Goal: Task Accomplishment & Management: Complete application form

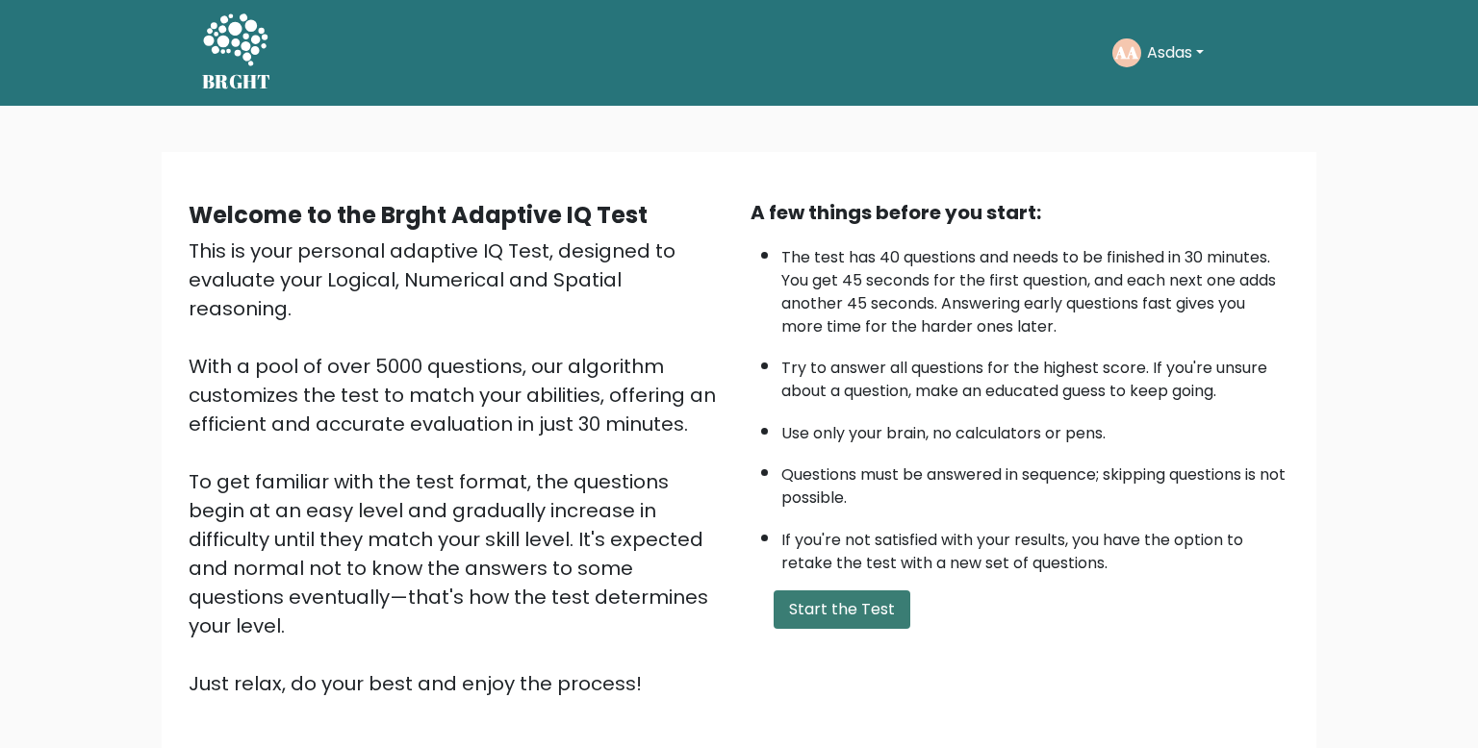
click at [834, 619] on button "Start the Test" at bounding box center [841, 610] width 137 height 38
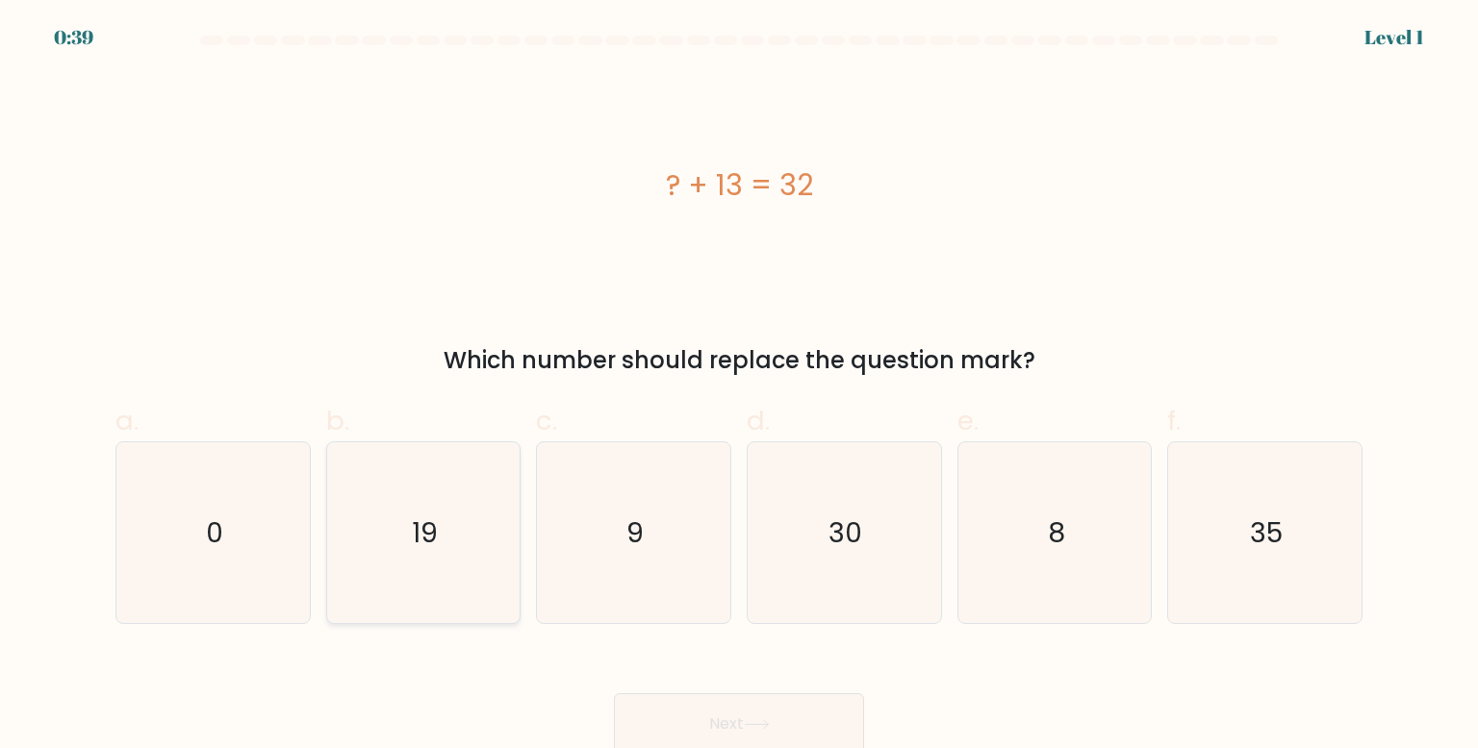
click at [472, 489] on icon "19" at bounding box center [423, 533] width 181 height 181
click at [739, 387] on input "b. 19" at bounding box center [739, 380] width 1 height 13
radio input "true"
click at [700, 722] on button "Next" at bounding box center [739, 725] width 250 height 62
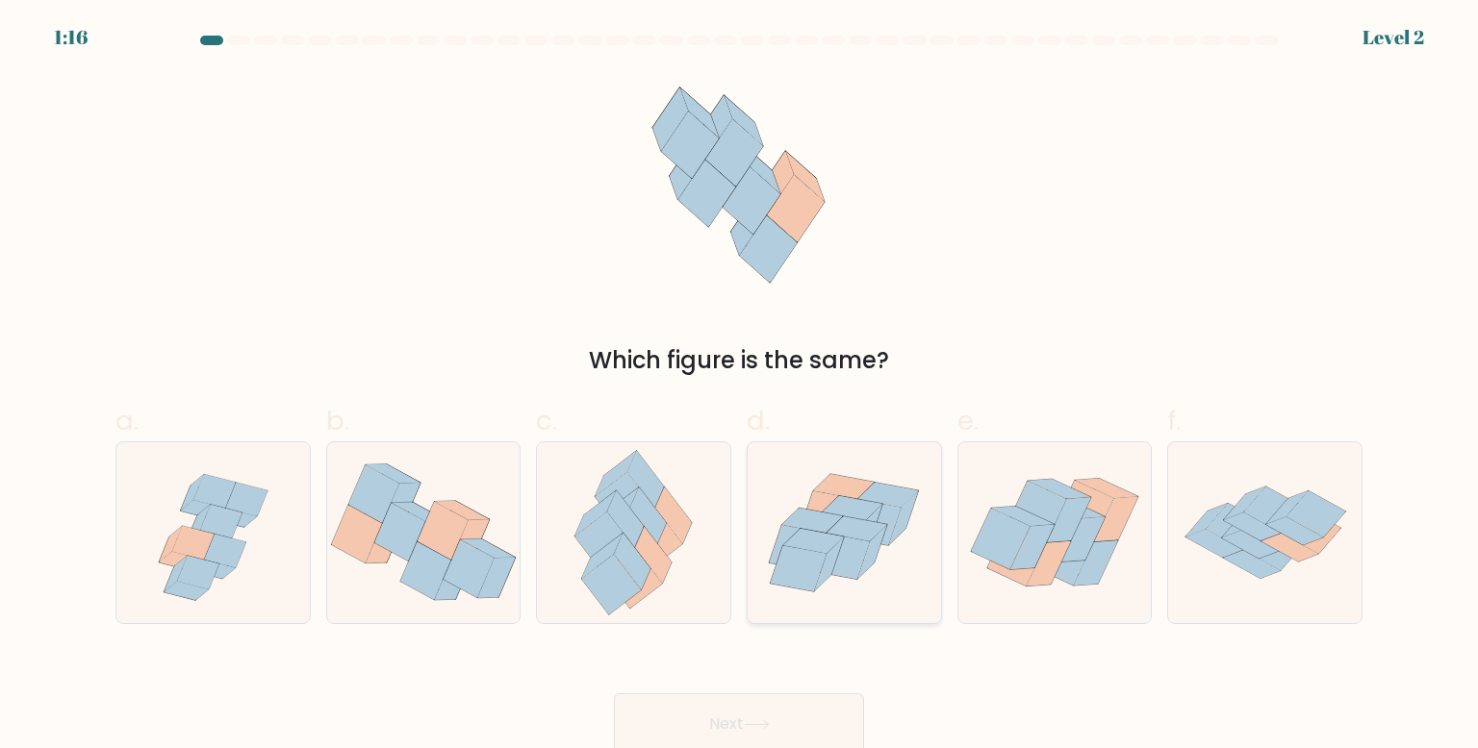
click at [867, 554] on icon at bounding box center [872, 552] width 29 height 54
click at [740, 387] on input "d." at bounding box center [739, 380] width 1 height 13
radio input "true"
click at [849, 704] on button "Next" at bounding box center [739, 725] width 250 height 62
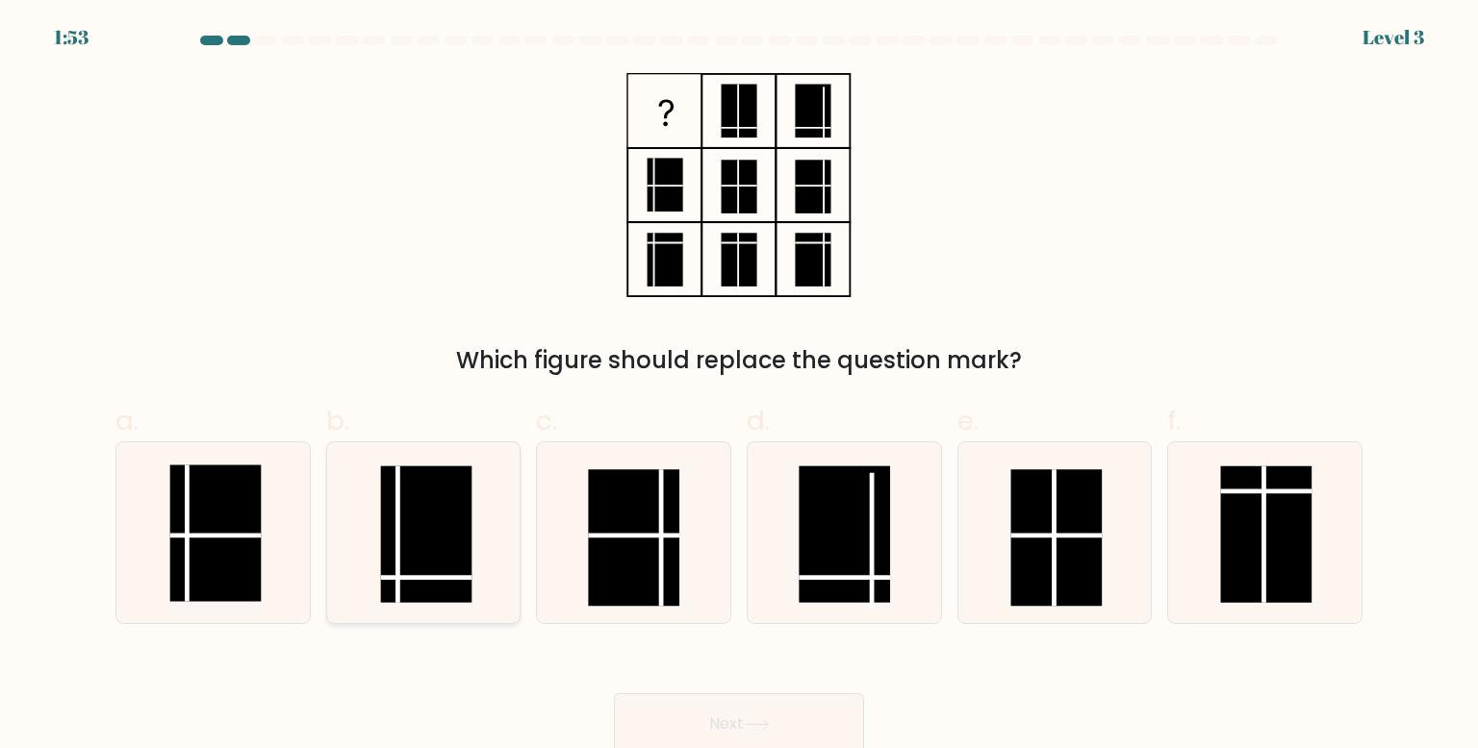
click at [461, 558] on rect at bounding box center [426, 534] width 91 height 137
click at [739, 387] on input "b." at bounding box center [739, 380] width 1 height 13
radio input "true"
drag, startPoint x: 610, startPoint y: 695, endPoint x: 674, endPoint y: 706, distance: 65.5
click at [611, 696] on div "Next" at bounding box center [739, 701] width 1270 height 108
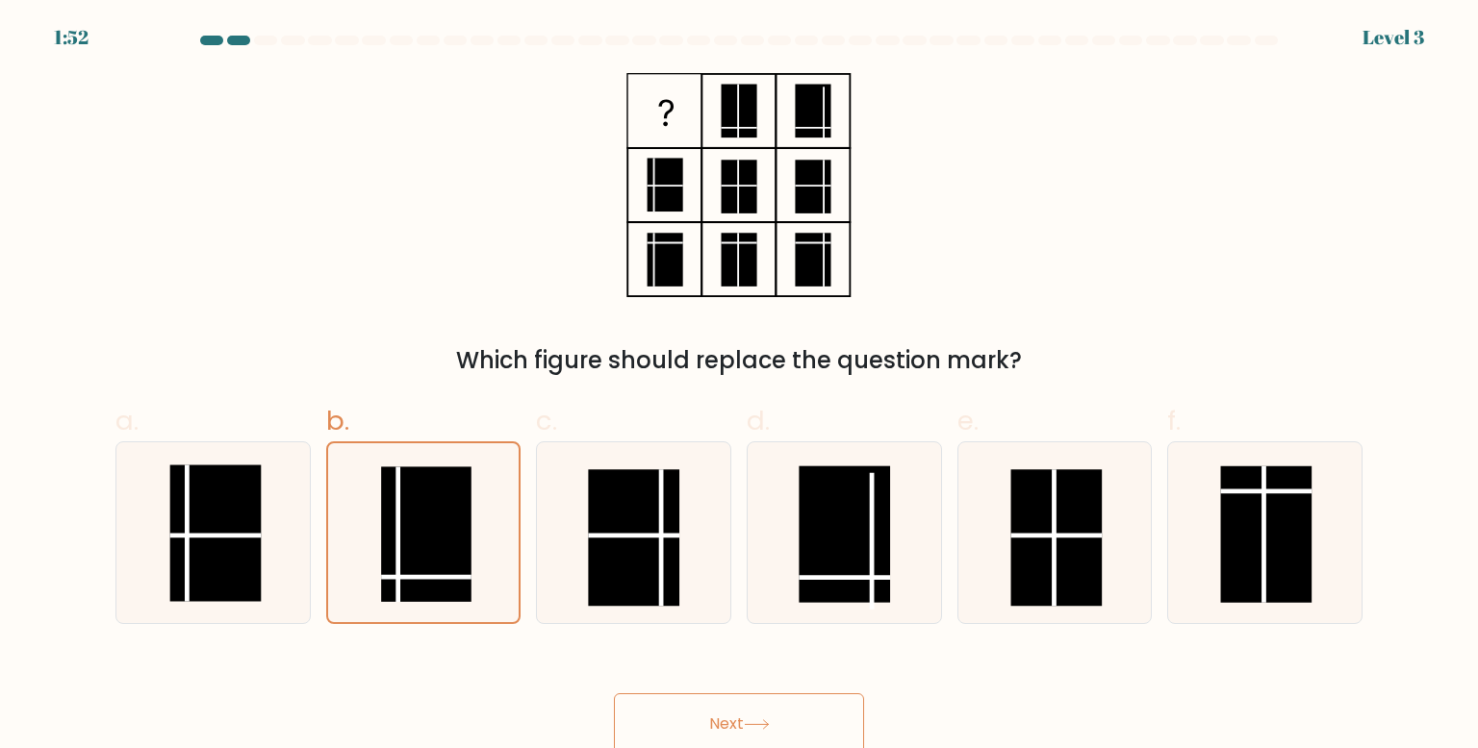
click at [680, 709] on button "Next" at bounding box center [739, 725] width 250 height 62
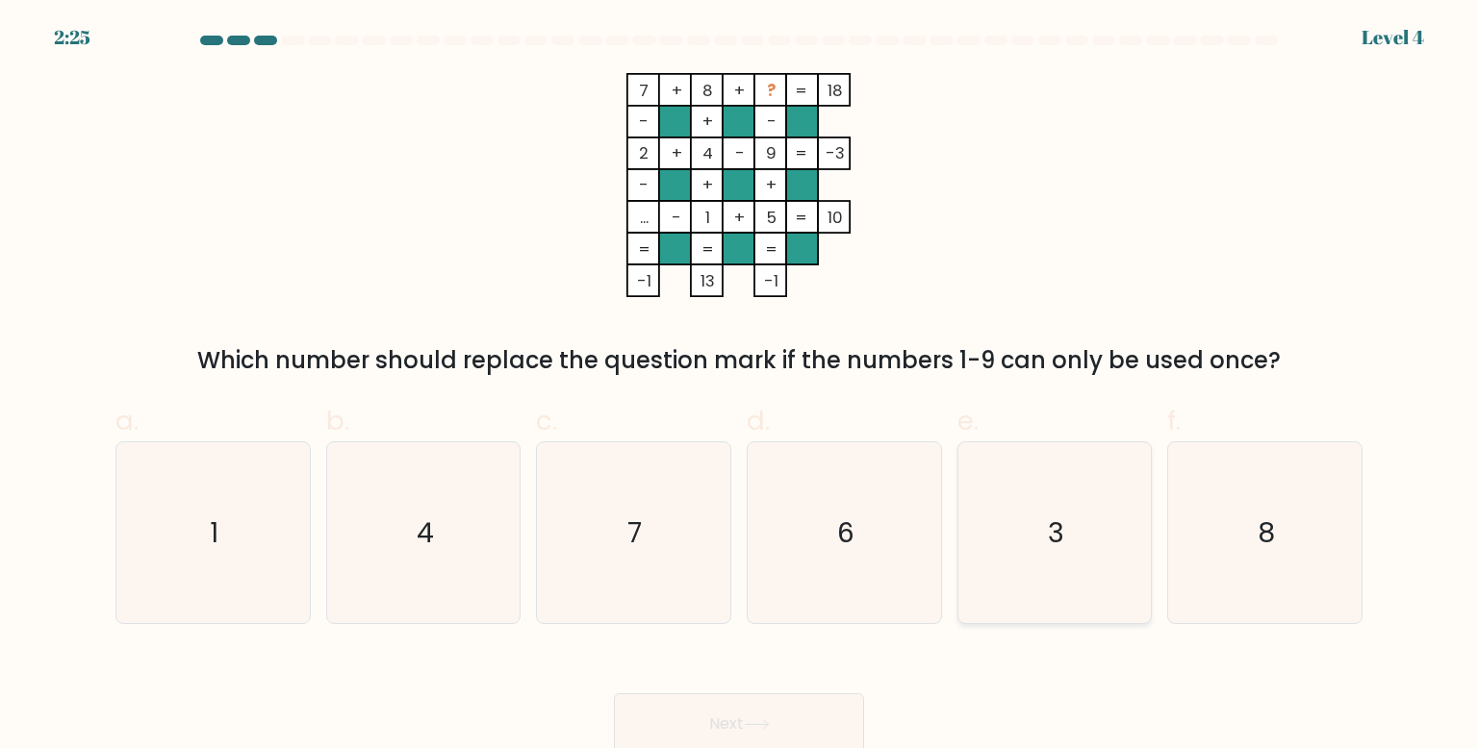
click at [1076, 574] on icon "3" at bounding box center [1054, 533] width 181 height 181
click at [740, 387] on input "e. 3" at bounding box center [739, 380] width 1 height 13
radio input "true"
click at [735, 737] on button "Next" at bounding box center [739, 725] width 250 height 62
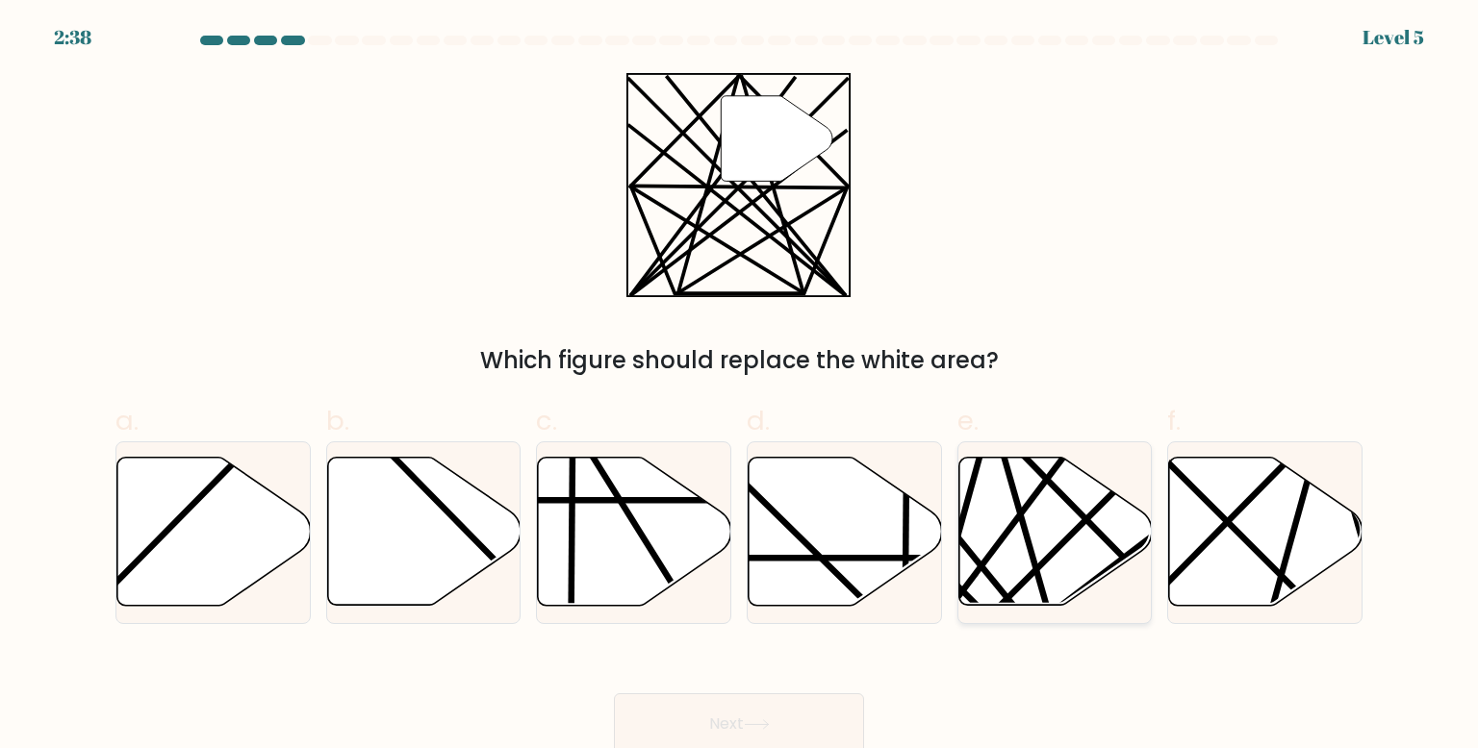
click at [993, 567] on icon at bounding box center [1054, 532] width 193 height 148
click at [740, 387] on input "e." at bounding box center [739, 380] width 1 height 13
radio input "true"
click at [814, 721] on button "Next" at bounding box center [739, 725] width 250 height 62
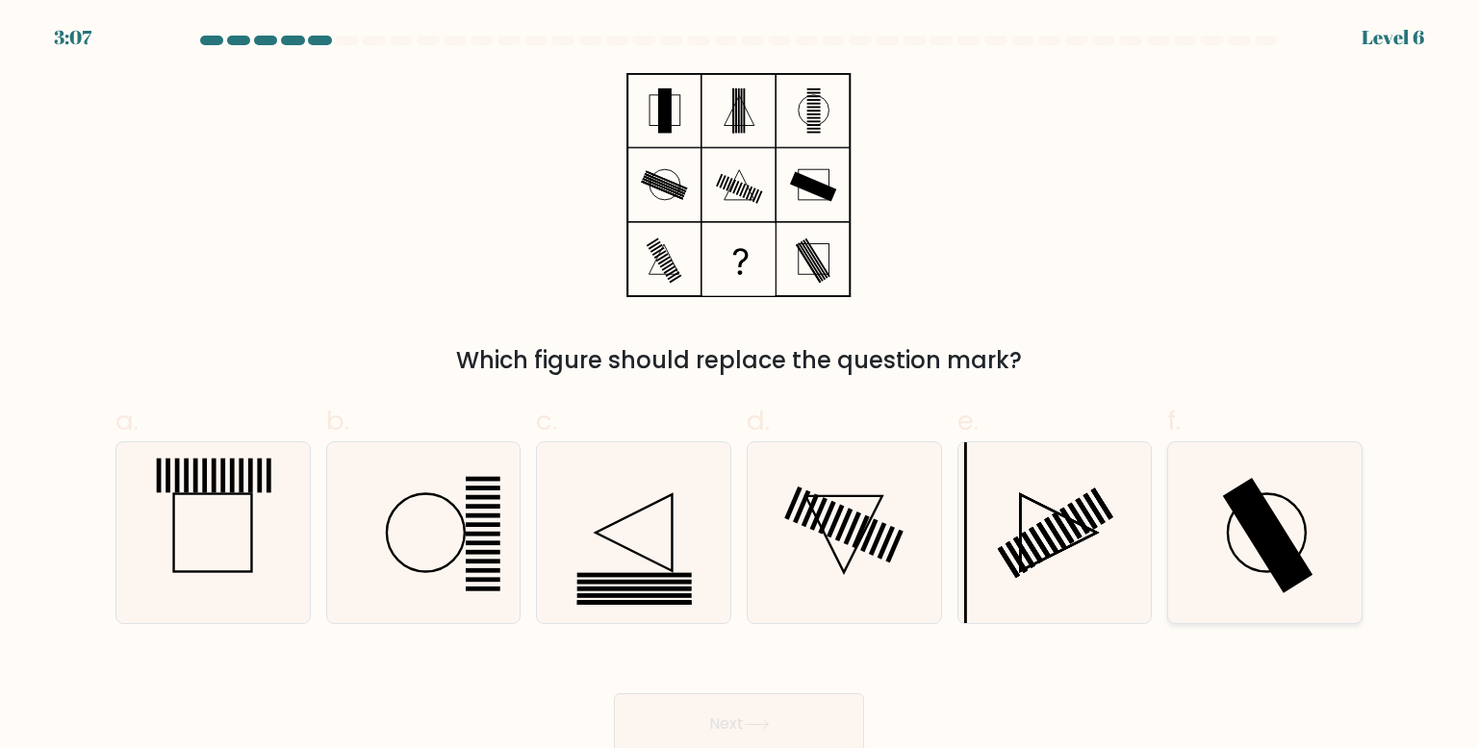
click at [1255, 542] on rect at bounding box center [1268, 535] width 90 height 115
click at [740, 387] on input "f." at bounding box center [739, 380] width 1 height 13
radio input "true"
click at [796, 722] on button "Next" at bounding box center [739, 725] width 250 height 62
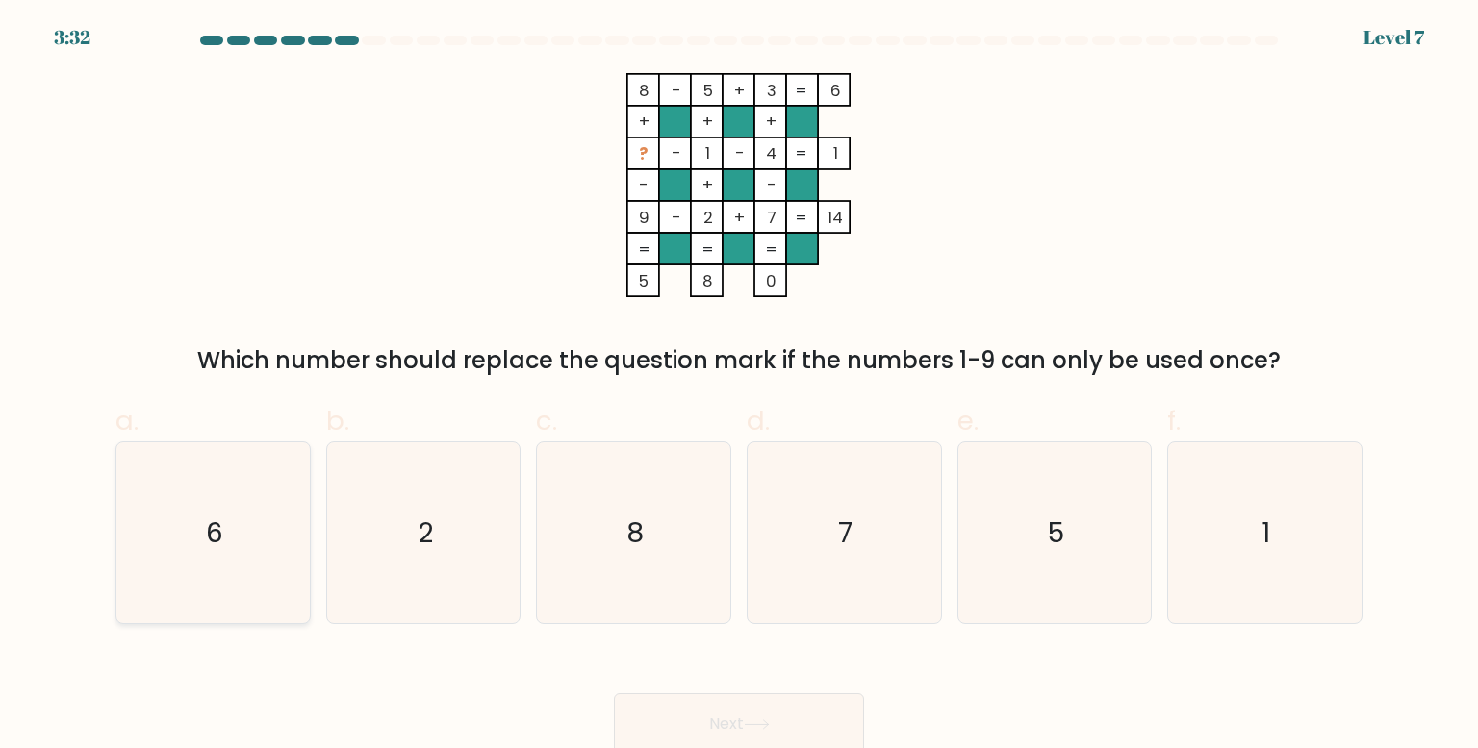
click at [248, 560] on icon "6" at bounding box center [212, 533] width 181 height 181
click at [739, 387] on input "a. 6" at bounding box center [739, 380] width 1 height 13
radio input "true"
click at [656, 708] on button "Next" at bounding box center [739, 725] width 250 height 62
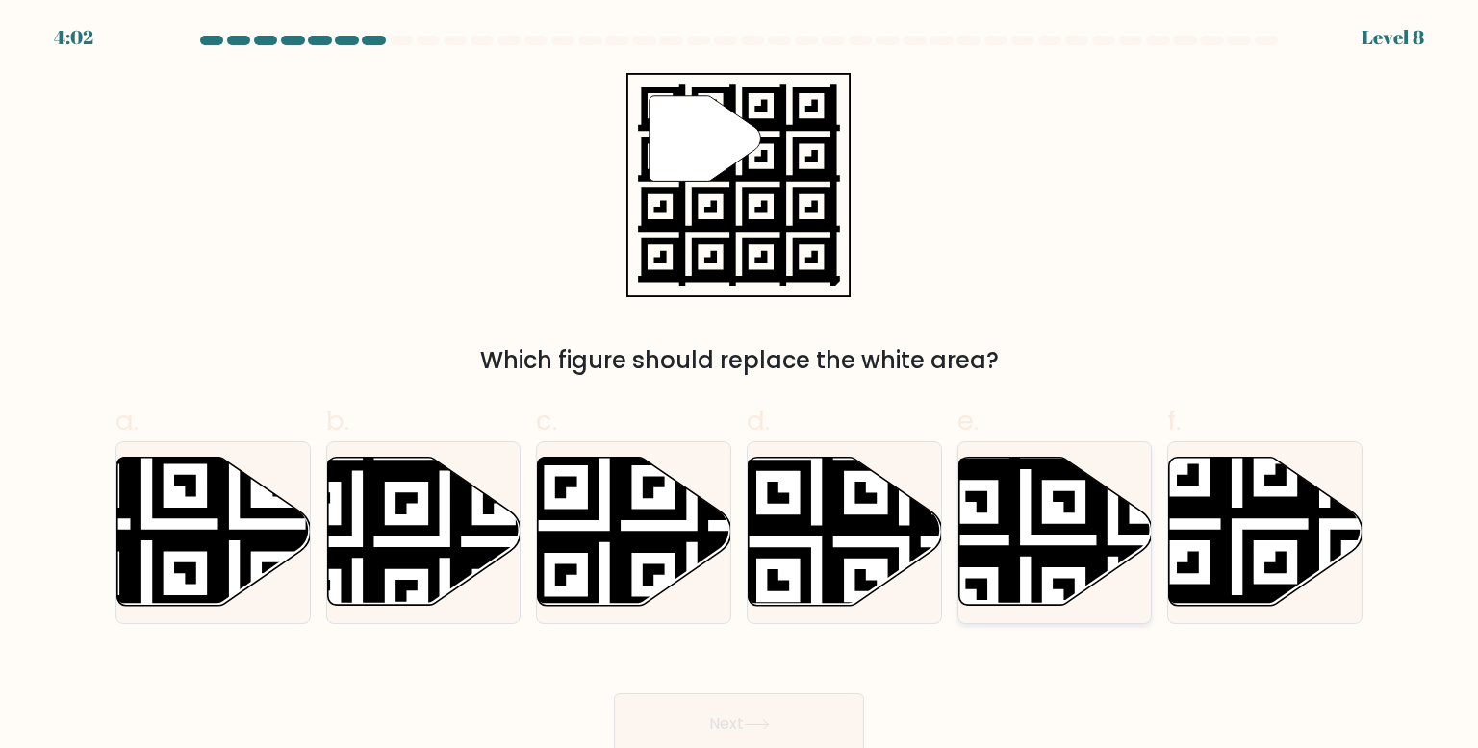
click at [1083, 563] on icon at bounding box center [1113, 453] width 350 height 350
click at [740, 387] on input "e." at bounding box center [739, 380] width 1 height 13
radio input "true"
click at [1237, 548] on icon at bounding box center [1265, 532] width 193 height 148
click at [740, 387] on input "f." at bounding box center [739, 380] width 1 height 13
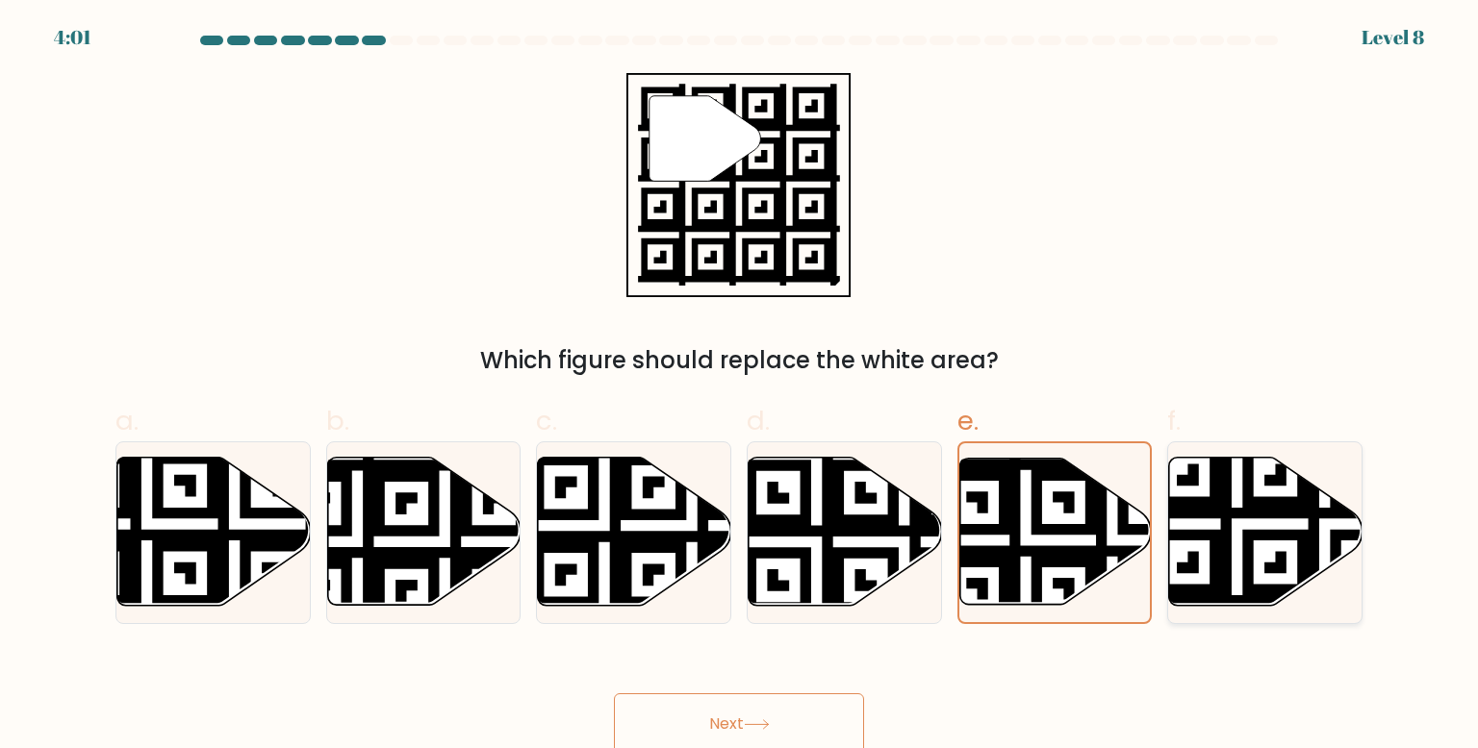
radio input "true"
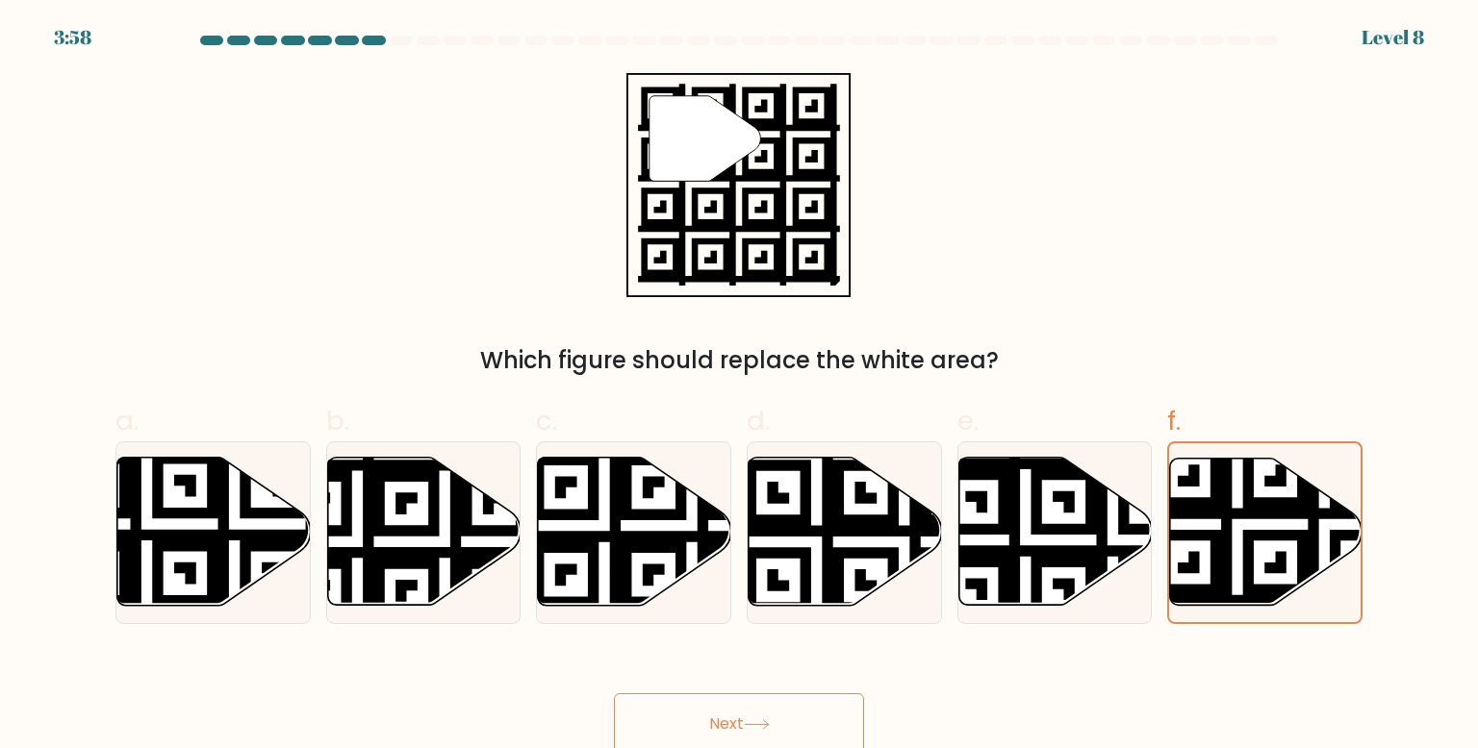
click at [803, 736] on button "Next" at bounding box center [739, 725] width 250 height 62
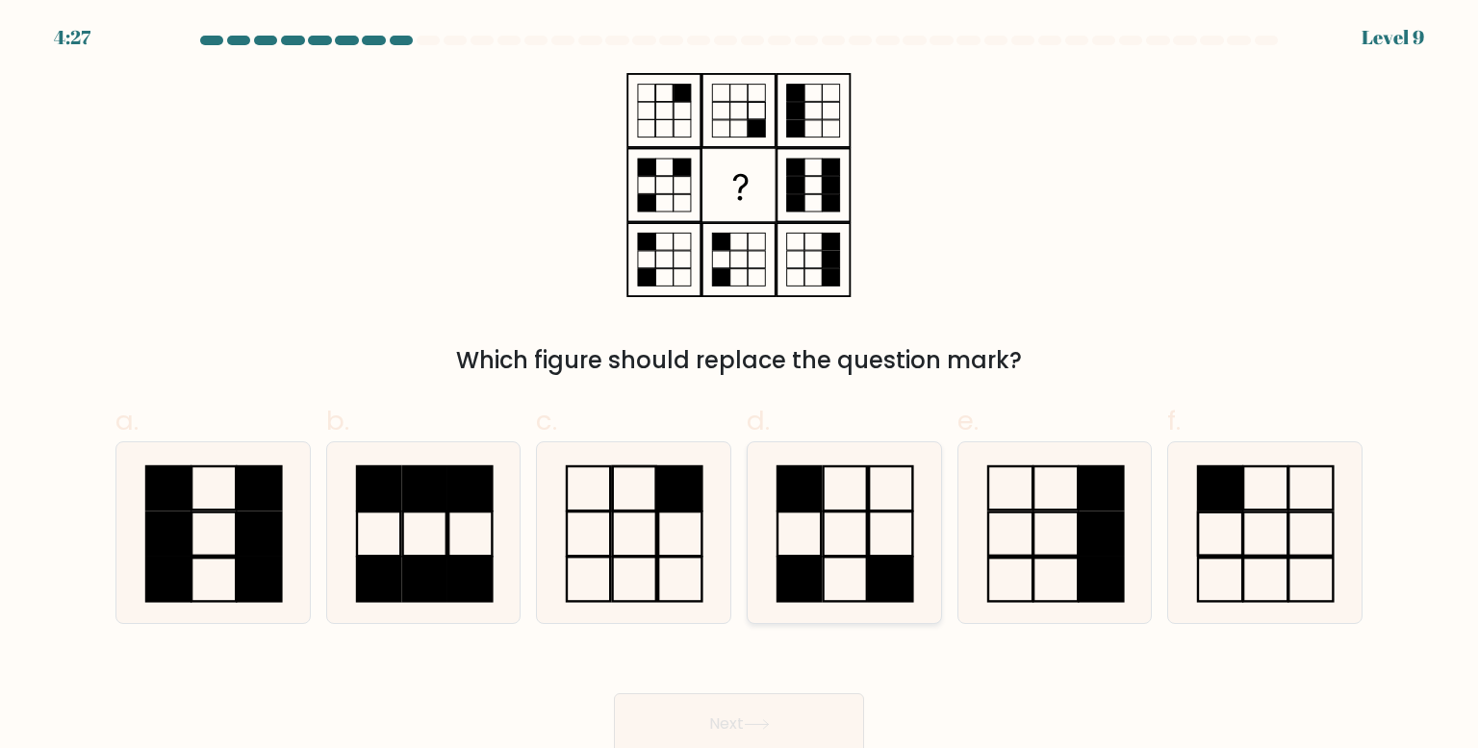
click at [837, 490] on icon at bounding box center [843, 533] width 181 height 181
click at [740, 387] on input "d." at bounding box center [739, 380] width 1 height 13
radio input "true"
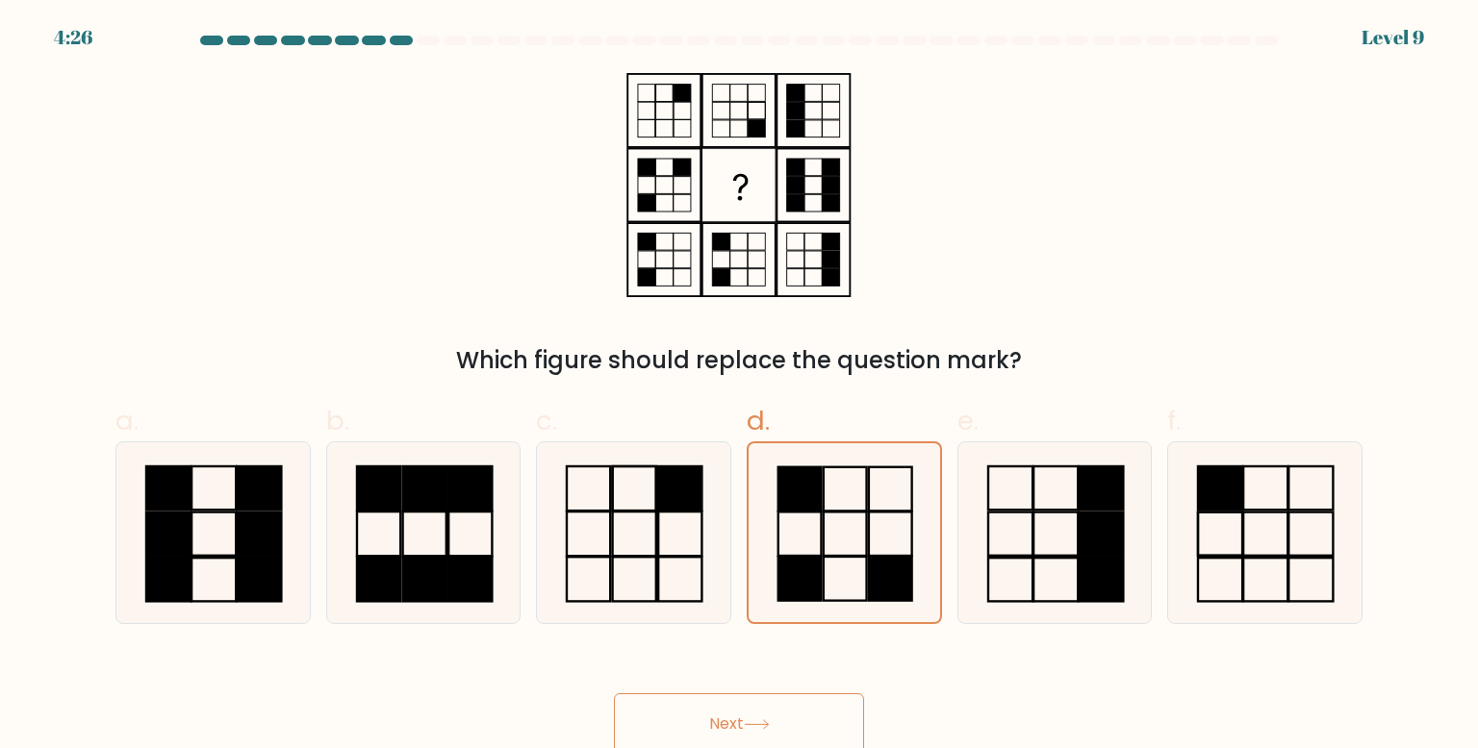
click at [865, 266] on div "Which figure should replace the question mark?" at bounding box center [739, 225] width 1270 height 305
click at [838, 552] on icon at bounding box center [843, 532] width 179 height 179
click at [740, 387] on input "d." at bounding box center [739, 380] width 1 height 13
click at [808, 733] on button "Next" at bounding box center [739, 725] width 250 height 62
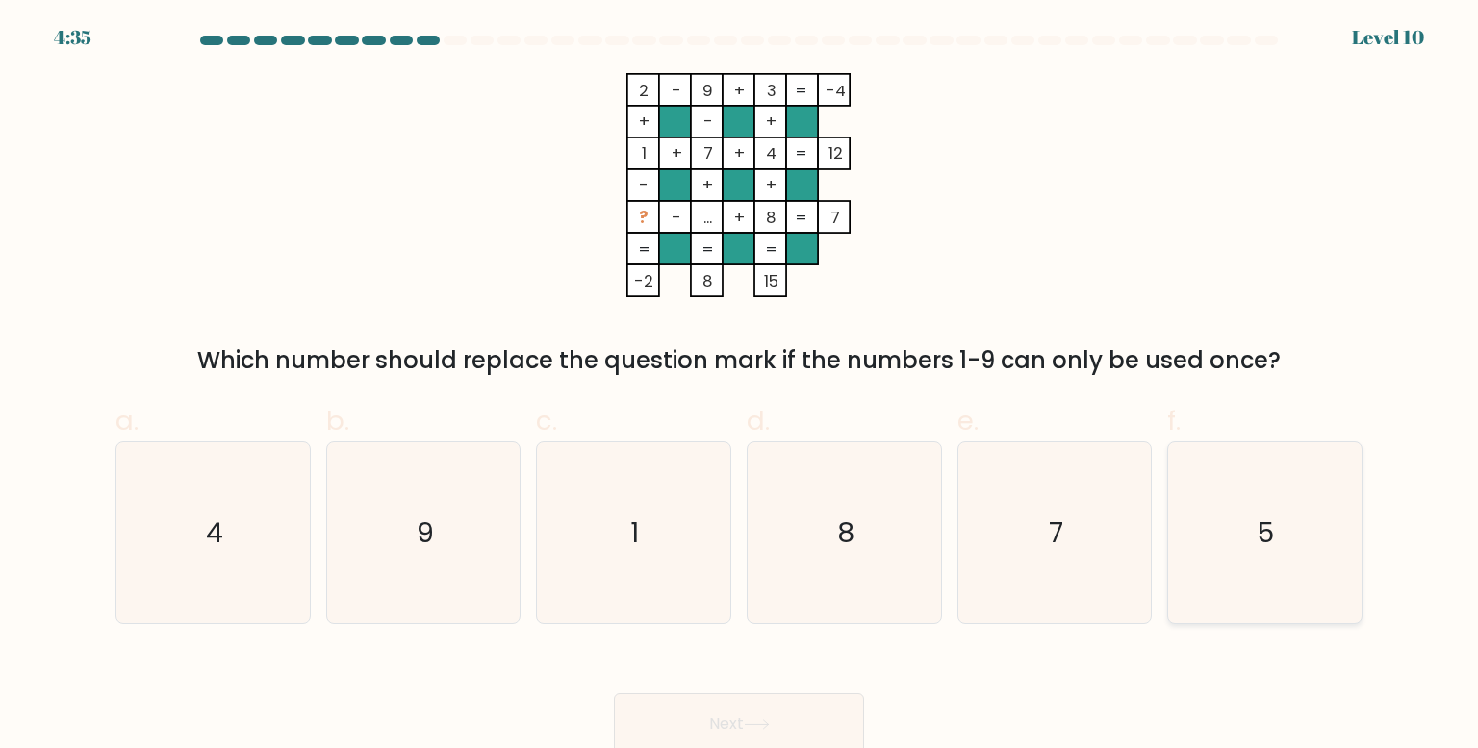
click at [1304, 545] on icon "5" at bounding box center [1264, 533] width 181 height 181
click at [740, 387] on input "f. 5" at bounding box center [739, 380] width 1 height 13
radio input "true"
click at [834, 733] on button "Next" at bounding box center [739, 725] width 250 height 62
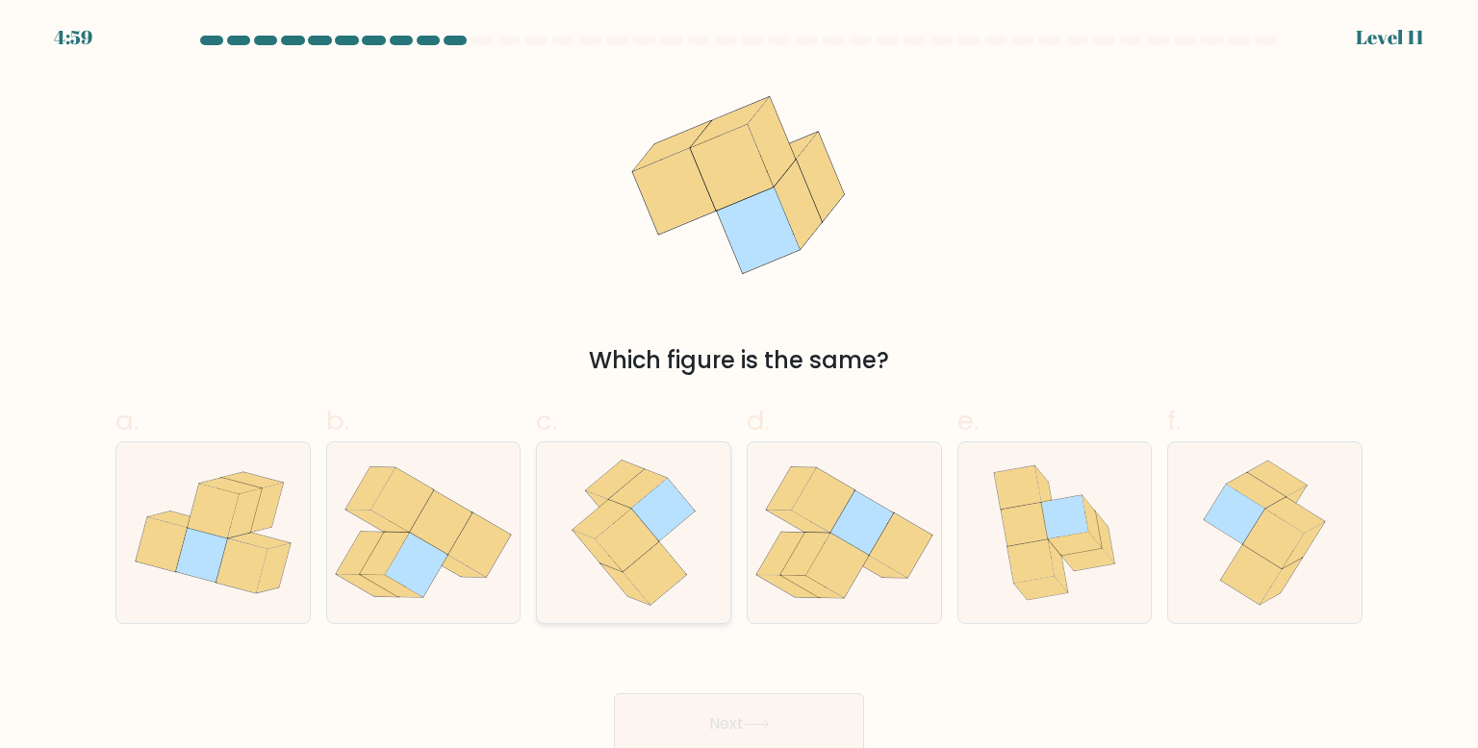
click at [608, 569] on icon at bounding box center [624, 585] width 49 height 41
click at [739, 387] on input "c." at bounding box center [739, 380] width 1 height 13
radio input "true"
click at [676, 722] on button "Next" at bounding box center [739, 725] width 250 height 62
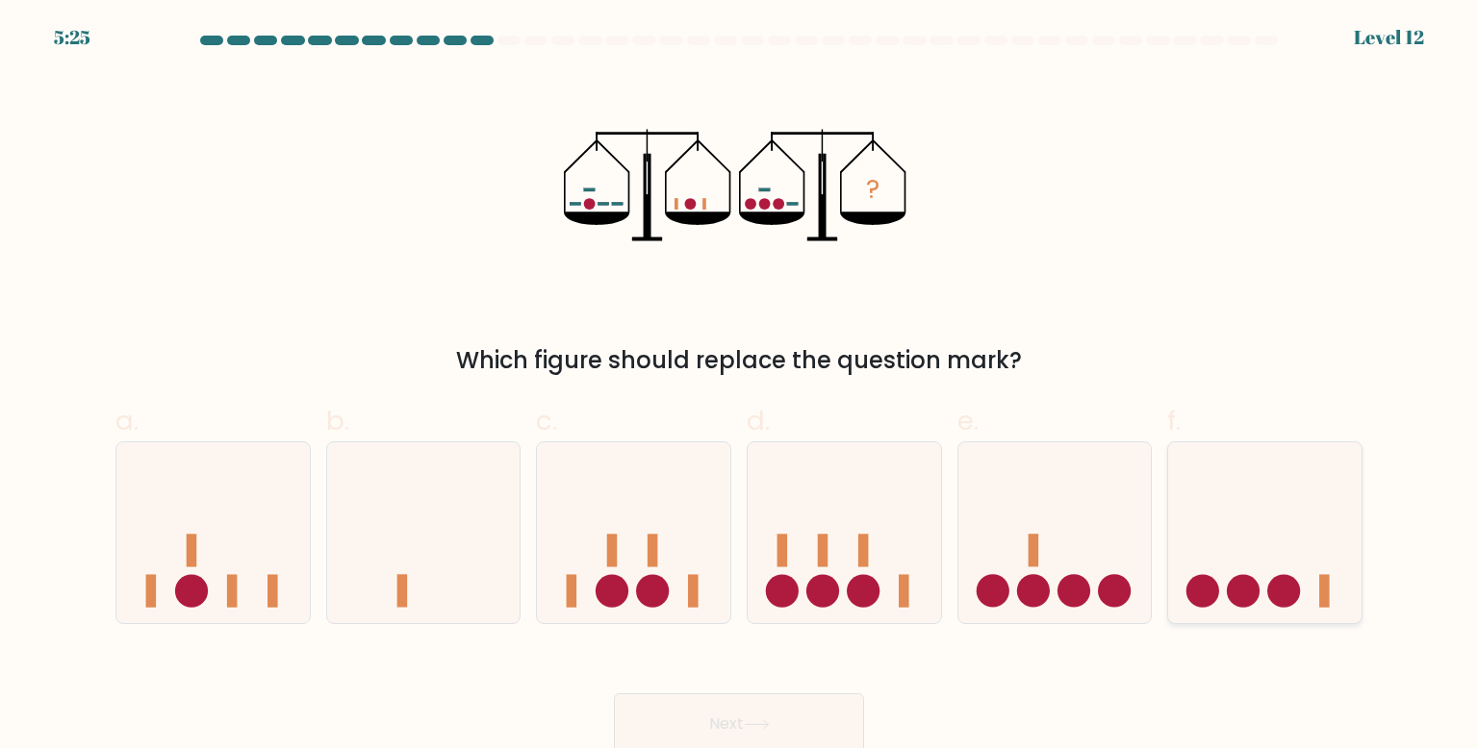
click at [1200, 560] on icon at bounding box center [1264, 533] width 193 height 160
click at [740, 387] on input "f." at bounding box center [739, 380] width 1 height 13
radio input "true"
click at [778, 722] on button "Next" at bounding box center [739, 725] width 250 height 62
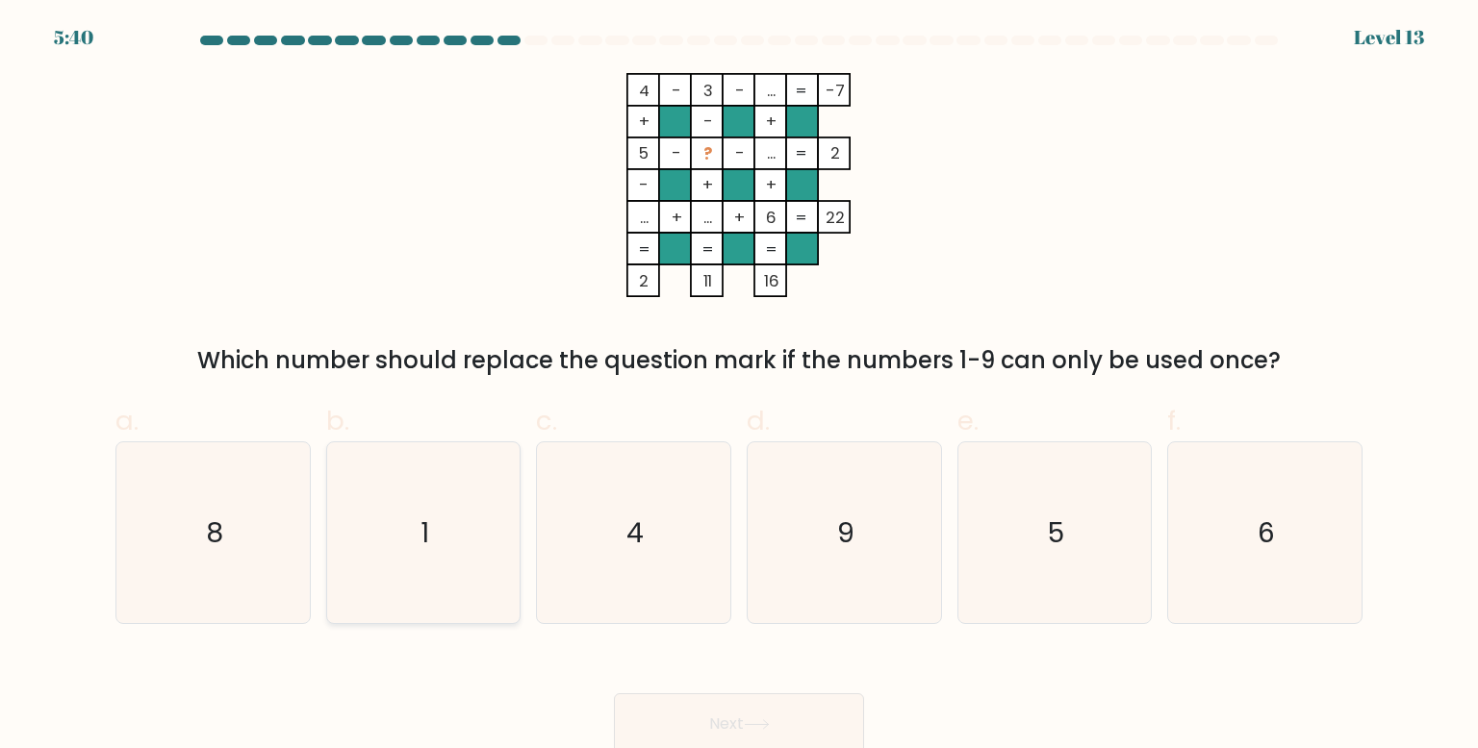
click at [406, 522] on icon "1" at bounding box center [423, 533] width 181 height 181
click at [739, 387] on input "b. 1" at bounding box center [739, 380] width 1 height 13
radio input "true"
click at [752, 705] on button "Next" at bounding box center [739, 725] width 250 height 62
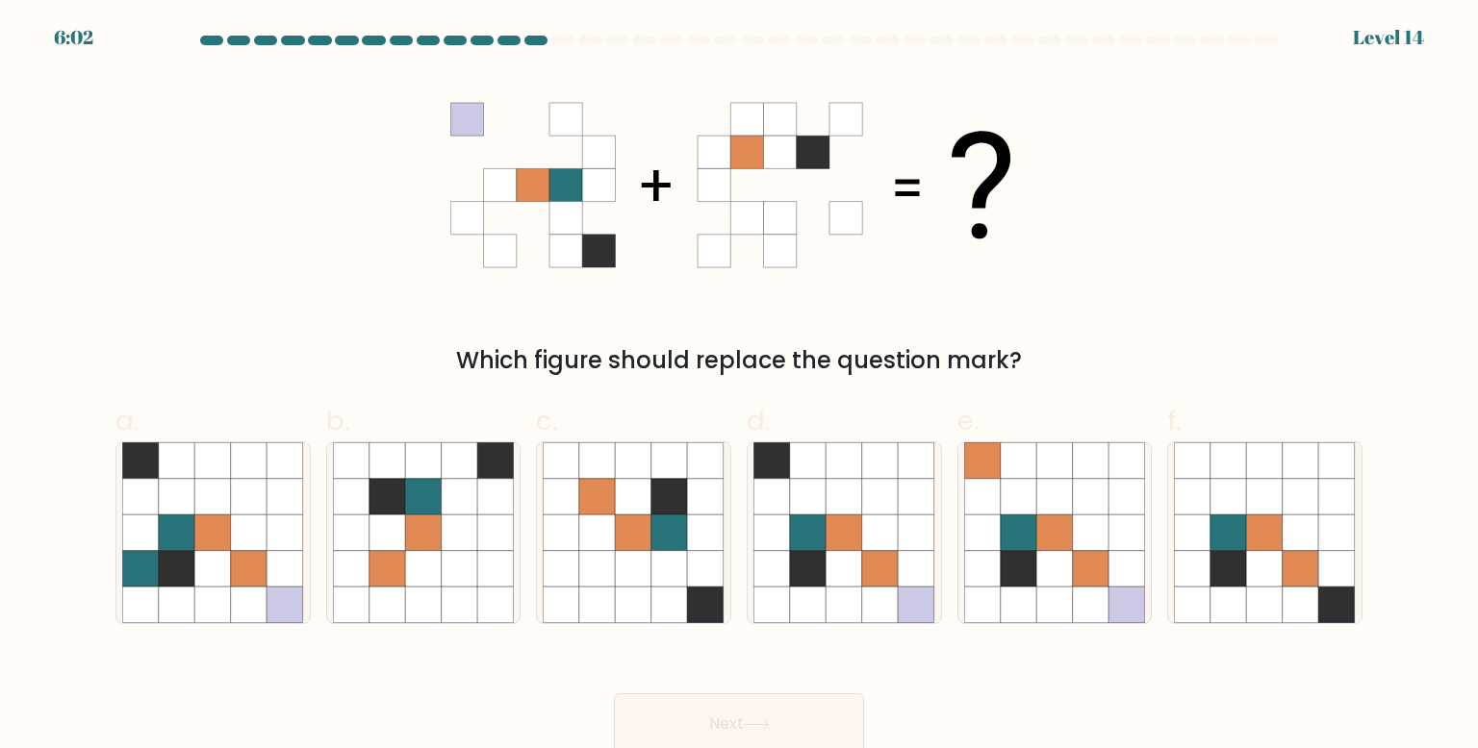
click at [719, 269] on icon at bounding box center [738, 185] width 577 height 224
click at [837, 595] on icon at bounding box center [844, 605] width 37 height 37
click at [740, 387] on input "d." at bounding box center [739, 380] width 1 height 13
radio input "true"
click at [720, 720] on button "Next" at bounding box center [739, 725] width 250 height 62
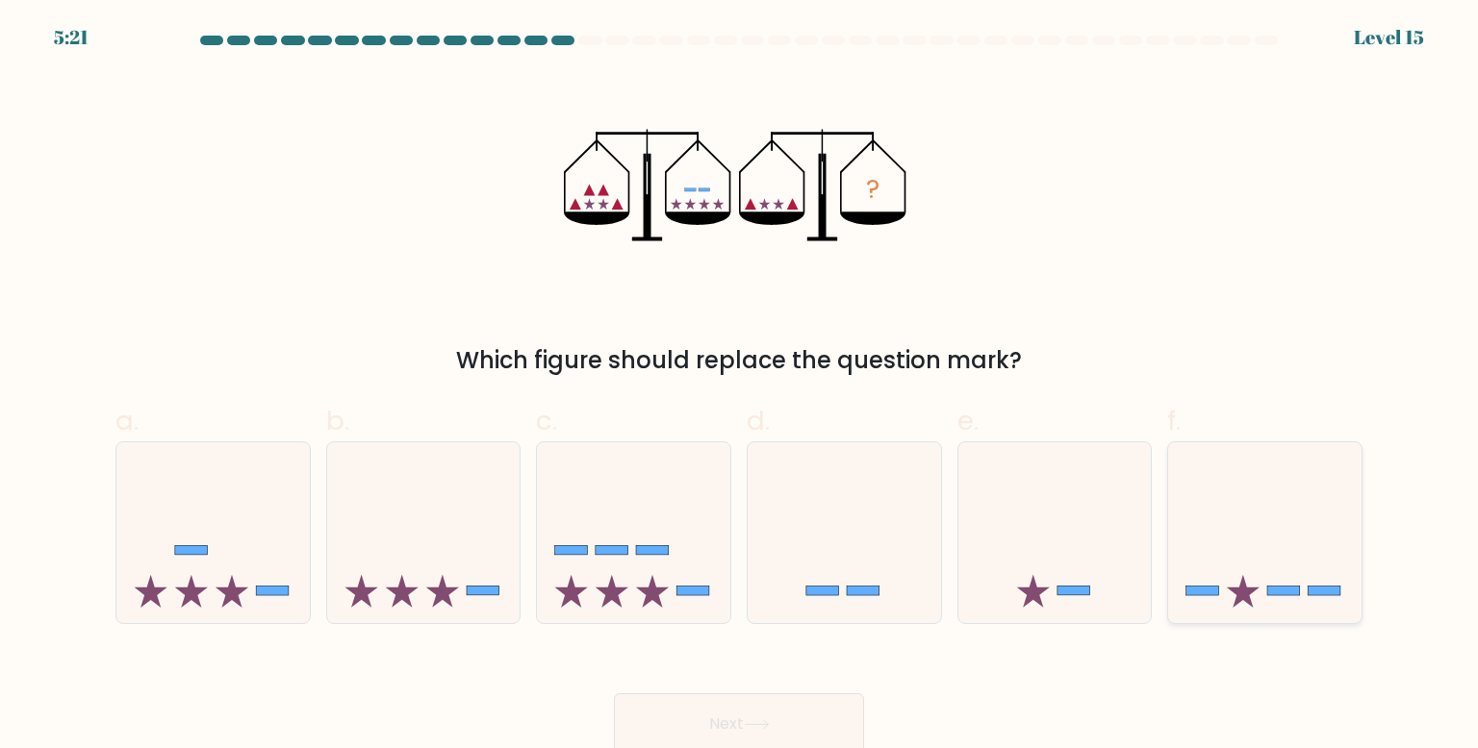
click at [1254, 566] on icon at bounding box center [1264, 533] width 193 height 160
click at [740, 387] on input "f." at bounding box center [739, 380] width 1 height 13
radio input "true"
click at [631, 720] on button "Next" at bounding box center [739, 725] width 250 height 62
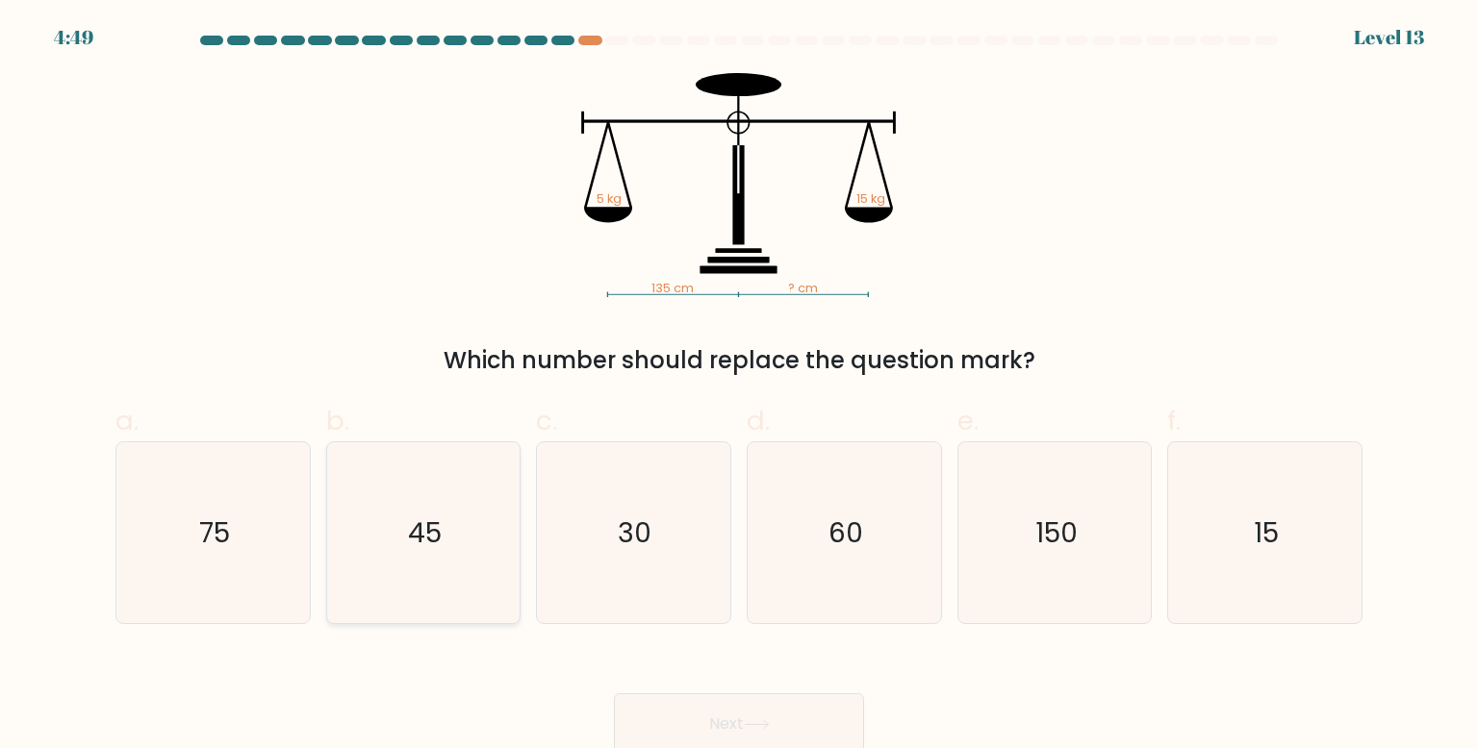
click at [440, 557] on icon "45" at bounding box center [423, 533] width 181 height 181
click at [739, 387] on input "b. 45" at bounding box center [739, 380] width 1 height 13
radio input "true"
click at [693, 721] on button "Next" at bounding box center [739, 725] width 250 height 62
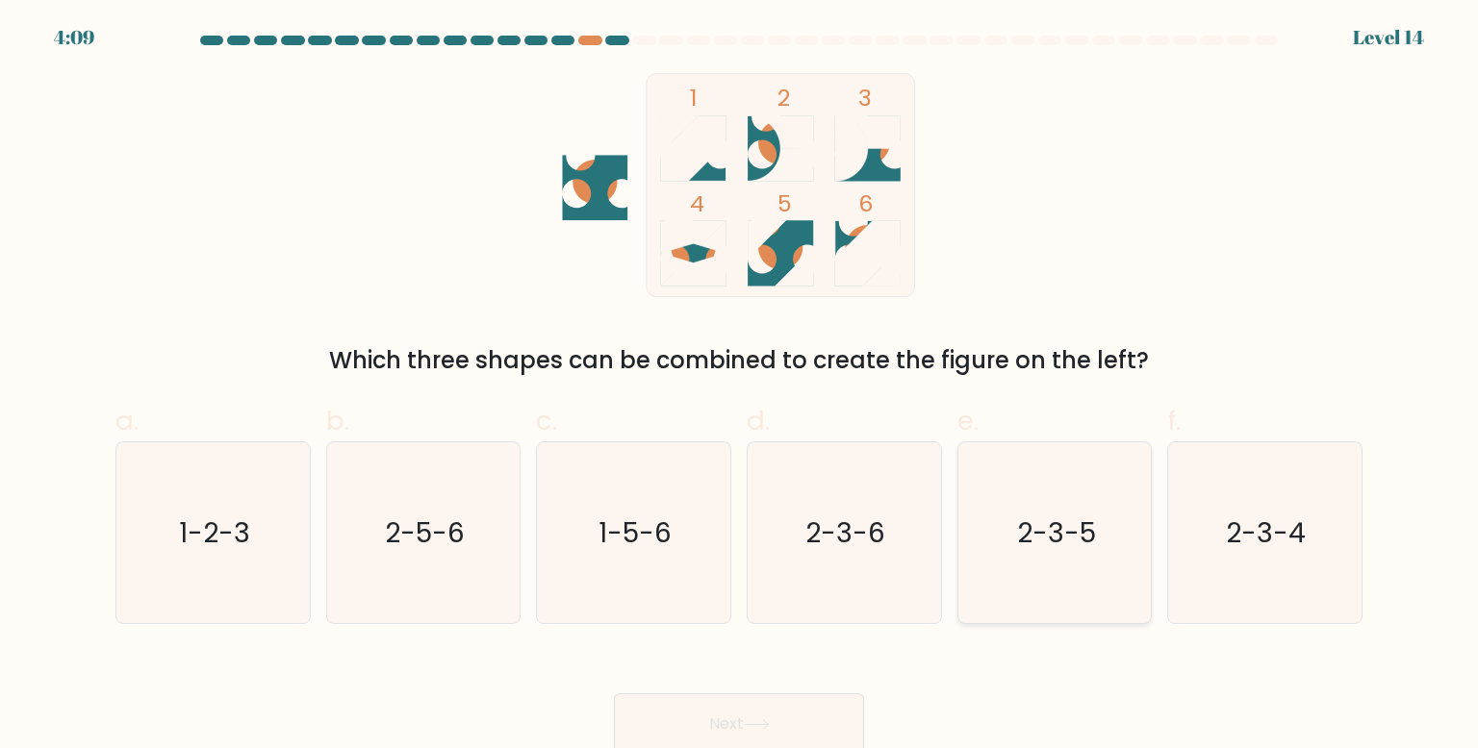
click at [967, 551] on icon "2-3-5" at bounding box center [1054, 533] width 181 height 181
click at [740, 387] on input "e. 2-3-5" at bounding box center [739, 380] width 1 height 13
radio input "true"
click at [821, 716] on button "Next" at bounding box center [739, 725] width 250 height 62
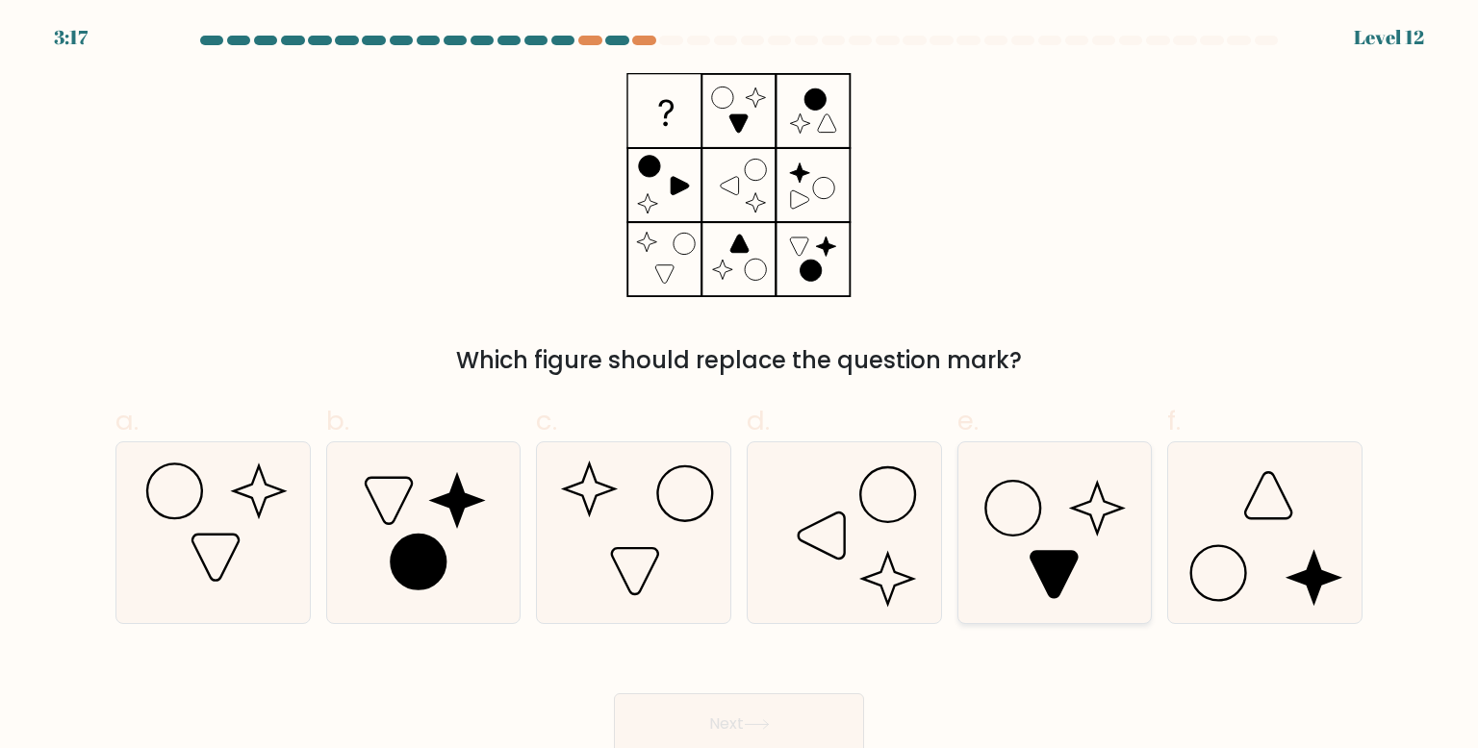
click at [972, 465] on icon at bounding box center [1054, 533] width 181 height 181
click at [740, 387] on input "e." at bounding box center [739, 380] width 1 height 13
radio input "true"
click at [1239, 557] on icon at bounding box center [1264, 533] width 181 height 181
click at [740, 387] on input "f." at bounding box center [739, 380] width 1 height 13
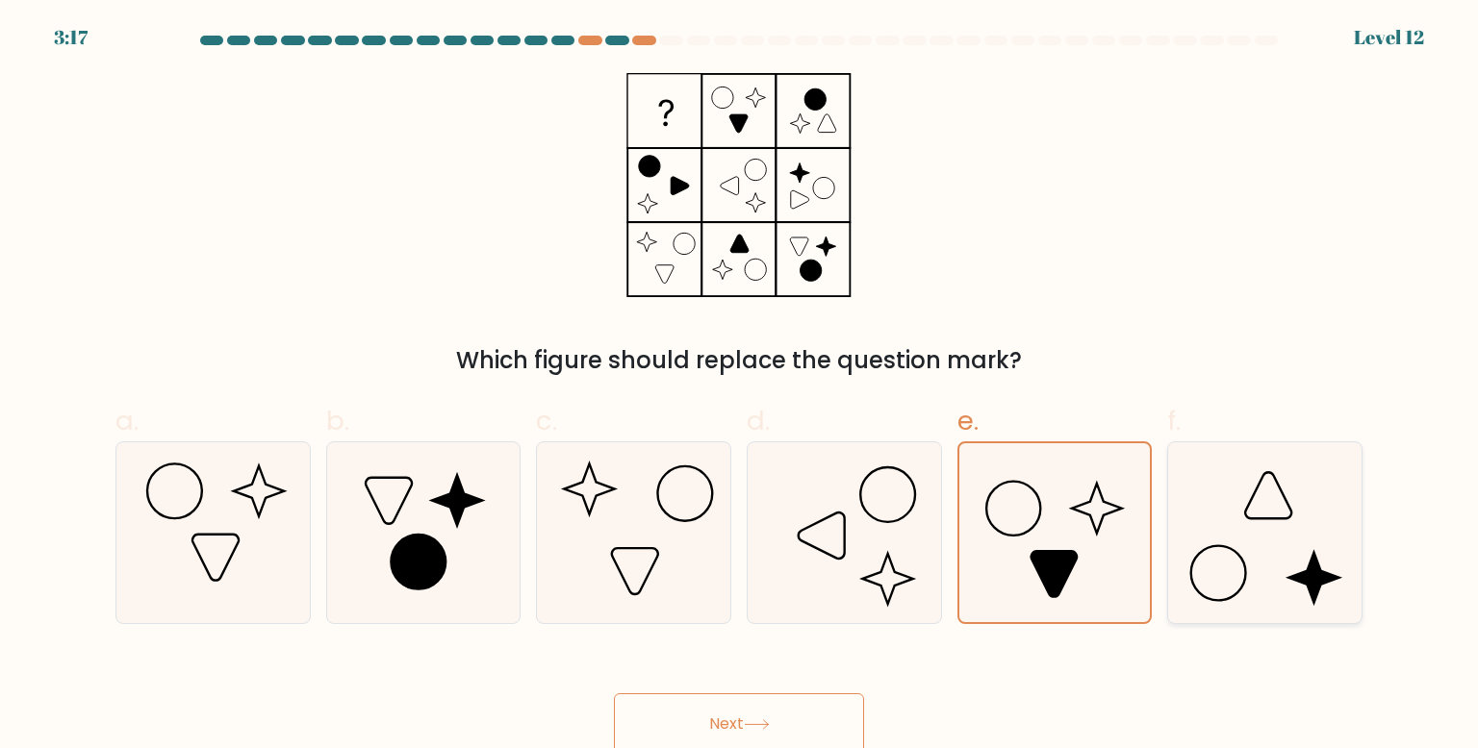
radio input "true"
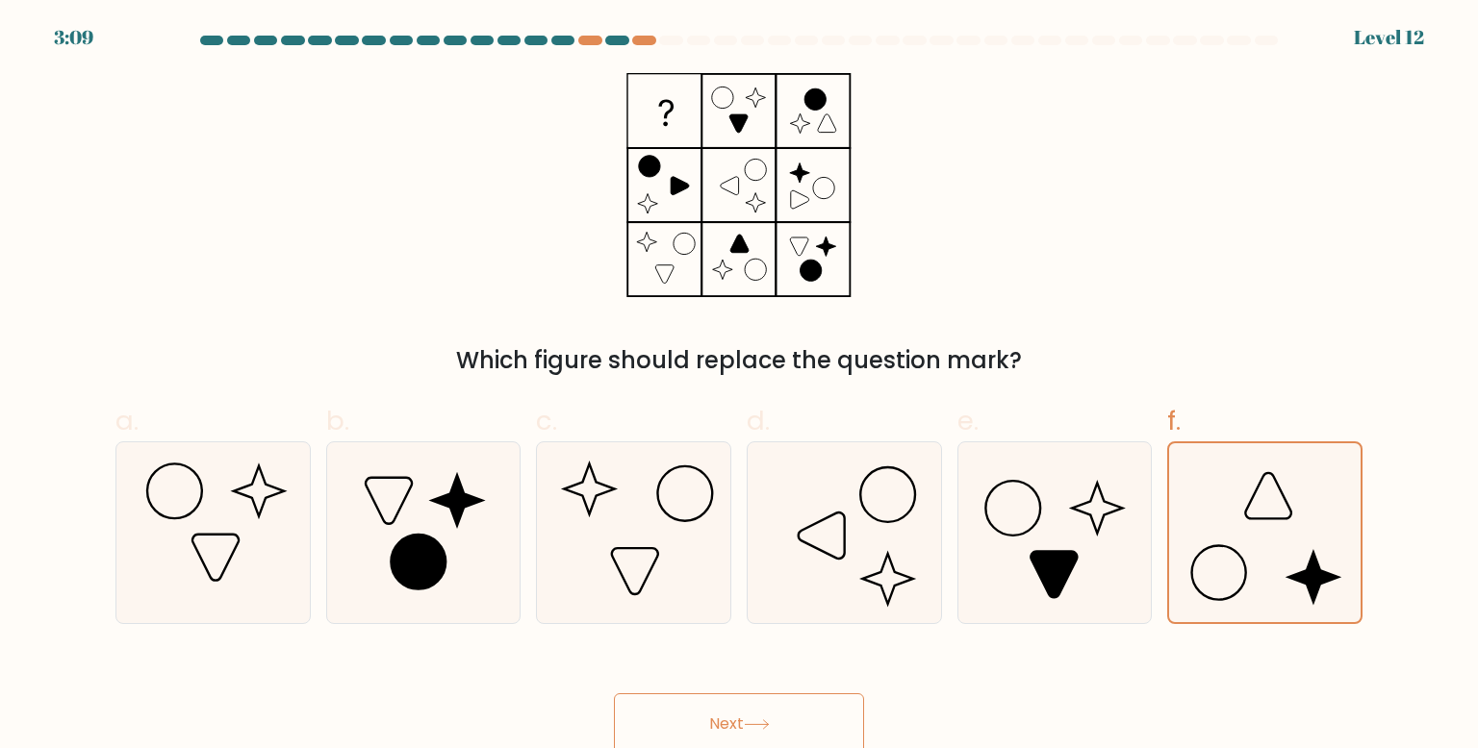
click at [777, 726] on button "Next" at bounding box center [739, 725] width 250 height 62
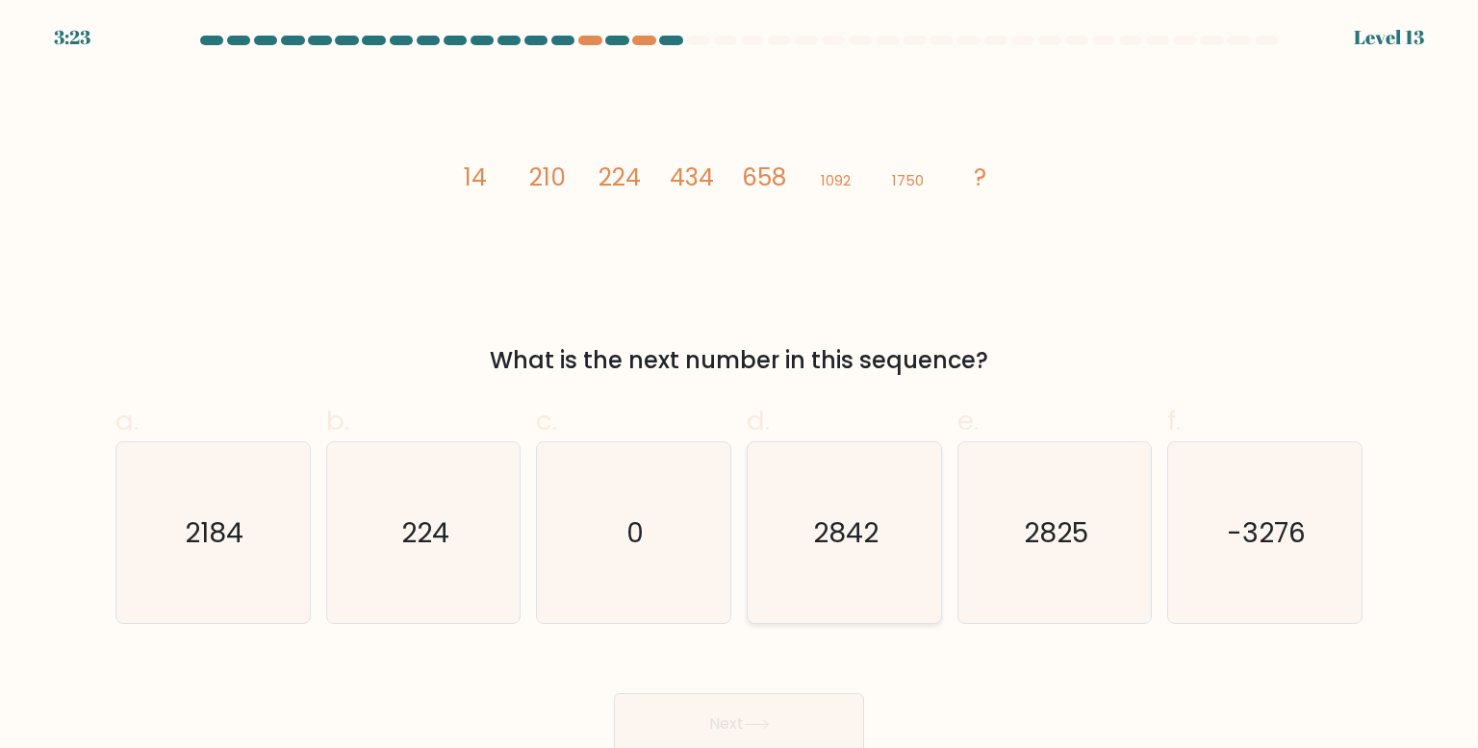
click at [791, 594] on icon "2842" at bounding box center [843, 533] width 181 height 181
click at [740, 387] on input "d. 2842" at bounding box center [739, 380] width 1 height 13
radio input "true"
click at [749, 709] on button "Next" at bounding box center [739, 725] width 250 height 62
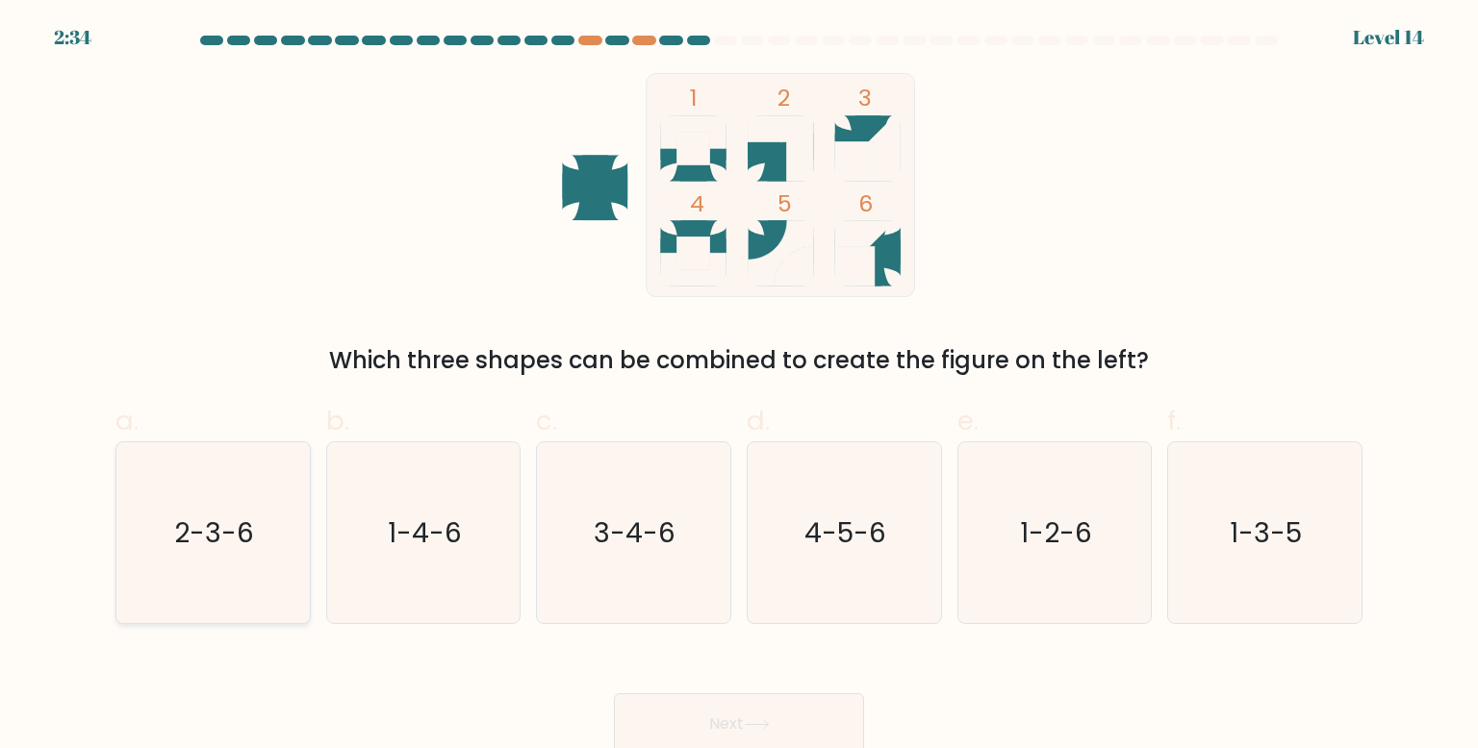
click at [169, 600] on icon "2-3-6" at bounding box center [212, 533] width 181 height 181
click at [739, 387] on input "a. 2-3-6" at bounding box center [739, 380] width 1 height 13
radio input "true"
click at [680, 740] on button "Next" at bounding box center [739, 725] width 250 height 62
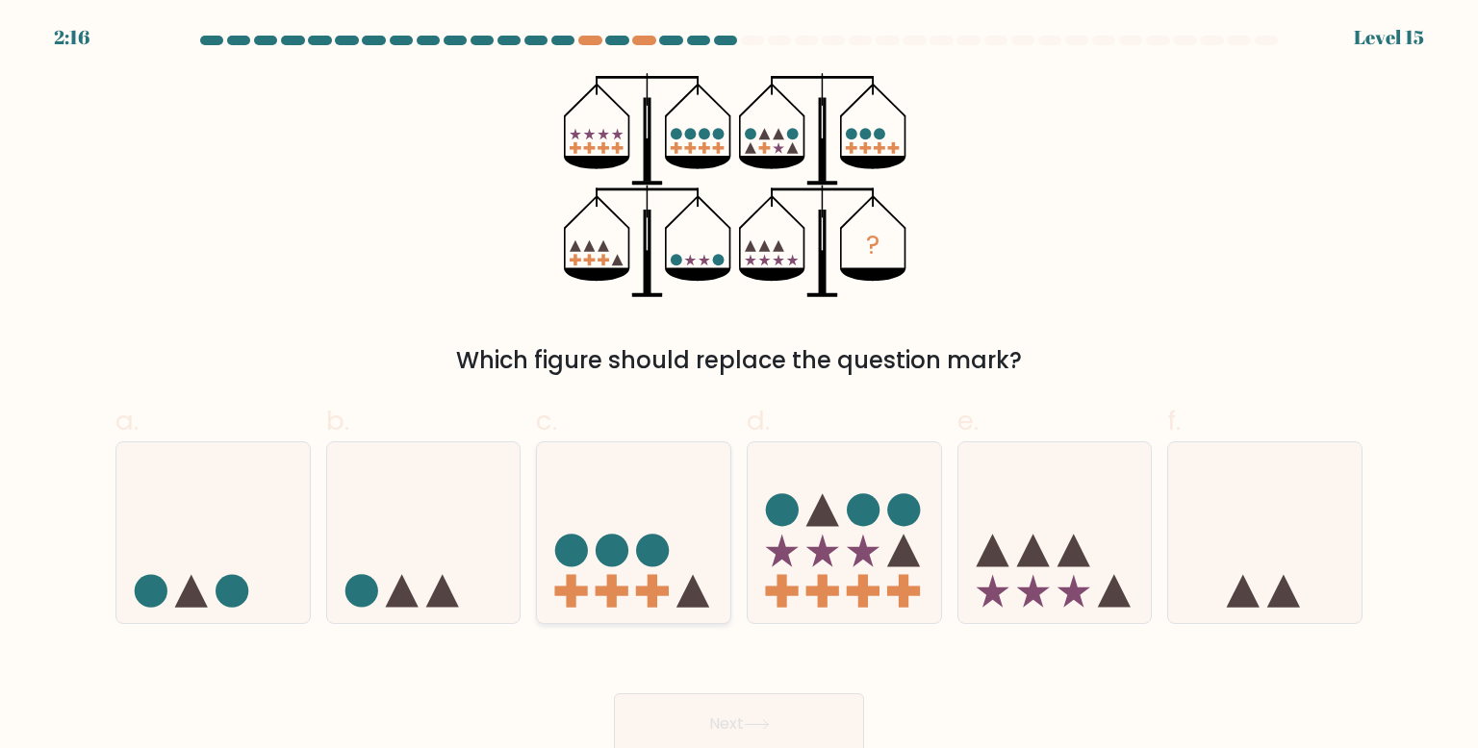
click at [643, 537] on icon at bounding box center [633, 533] width 193 height 160
click at [739, 387] on input "c." at bounding box center [739, 380] width 1 height 13
radio input "true"
click at [641, 533] on icon at bounding box center [633, 533] width 191 height 159
click at [739, 387] on input "c." at bounding box center [739, 380] width 1 height 13
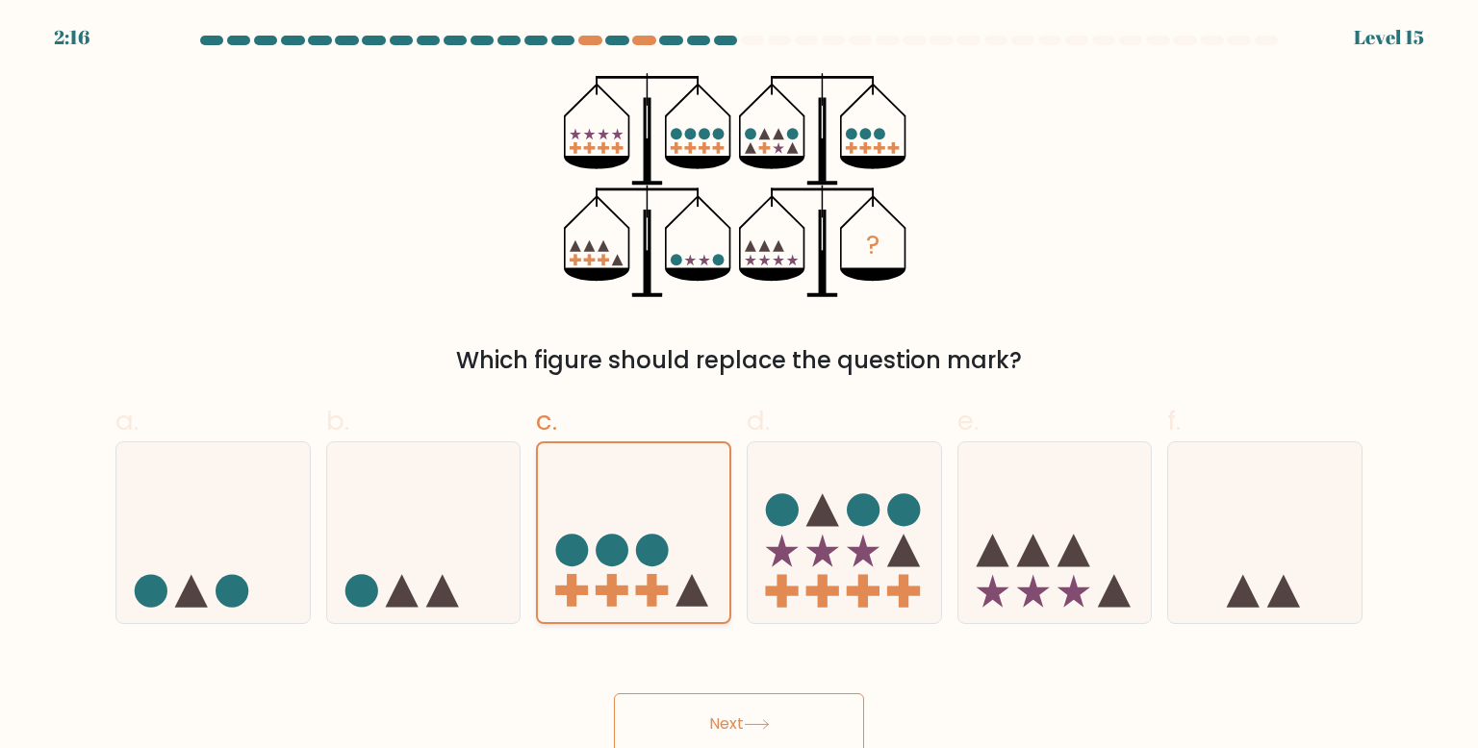
click at [640, 533] on icon at bounding box center [633, 533] width 191 height 159
click at [739, 387] on input "c." at bounding box center [739, 380] width 1 height 13
click at [638, 536] on icon at bounding box center [633, 533] width 191 height 159
click at [739, 387] on input "c." at bounding box center [739, 380] width 1 height 13
click at [722, 696] on button "Next" at bounding box center [739, 725] width 250 height 62
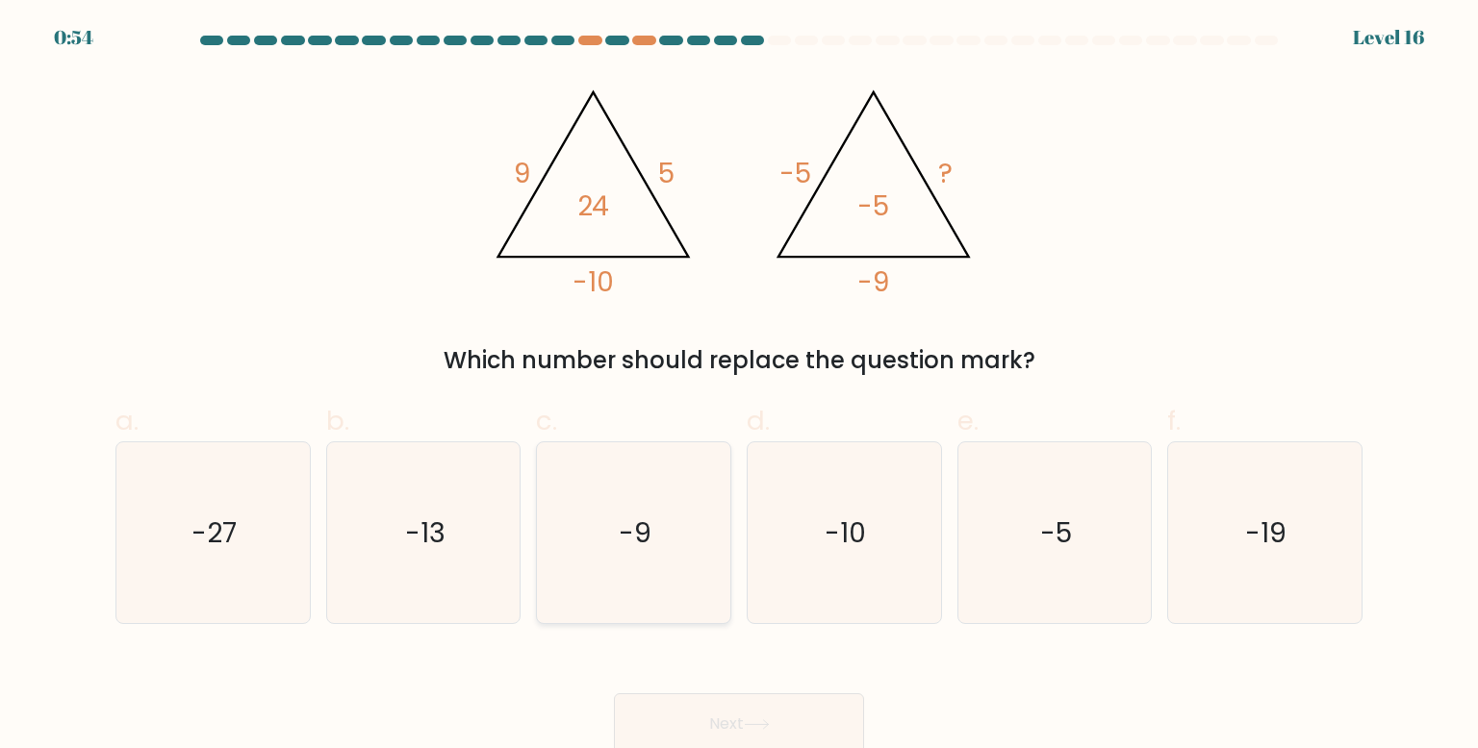
click at [551, 581] on icon "-9" at bounding box center [633, 533] width 181 height 181
click at [739, 387] on input "c. -9" at bounding box center [739, 380] width 1 height 13
radio input "true"
click at [683, 716] on button "Next" at bounding box center [739, 725] width 250 height 62
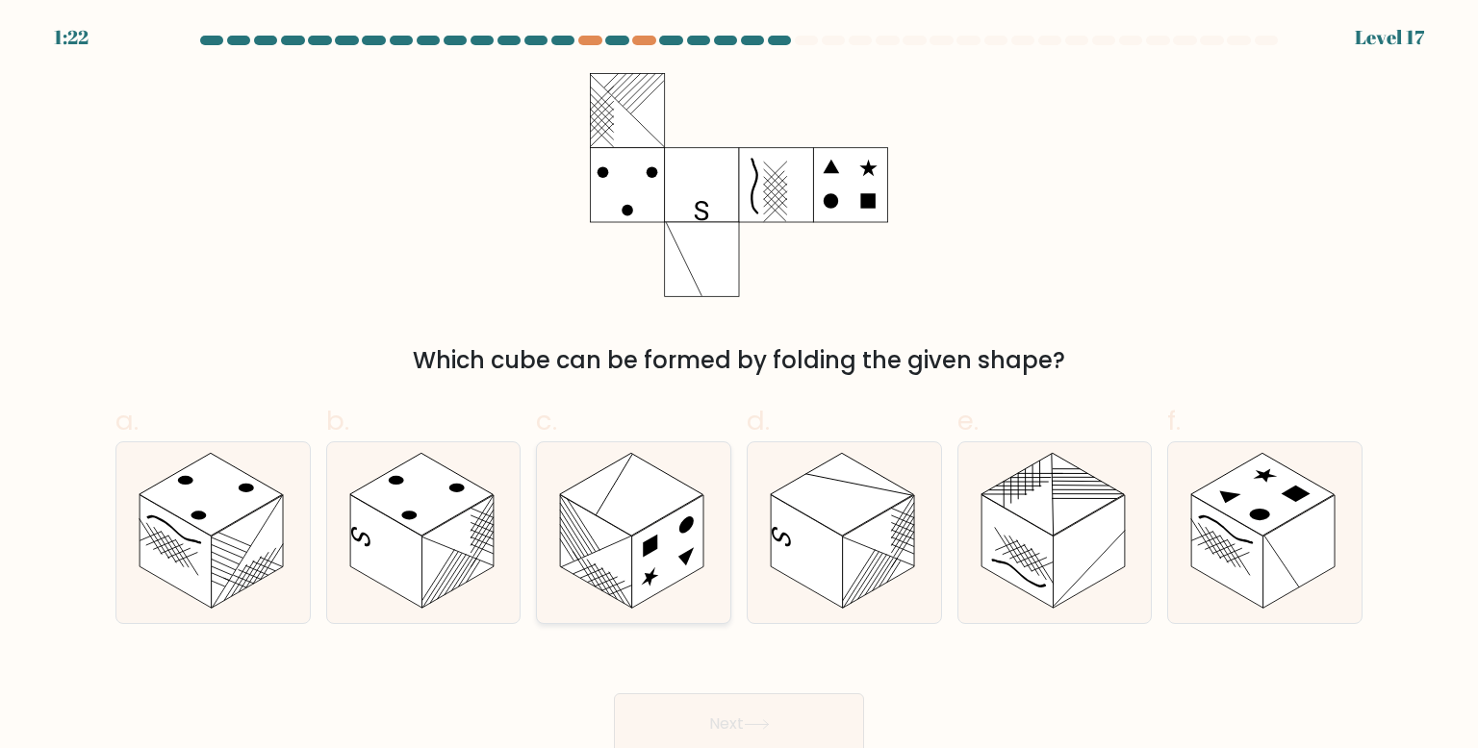
click at [628, 519] on rect at bounding box center [631, 494] width 143 height 83
click at [739, 387] on input "c." at bounding box center [739, 380] width 1 height 13
radio input "true"
click at [635, 733] on button "Next" at bounding box center [739, 725] width 250 height 62
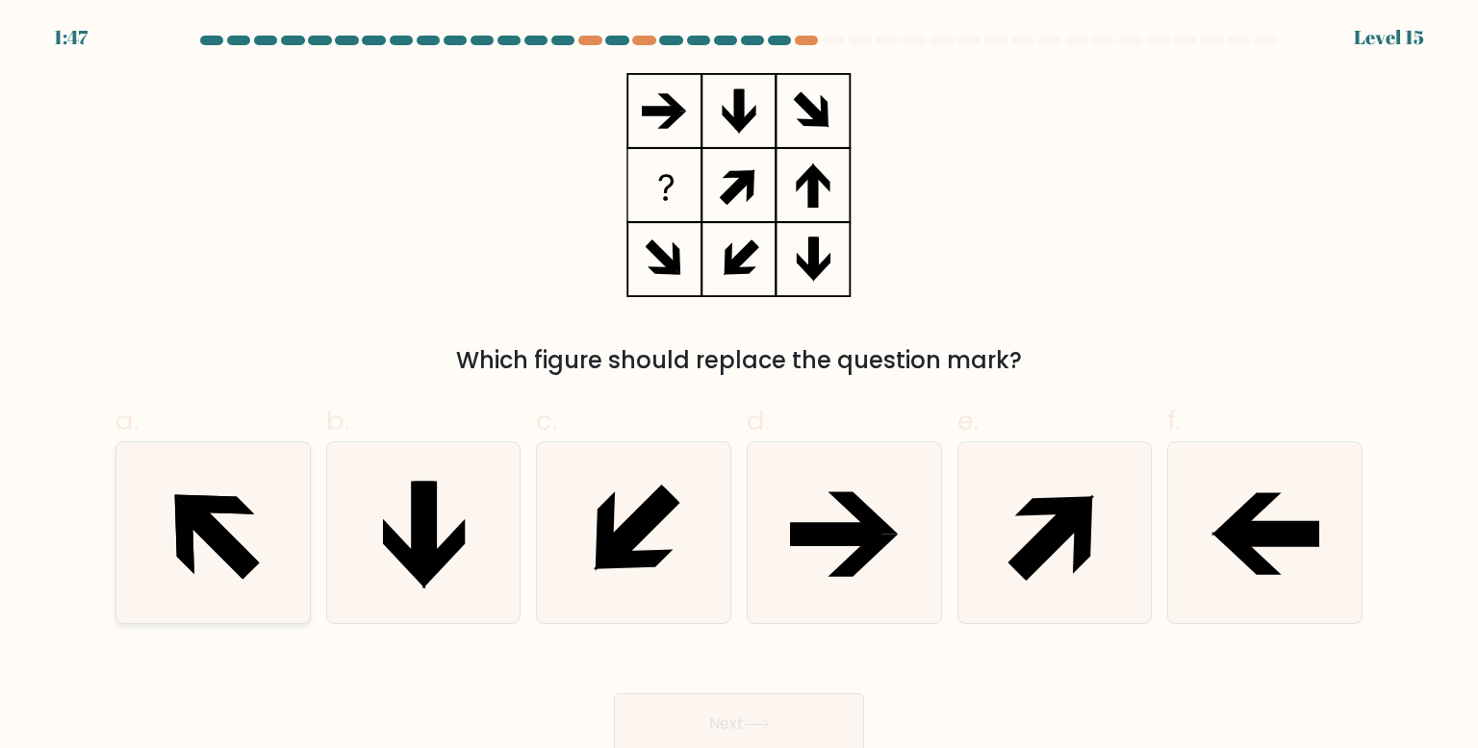
click at [179, 544] on icon at bounding box center [184, 534] width 19 height 80
click at [739, 387] on input "a." at bounding box center [739, 380] width 1 height 13
radio input "true"
click at [645, 718] on button "Next" at bounding box center [739, 725] width 250 height 62
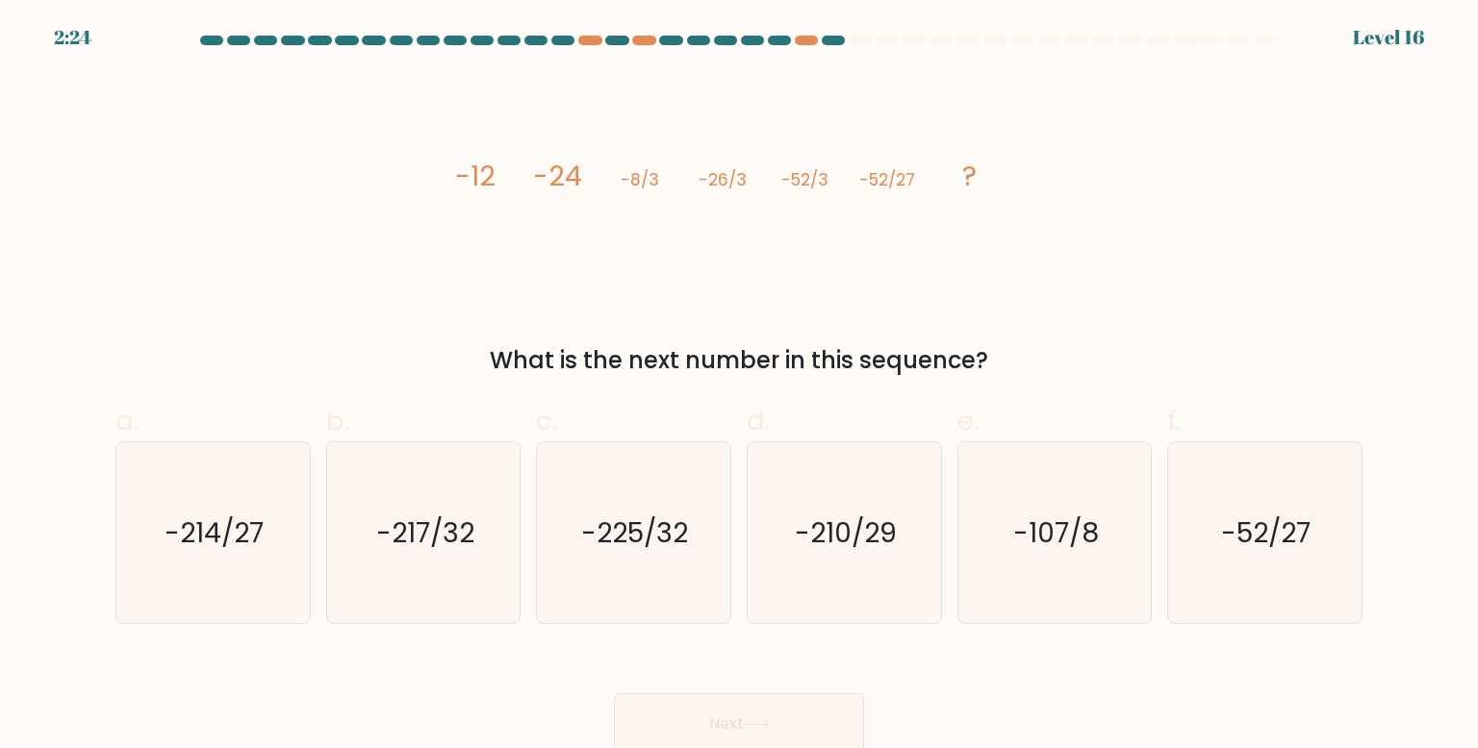
drag, startPoint x: 585, startPoint y: 468, endPoint x: 404, endPoint y: 331, distance: 226.7
click at [405, 332] on form at bounding box center [739, 396] width 1478 height 720
click at [789, 524] on icon "-210/29" at bounding box center [843, 533] width 181 height 181
click at [740, 387] on input "d. -210/29" at bounding box center [739, 380] width 1 height 13
radio input "true"
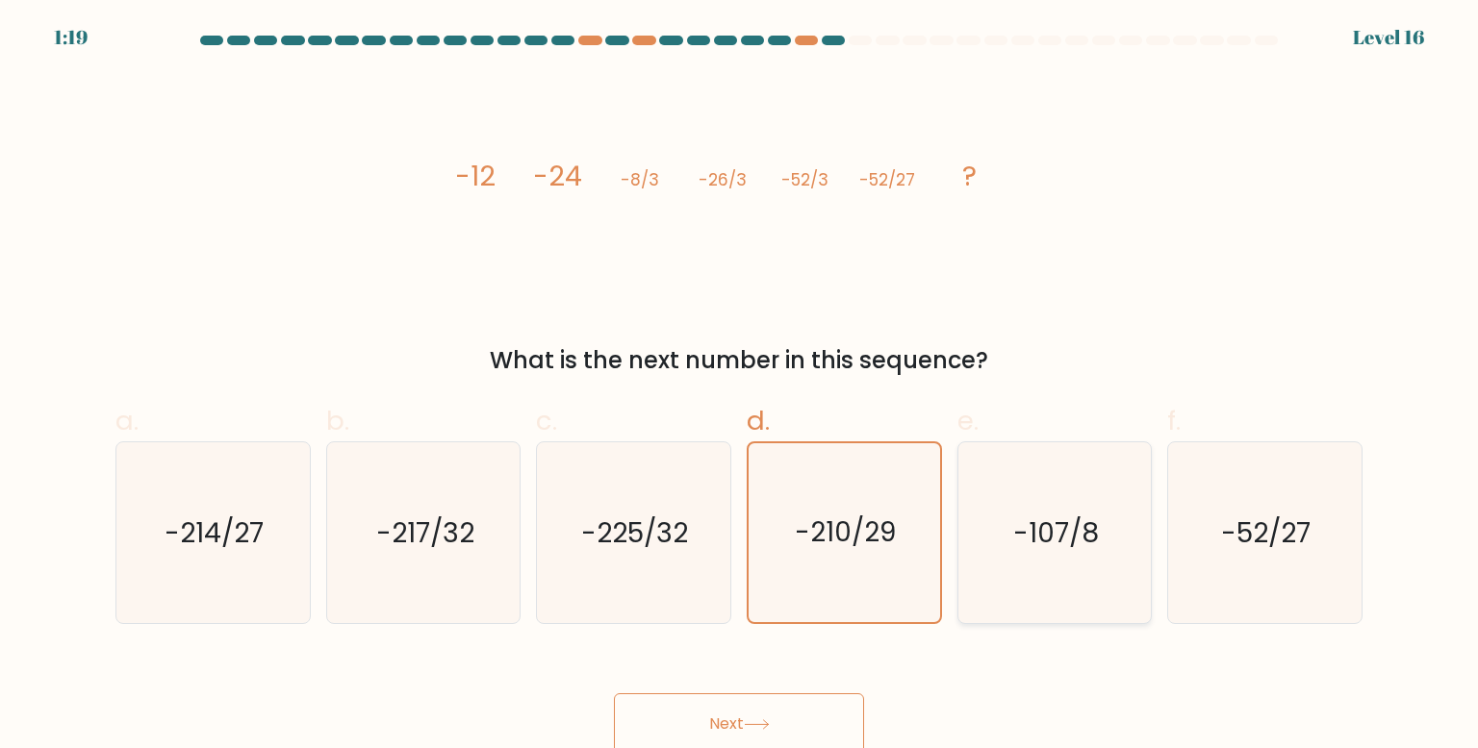
drag, startPoint x: 1115, startPoint y: 534, endPoint x: 1091, endPoint y: 536, distance: 24.1
click at [1105, 534] on icon "-107/8" at bounding box center [1054, 533] width 181 height 181
click at [740, 387] on input "e. -107/8" at bounding box center [739, 380] width 1 height 13
radio input "true"
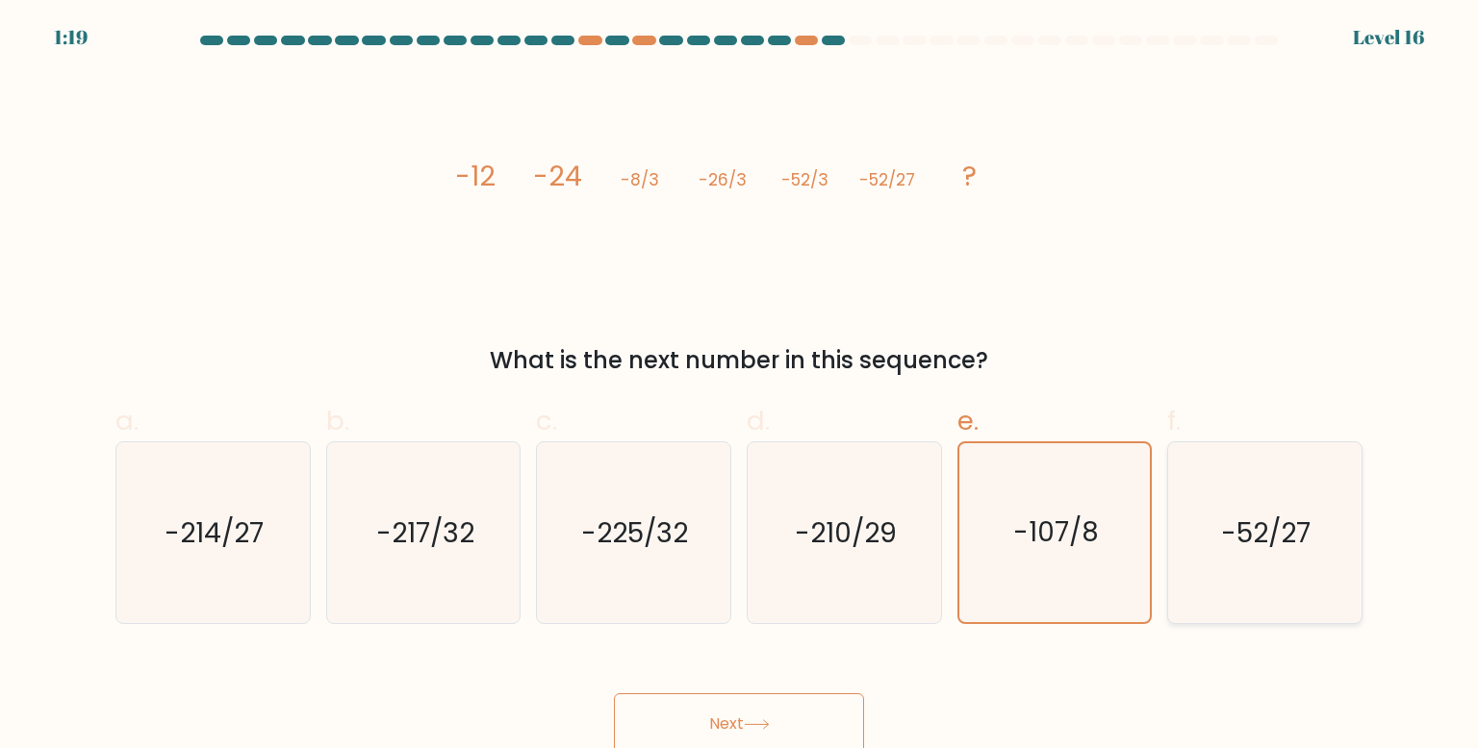
click at [1244, 534] on text "-52/27" at bounding box center [1266, 533] width 89 height 38
click at [488, 526] on icon "-217/32" at bounding box center [423, 533] width 181 height 181
click at [739, 387] on input "b. -217/32" at bounding box center [739, 380] width 1 height 13
radio input "true"
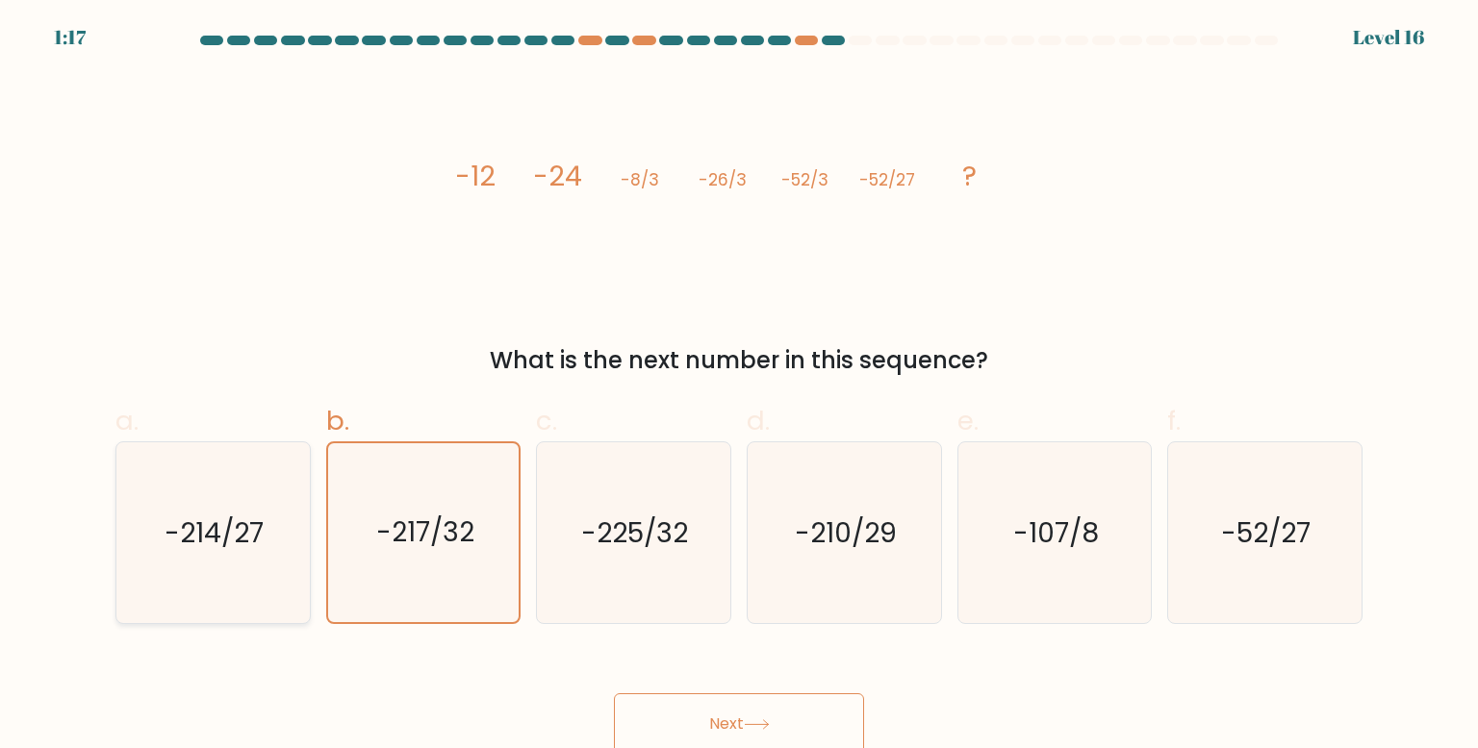
click at [222, 507] on icon "-214/27" at bounding box center [212, 533] width 181 height 181
click at [739, 387] on input "a. -214/27" at bounding box center [739, 380] width 1 height 13
radio input "true"
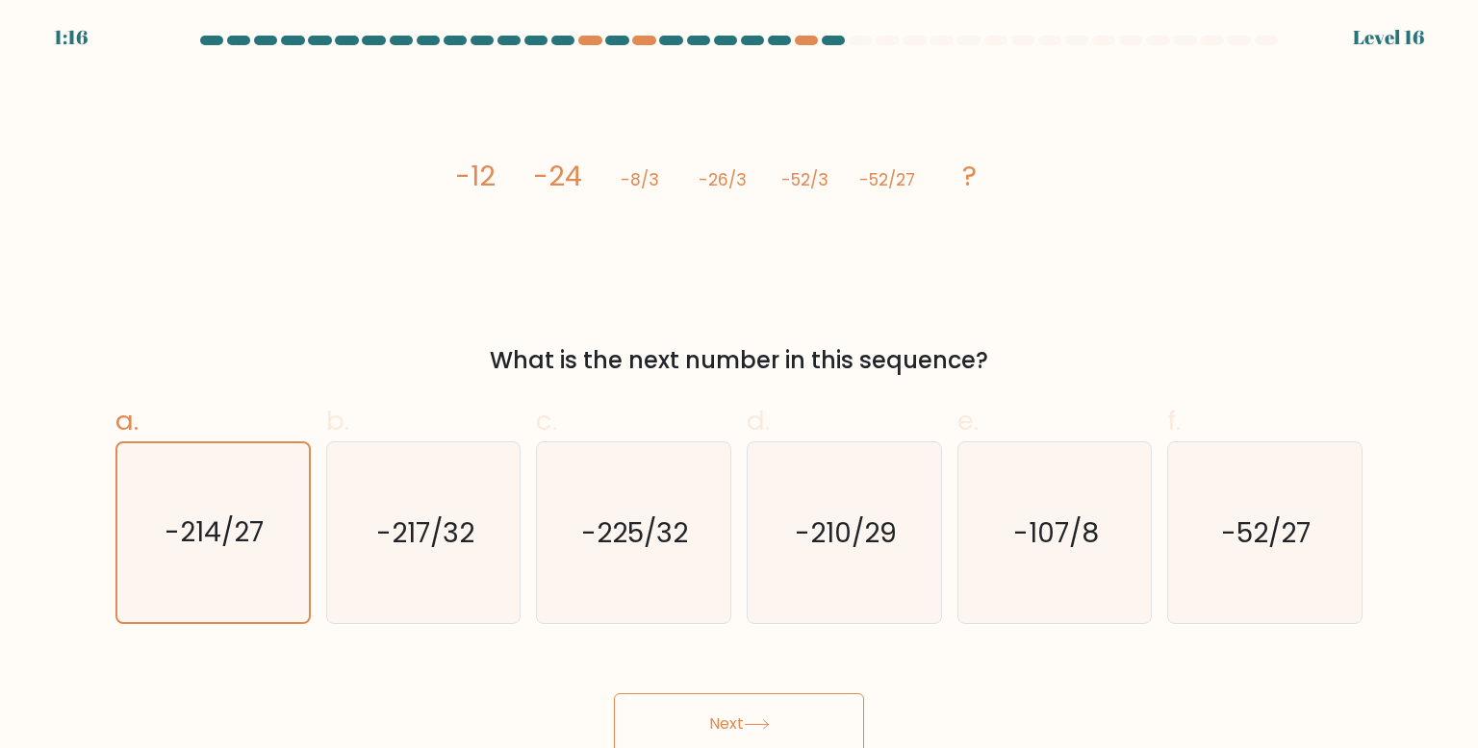
click at [683, 728] on button "Next" at bounding box center [739, 725] width 250 height 62
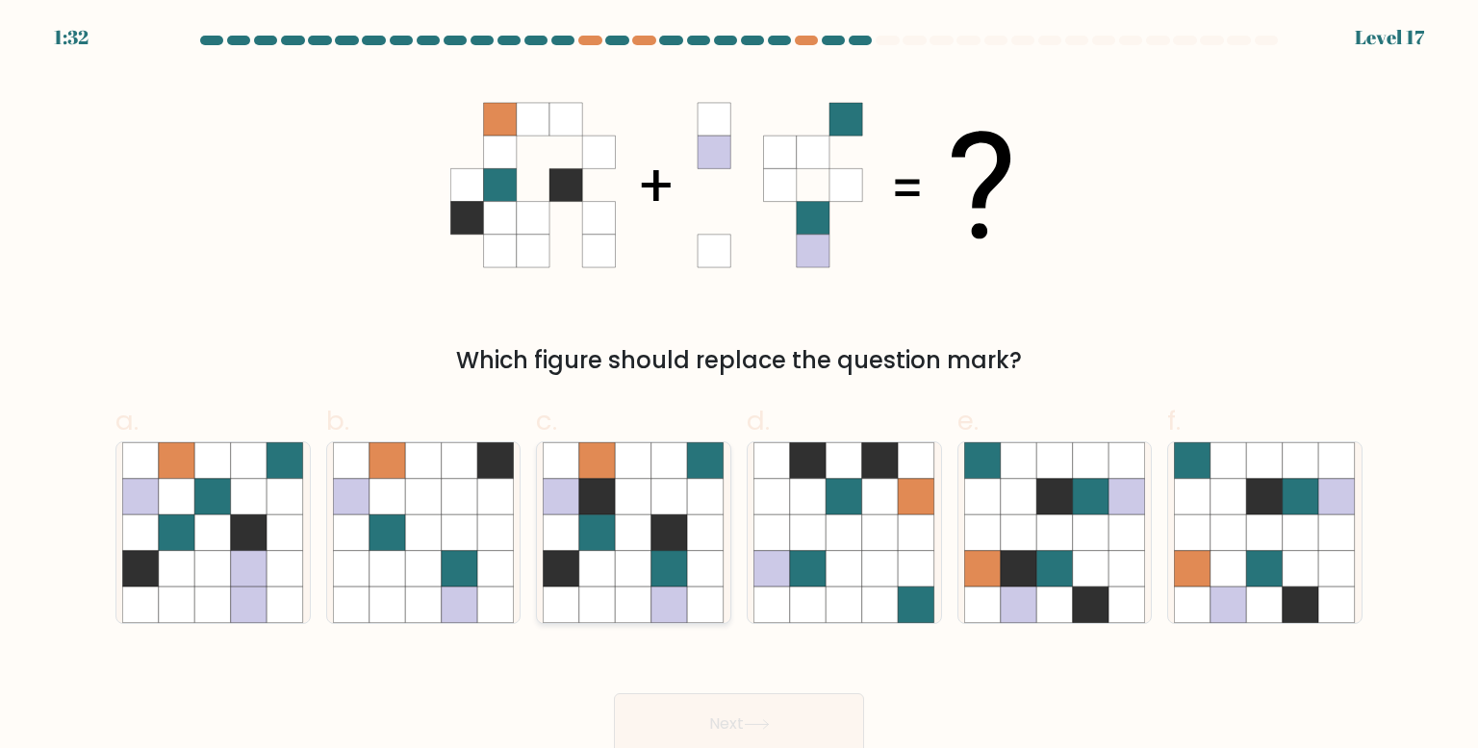
click at [598, 495] on icon at bounding box center [597, 497] width 37 height 37
click at [739, 387] on input "c." at bounding box center [739, 380] width 1 height 13
radio input "true"
click at [757, 722] on icon at bounding box center [757, 725] width 26 height 11
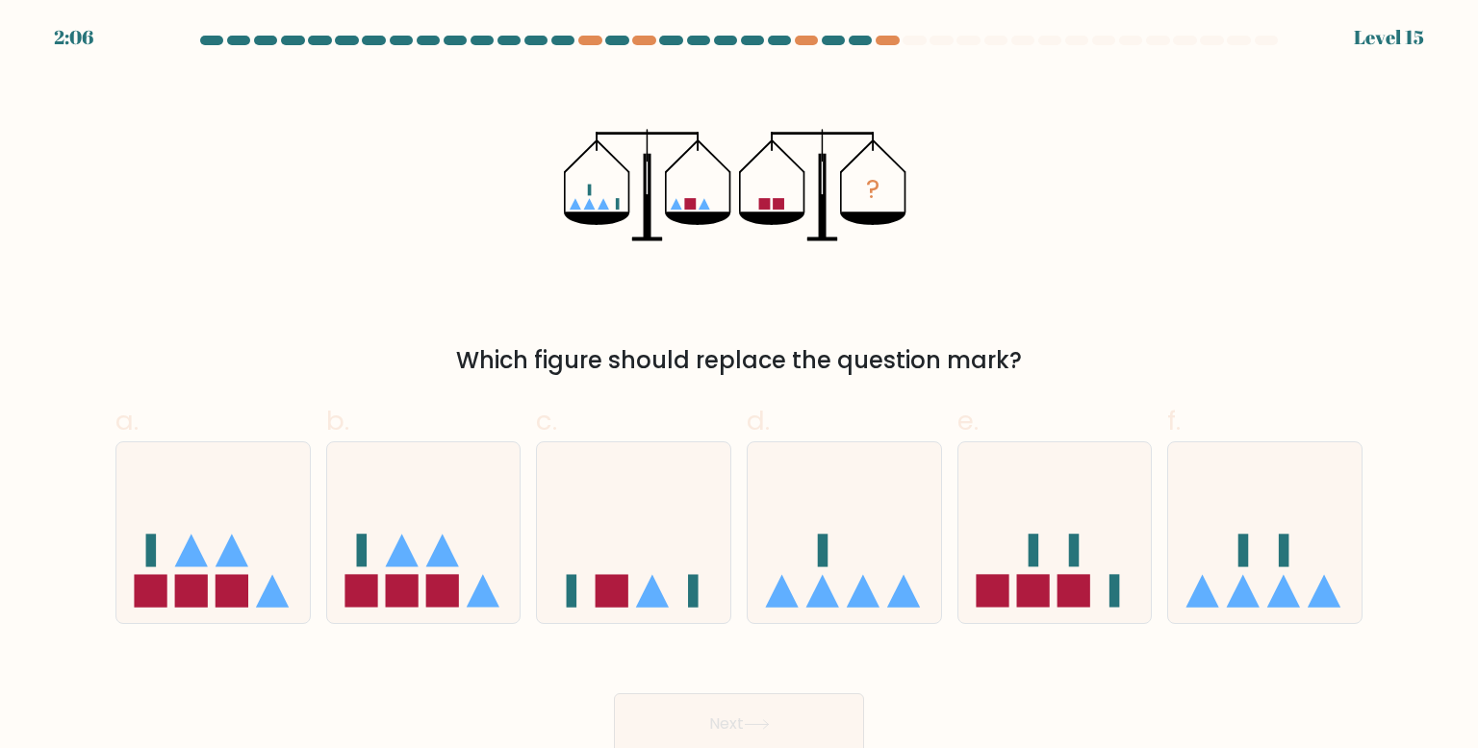
drag, startPoint x: 674, startPoint y: 499, endPoint x: 548, endPoint y: 391, distance: 166.4
click at [549, 391] on div "a. b. c. d." at bounding box center [739, 505] width 1262 height 239
click at [1198, 608] on icon at bounding box center [1264, 533] width 193 height 160
click at [740, 387] on input "f." at bounding box center [739, 380] width 1 height 13
radio input "true"
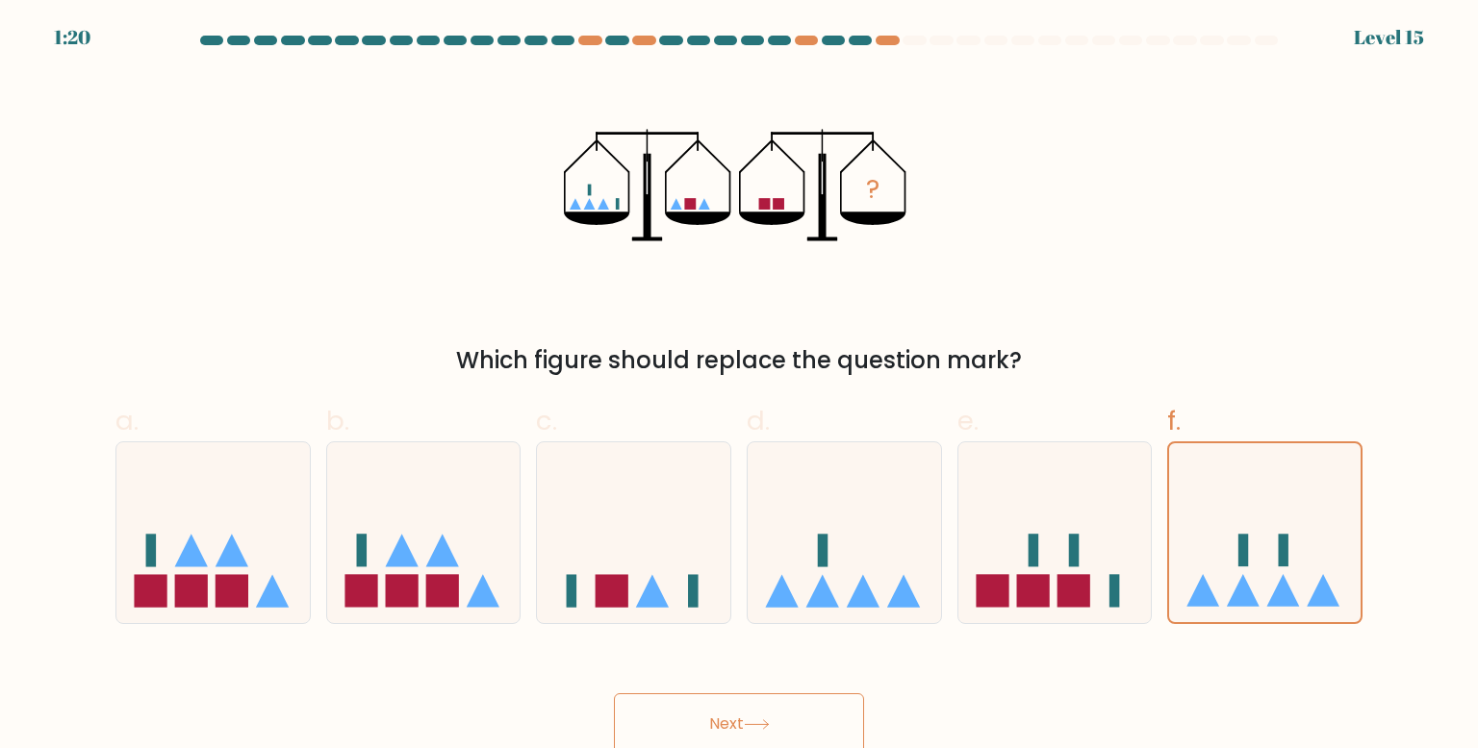
click at [743, 712] on button "Next" at bounding box center [739, 725] width 250 height 62
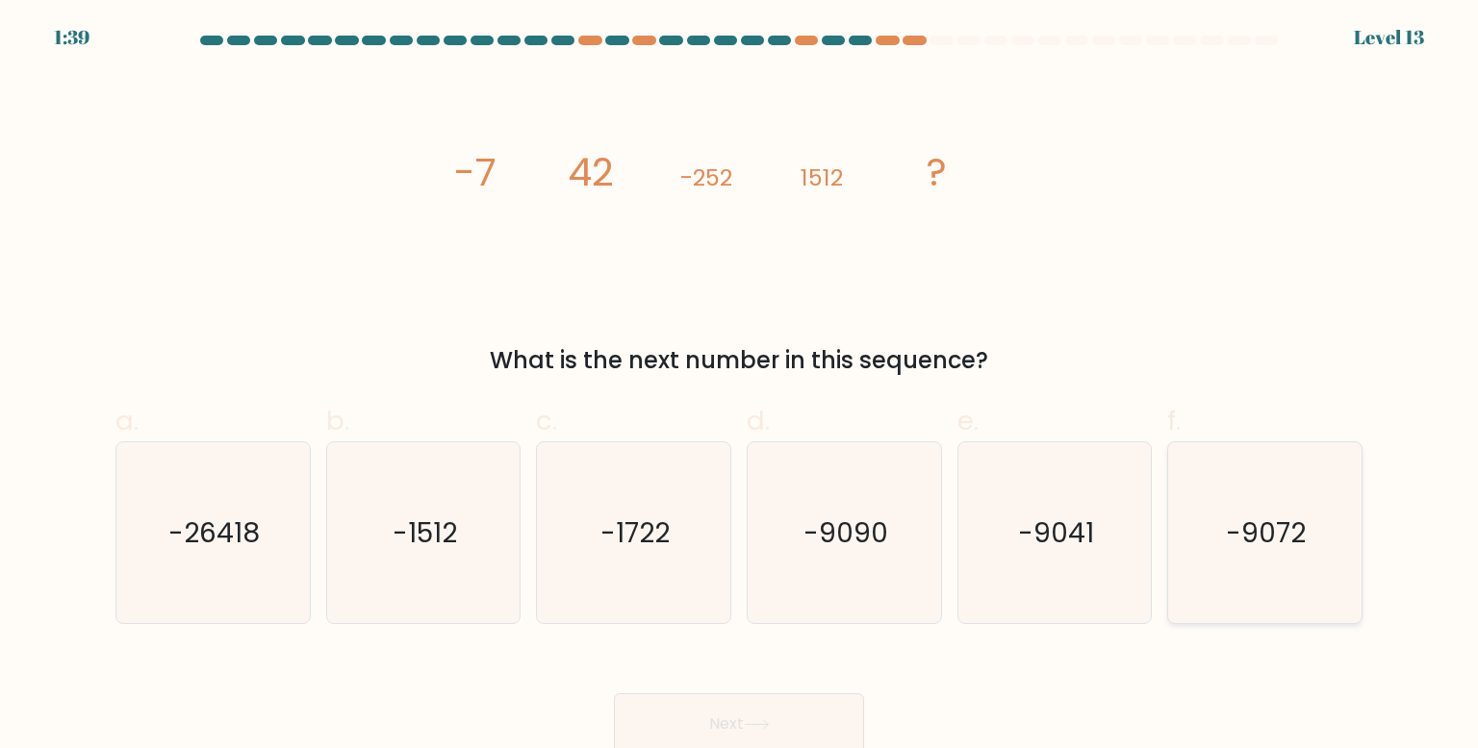
click at [1274, 542] on text "-9072" at bounding box center [1267, 533] width 80 height 38
click at [740, 387] on input "f. -9072" at bounding box center [739, 380] width 1 height 13
radio input "true"
click at [726, 720] on button "Next" at bounding box center [739, 725] width 250 height 62
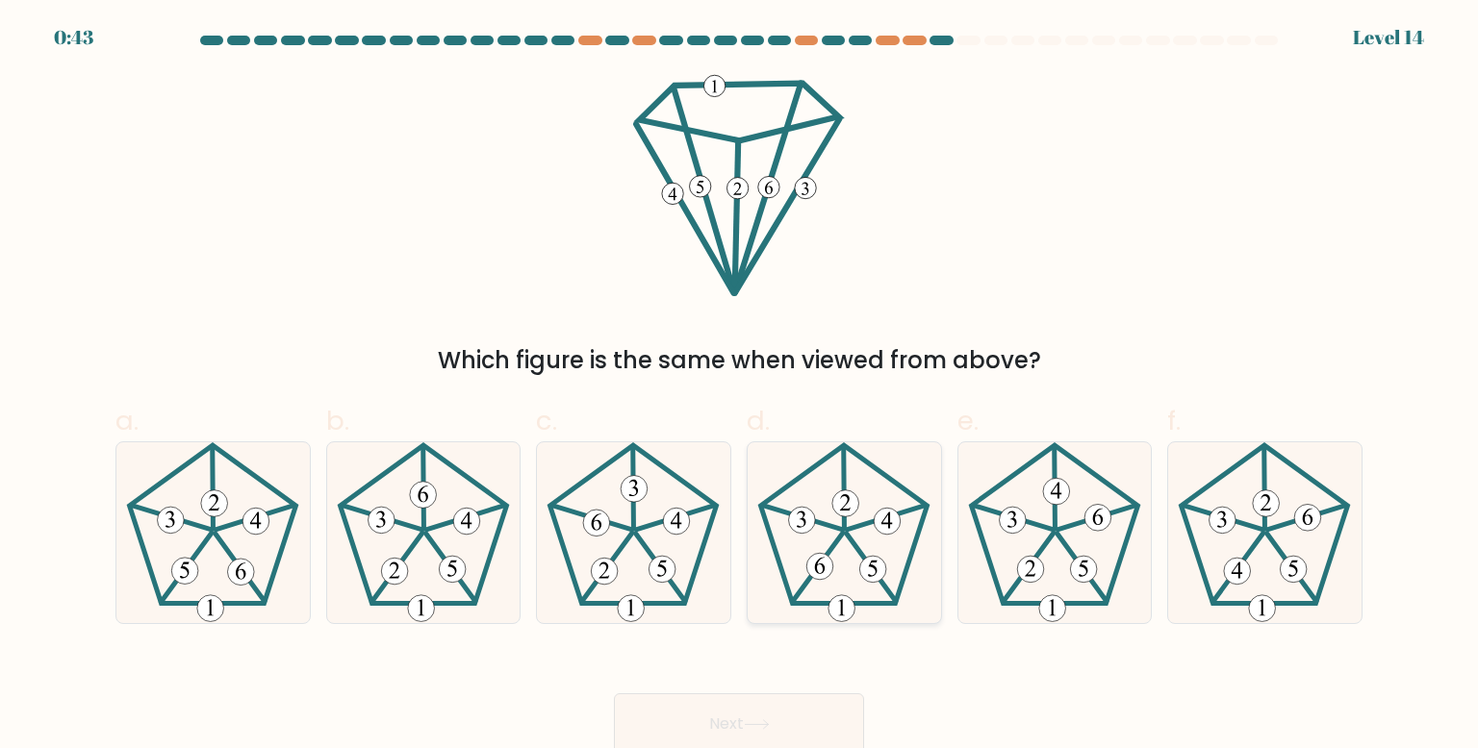
click at [874, 585] on icon at bounding box center [843, 533] width 181 height 181
click at [740, 387] on input "d." at bounding box center [739, 380] width 1 height 13
radio input "true"
click at [824, 723] on button "Next" at bounding box center [739, 725] width 250 height 62
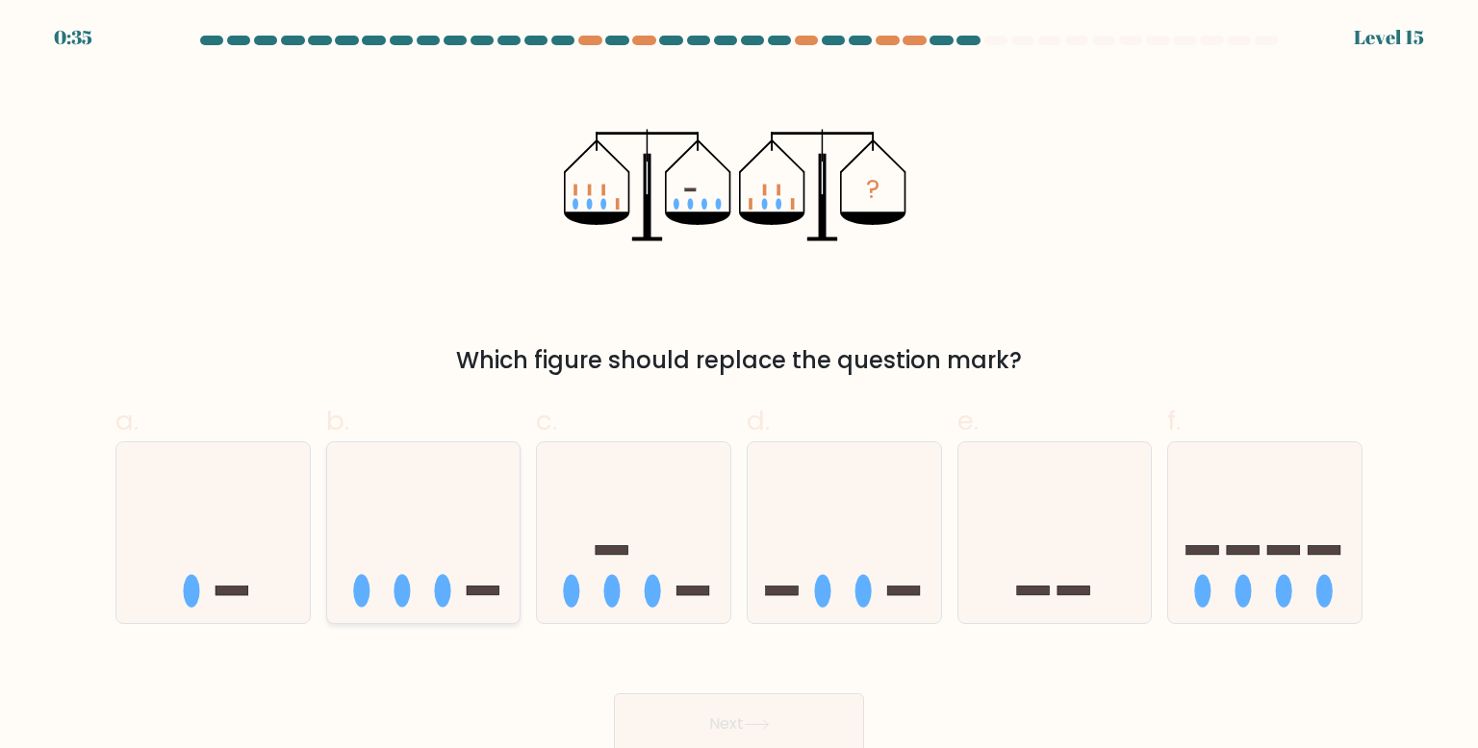
click at [452, 591] on icon at bounding box center [423, 533] width 193 height 160
click at [739, 387] on input "b." at bounding box center [739, 380] width 1 height 13
radio input "true"
click at [664, 706] on button "Next" at bounding box center [739, 725] width 250 height 62
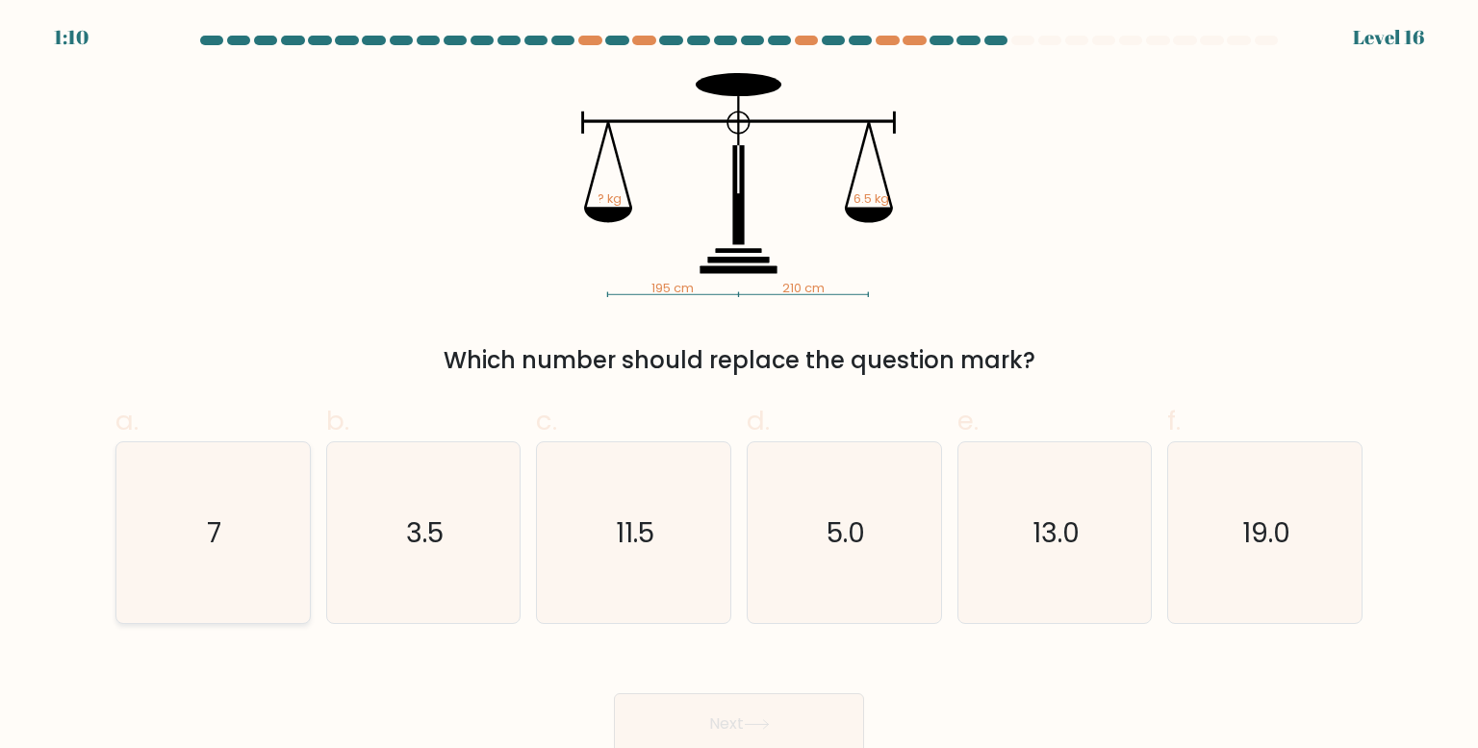
click at [269, 563] on icon "7" at bounding box center [212, 533] width 181 height 181
click at [739, 387] on input "a. 7" at bounding box center [739, 380] width 1 height 13
radio input "true"
click at [656, 714] on button "Next" at bounding box center [739, 725] width 250 height 62
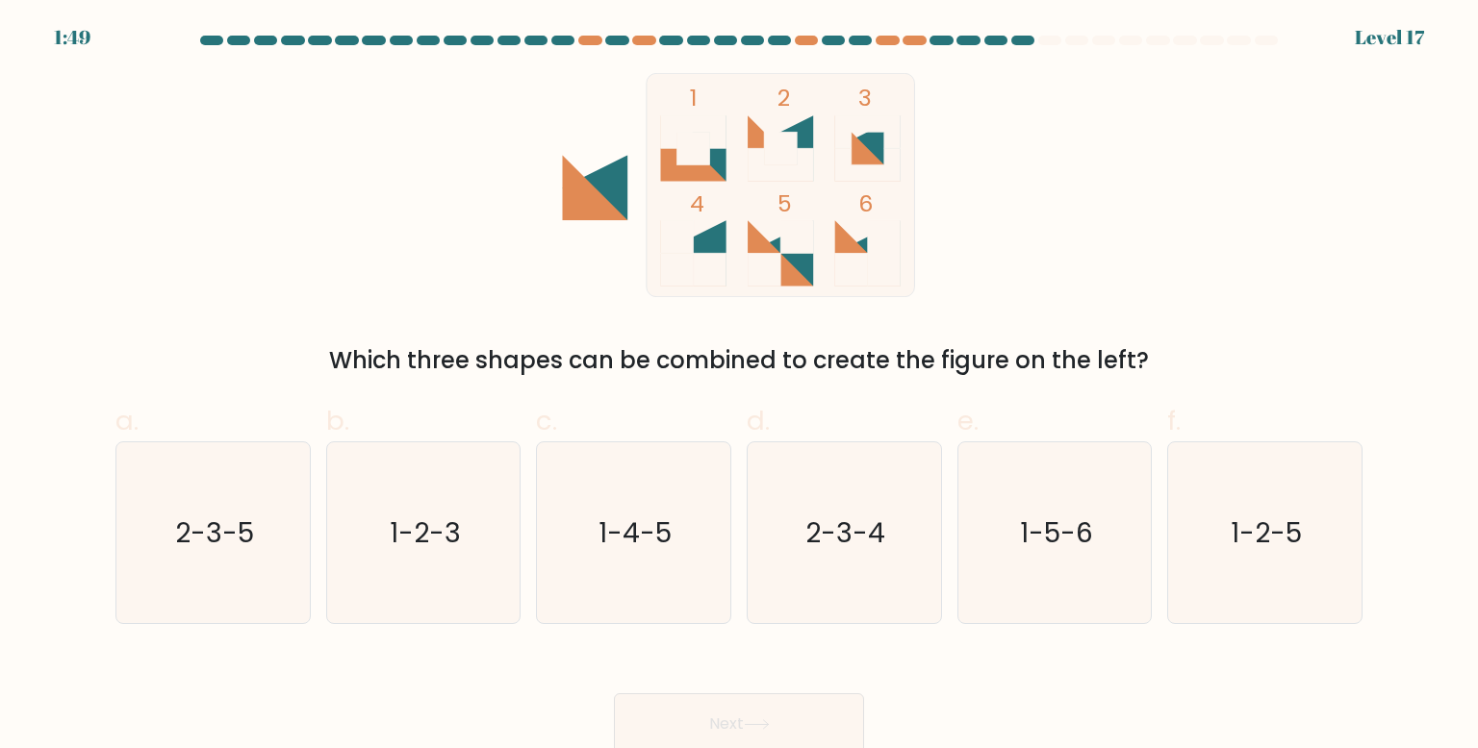
click at [574, 241] on icon "1 2 3 4 5 6" at bounding box center [739, 185] width 518 height 224
click at [499, 468] on icon "1-2-3" at bounding box center [423, 533] width 181 height 181
click at [739, 387] on input "b. 1-2-3" at bounding box center [739, 380] width 1 height 13
radio input "true"
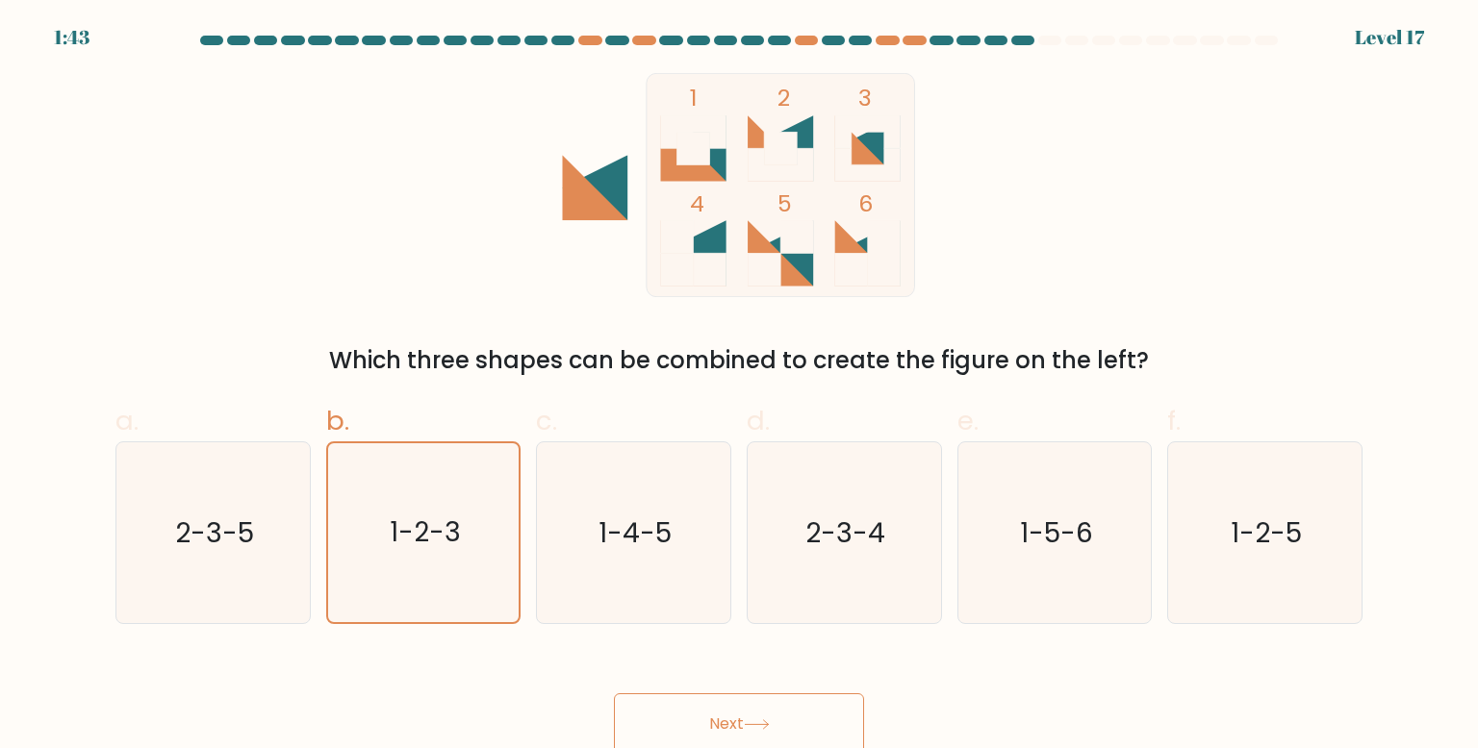
click at [650, 743] on button "Next" at bounding box center [739, 725] width 250 height 62
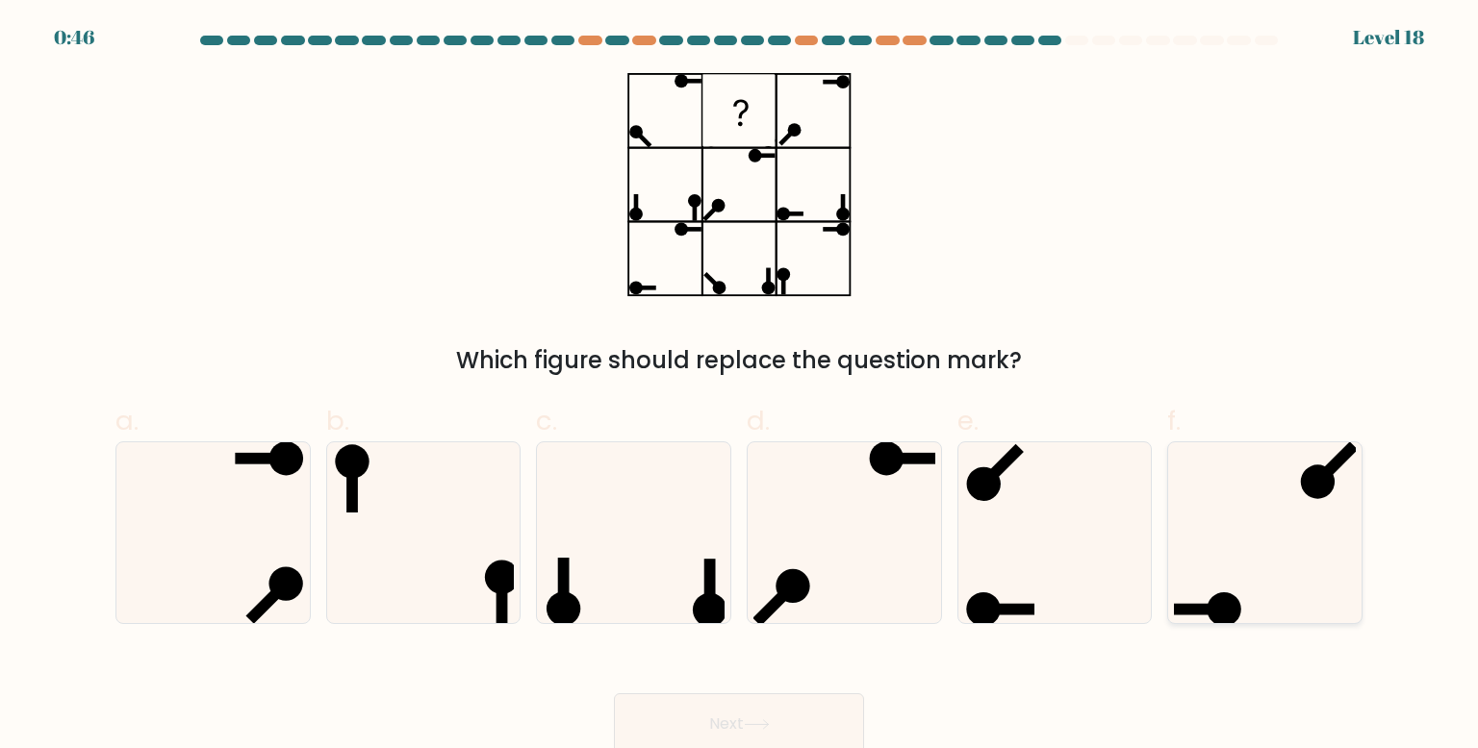
click at [1324, 532] on icon at bounding box center [1264, 533] width 181 height 181
click at [740, 387] on input "f." at bounding box center [739, 380] width 1 height 13
radio input "true"
click at [816, 685] on div "Next" at bounding box center [739, 701] width 1270 height 108
click at [791, 713] on button "Next" at bounding box center [739, 725] width 250 height 62
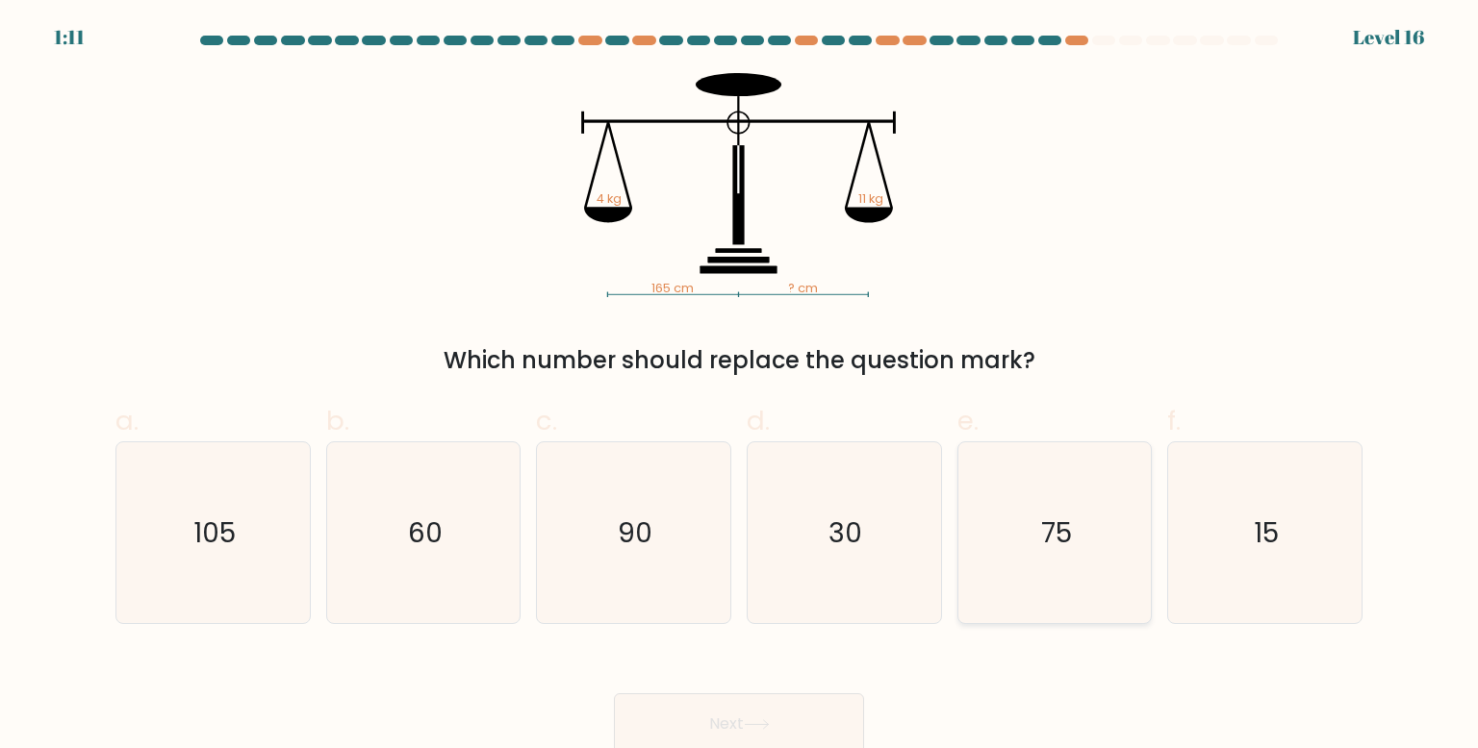
click at [995, 555] on icon "75" at bounding box center [1054, 533] width 181 height 181
click at [740, 387] on input "e. 75" at bounding box center [739, 380] width 1 height 13
radio input "true"
click at [664, 689] on div "Next" at bounding box center [739, 701] width 1270 height 108
click at [677, 709] on button "Next" at bounding box center [739, 725] width 250 height 62
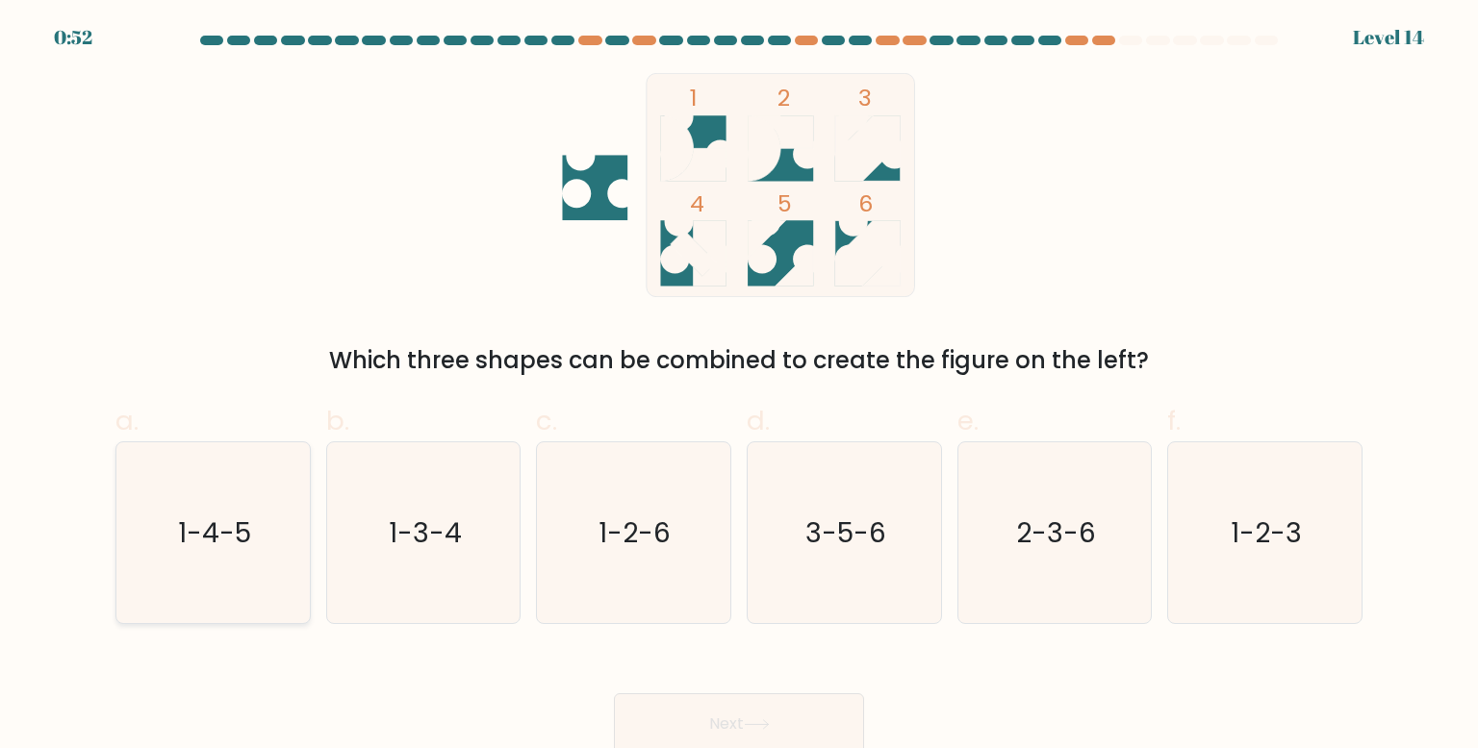
click at [234, 539] on text "1-4-5" at bounding box center [214, 533] width 73 height 38
click at [739, 387] on input "a. 1-4-5" at bounding box center [739, 380] width 1 height 13
radio input "true"
drag, startPoint x: 401, startPoint y: 544, endPoint x: 417, endPoint y: 545, distance: 15.5
click at [400, 544] on text "1-3-4" at bounding box center [425, 533] width 73 height 38
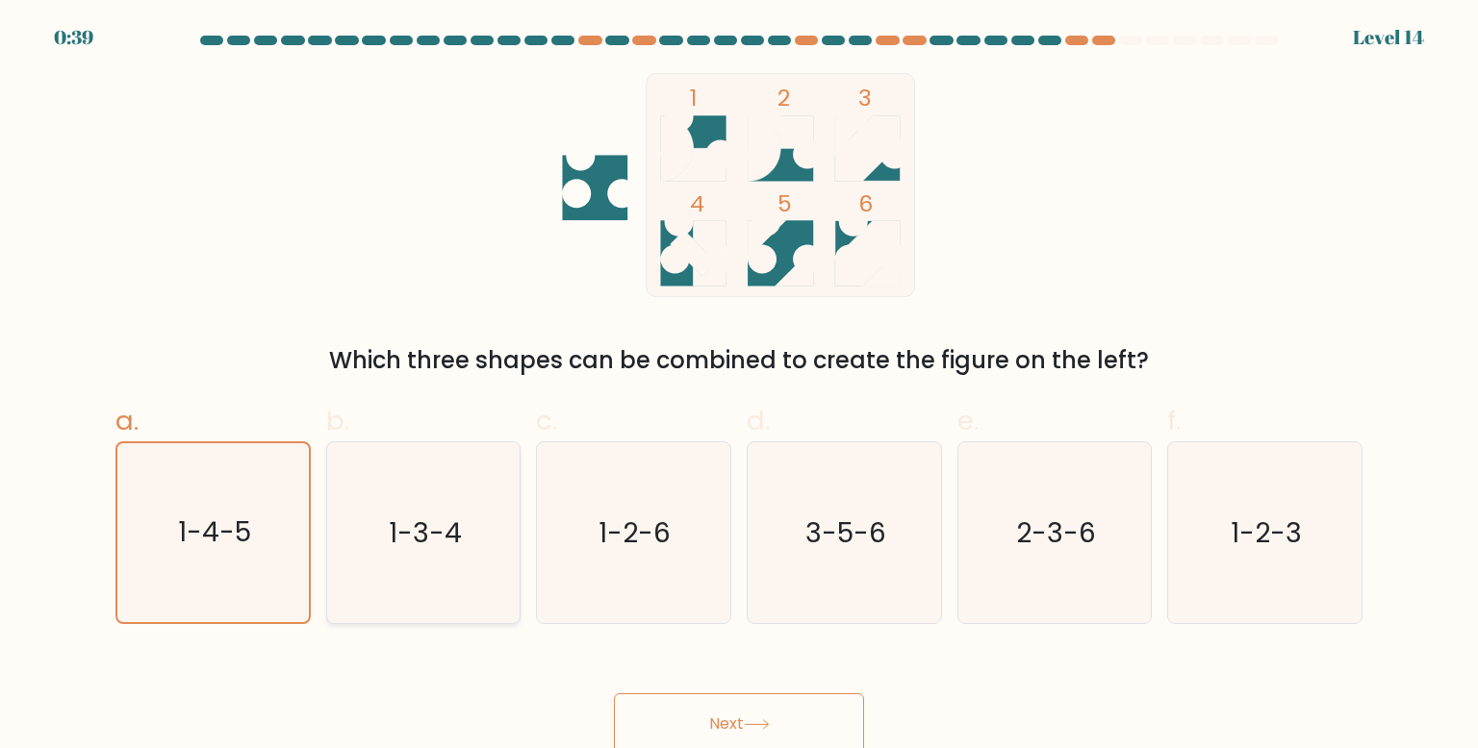
click at [739, 387] on input "b. 1-3-4" at bounding box center [739, 380] width 1 height 13
radio input "true"
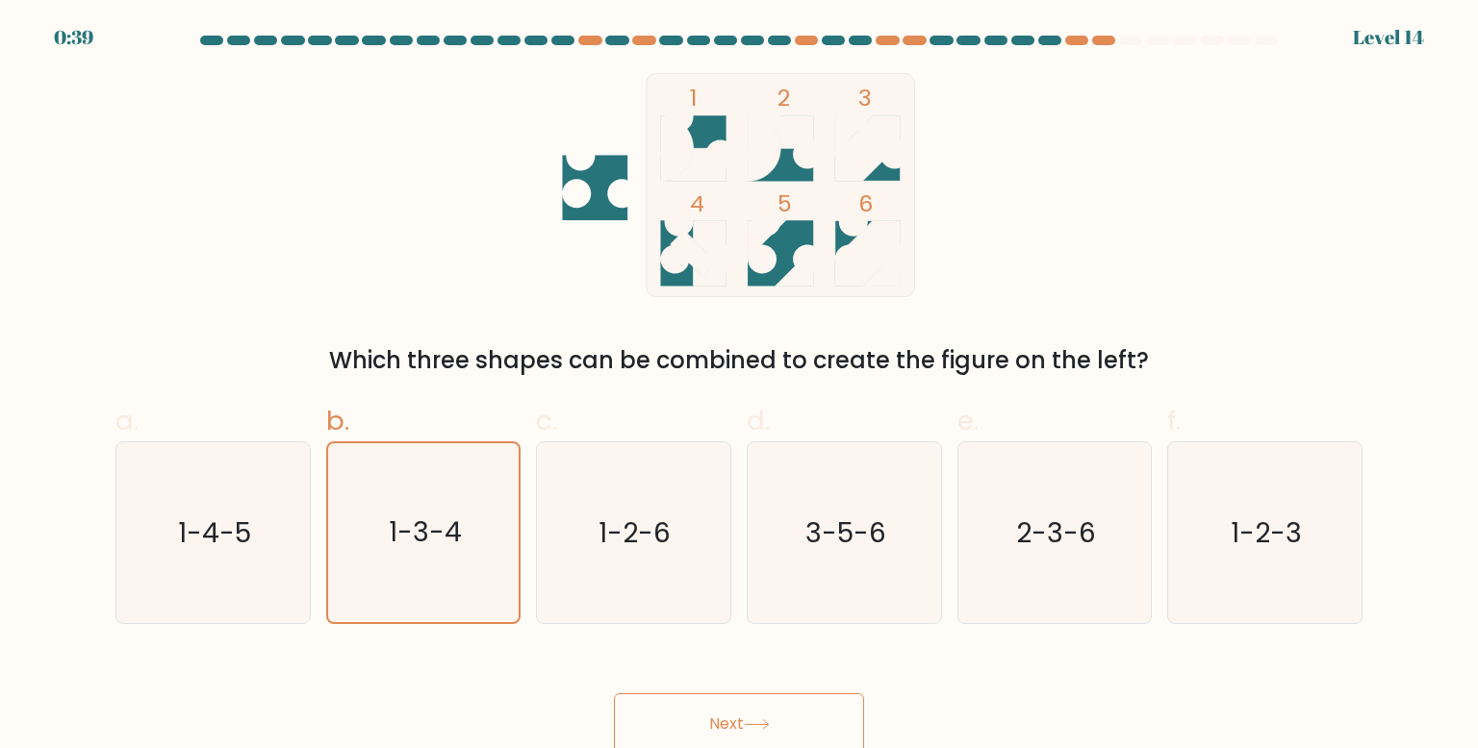
click at [809, 701] on button "Next" at bounding box center [739, 725] width 250 height 62
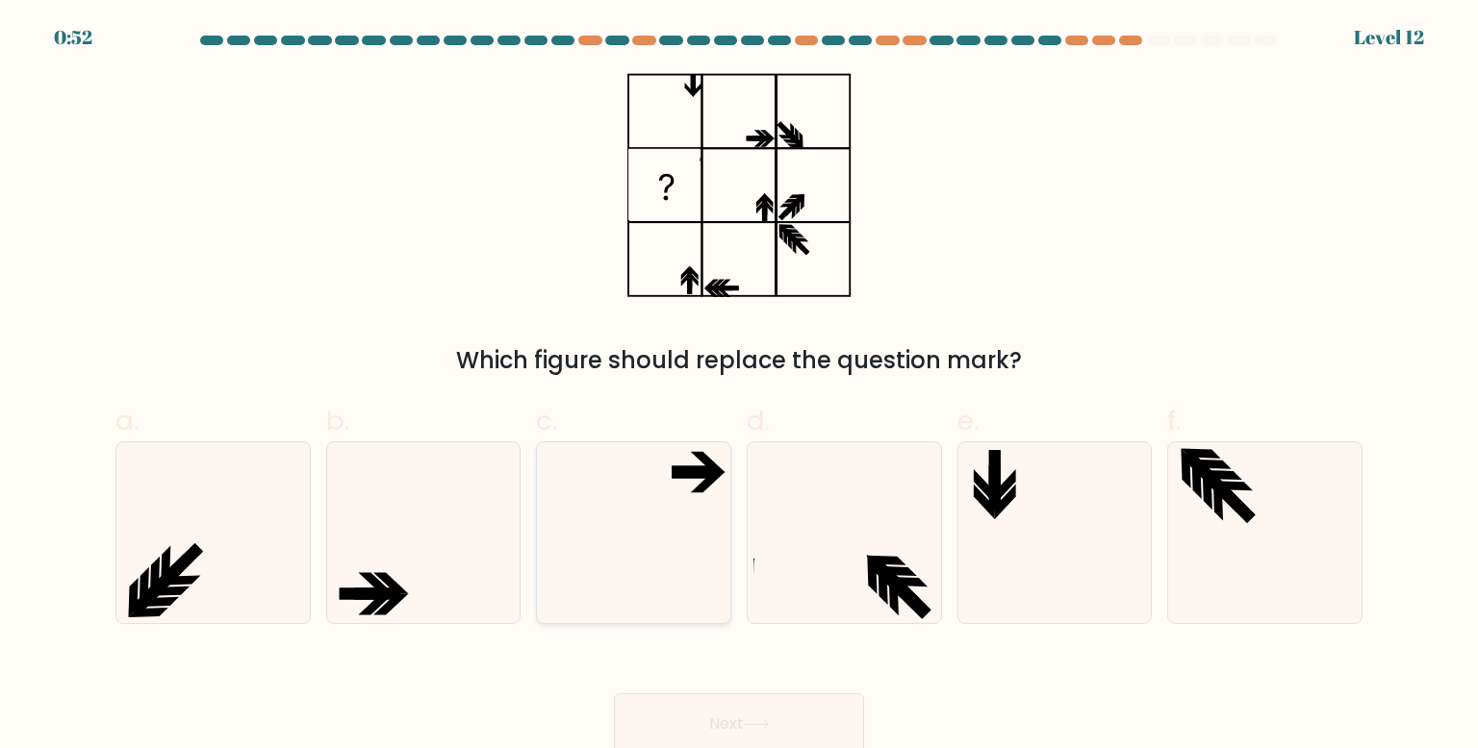
click at [555, 481] on icon at bounding box center [633, 533] width 181 height 181
click at [739, 387] on input "c." at bounding box center [739, 380] width 1 height 13
radio input "true"
click at [747, 729] on button "Next" at bounding box center [739, 725] width 250 height 62
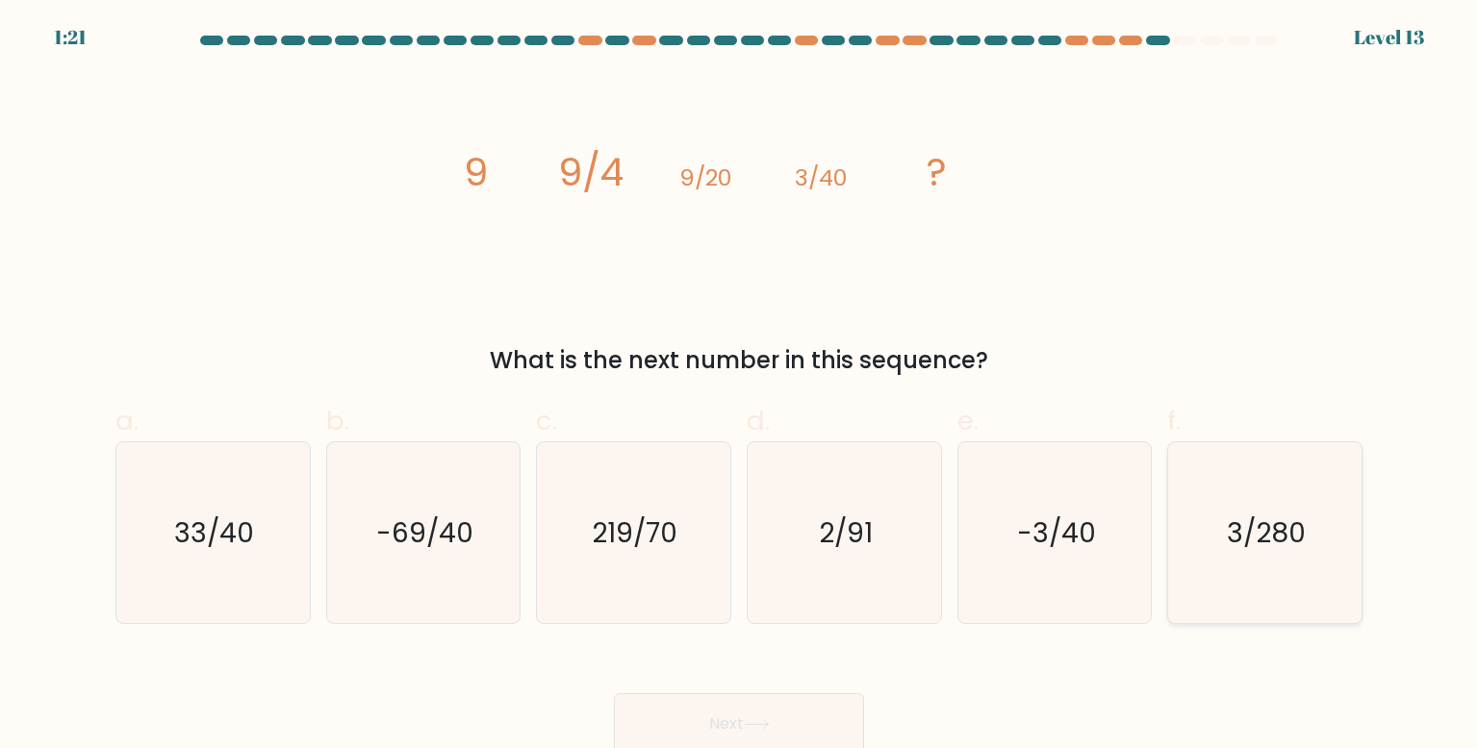
click at [1235, 595] on icon "3/280" at bounding box center [1264, 533] width 181 height 181
click at [740, 387] on input "f. 3/280" at bounding box center [739, 380] width 1 height 13
radio input "true"
click at [848, 722] on button "Next" at bounding box center [739, 725] width 250 height 62
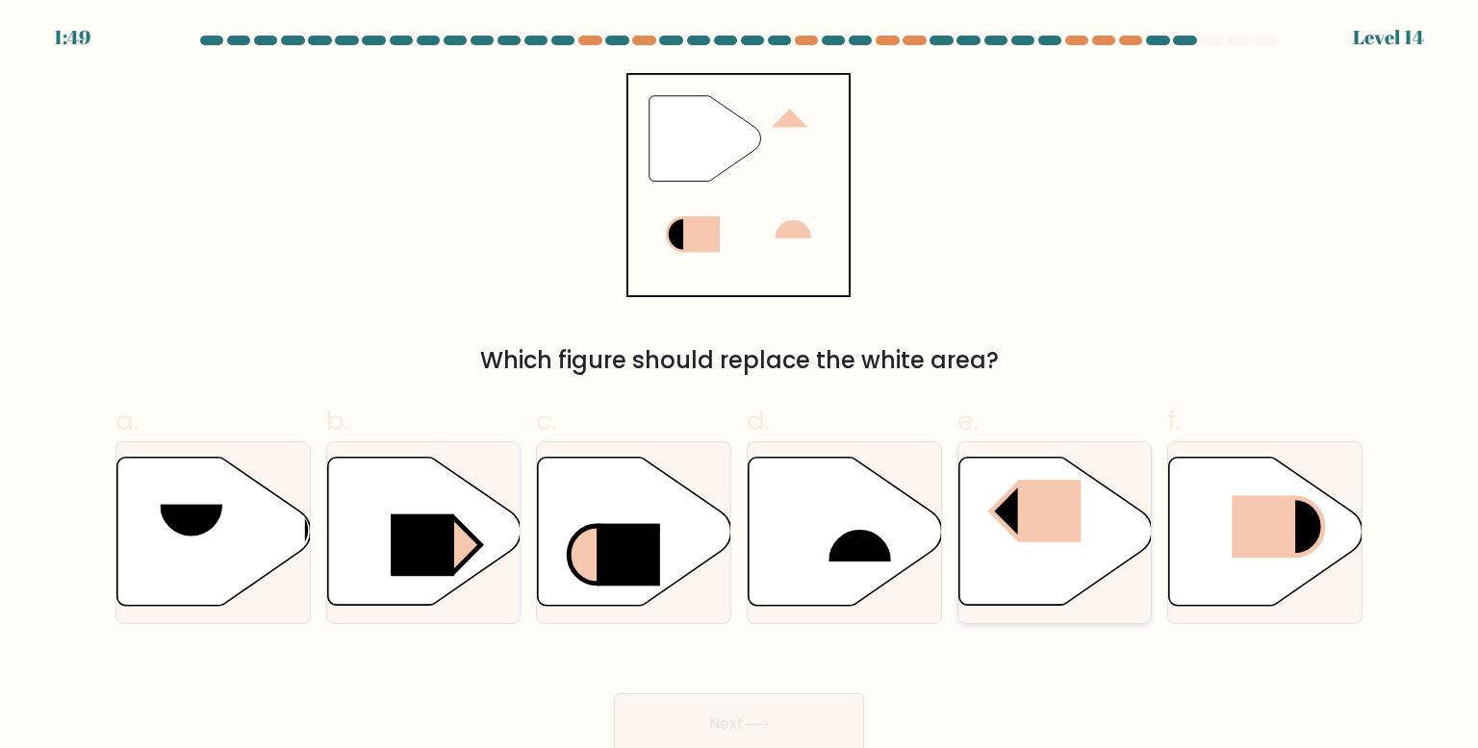
drag, startPoint x: 1102, startPoint y: 524, endPoint x: 1144, endPoint y: 528, distance: 42.5
click at [1105, 525] on icon at bounding box center [1054, 532] width 193 height 148
click at [740, 387] on input "e." at bounding box center [739, 380] width 1 height 13
radio input "true"
click at [1154, 531] on div "e." at bounding box center [1055, 512] width 211 height 223
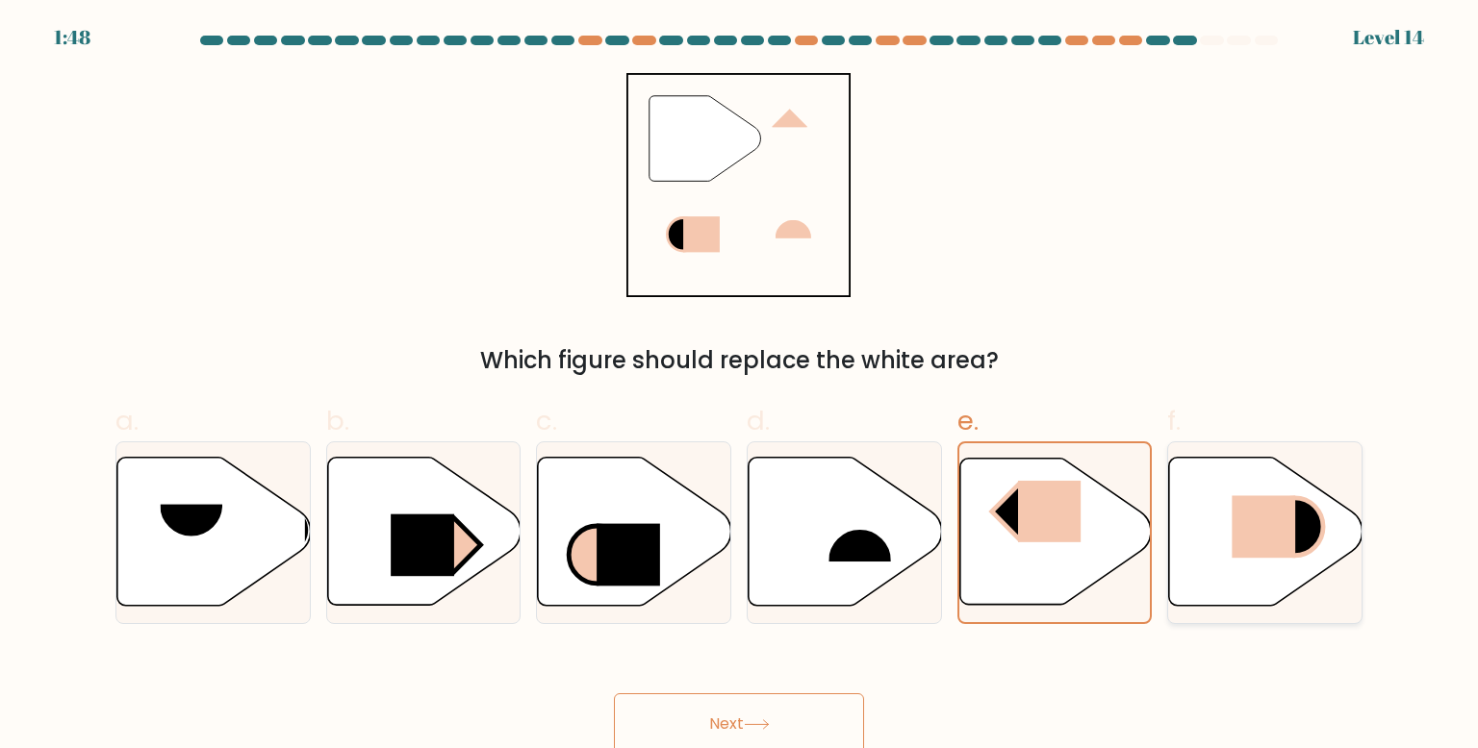
click at [1272, 566] on icon at bounding box center [1265, 532] width 193 height 148
click at [740, 387] on input "f." at bounding box center [739, 380] width 1 height 13
radio input "true"
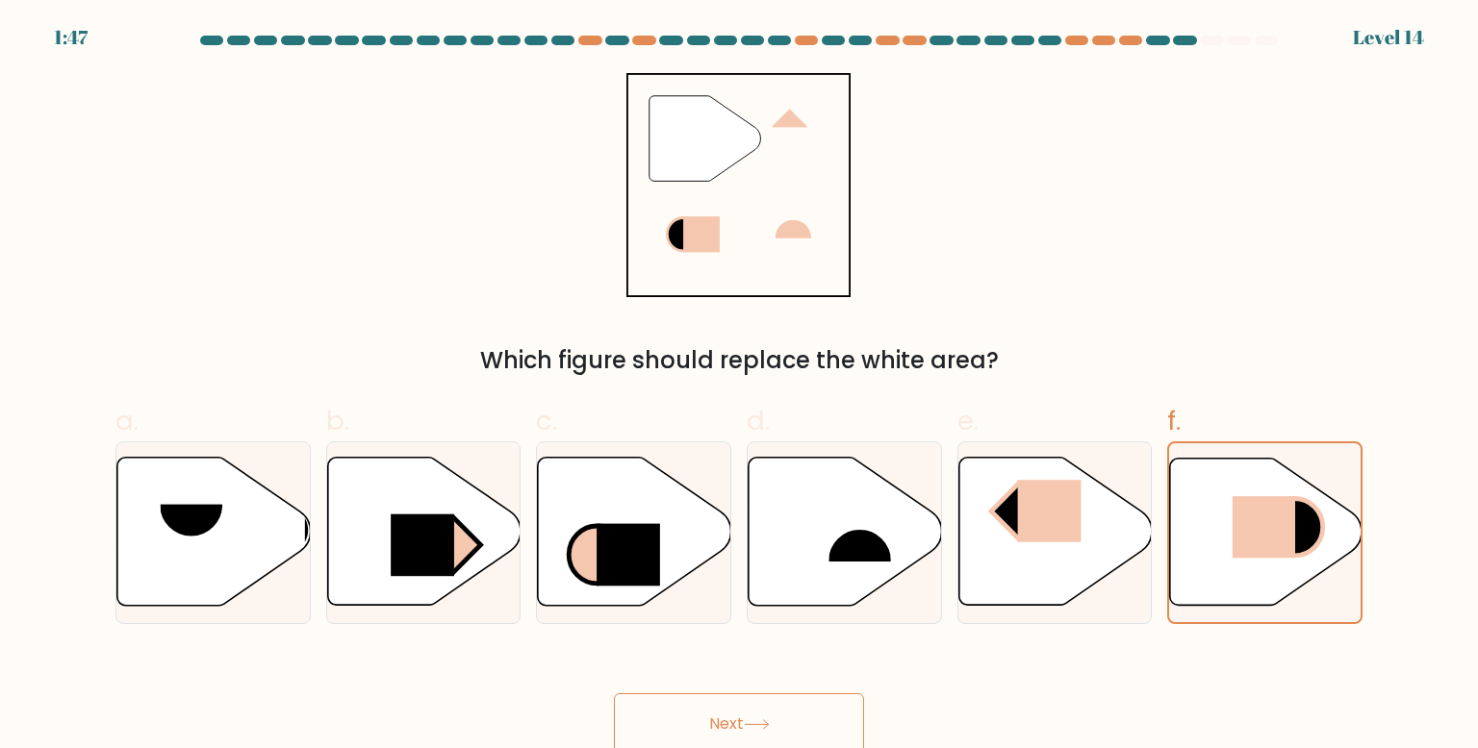
click at [731, 720] on button "Next" at bounding box center [739, 725] width 250 height 62
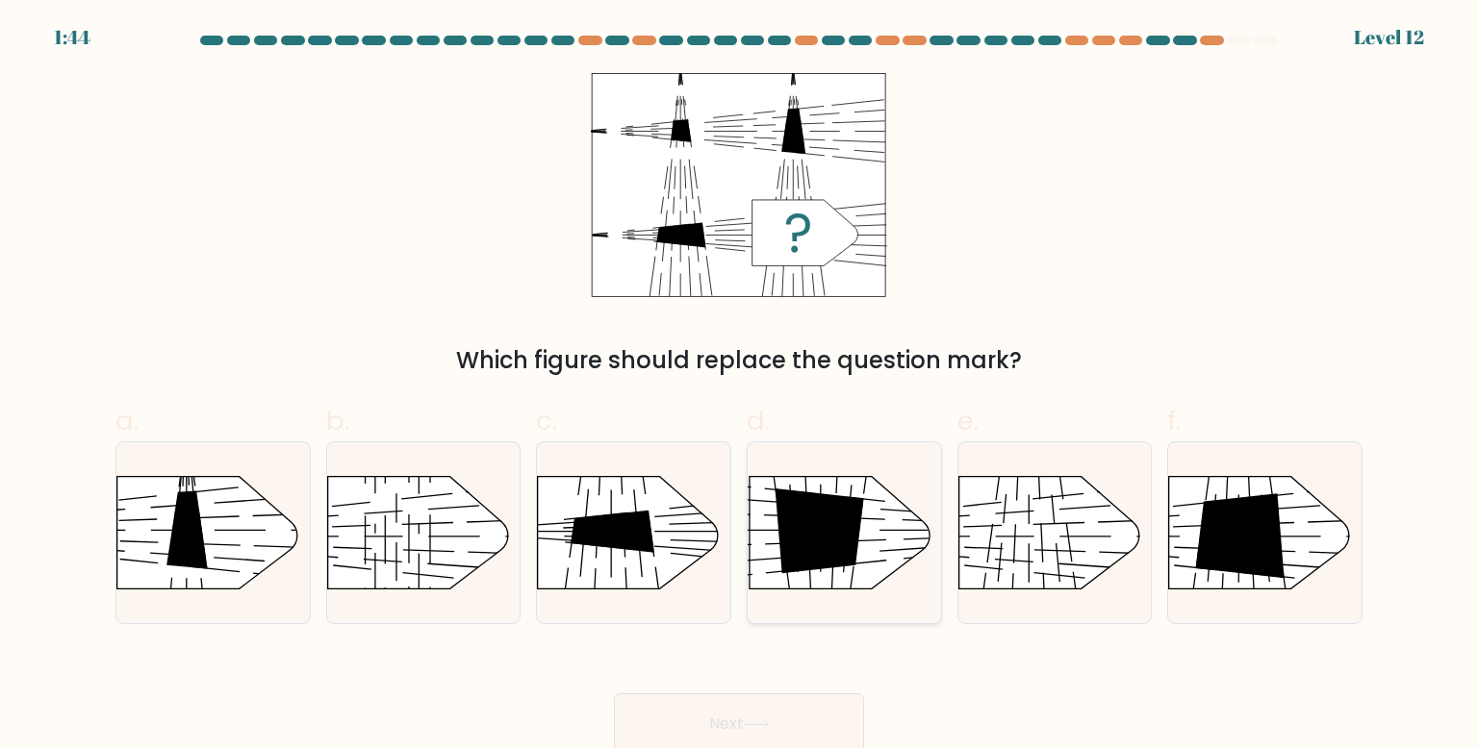
click at [851, 590] on div at bounding box center [844, 533] width 195 height 183
click at [740, 387] on input "d." at bounding box center [739, 380] width 1 height 13
radio input "true"
drag, startPoint x: 816, startPoint y: 725, endPoint x: 820, endPoint y: 713, distance: 13.1
click at [820, 713] on button "Next" at bounding box center [739, 725] width 250 height 62
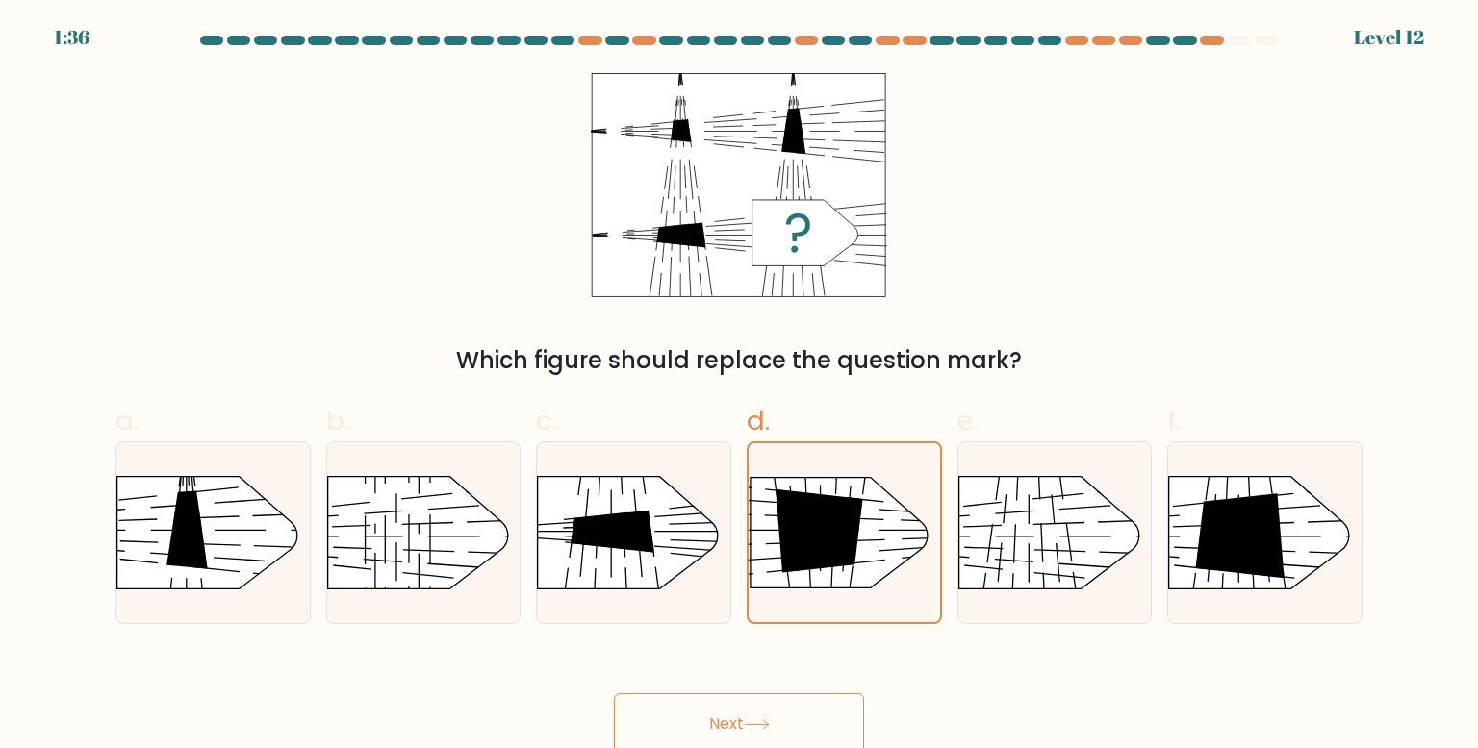
click at [818, 727] on button "Next" at bounding box center [739, 725] width 250 height 62
click at [641, 518] on icon at bounding box center [612, 531] width 84 height 42
click at [739, 387] on input "c." at bounding box center [739, 380] width 1 height 13
radio input "true"
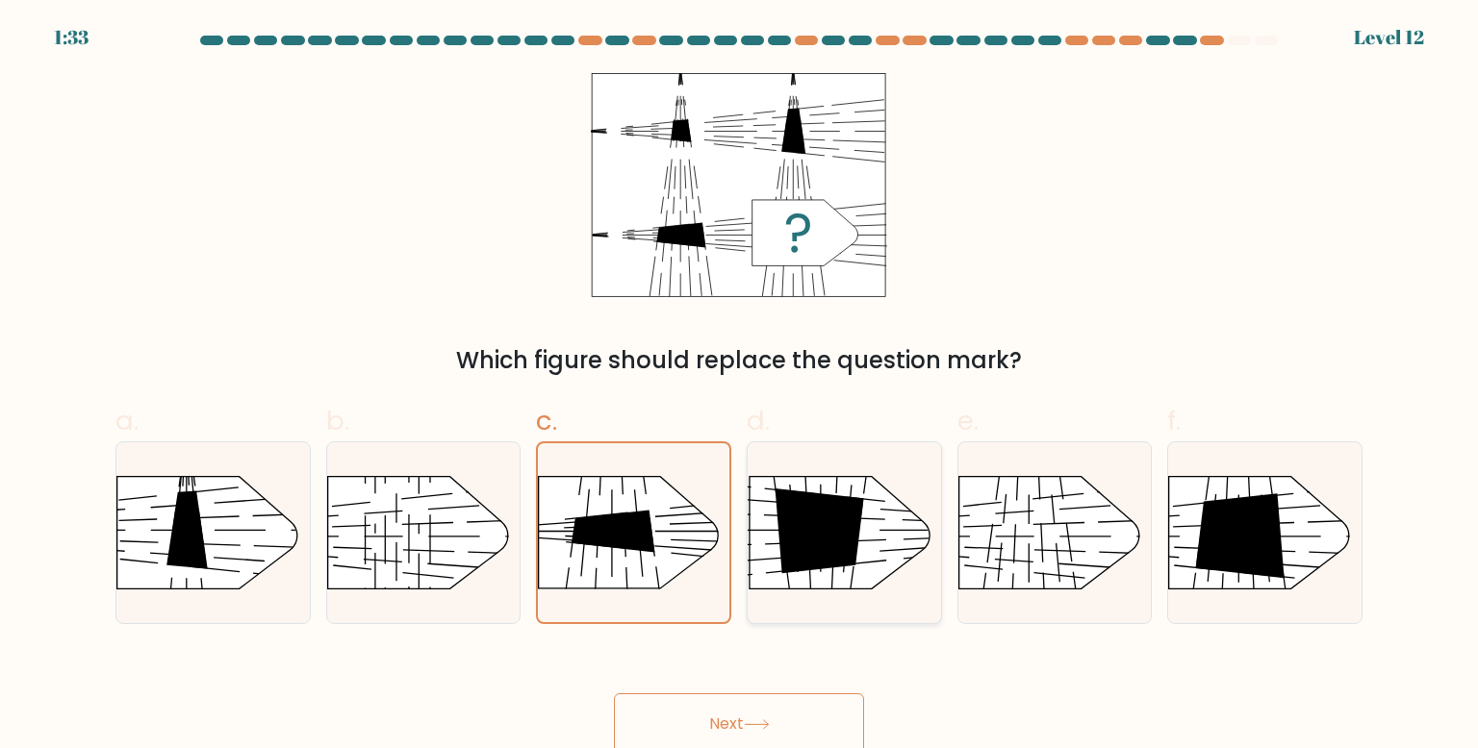
click at [784, 553] on icon at bounding box center [818, 531] width 89 height 85
click at [740, 387] on input "d." at bounding box center [739, 380] width 1 height 13
radio input "true"
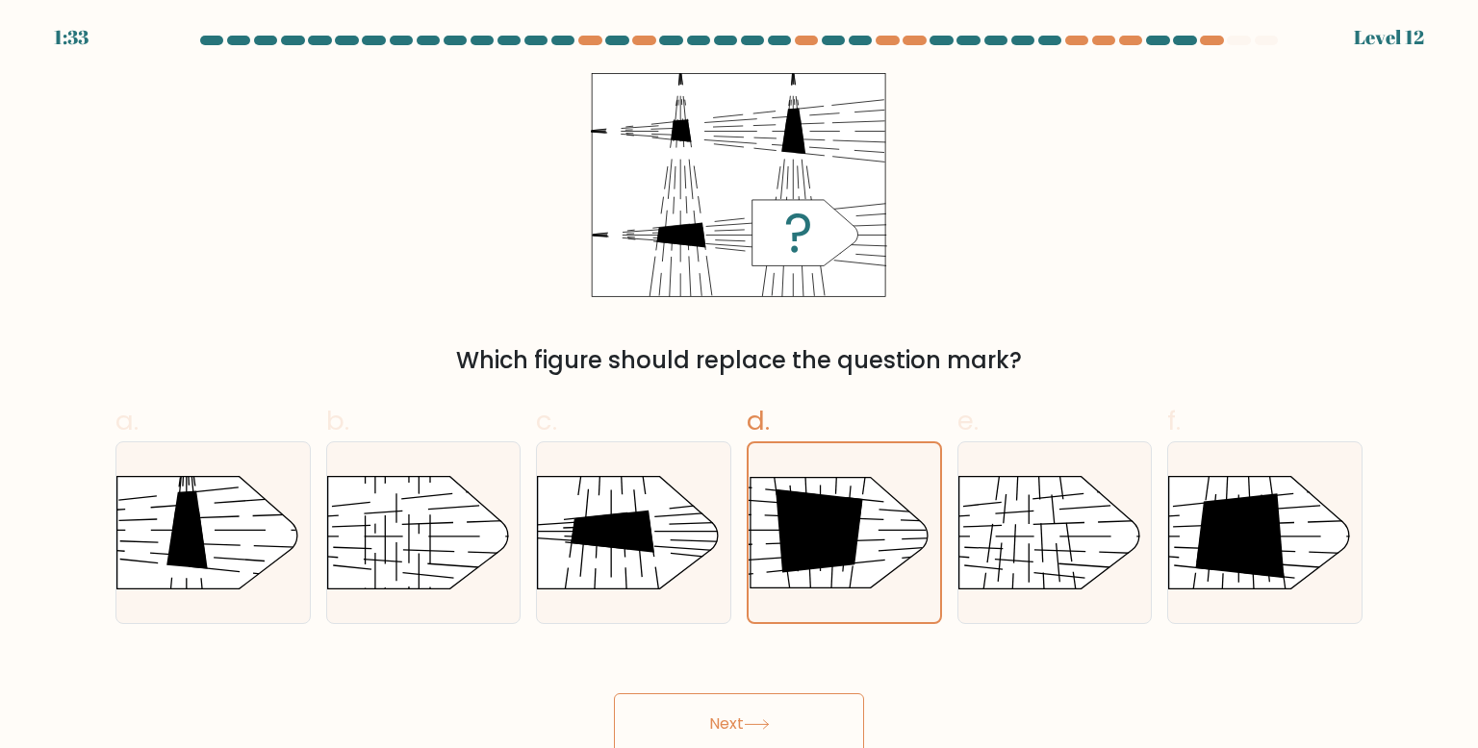
click at [749, 720] on icon at bounding box center [757, 725] width 26 height 11
click at [748, 720] on icon at bounding box center [757, 725] width 26 height 11
click at [747, 719] on button "Next" at bounding box center [739, 725] width 250 height 62
click at [746, 718] on button "Next" at bounding box center [739, 725] width 250 height 62
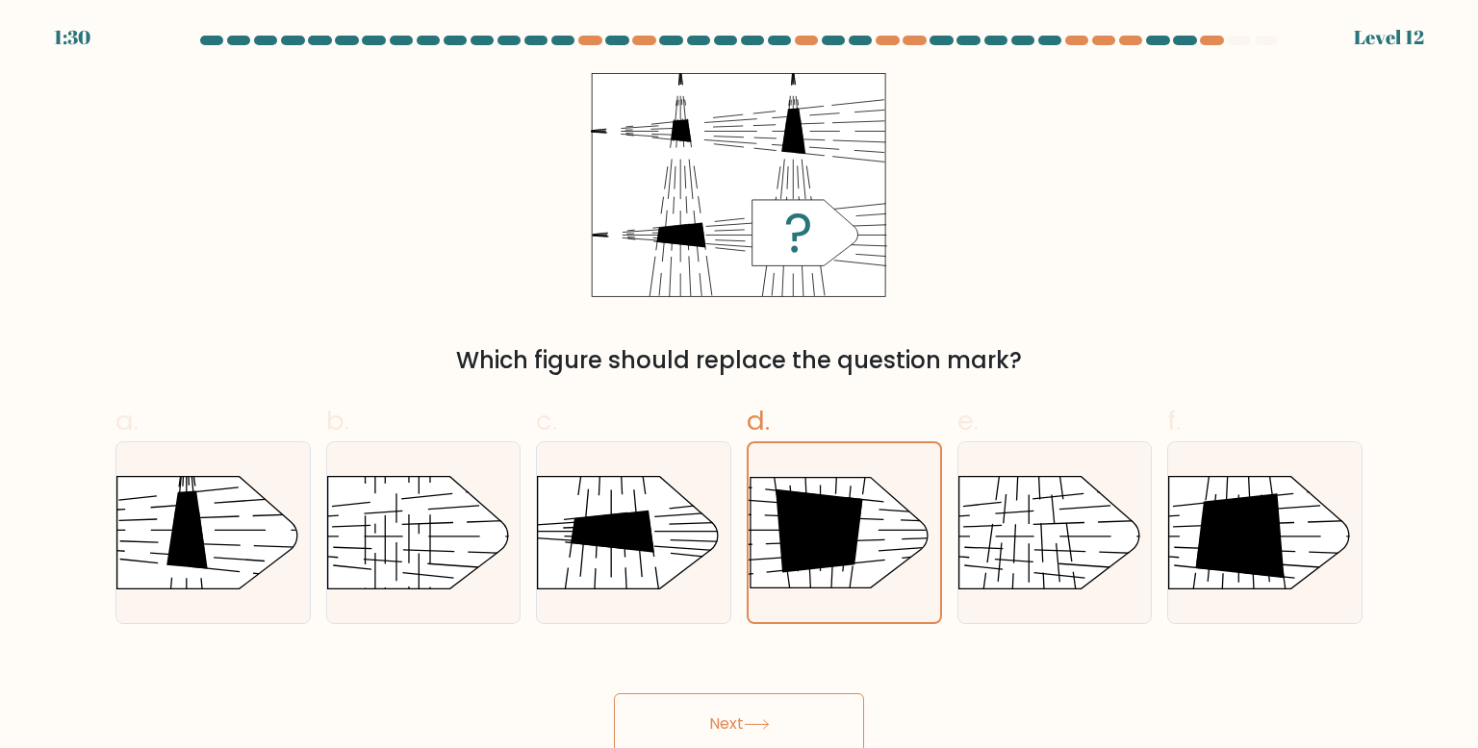
click at [746, 717] on button "Next" at bounding box center [739, 725] width 250 height 62
drag, startPoint x: 336, startPoint y: 562, endPoint x: 350, endPoint y: 568, distance: 15.5
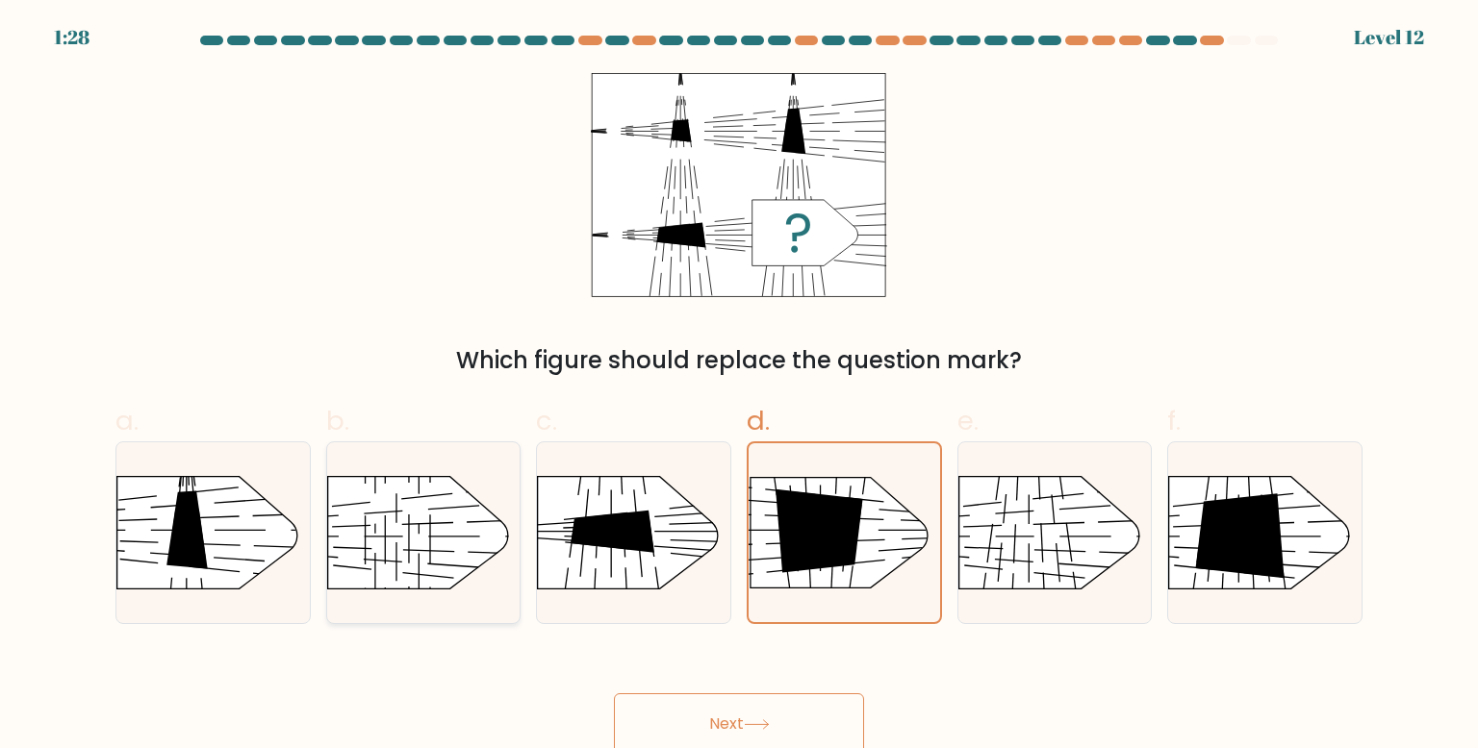
click at [350, 568] on g at bounding box center [305, 451] width 505 height 382
click at [739, 387] on input "b." at bounding box center [739, 380] width 1 height 13
radio input "true"
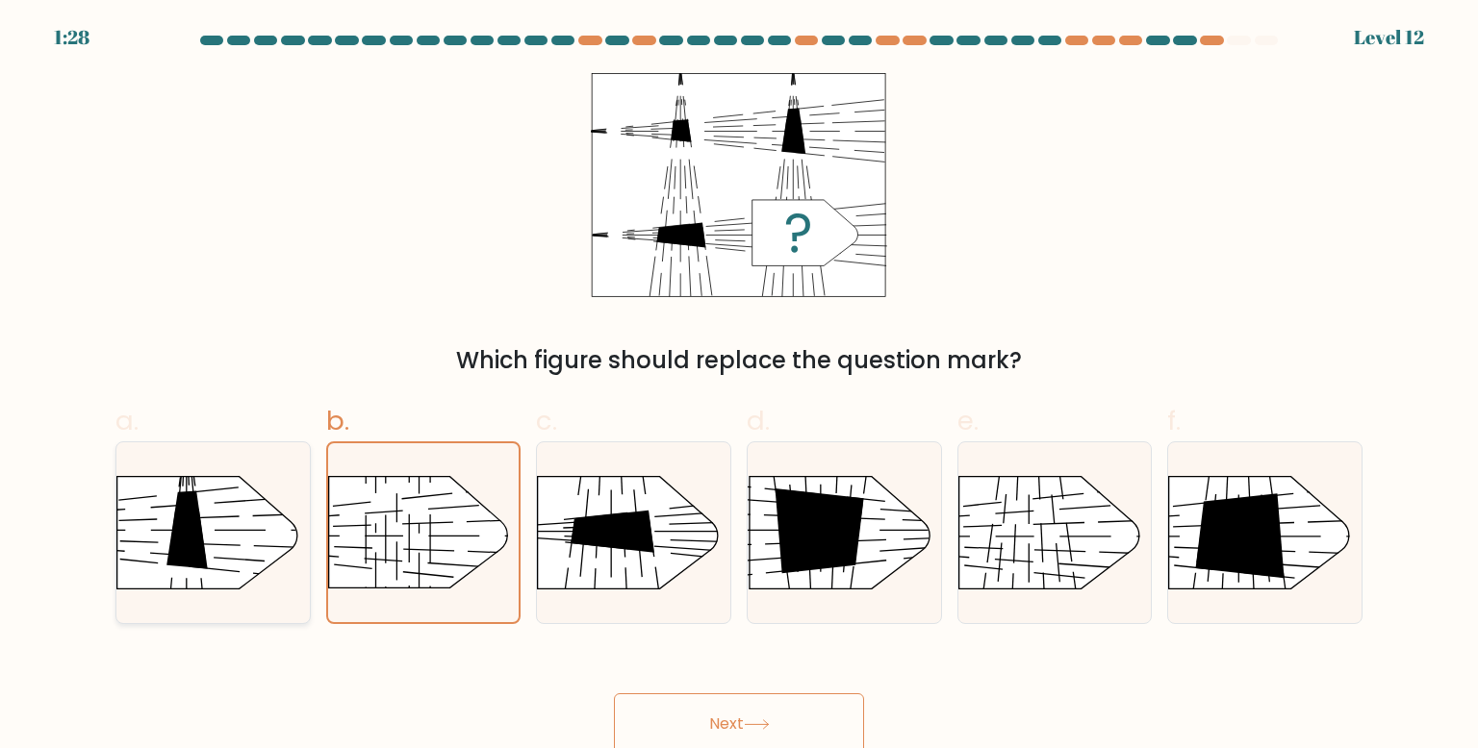
click at [262, 570] on rect at bounding box center [93, 622] width 499 height 382
click at [739, 387] on input "a." at bounding box center [739, 380] width 1 height 13
radio input "true"
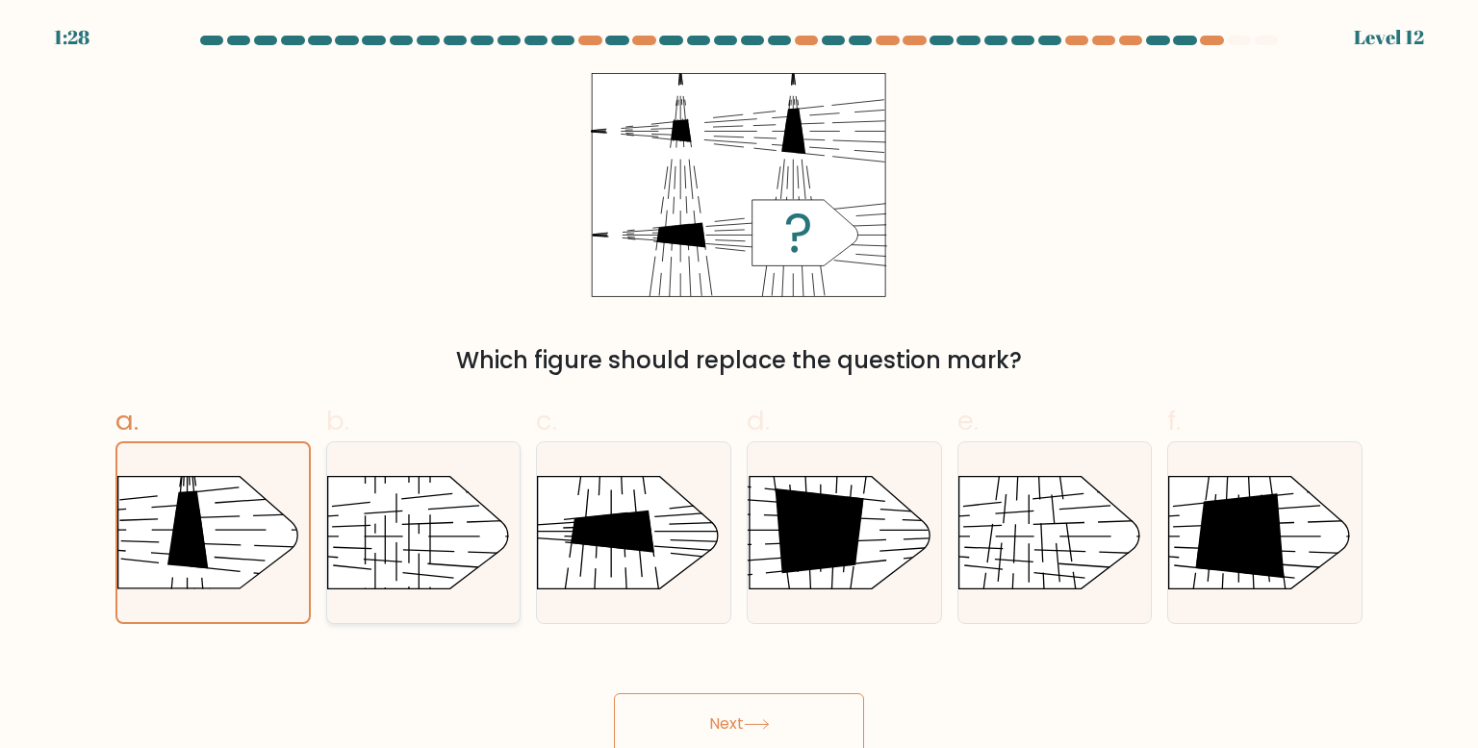
click at [414, 569] on rect at bounding box center [304, 451] width 502 height 382
click at [739, 387] on input "b." at bounding box center [739, 380] width 1 height 13
radio input "true"
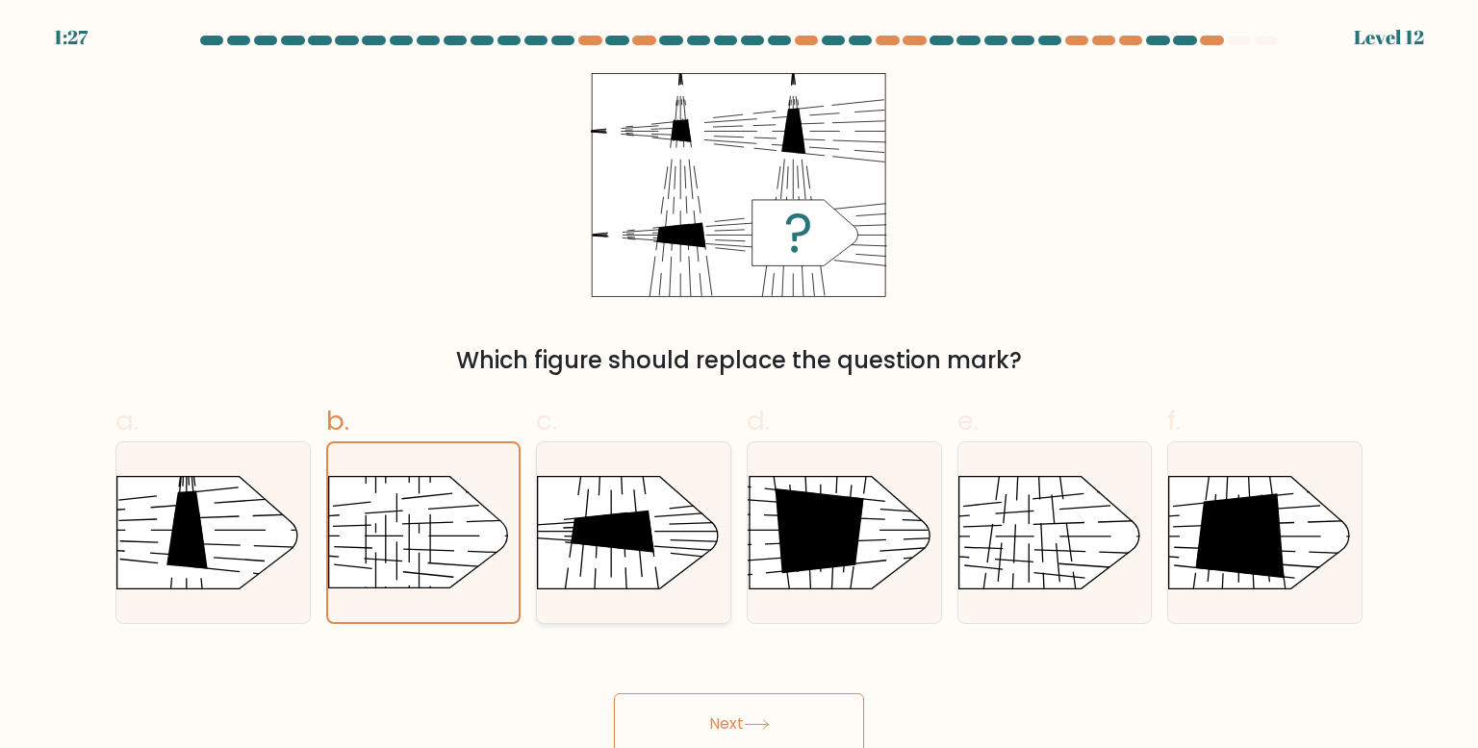
click at [615, 568] on rect at bounding box center [711, 446] width 502 height 382
click at [739, 387] on input "c." at bounding box center [739, 380] width 1 height 13
radio input "true"
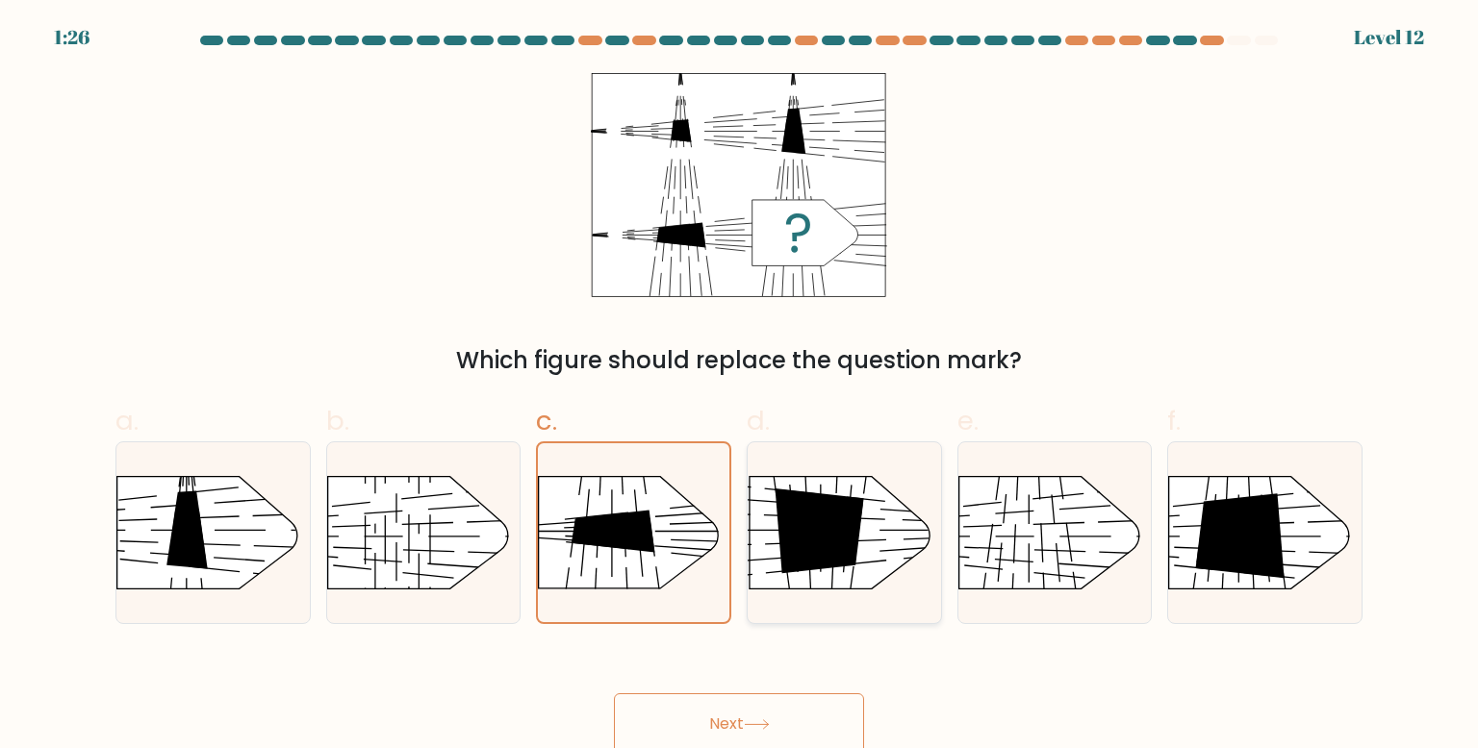
click at [791, 551] on icon at bounding box center [818, 531] width 89 height 85
click at [740, 387] on input "d." at bounding box center [739, 380] width 1 height 13
radio input "true"
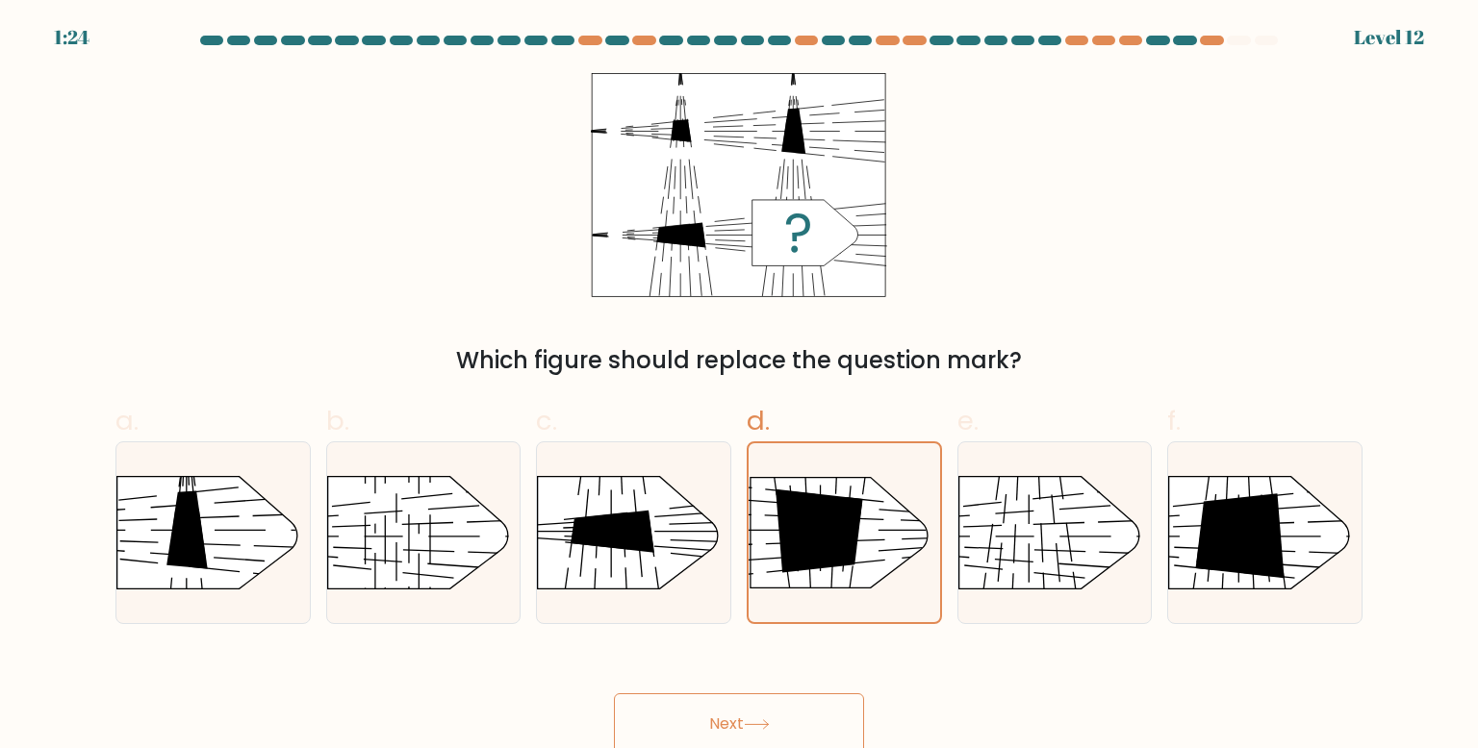
click at [726, 721] on button "Next" at bounding box center [739, 725] width 250 height 62
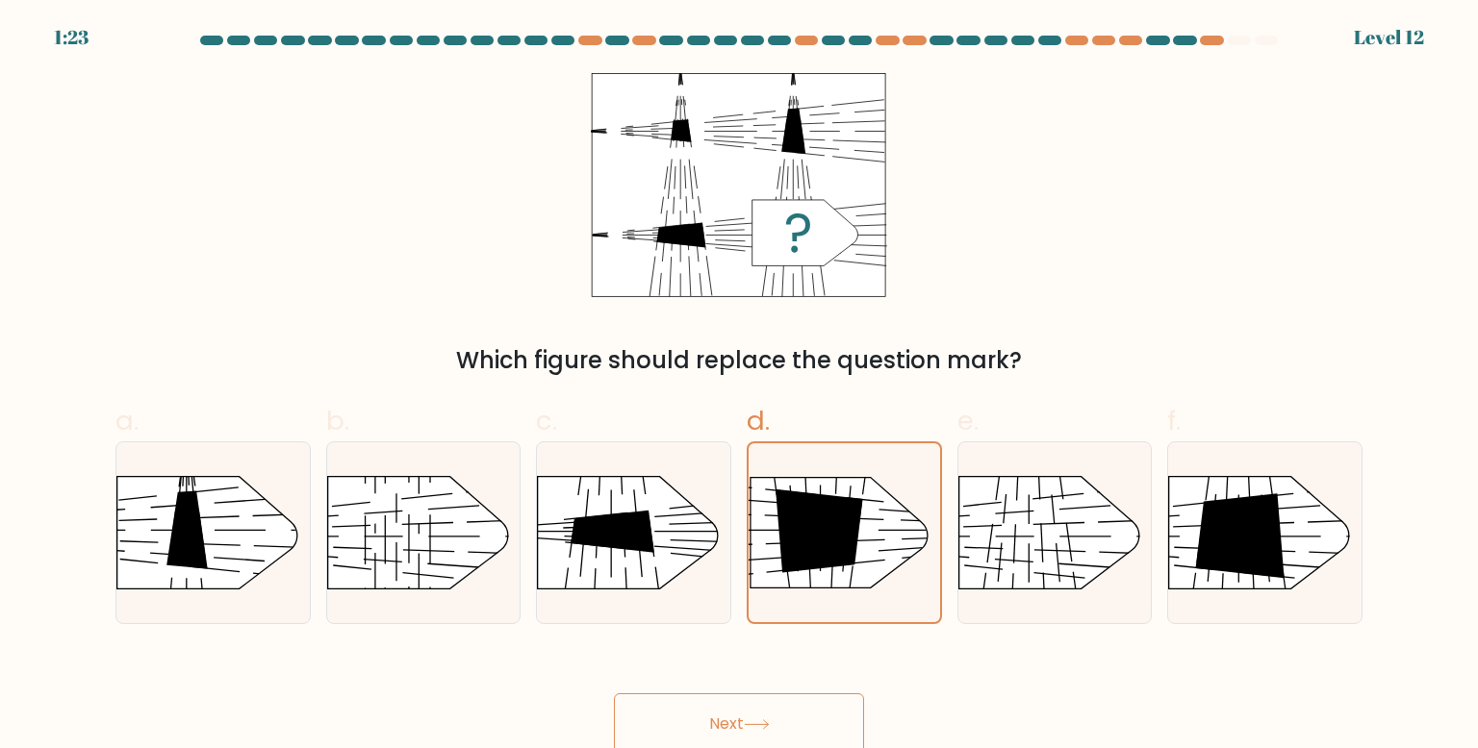
click at [726, 721] on button "Next" at bounding box center [739, 725] width 250 height 62
click at [614, 694] on button "Next" at bounding box center [739, 725] width 250 height 62
click at [620, 548] on g at bounding box center [711, 446] width 502 height 383
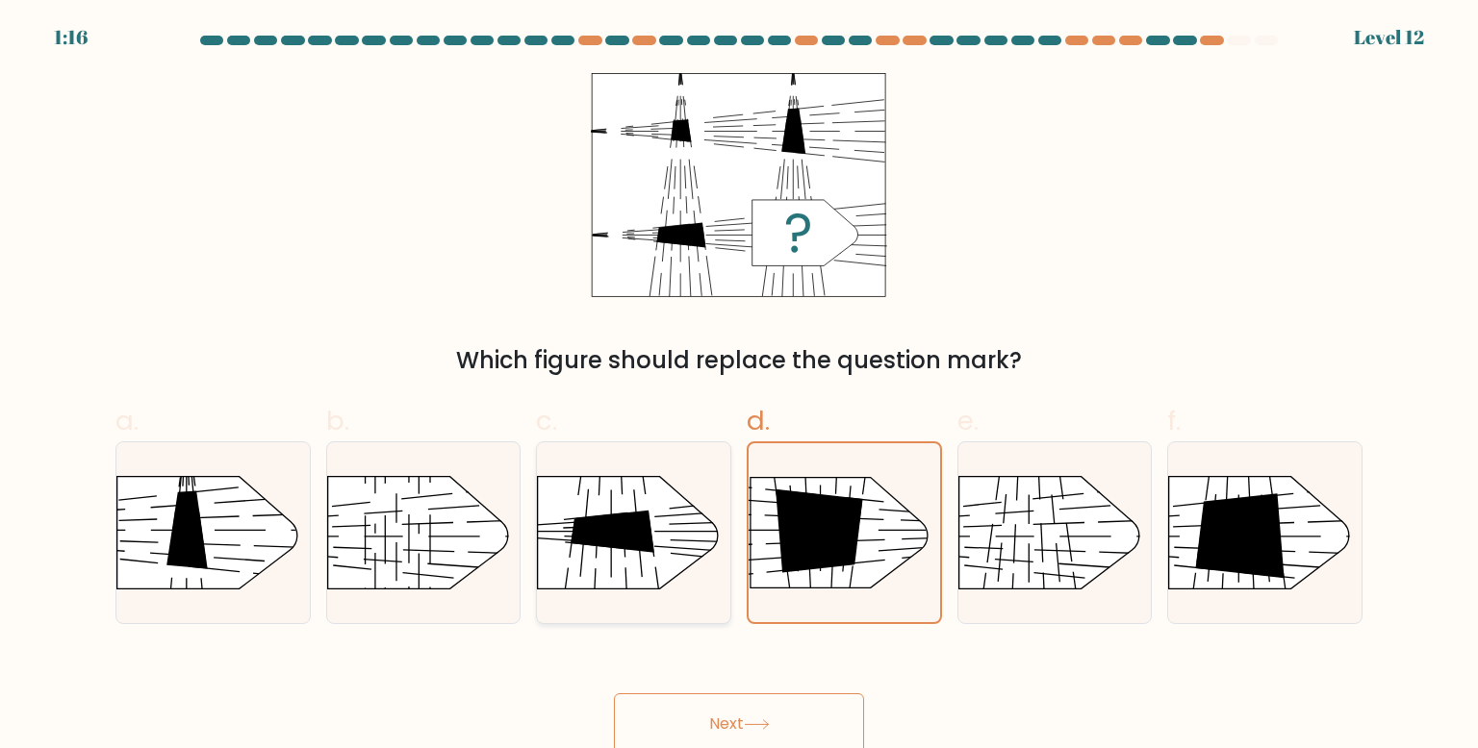
click at [739, 387] on input "c." at bounding box center [739, 380] width 1 height 13
radio input "true"
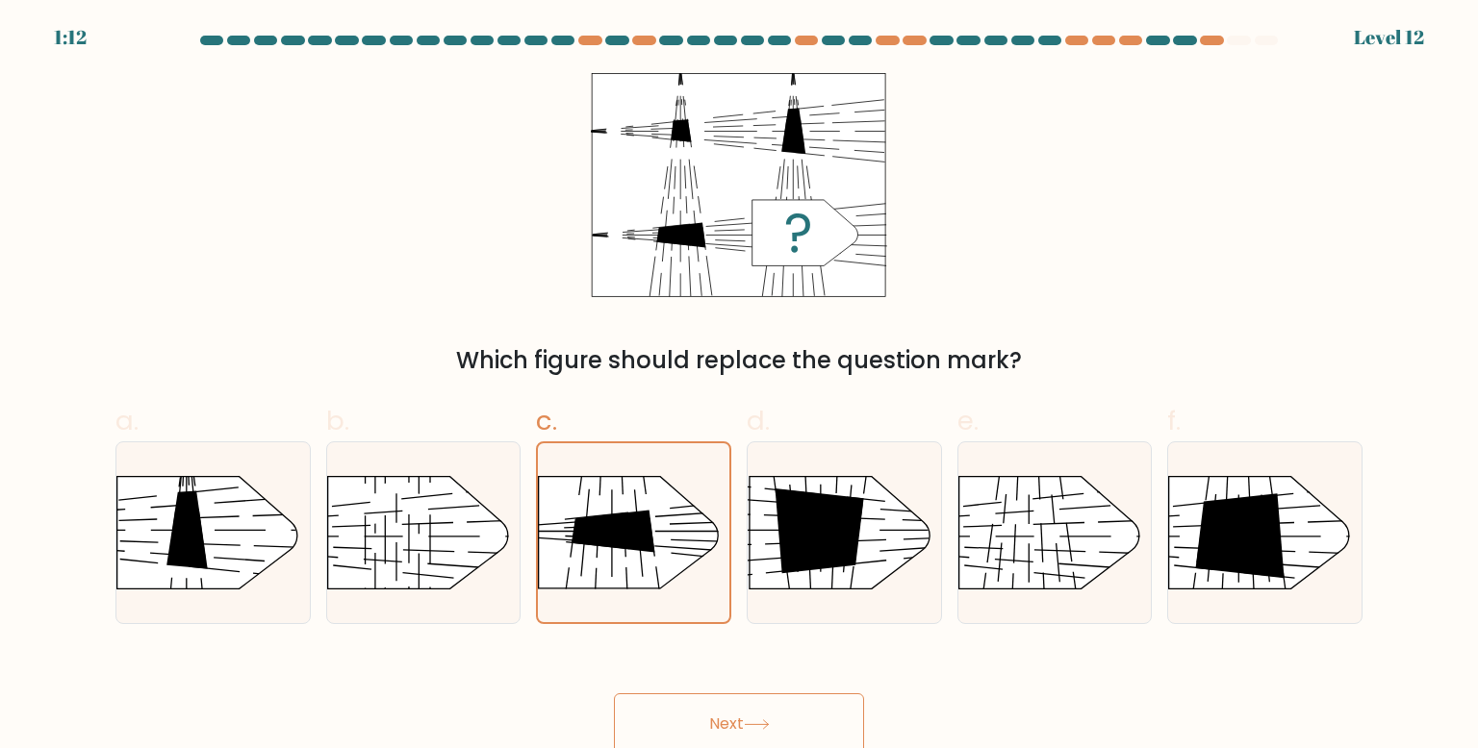
click at [768, 716] on button "Next" at bounding box center [739, 725] width 250 height 62
click at [776, 572] on rect at bounding box center [913, 616] width 499 height 380
click at [740, 387] on input "d." at bounding box center [739, 380] width 1 height 13
radio input "true"
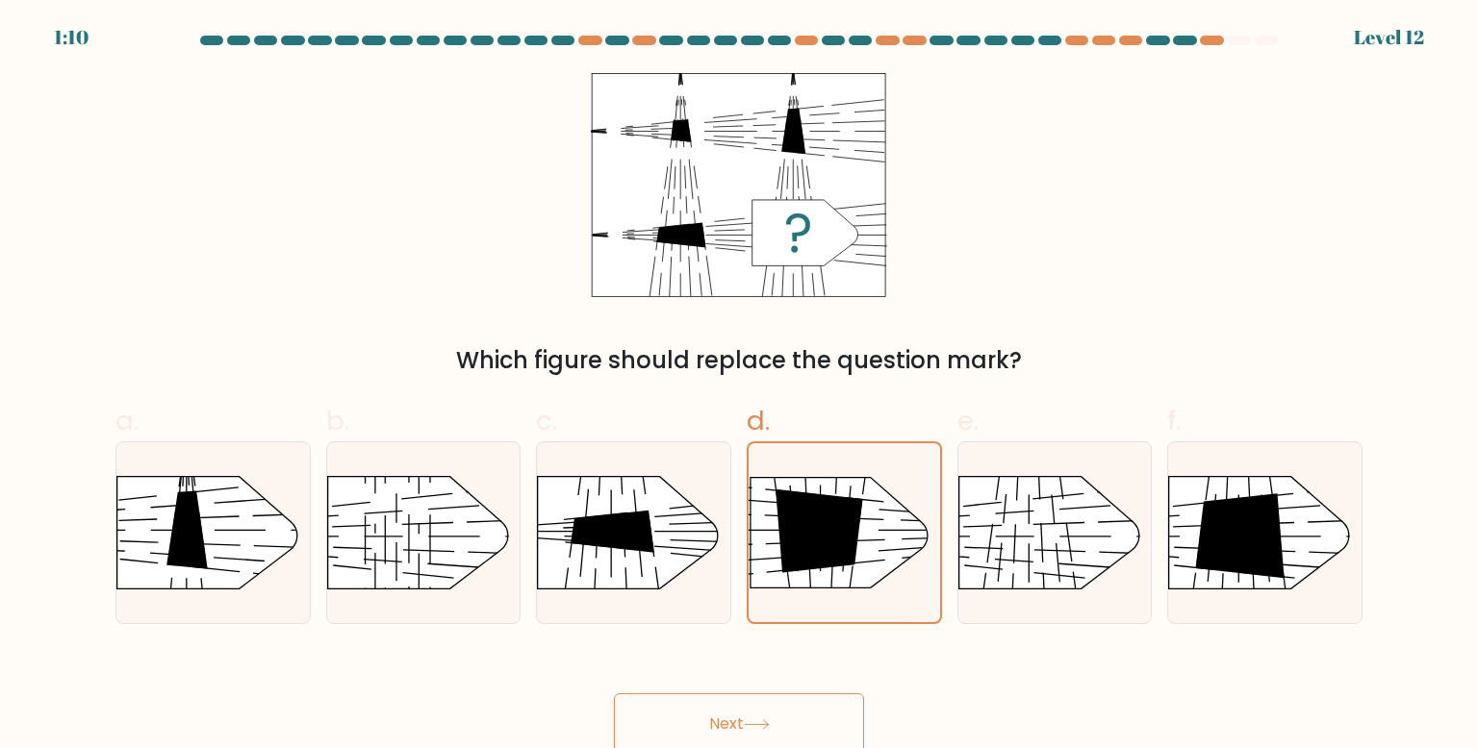
click at [739, 713] on button "Next" at bounding box center [739, 725] width 250 height 62
click at [687, 698] on button "Next" at bounding box center [739, 725] width 250 height 62
click at [688, 710] on button "Next" at bounding box center [739, 725] width 250 height 62
click at [689, 715] on button "Next" at bounding box center [739, 725] width 250 height 62
click at [690, 715] on button "Next" at bounding box center [739, 725] width 250 height 62
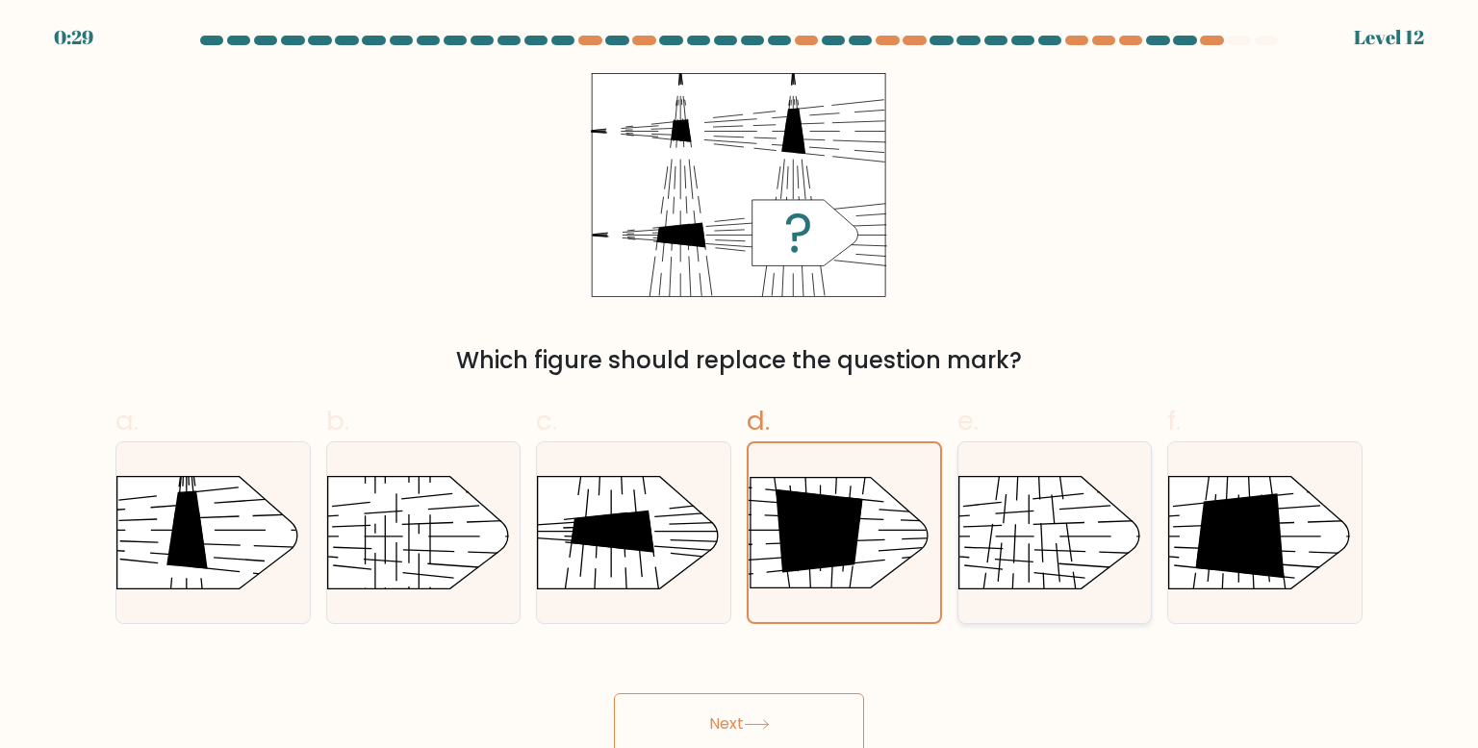
drag, startPoint x: 1057, startPoint y: 486, endPoint x: 1017, endPoint y: 484, distance: 40.5
click at [1056, 486] on rect at bounding box center [935, 451] width 502 height 382
click at [740, 387] on input "e." at bounding box center [739, 380] width 1 height 13
radio input "true"
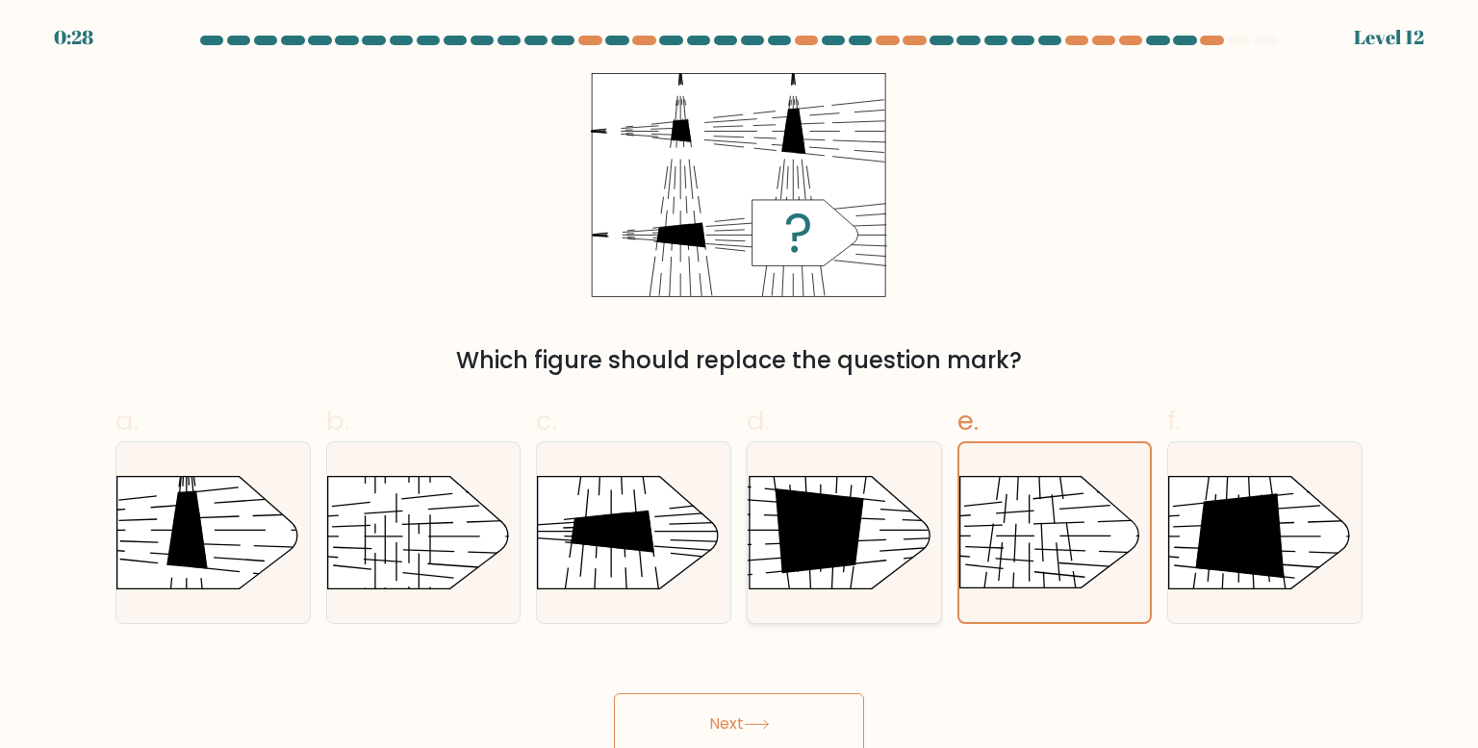
click at [851, 513] on icon at bounding box center [818, 531] width 89 height 85
click at [740, 387] on input "d." at bounding box center [739, 380] width 1 height 13
radio input "true"
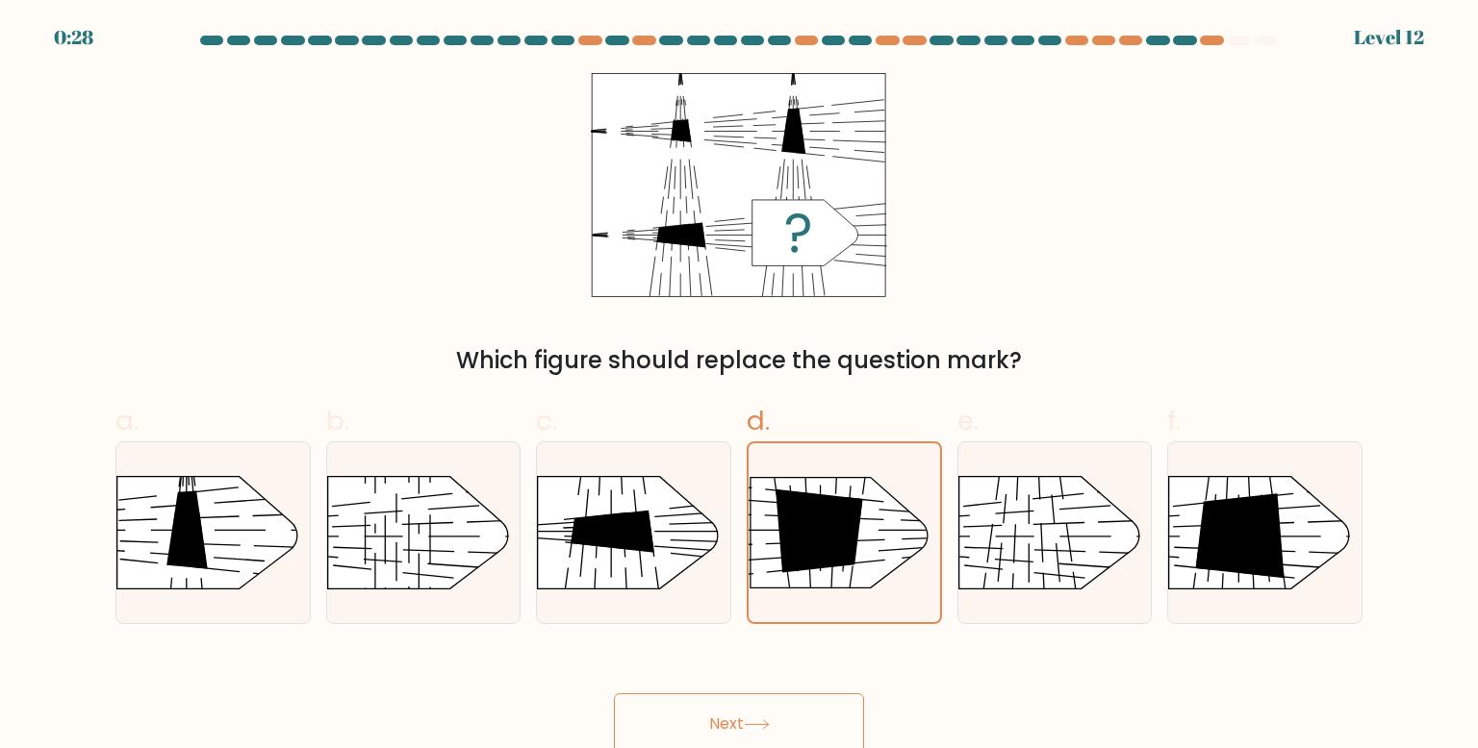
click at [798, 734] on button "Next" at bounding box center [739, 725] width 250 height 62
click at [797, 730] on button "Next" at bounding box center [739, 725] width 250 height 62
click at [795, 722] on button "Next" at bounding box center [739, 725] width 250 height 62
click at [794, 718] on button "Next" at bounding box center [739, 725] width 250 height 62
click at [793, 716] on button "Next" at bounding box center [739, 725] width 250 height 62
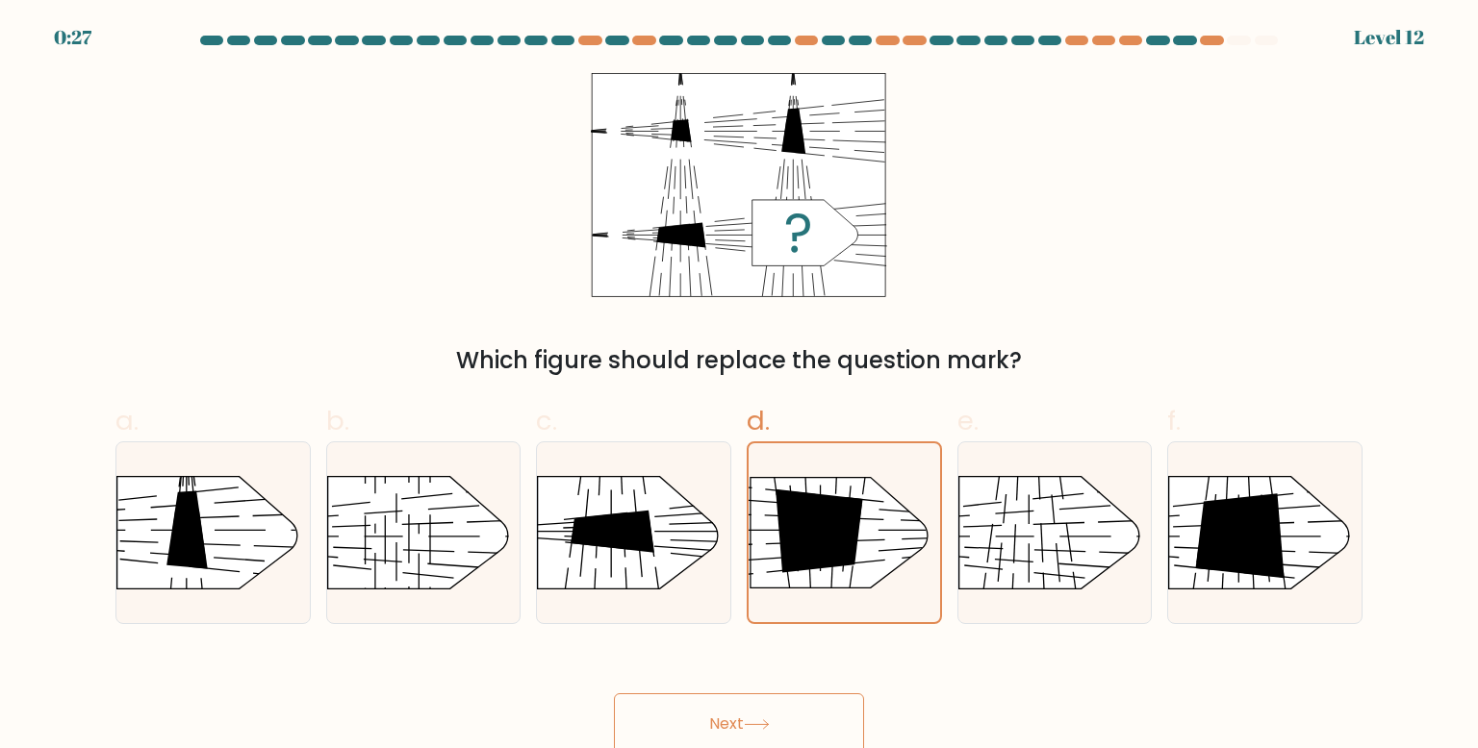
click at [793, 714] on button "Next" at bounding box center [739, 725] width 250 height 62
click at [792, 714] on button "Next" at bounding box center [739, 725] width 250 height 62
click at [792, 712] on button "Next" at bounding box center [739, 725] width 250 height 62
click at [666, 508] on rect at bounding box center [711, 446] width 502 height 382
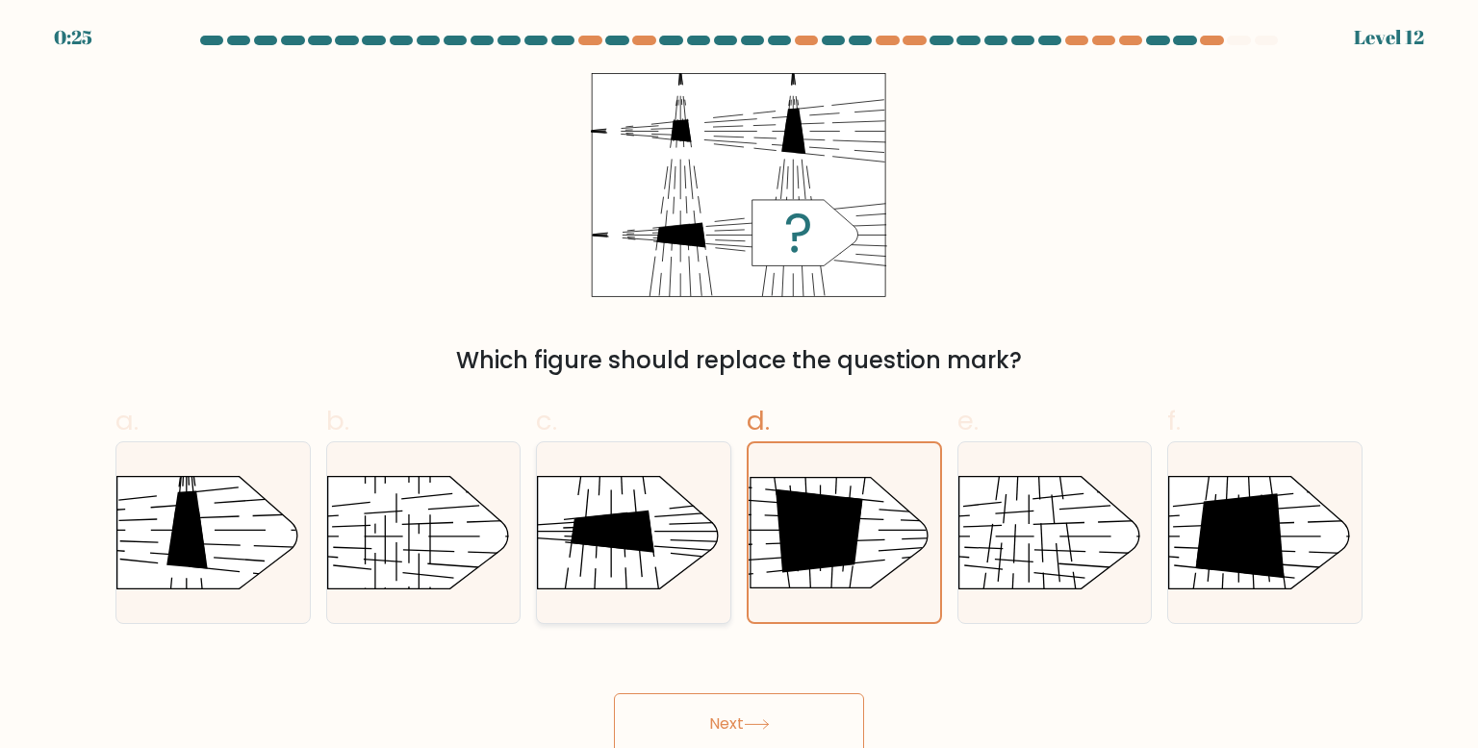
click at [739, 387] on input "c." at bounding box center [739, 380] width 1 height 13
radio input "true"
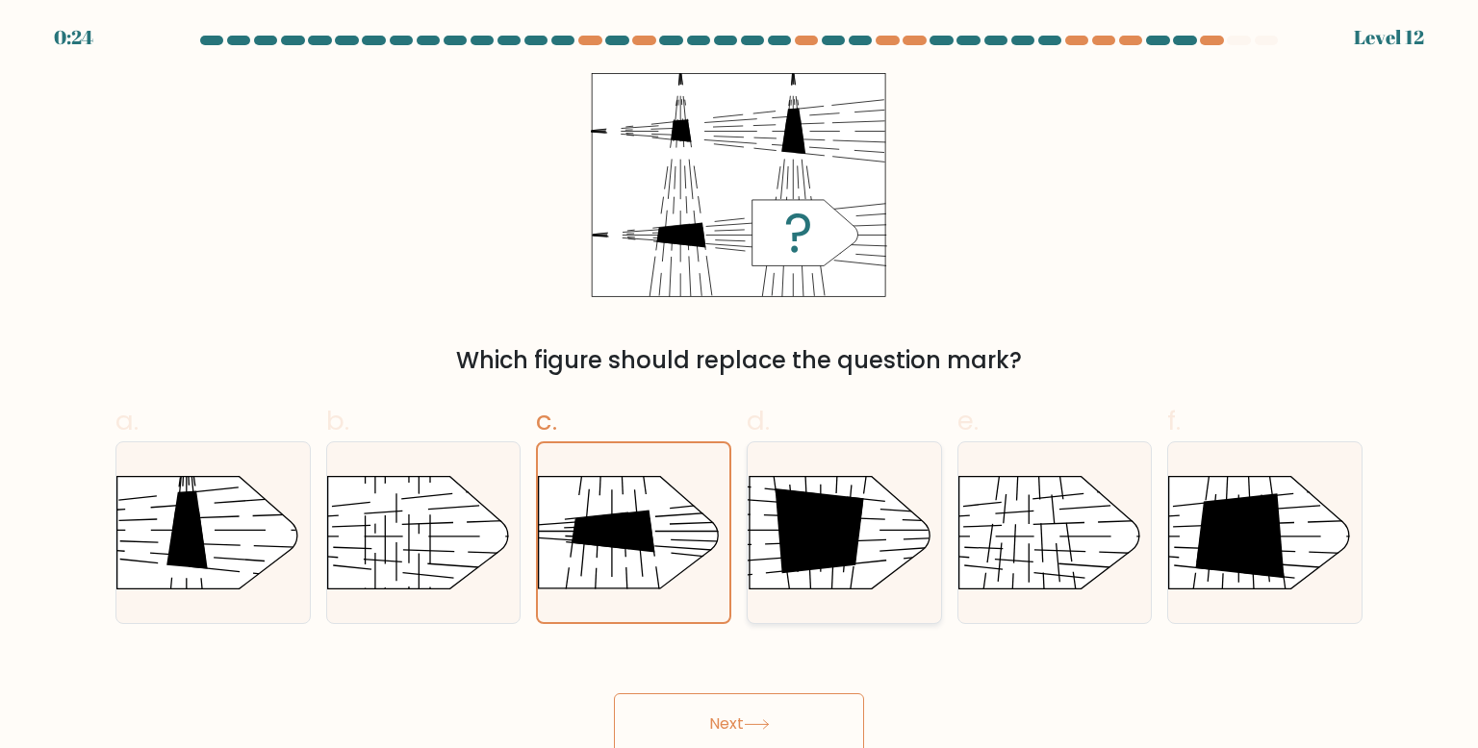
click at [874, 507] on rect at bounding box center [913, 616] width 499 height 380
click at [740, 387] on input "d." at bounding box center [739, 380] width 1 height 13
radio input "true"
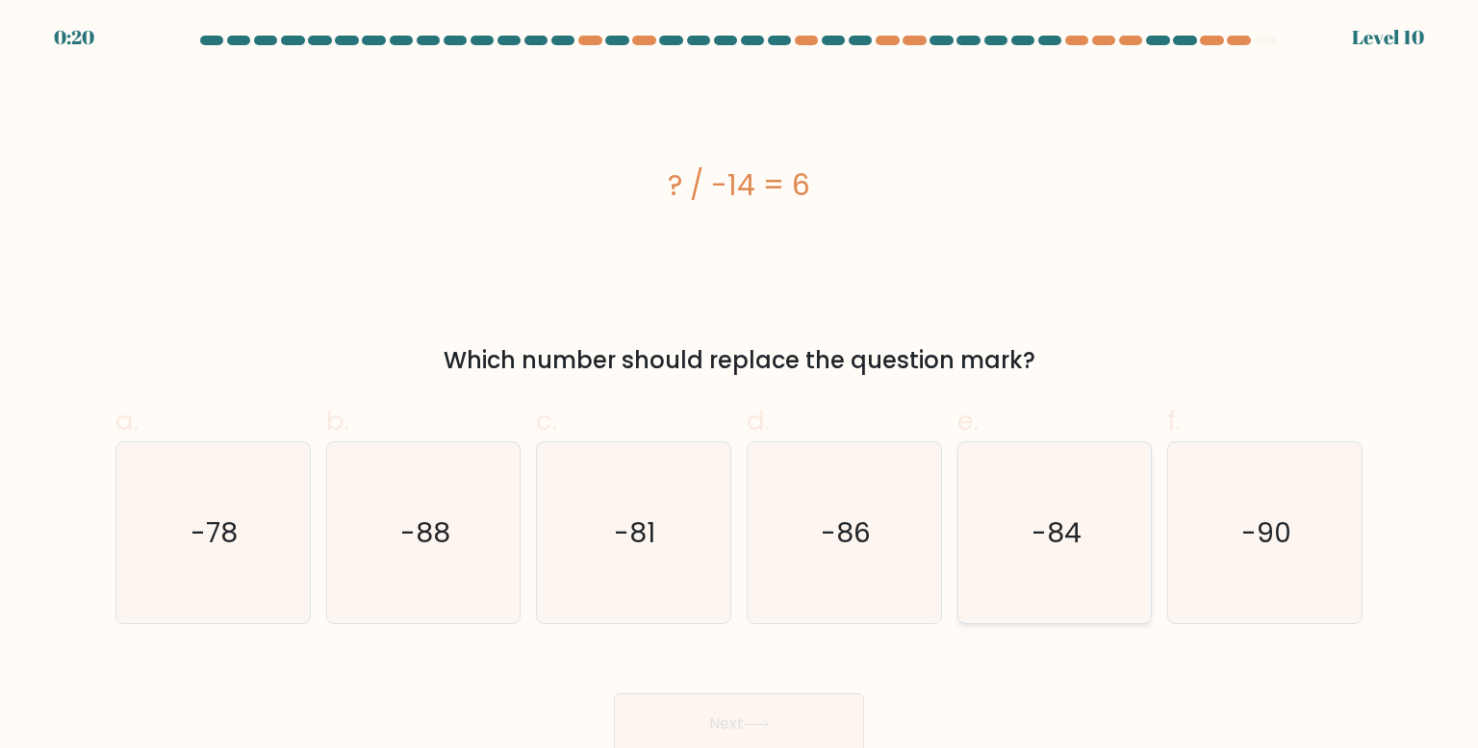
click at [1089, 549] on icon "-84" at bounding box center [1054, 533] width 181 height 181
click at [740, 387] on input "e. -84" at bounding box center [739, 380] width 1 height 13
radio input "true"
click at [817, 706] on button "Next" at bounding box center [739, 725] width 250 height 62
click at [1264, 543] on text "-90" at bounding box center [1266, 533] width 50 height 38
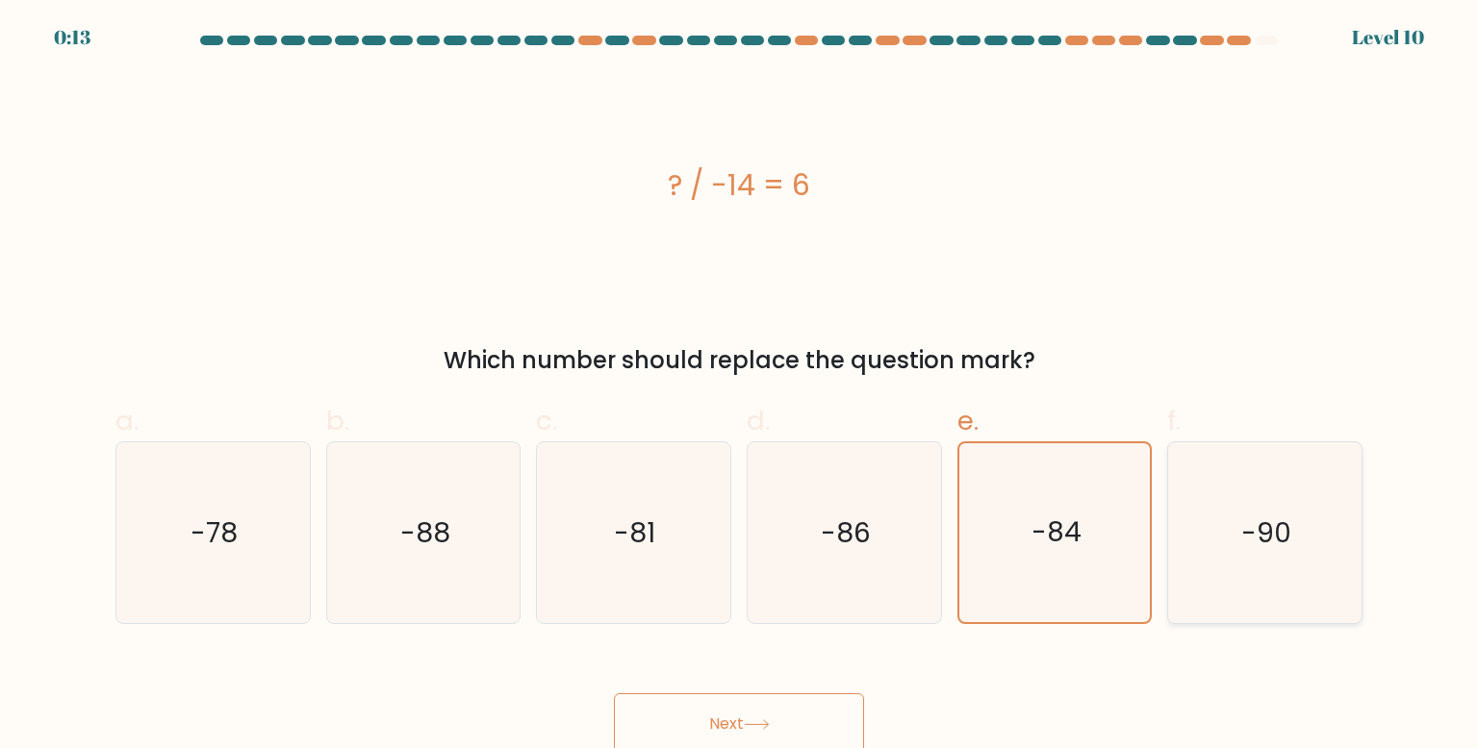
click at [740, 387] on input "f. -90" at bounding box center [739, 380] width 1 height 13
radio input "true"
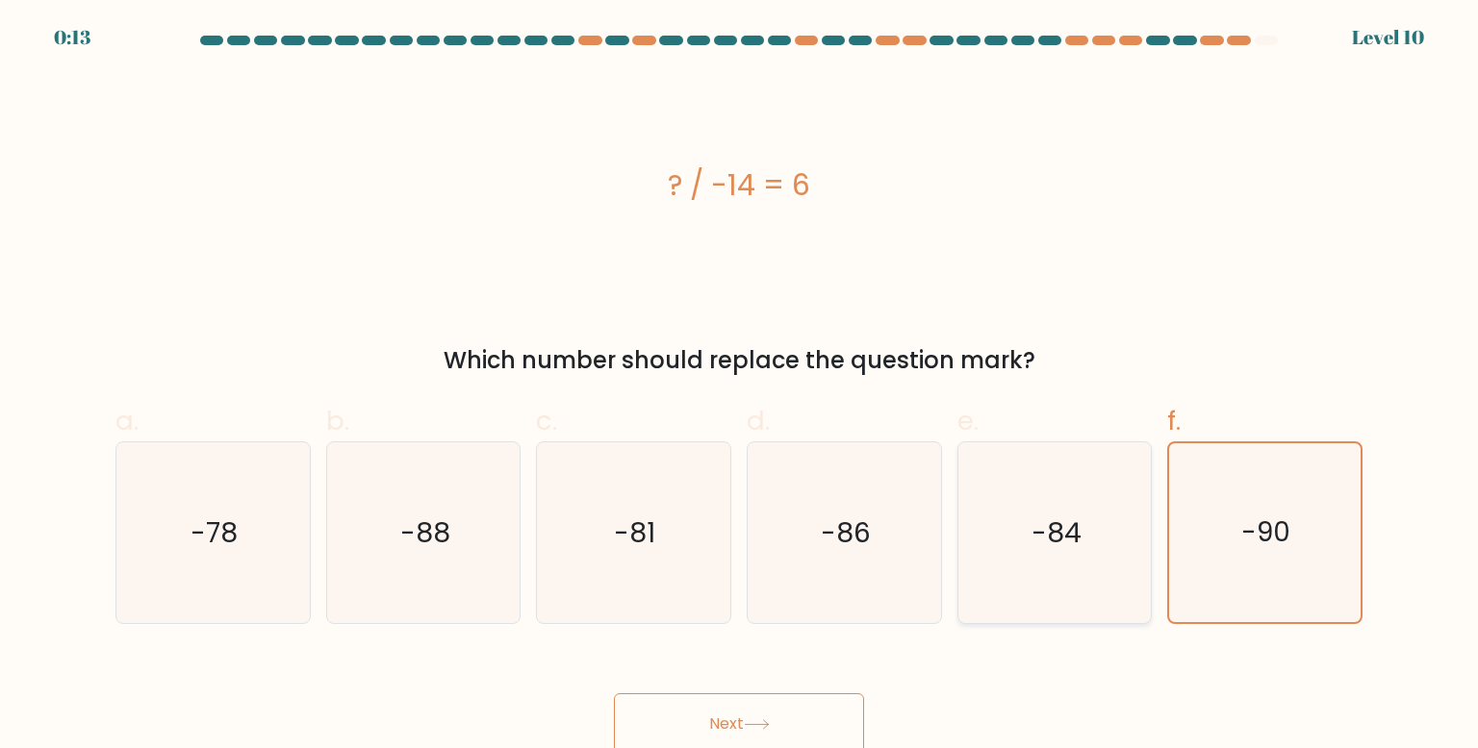
click at [1092, 514] on icon "-84" at bounding box center [1054, 533] width 181 height 181
click at [740, 387] on input "e. -84" at bounding box center [739, 380] width 1 height 13
radio input "true"
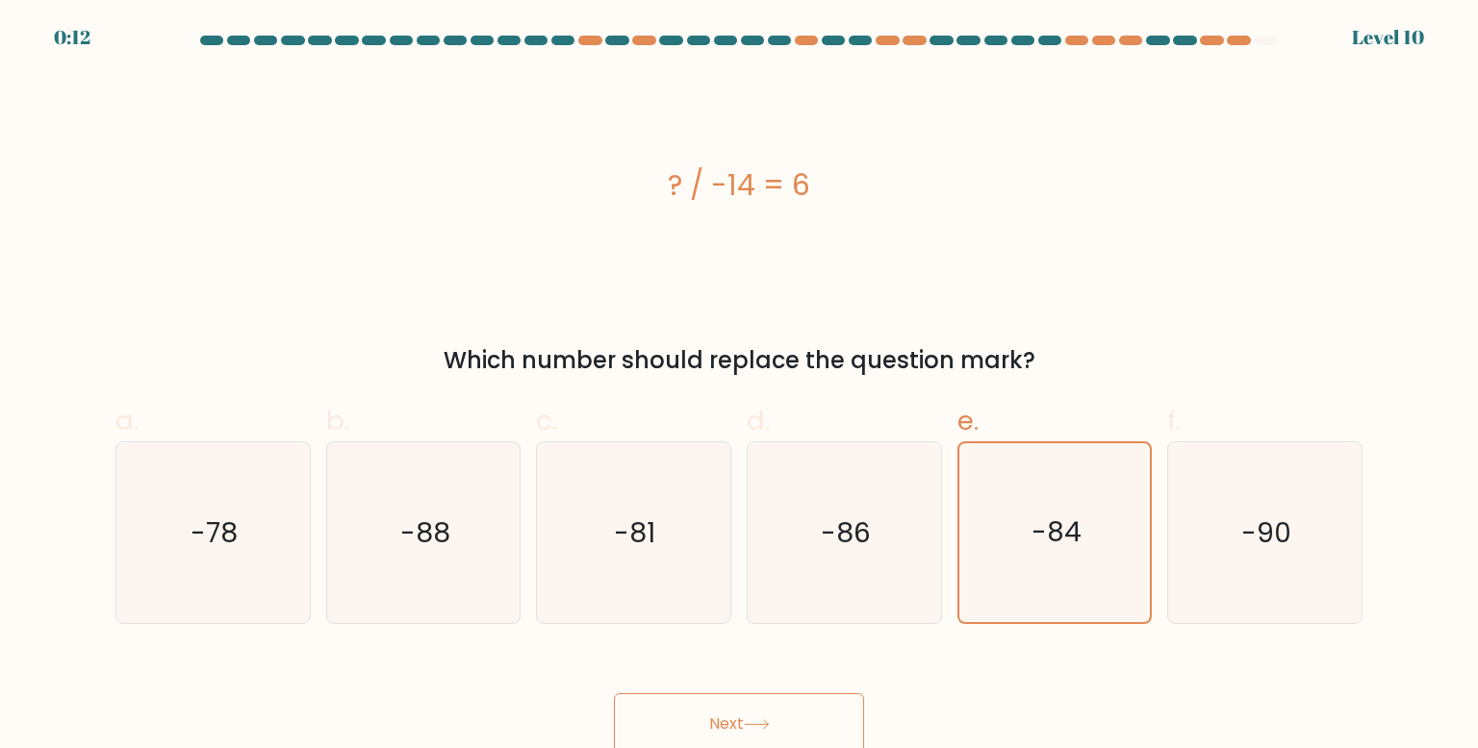
click at [772, 708] on button "Next" at bounding box center [739, 725] width 250 height 62
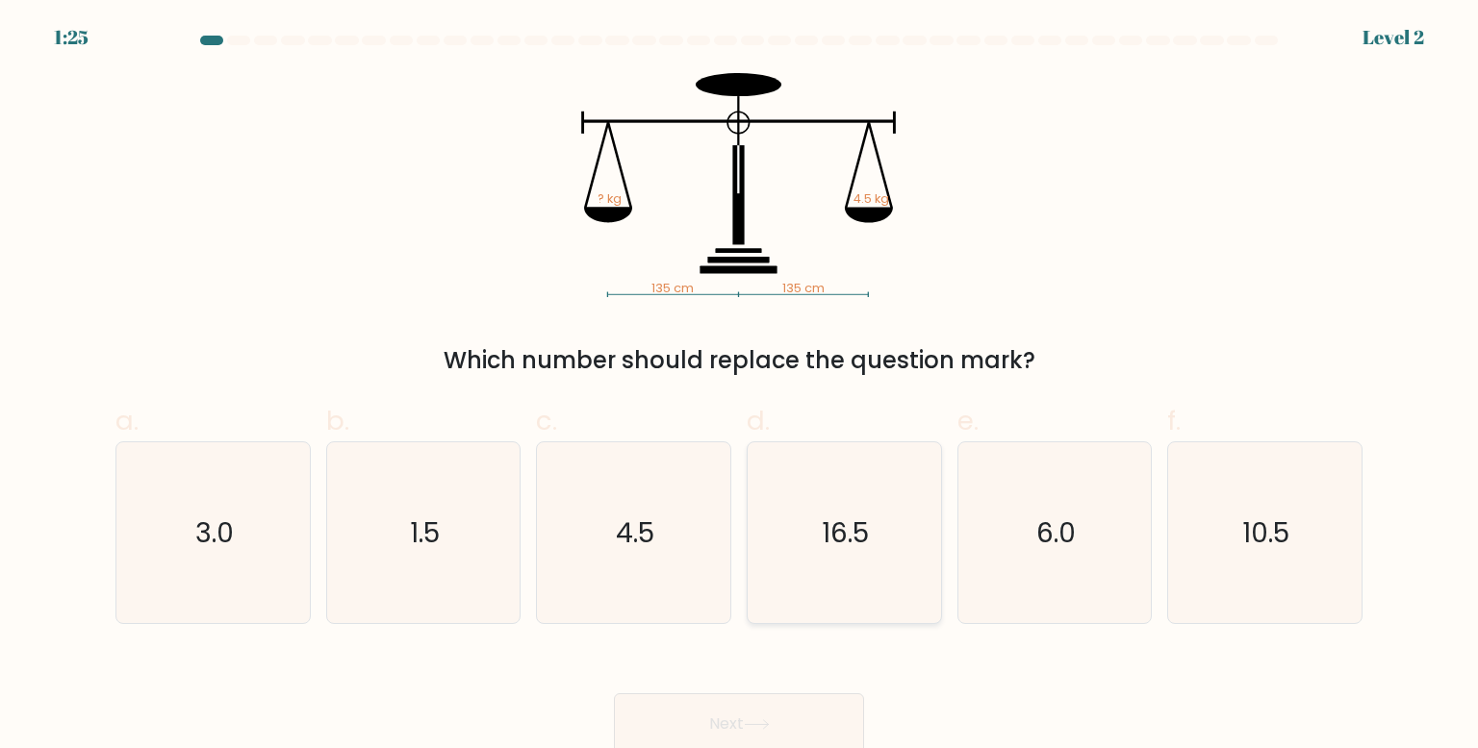
click at [822, 499] on icon "16.5" at bounding box center [843, 533] width 181 height 181
click at [740, 387] on input "d. 16.5" at bounding box center [739, 380] width 1 height 13
radio input "true"
click at [799, 717] on button "Next" at bounding box center [739, 725] width 250 height 62
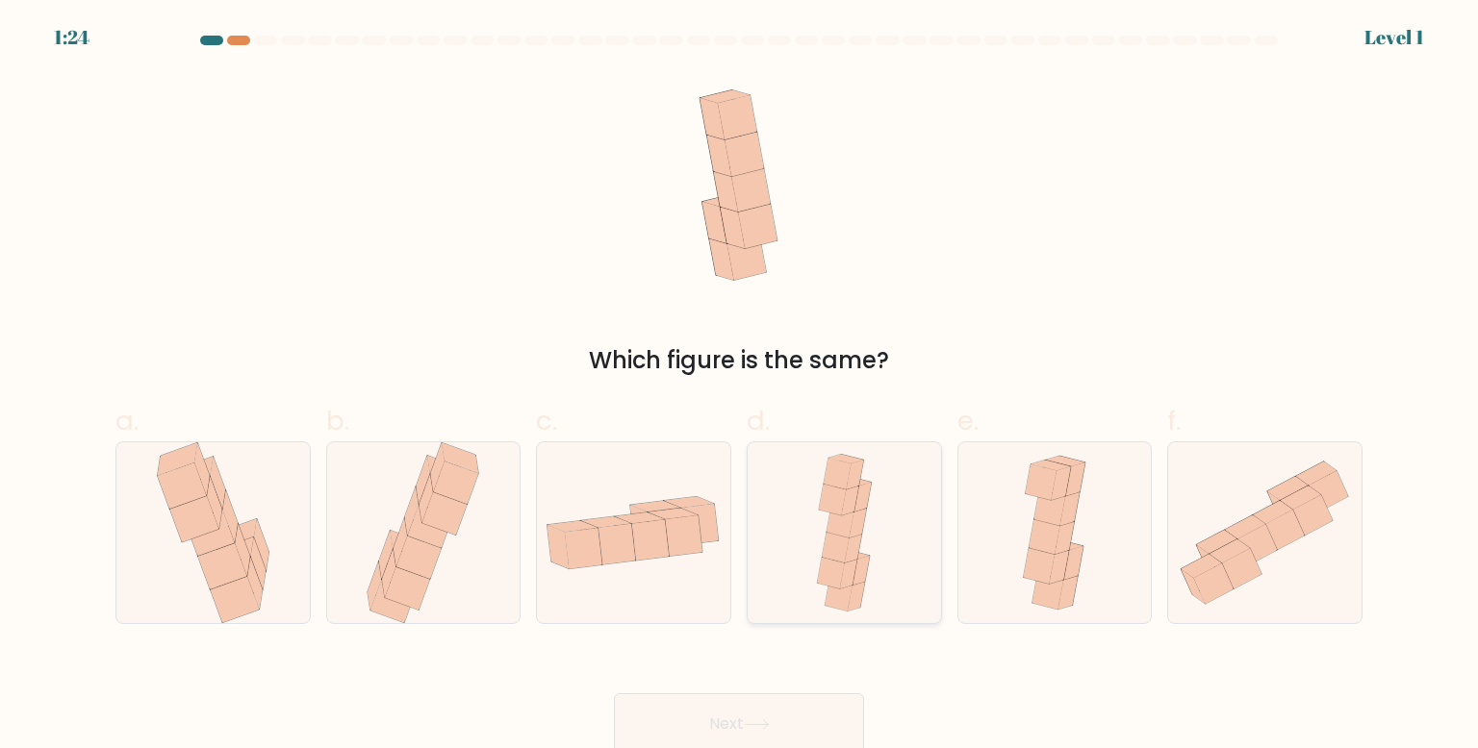
click at [783, 566] on div at bounding box center [844, 533] width 195 height 183
click at [740, 387] on input "d." at bounding box center [739, 380] width 1 height 13
radio input "true"
click at [792, 671] on div "Next" at bounding box center [739, 701] width 1270 height 108
click at [804, 697] on button "Next" at bounding box center [739, 725] width 250 height 62
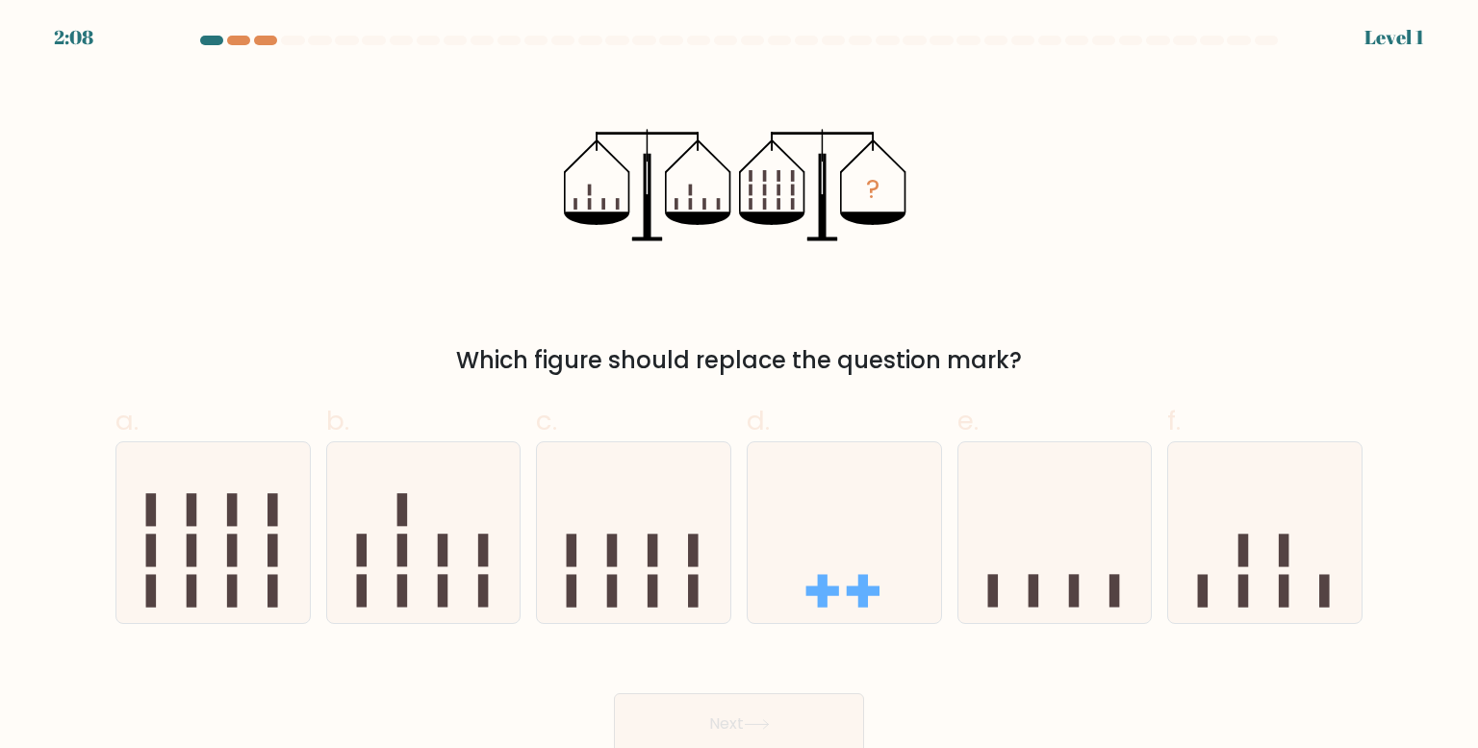
click at [796, 564] on icon at bounding box center [843, 533] width 193 height 160
click at [740, 387] on input "d." at bounding box center [739, 380] width 1 height 13
radio input "true"
click at [779, 726] on button "Next" at bounding box center [739, 725] width 250 height 62
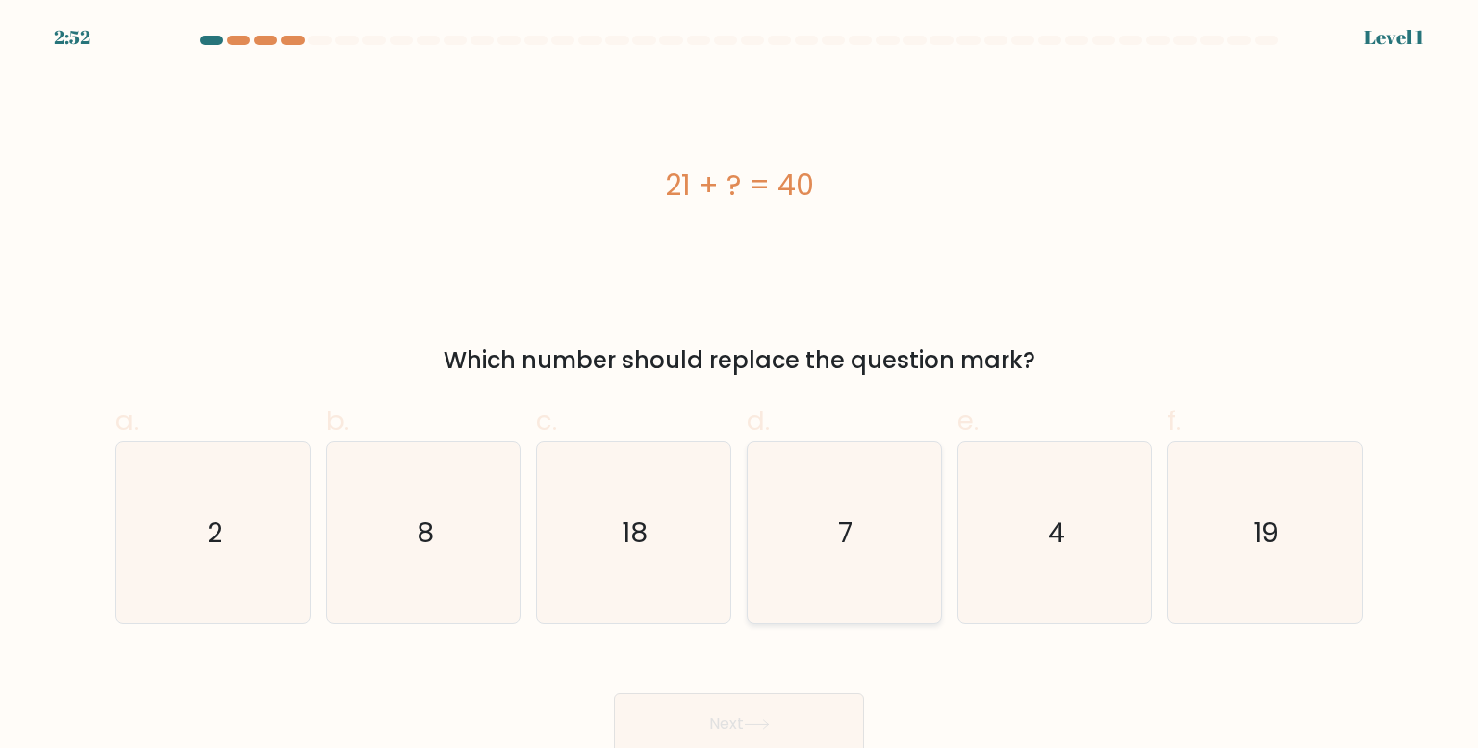
click at [766, 548] on icon "7" at bounding box center [843, 533] width 181 height 181
click at [740, 387] on input "d. 7" at bounding box center [739, 380] width 1 height 13
radio input "true"
click at [767, 717] on button "Next" at bounding box center [739, 725] width 250 height 62
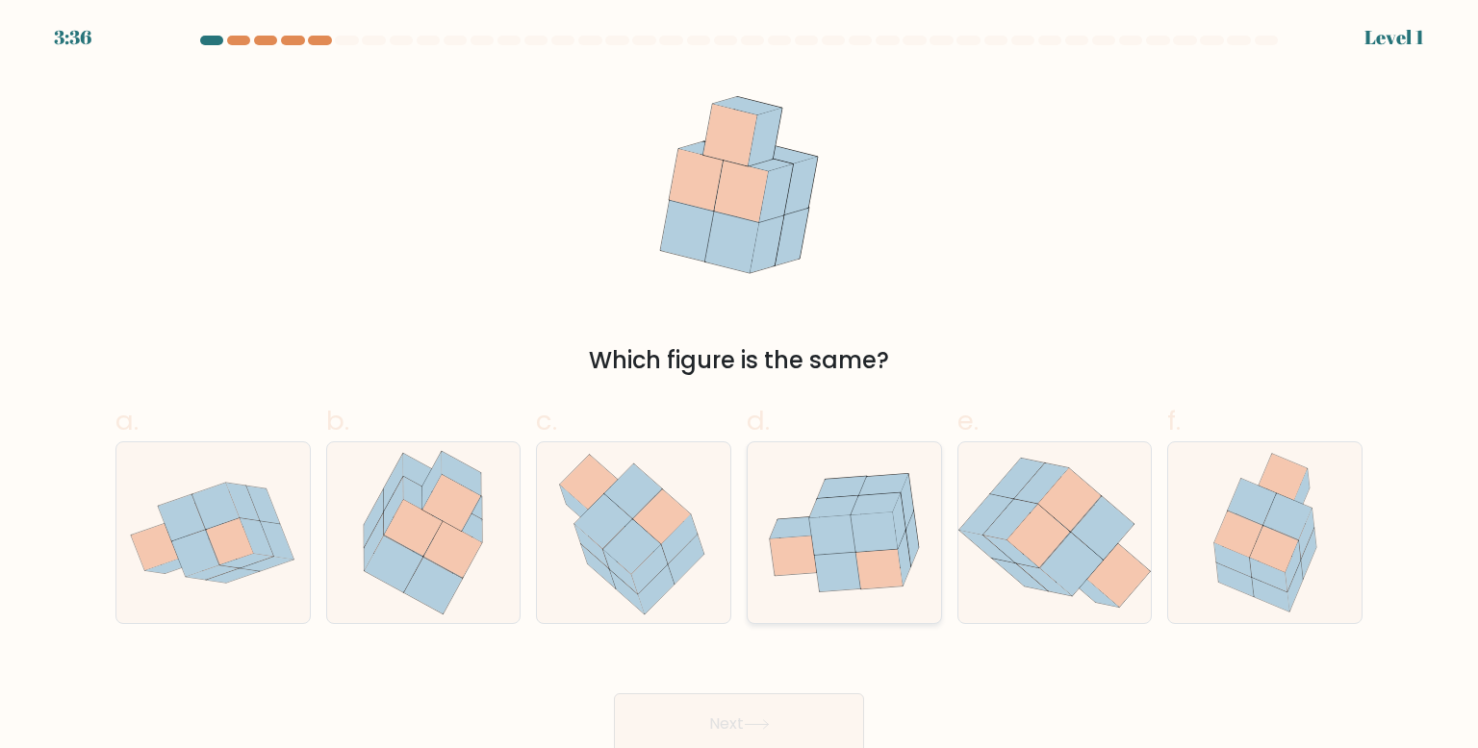
click at [772, 516] on icon at bounding box center [843, 533] width 193 height 156
click at [740, 387] on input "d." at bounding box center [739, 380] width 1 height 13
radio input "true"
drag, startPoint x: 772, startPoint y: 727, endPoint x: 769, endPoint y: 700, distance: 27.2
click at [770, 729] on icon at bounding box center [757, 725] width 26 height 11
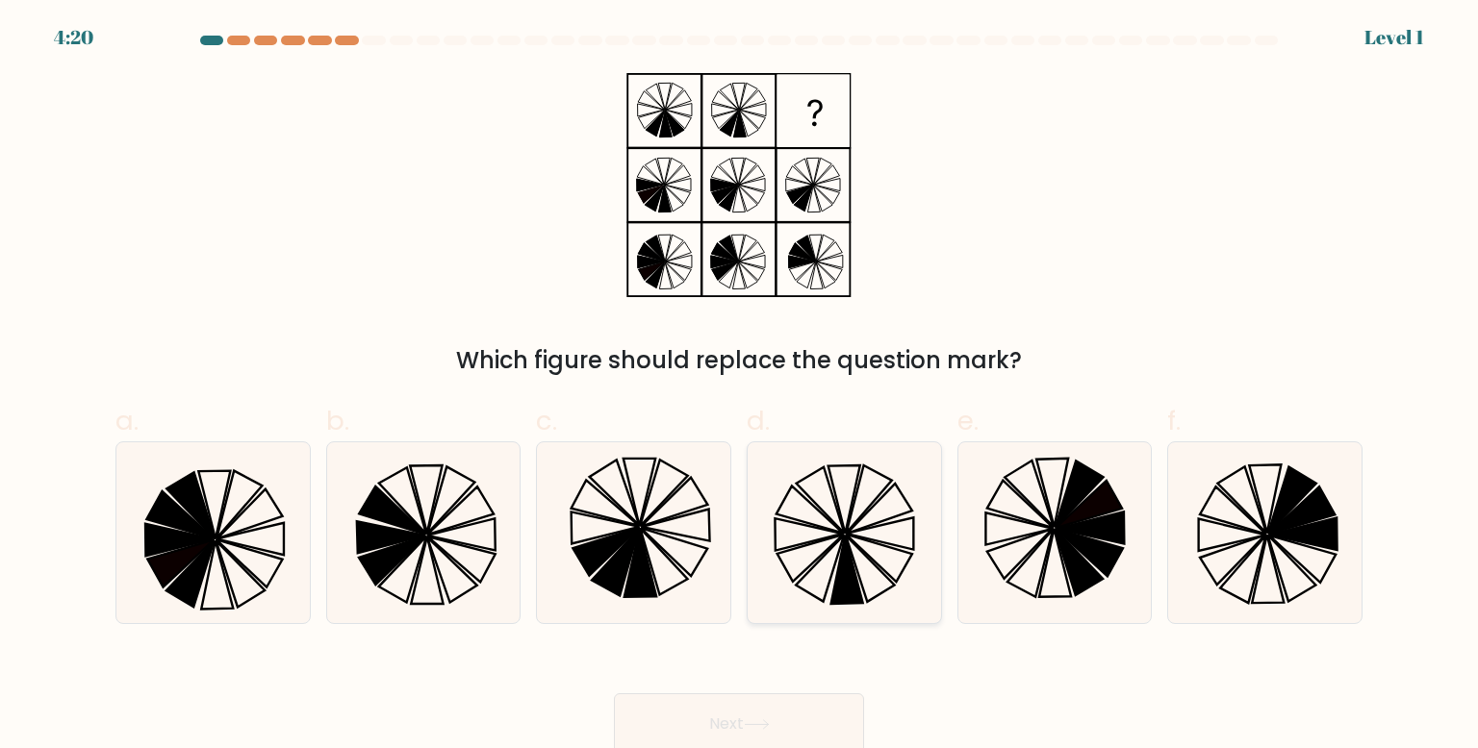
click at [782, 543] on icon at bounding box center [843, 533] width 181 height 181
click at [740, 387] on input "d." at bounding box center [739, 380] width 1 height 13
radio input "true"
click at [776, 699] on button "Next" at bounding box center [739, 725] width 250 height 62
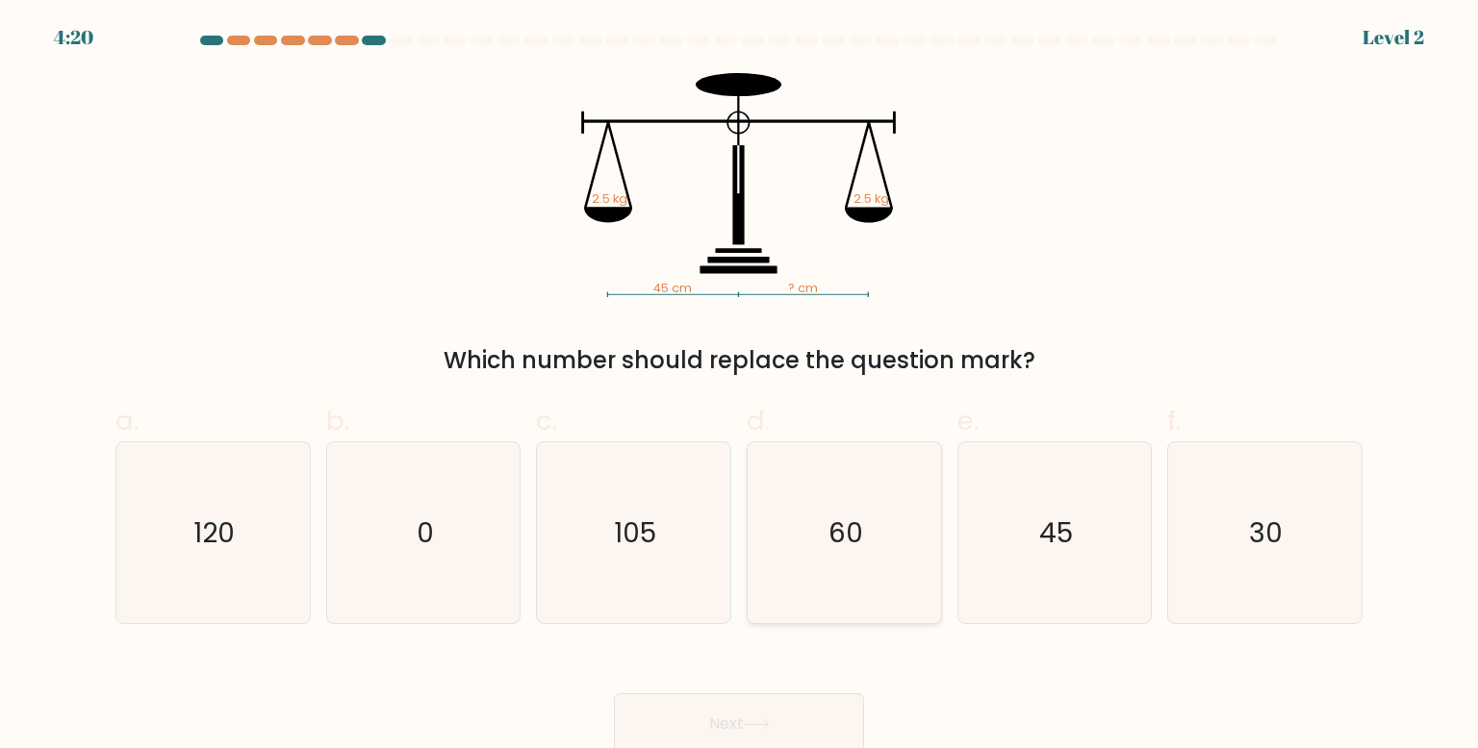
click at [781, 563] on icon "60" at bounding box center [843, 533] width 181 height 181
click at [740, 387] on input "d. 60" at bounding box center [739, 380] width 1 height 13
radio input "true"
click at [764, 717] on button "Next" at bounding box center [739, 725] width 250 height 62
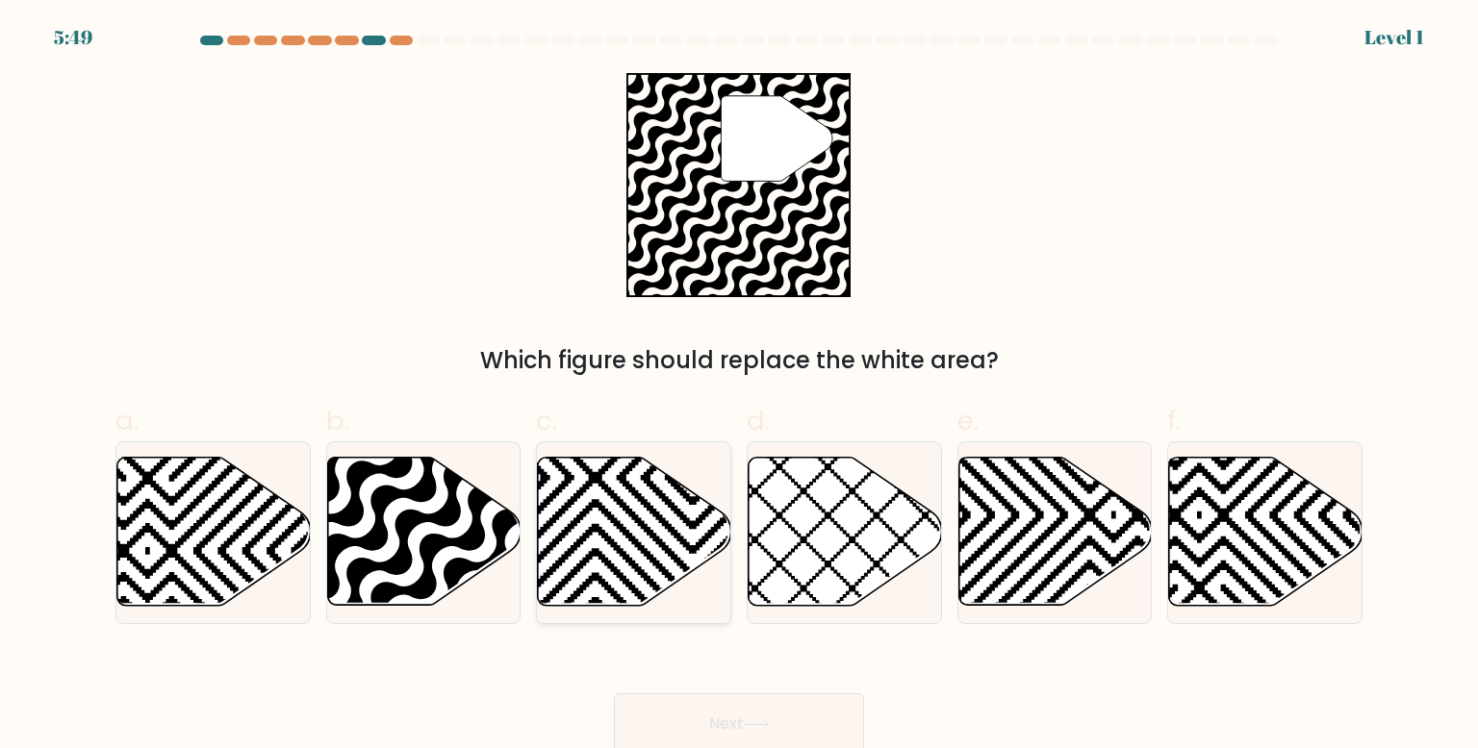
click at [635, 533] on icon at bounding box center [634, 532] width 193 height 148
click at [739, 387] on input "c." at bounding box center [739, 380] width 1 height 13
radio input "true"
drag, startPoint x: 697, startPoint y: 723, endPoint x: 692, endPoint y: 701, distance: 22.9
click at [698, 726] on button "Next" at bounding box center [739, 725] width 250 height 62
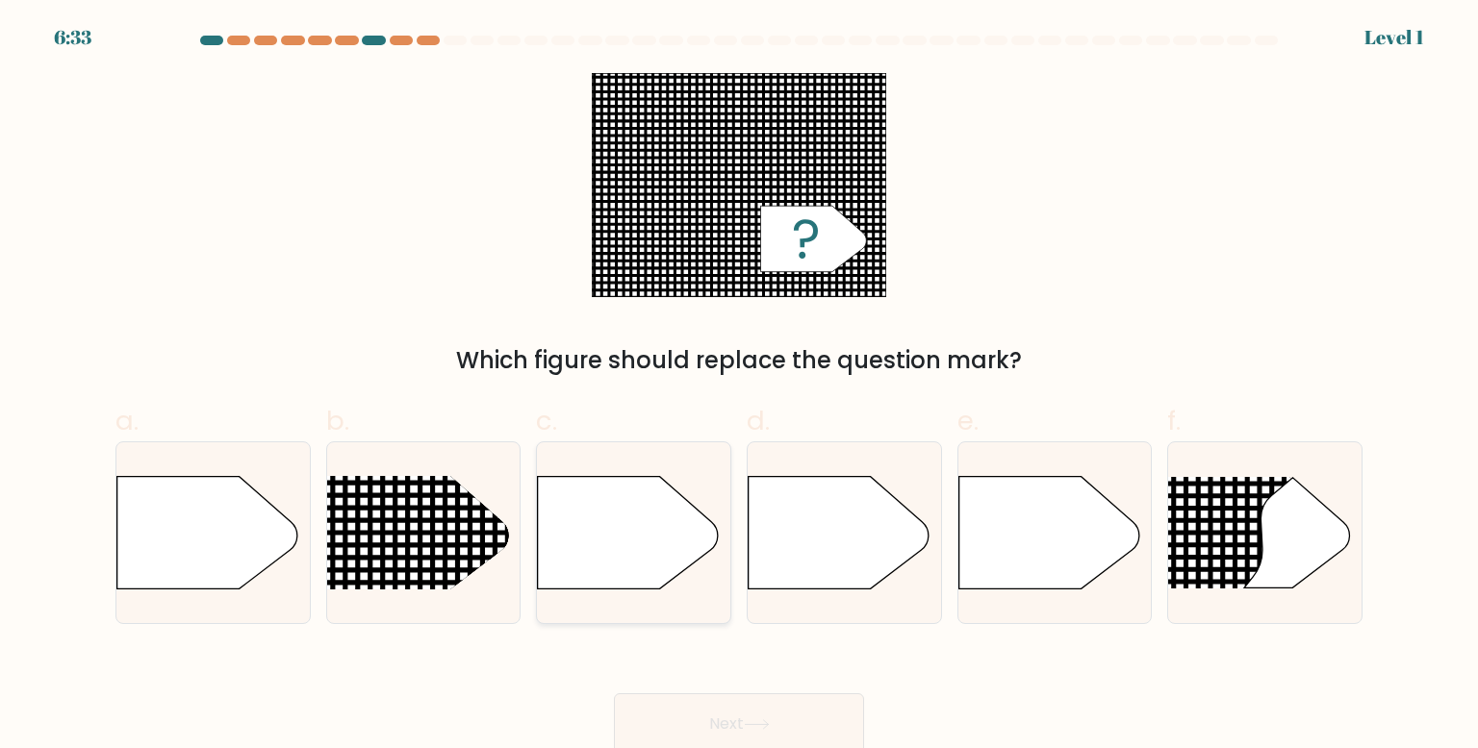
click at [674, 578] on icon at bounding box center [628, 532] width 181 height 113
click at [739, 387] on input "c." at bounding box center [739, 380] width 1 height 13
radio input "true"
click at [762, 721] on icon at bounding box center [757, 725] width 26 height 11
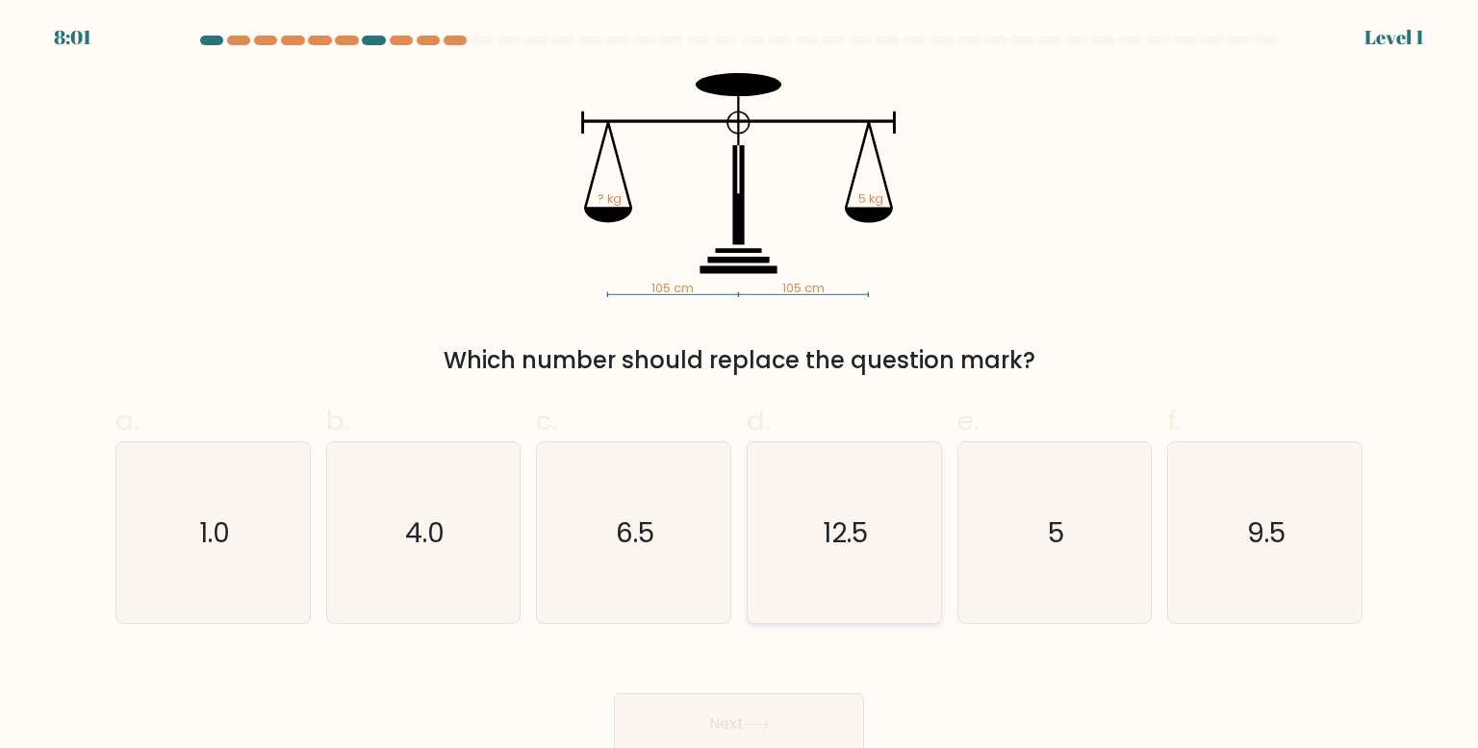
click at [782, 547] on icon "12.5" at bounding box center [843, 533] width 181 height 181
click at [740, 387] on input "d. 12.5" at bounding box center [739, 380] width 1 height 13
radio input "true"
click at [749, 712] on button "Next" at bounding box center [739, 725] width 250 height 62
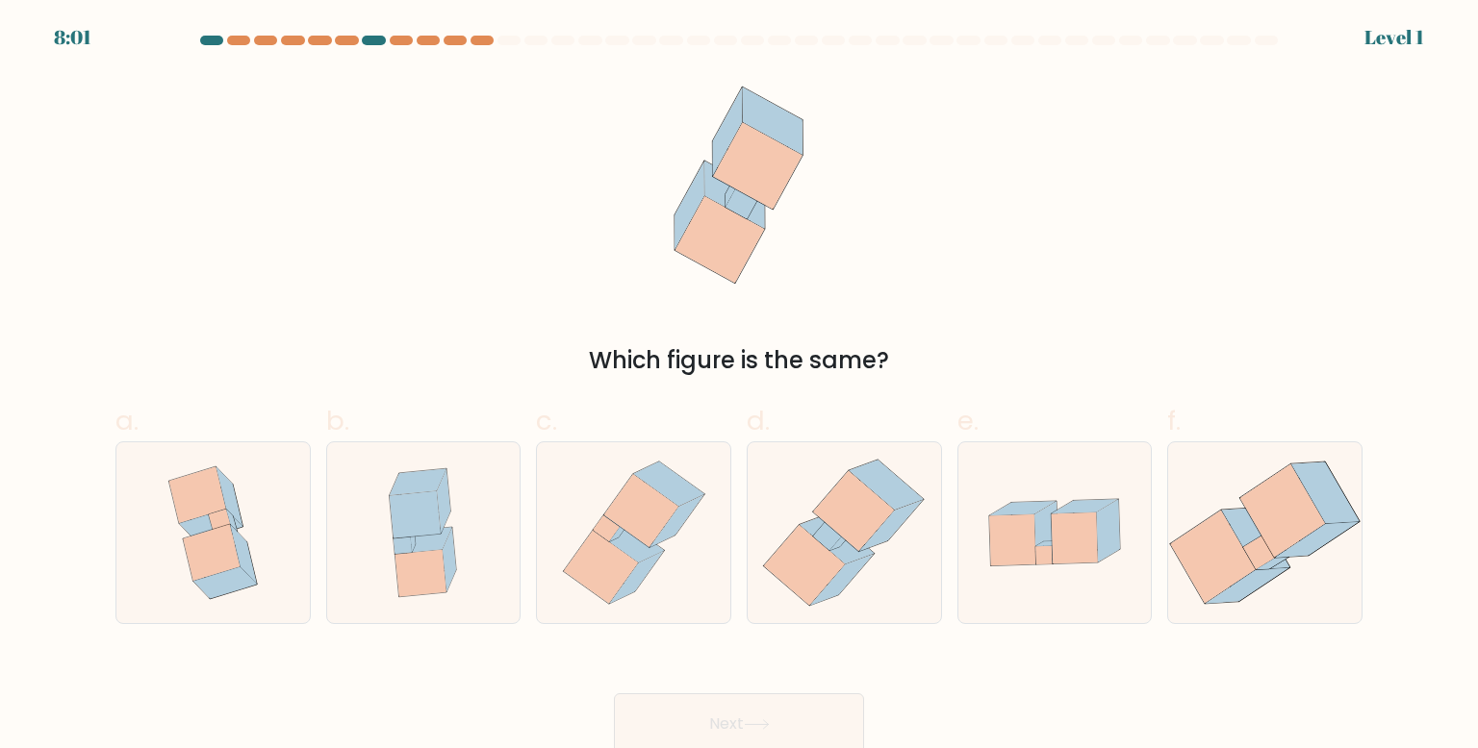
click at [679, 533] on icon at bounding box center [633, 533] width 165 height 181
click at [739, 387] on input "c." at bounding box center [739, 380] width 1 height 13
radio input "true"
click at [720, 719] on button "Next" at bounding box center [739, 725] width 250 height 62
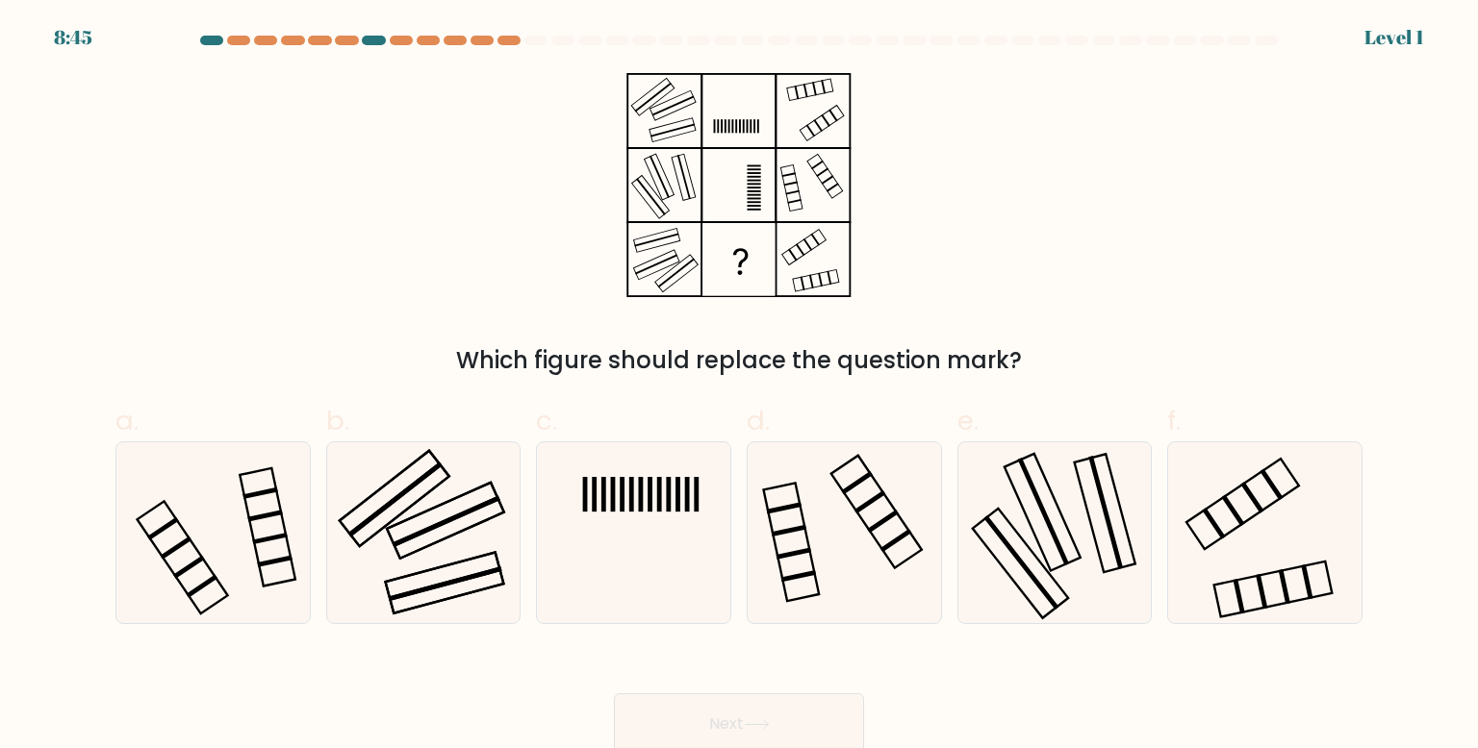
click at [828, 600] on icon at bounding box center [843, 533] width 181 height 181
click at [740, 387] on input "d." at bounding box center [739, 380] width 1 height 13
radio input "true"
click at [762, 727] on icon at bounding box center [757, 725] width 26 height 11
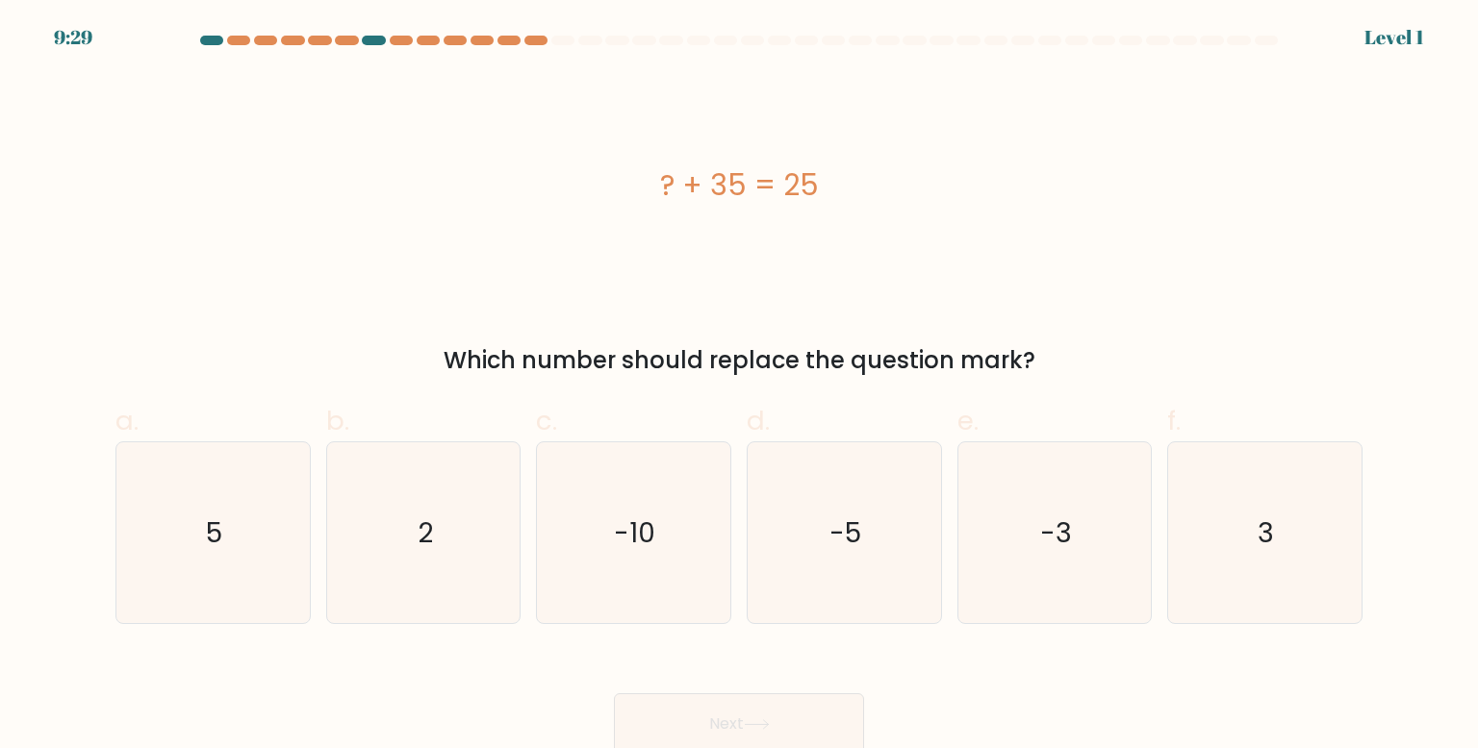
click at [612, 499] on icon "-10" at bounding box center [633, 533] width 181 height 181
click at [739, 387] on input "c. -10" at bounding box center [739, 380] width 1 height 13
radio input "true"
click at [682, 713] on button "Next" at bounding box center [739, 725] width 250 height 62
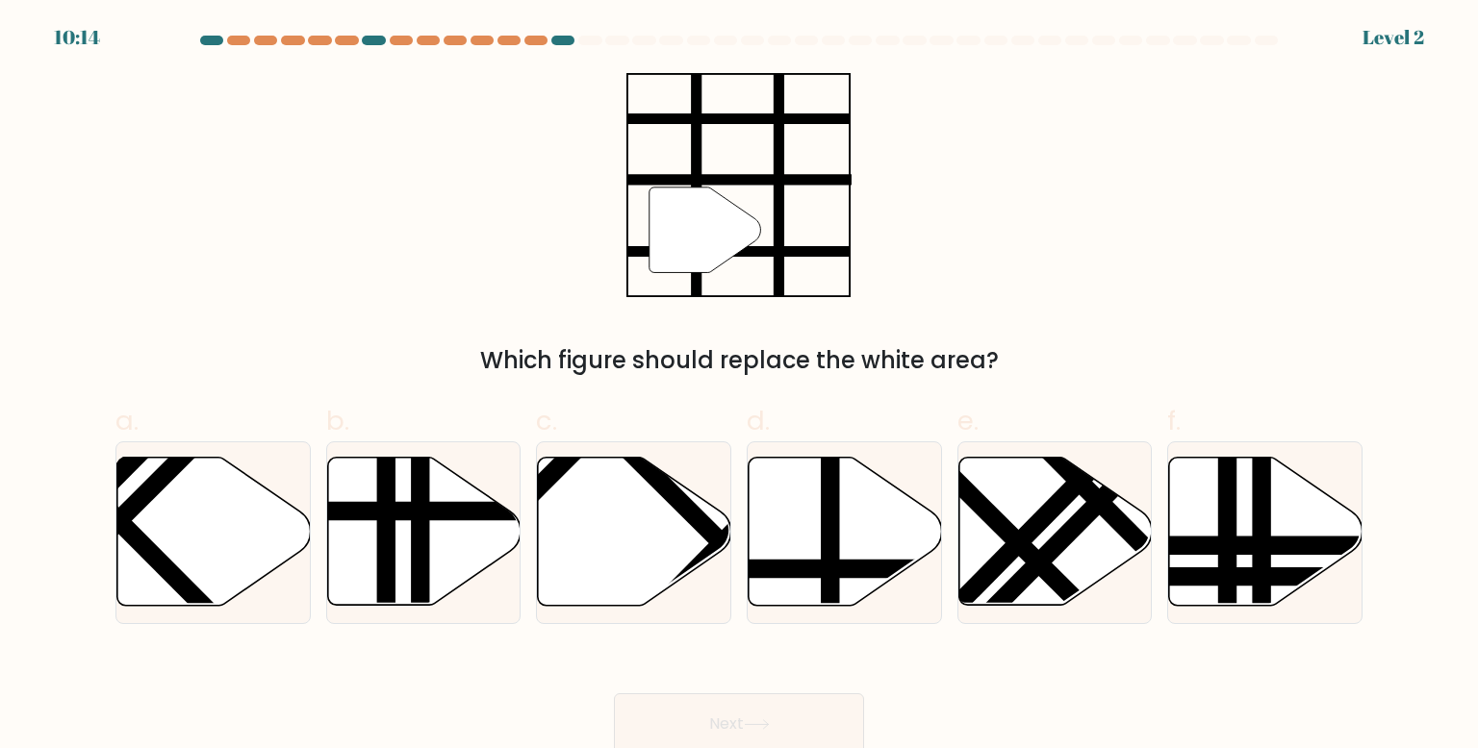
click at [786, 600] on icon at bounding box center [844, 532] width 193 height 148
click at [740, 387] on input "d." at bounding box center [739, 380] width 1 height 13
radio input "true"
click at [748, 725] on icon at bounding box center [757, 725] width 26 height 11
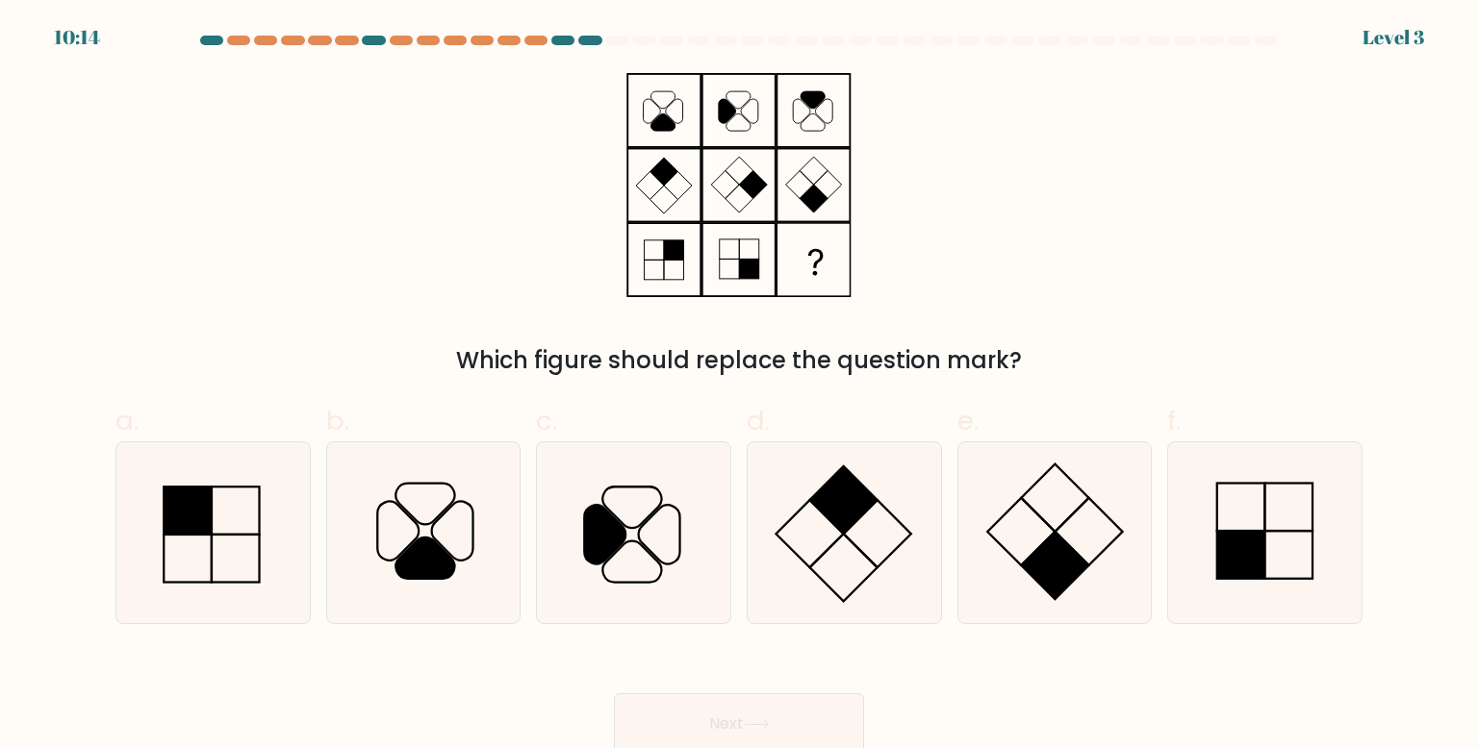
click at [643, 552] on icon at bounding box center [633, 533] width 181 height 181
click at [739, 387] on input "c." at bounding box center [739, 380] width 1 height 13
radio input "true"
click at [698, 705] on button "Next" at bounding box center [739, 725] width 250 height 62
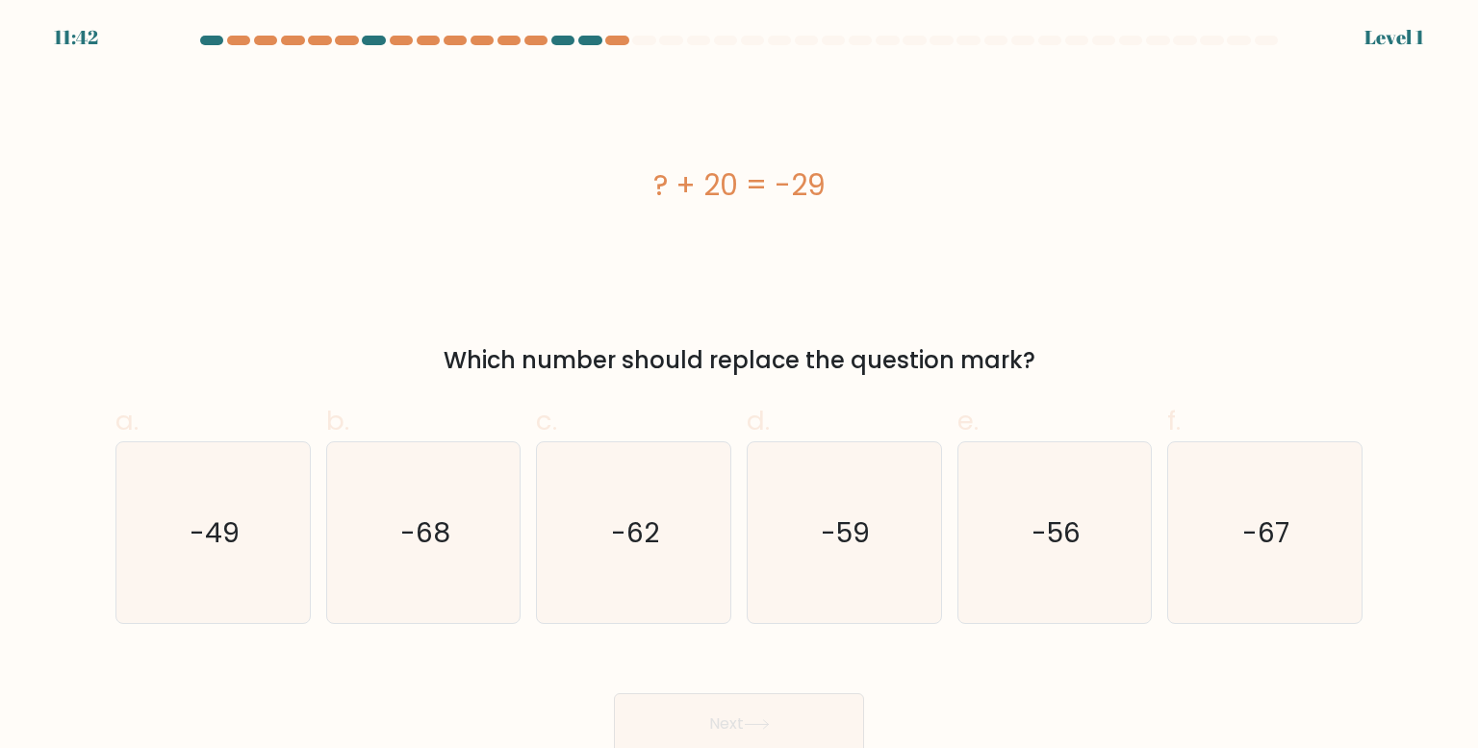
click at [789, 578] on icon "-59" at bounding box center [843, 533] width 181 height 181
click at [740, 387] on input "d. -59" at bounding box center [739, 380] width 1 height 13
radio input "true"
click at [708, 708] on button "Next" at bounding box center [739, 725] width 250 height 62
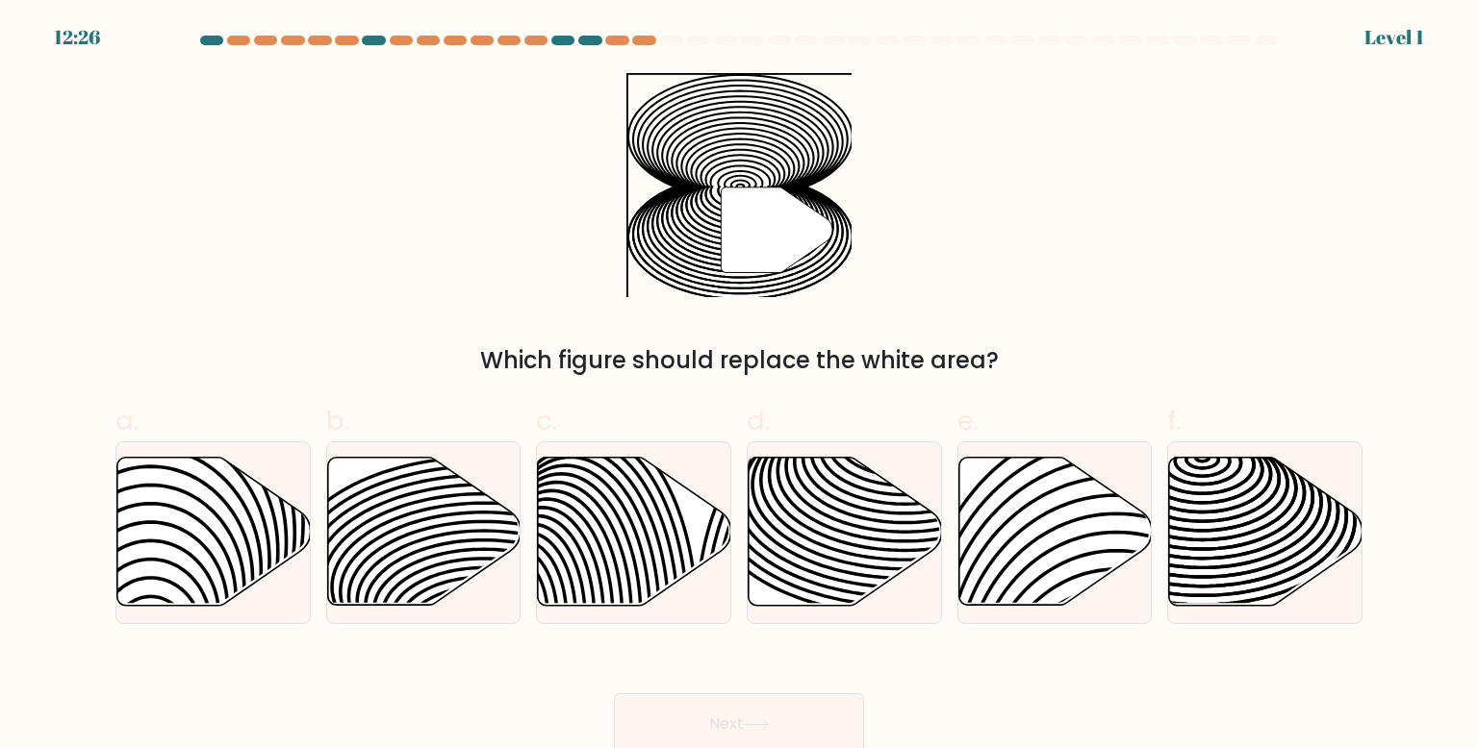
click at [644, 558] on icon at bounding box center [599, 619] width 194 height 390
click at [739, 387] on input "c." at bounding box center [739, 380] width 1 height 13
radio input "true"
click at [712, 723] on button "Next" at bounding box center [739, 725] width 250 height 62
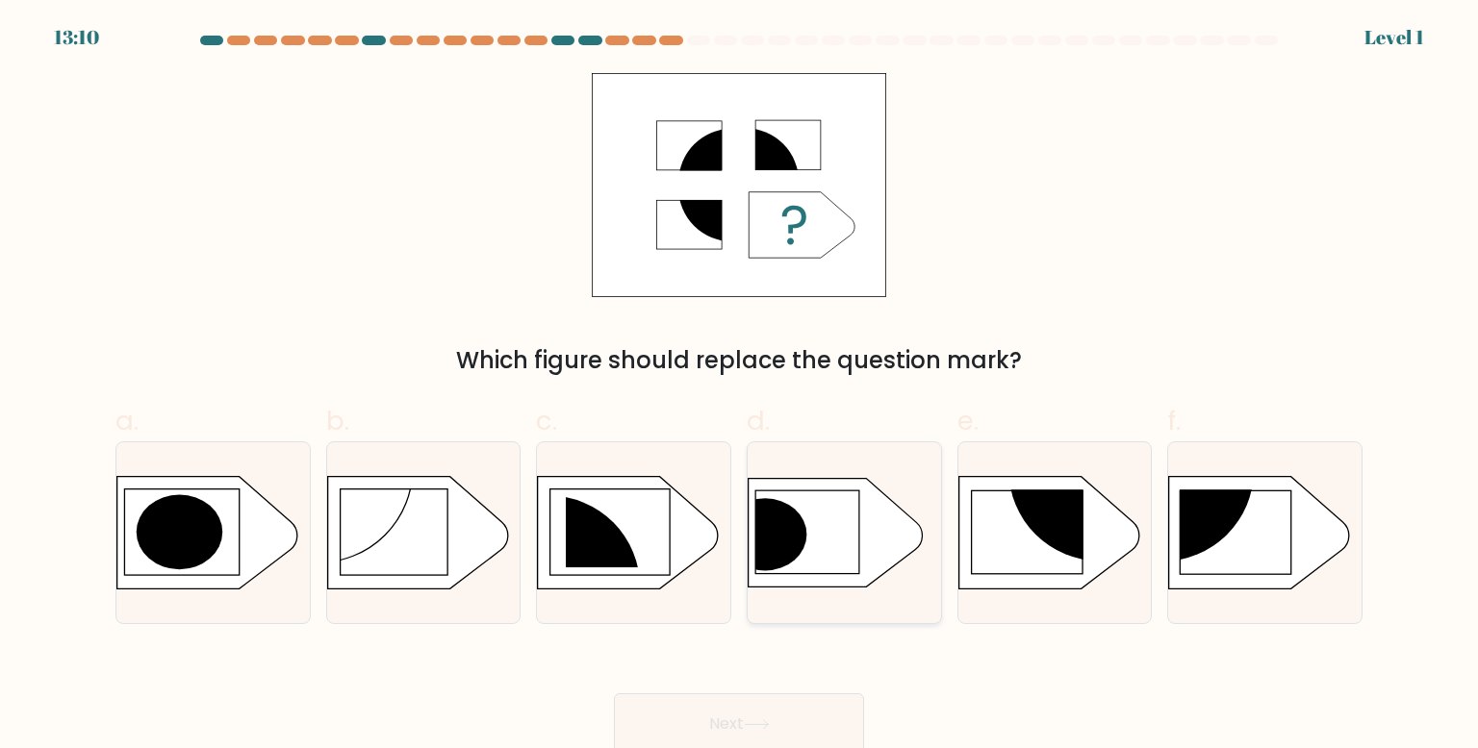
click at [828, 571] on icon at bounding box center [835, 533] width 174 height 109
click at [740, 387] on input "d." at bounding box center [739, 380] width 1 height 13
radio input "true"
click at [760, 706] on button "Next" at bounding box center [739, 725] width 250 height 62
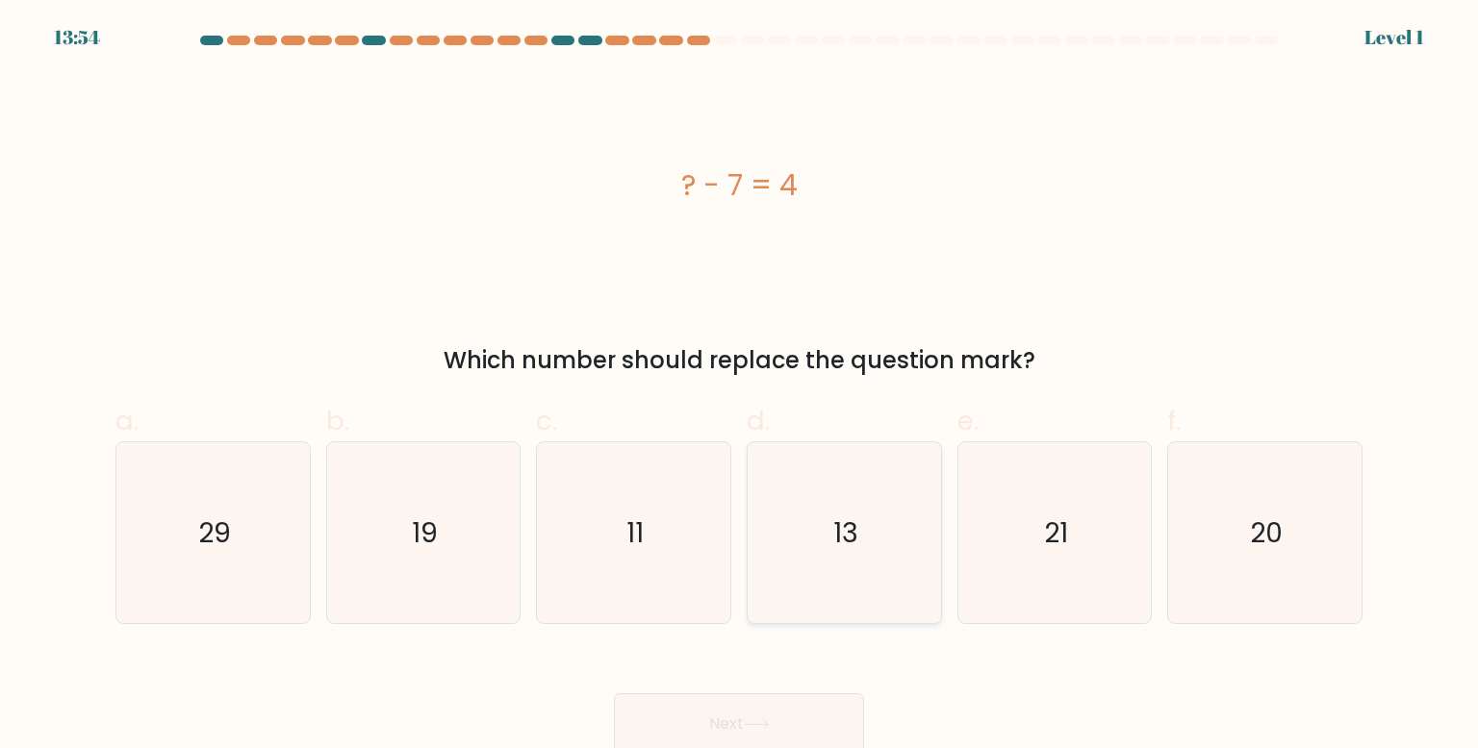
click at [760, 615] on icon "13" at bounding box center [843, 533] width 181 height 181
click at [740, 387] on input "d. 13" at bounding box center [739, 380] width 1 height 13
radio input "true"
click at [757, 722] on icon at bounding box center [757, 725] width 26 height 11
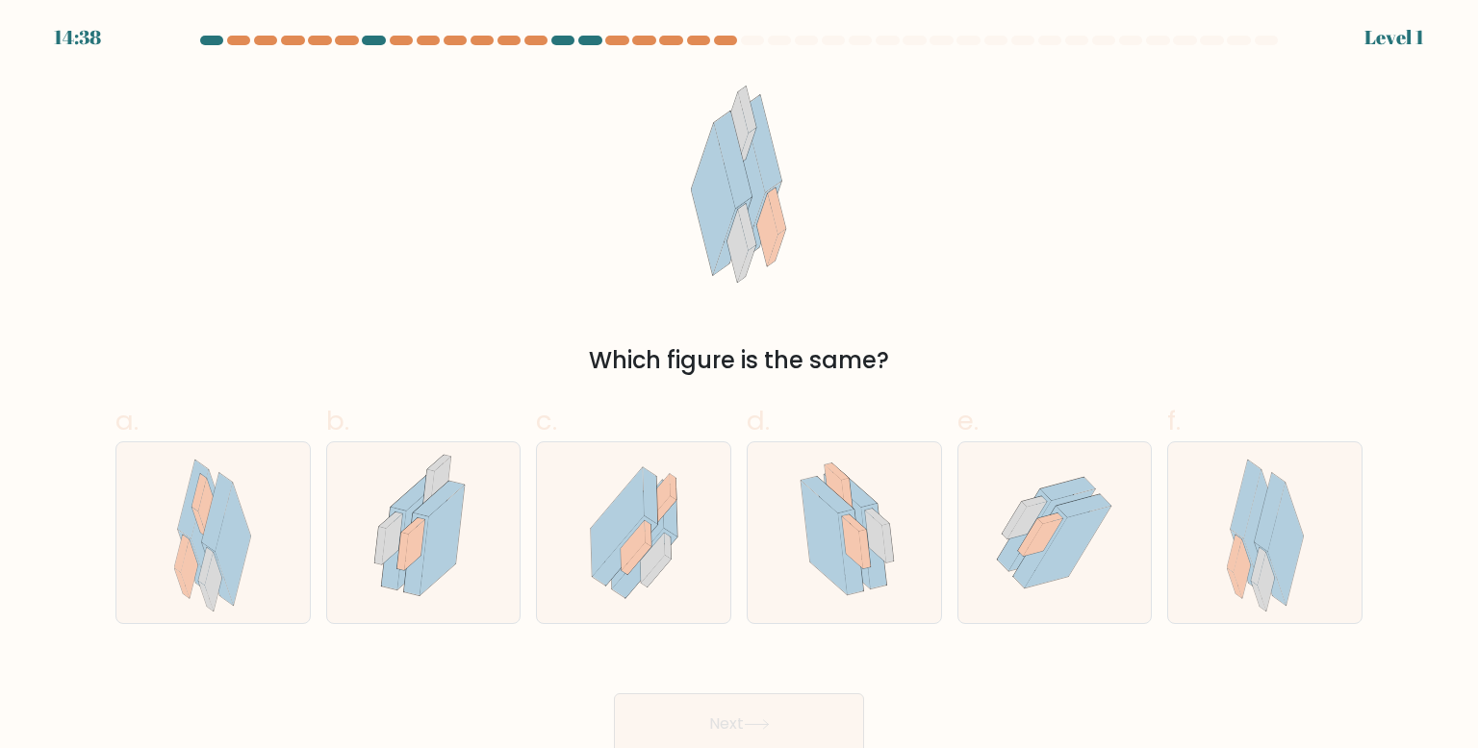
click at [774, 561] on div at bounding box center [844, 533] width 195 height 183
click at [740, 387] on input "d." at bounding box center [739, 380] width 1 height 13
radio input "true"
click at [757, 706] on button "Next" at bounding box center [739, 725] width 250 height 62
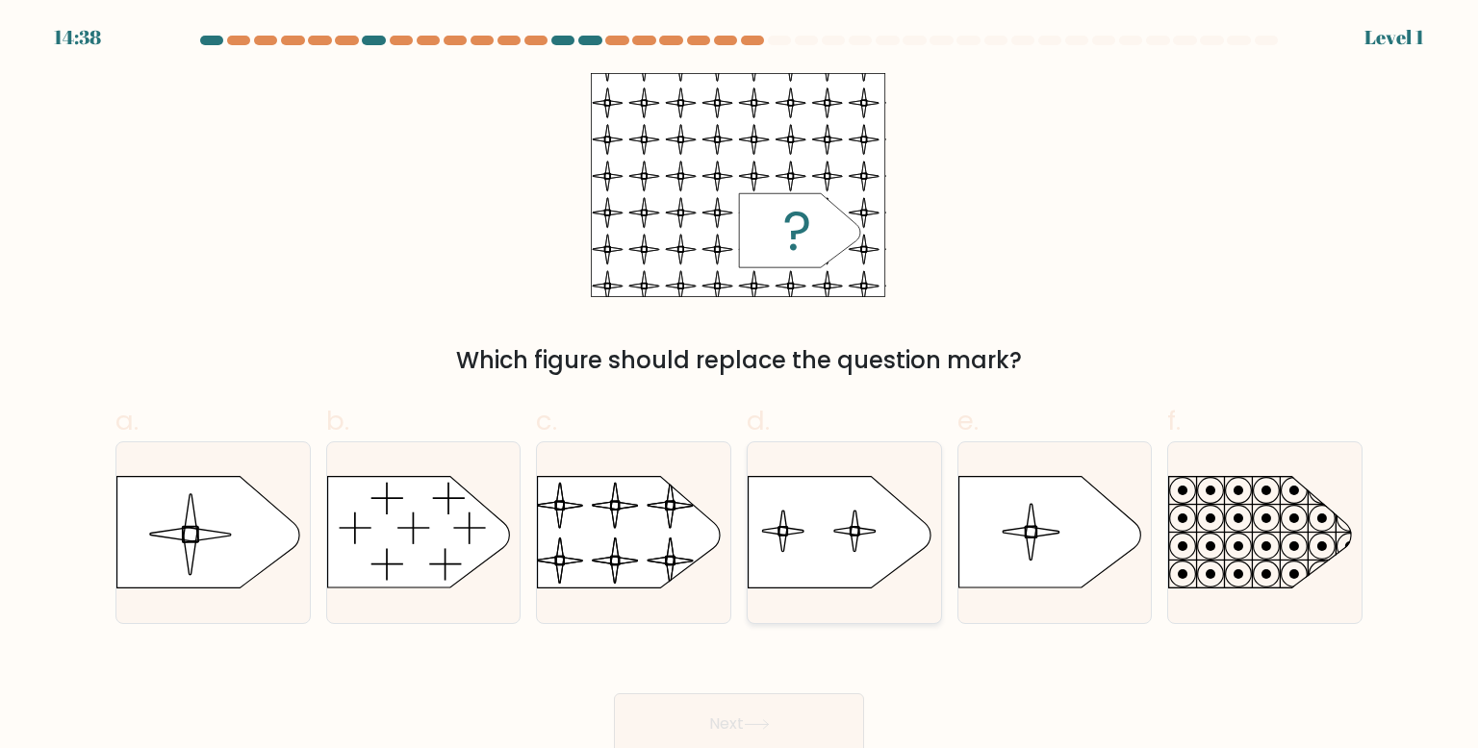
click at [780, 574] on icon at bounding box center [839, 533] width 182 height 112
click at [740, 387] on input "d." at bounding box center [739, 380] width 1 height 13
radio input "true"
click at [768, 702] on button "Next" at bounding box center [739, 725] width 250 height 62
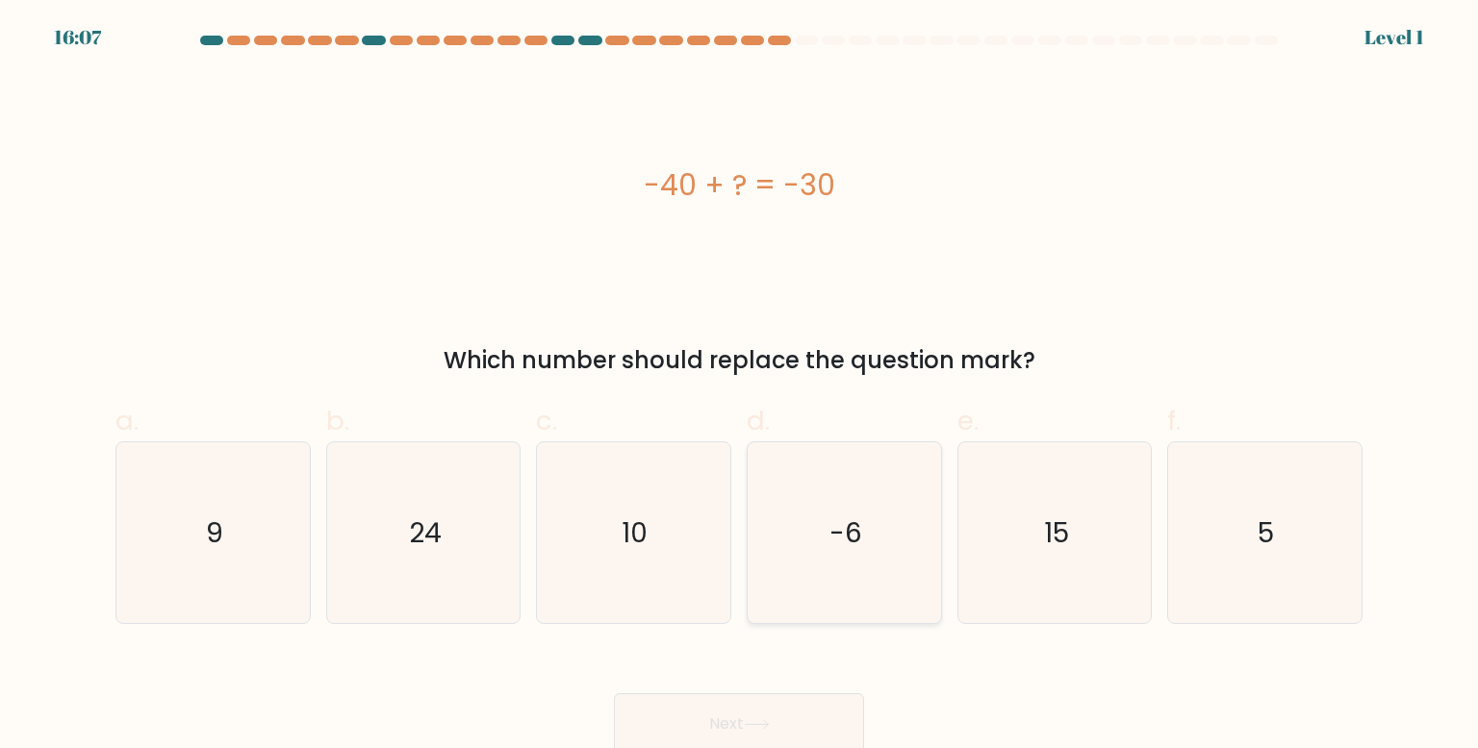
click at [858, 573] on icon "-6" at bounding box center [843, 533] width 181 height 181
click at [740, 387] on input "d. -6" at bounding box center [739, 380] width 1 height 13
radio input "true"
click at [834, 701] on button "Next" at bounding box center [739, 725] width 250 height 62
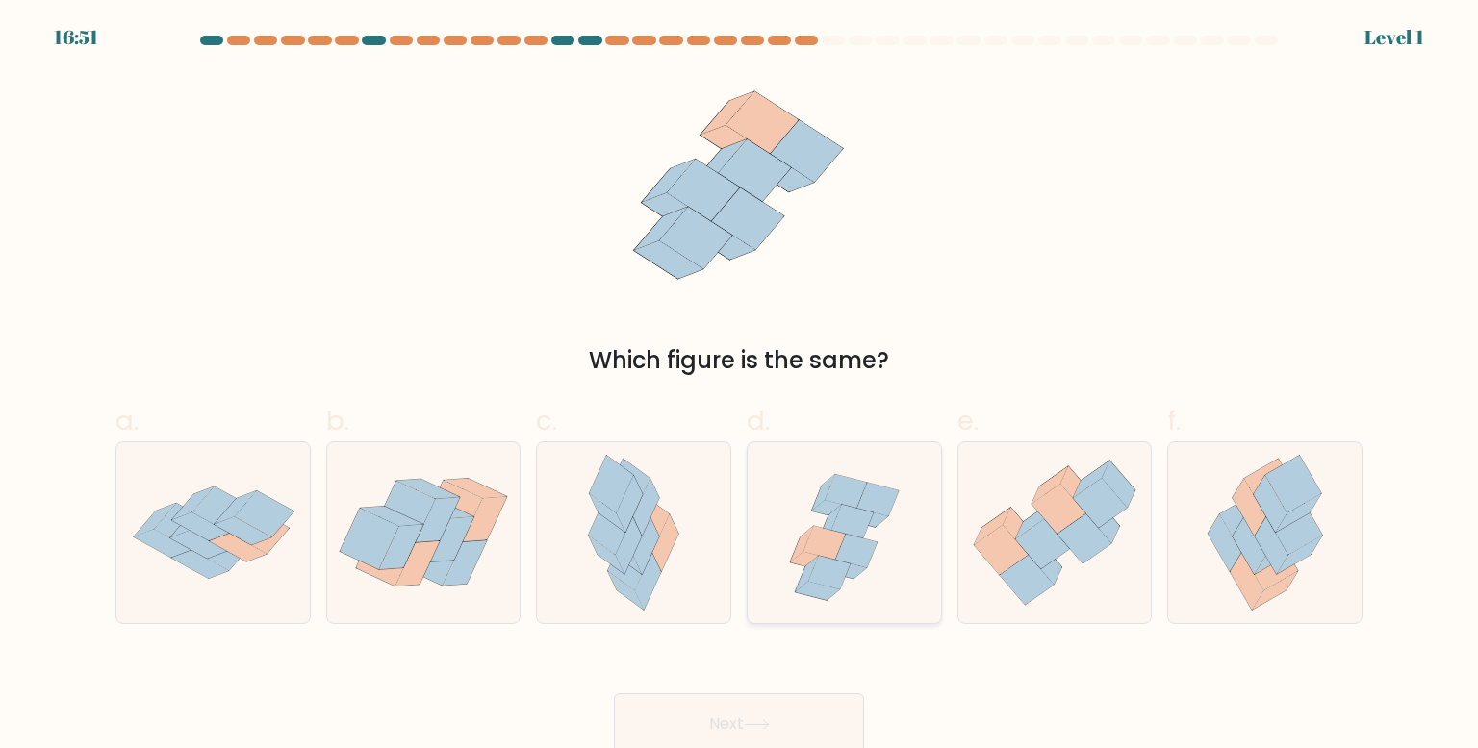
click at [852, 610] on icon at bounding box center [843, 533] width 189 height 181
click at [740, 387] on input "d." at bounding box center [739, 380] width 1 height 13
radio input "true"
click at [838, 721] on button "Next" at bounding box center [739, 725] width 250 height 62
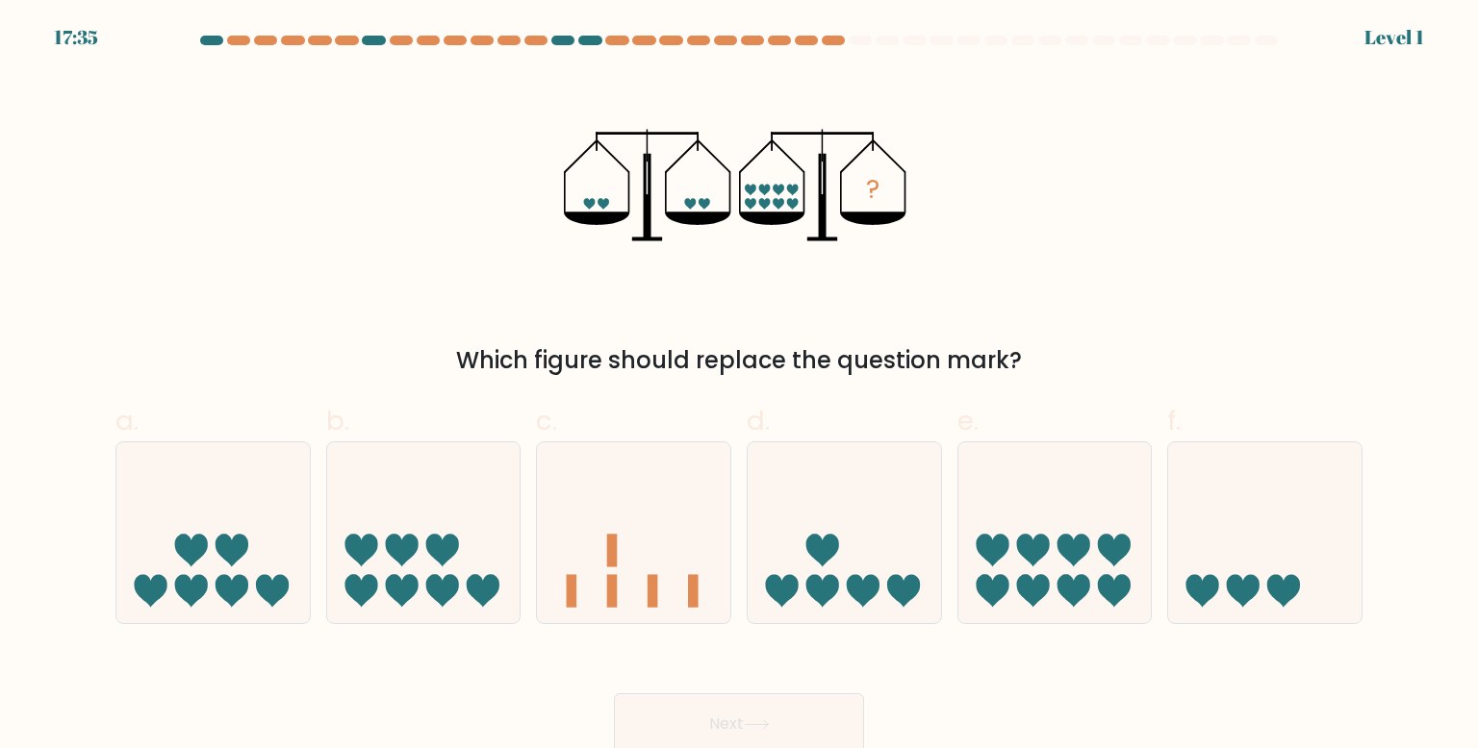
click at [831, 627] on form at bounding box center [739, 396] width 1478 height 720
click at [822, 711] on button "Next" at bounding box center [739, 725] width 250 height 62
drag, startPoint x: 816, startPoint y: 584, endPoint x: 808, endPoint y: 685, distance: 101.3
click at [816, 584] on icon at bounding box center [822, 590] width 33 height 33
click at [740, 387] on input "d." at bounding box center [739, 380] width 1 height 13
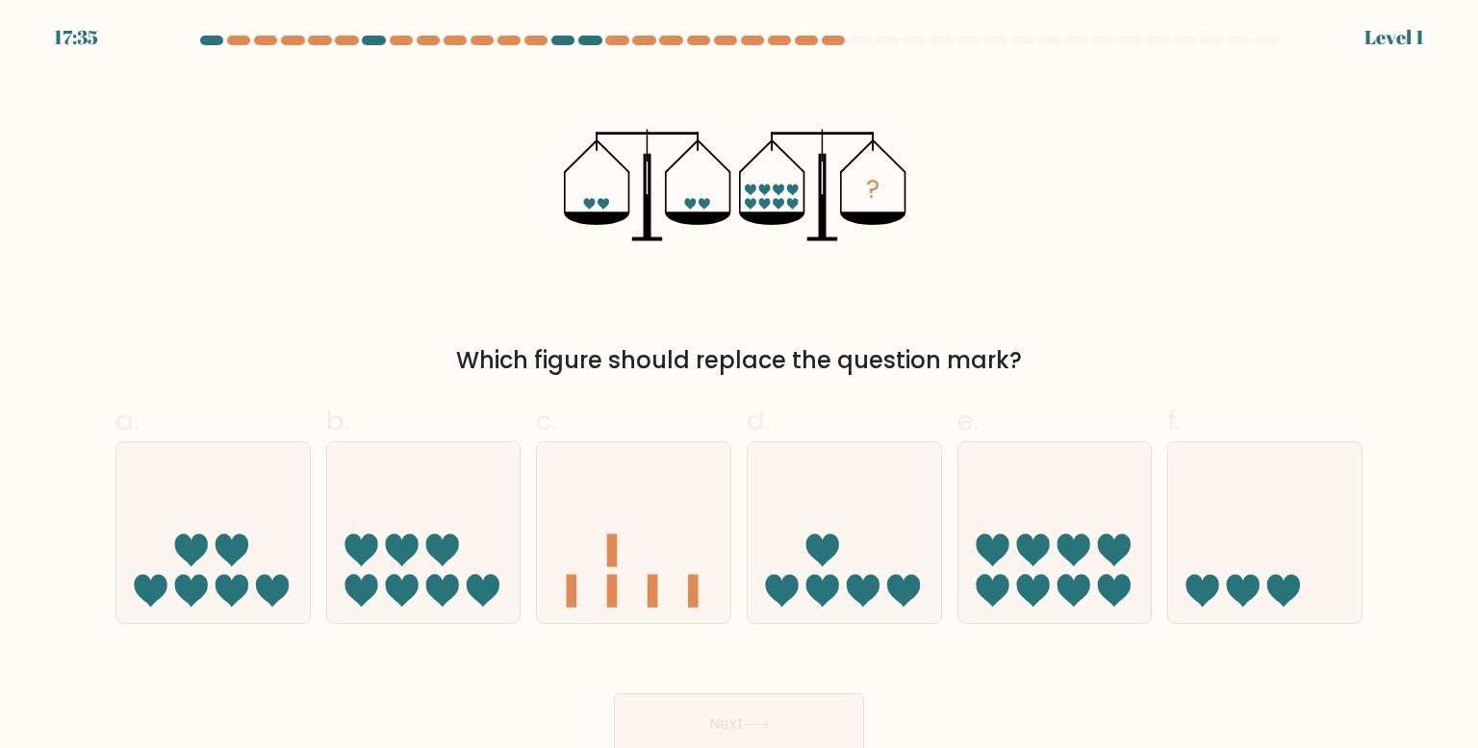
radio input "true"
click at [808, 688] on div "Next" at bounding box center [739, 701] width 1270 height 108
click at [842, 727] on button "Next" at bounding box center [739, 725] width 250 height 62
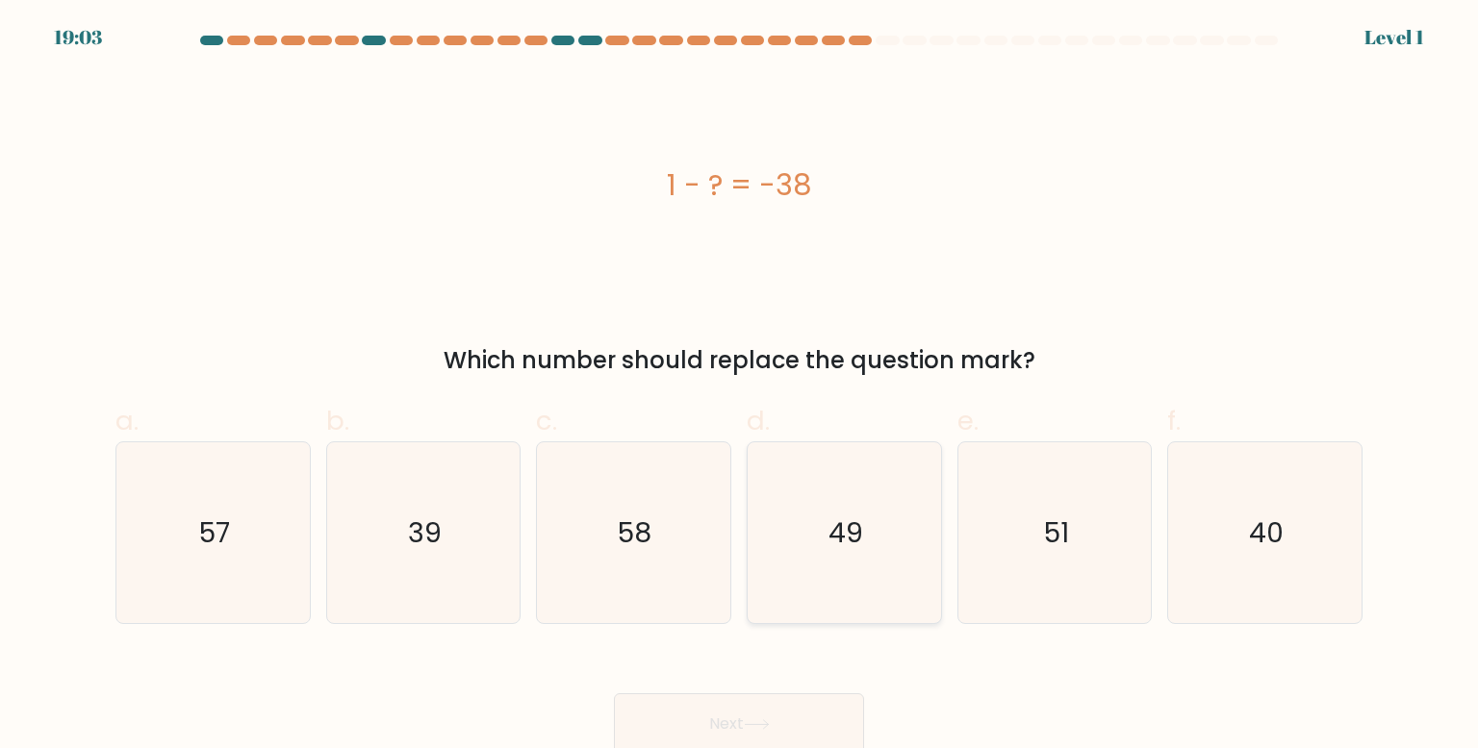
click at [804, 562] on icon "49" at bounding box center [843, 533] width 181 height 181
click at [740, 387] on input "d. 49" at bounding box center [739, 380] width 1 height 13
radio input "true"
click at [786, 714] on button "Next" at bounding box center [739, 725] width 250 height 62
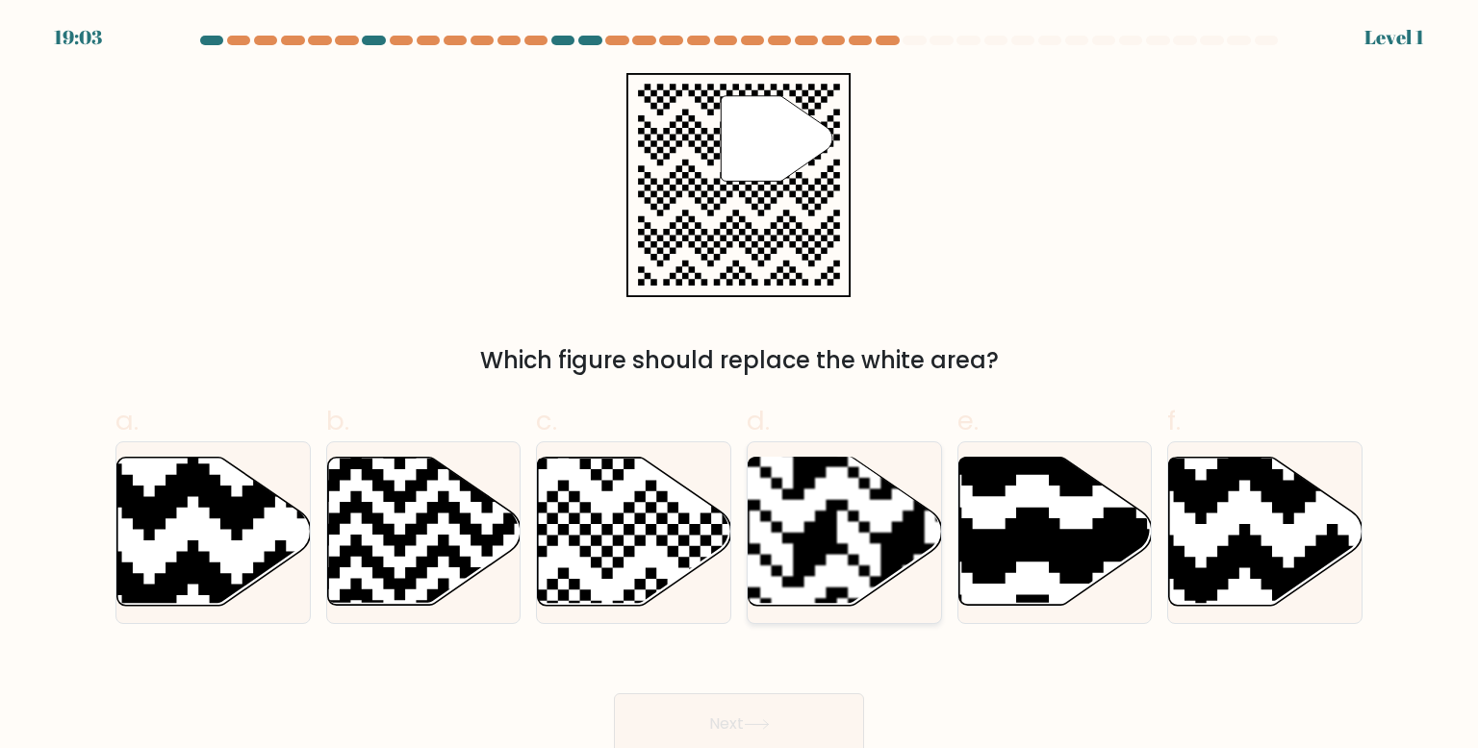
click at [794, 496] on rect at bounding box center [902, 457] width 350 height 350
click at [740, 387] on input "d." at bounding box center [739, 380] width 1 height 13
radio input "true"
click at [772, 705] on button "Next" at bounding box center [739, 725] width 250 height 62
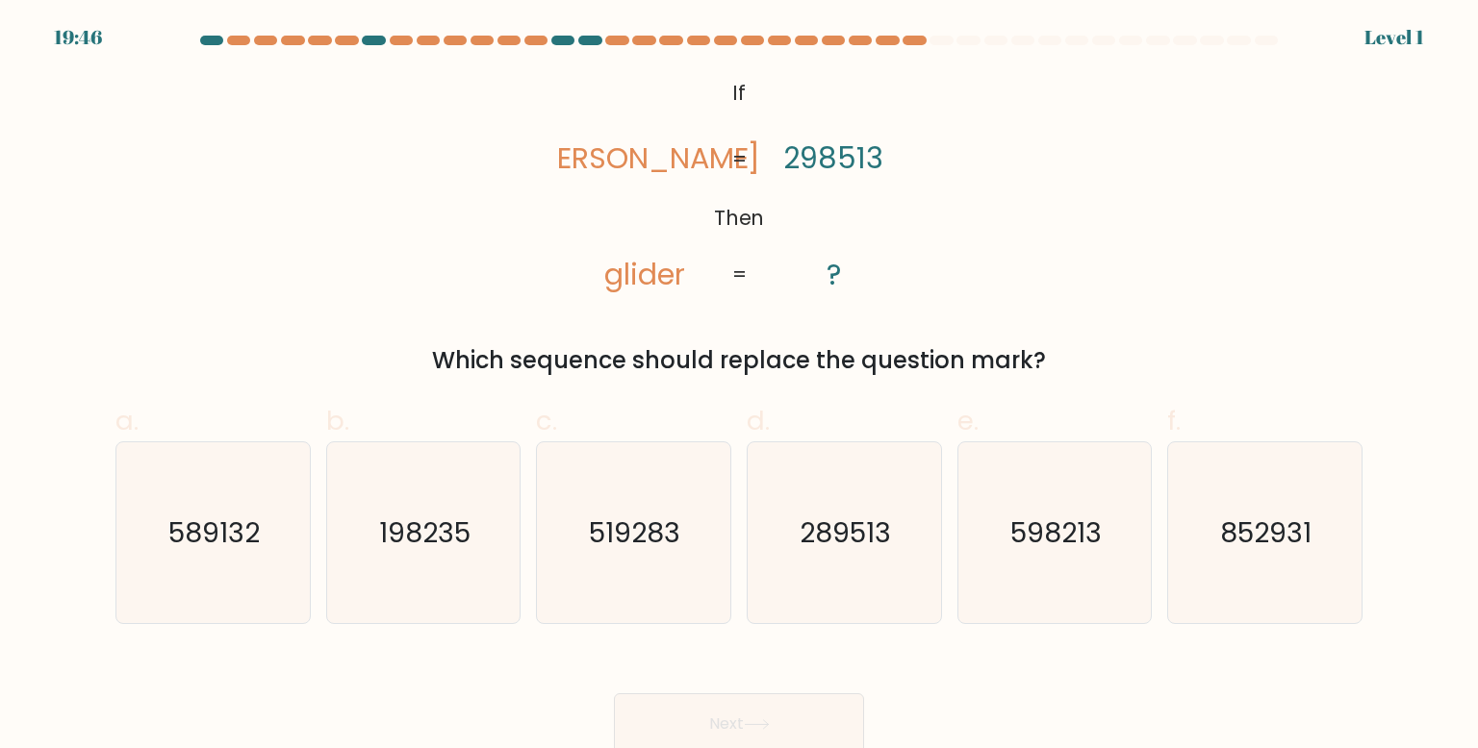
click at [790, 517] on icon "289513" at bounding box center [843, 533] width 181 height 181
click at [740, 387] on input "d. 289513" at bounding box center [739, 380] width 1 height 13
radio input "true"
click at [786, 738] on button "Next" at bounding box center [739, 725] width 250 height 62
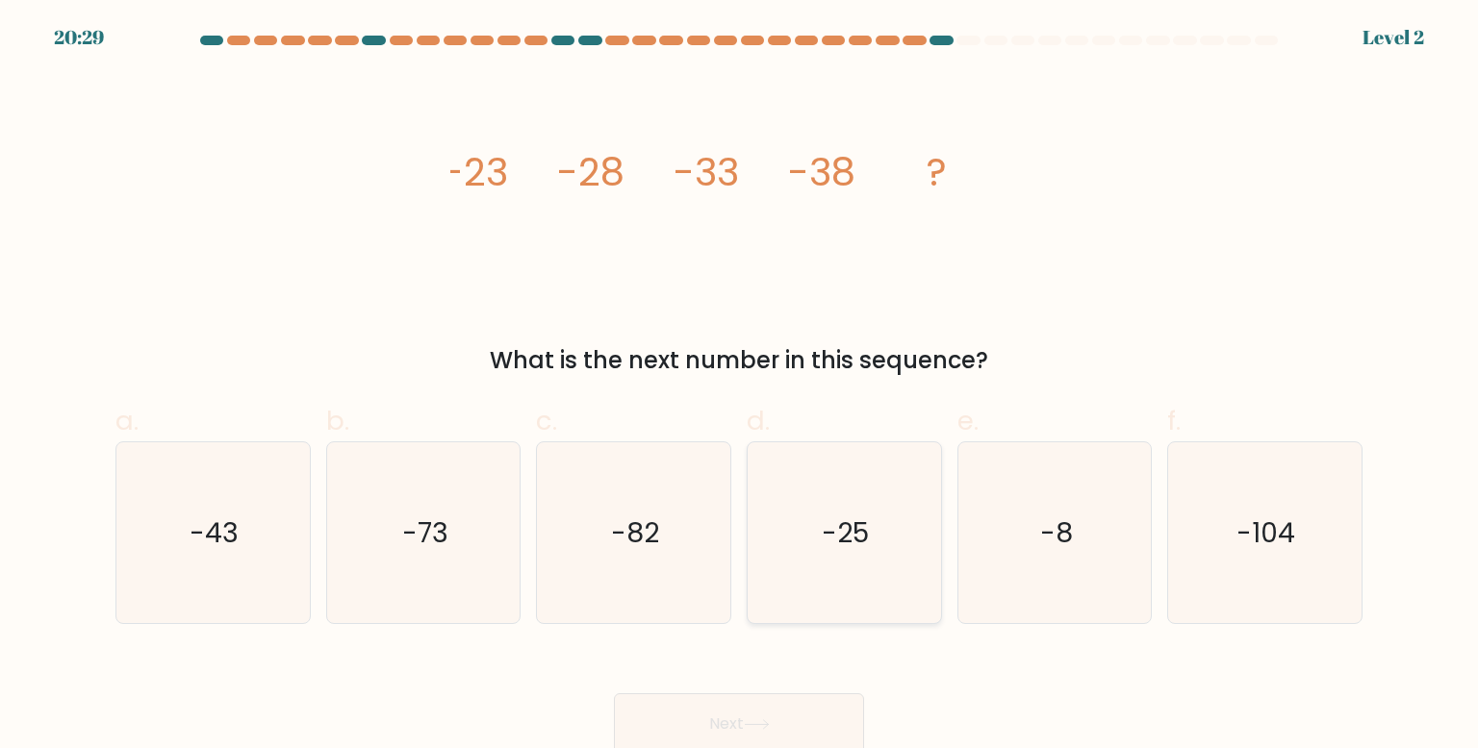
click at [778, 568] on icon "-25" at bounding box center [843, 533] width 181 height 181
click at [740, 387] on input "d. -25" at bounding box center [739, 380] width 1 height 13
radio input "true"
click at [777, 685] on div "Next" at bounding box center [739, 701] width 1270 height 108
click at [785, 713] on button "Next" at bounding box center [739, 725] width 250 height 62
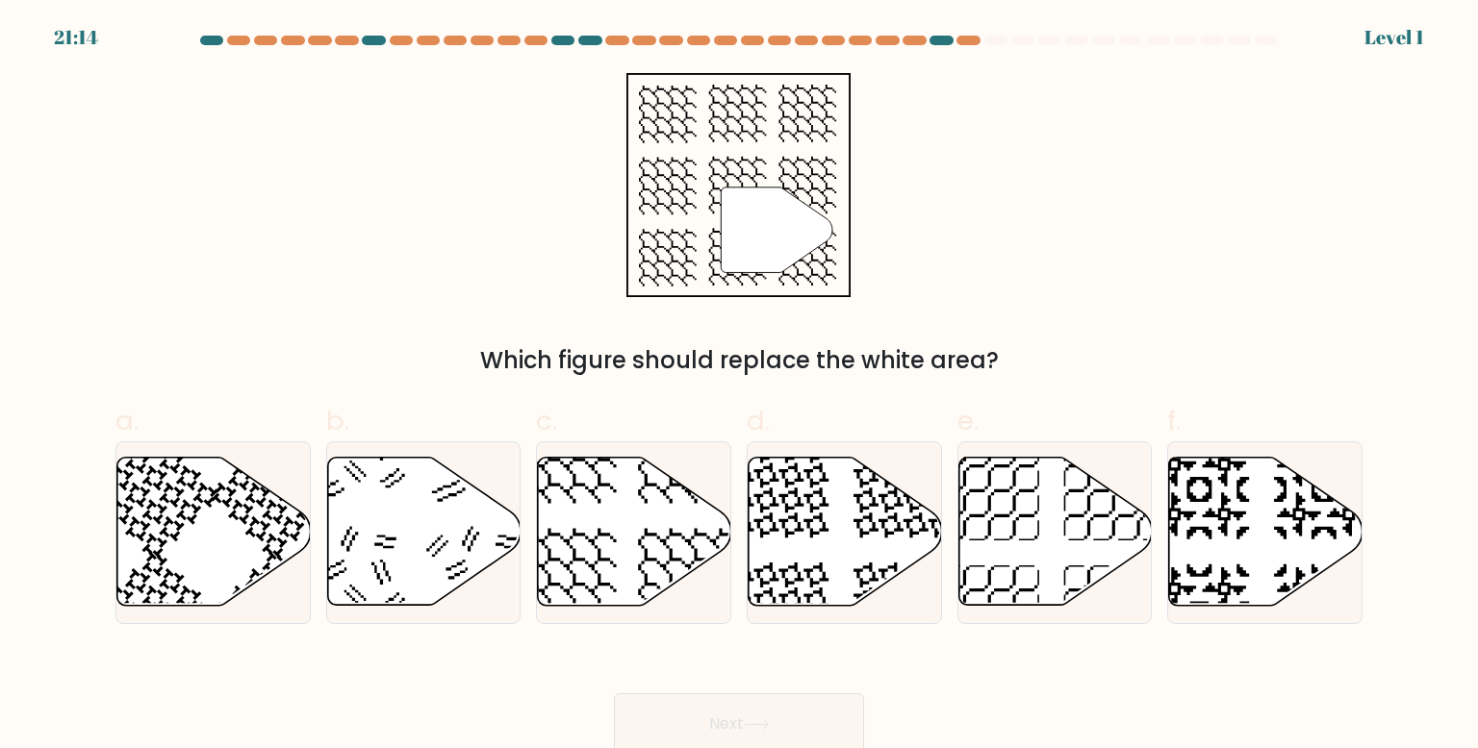
click at [796, 554] on icon at bounding box center [844, 532] width 193 height 148
click at [740, 387] on input "d." at bounding box center [739, 380] width 1 height 13
radio input "true"
click at [801, 724] on button "Next" at bounding box center [739, 725] width 250 height 62
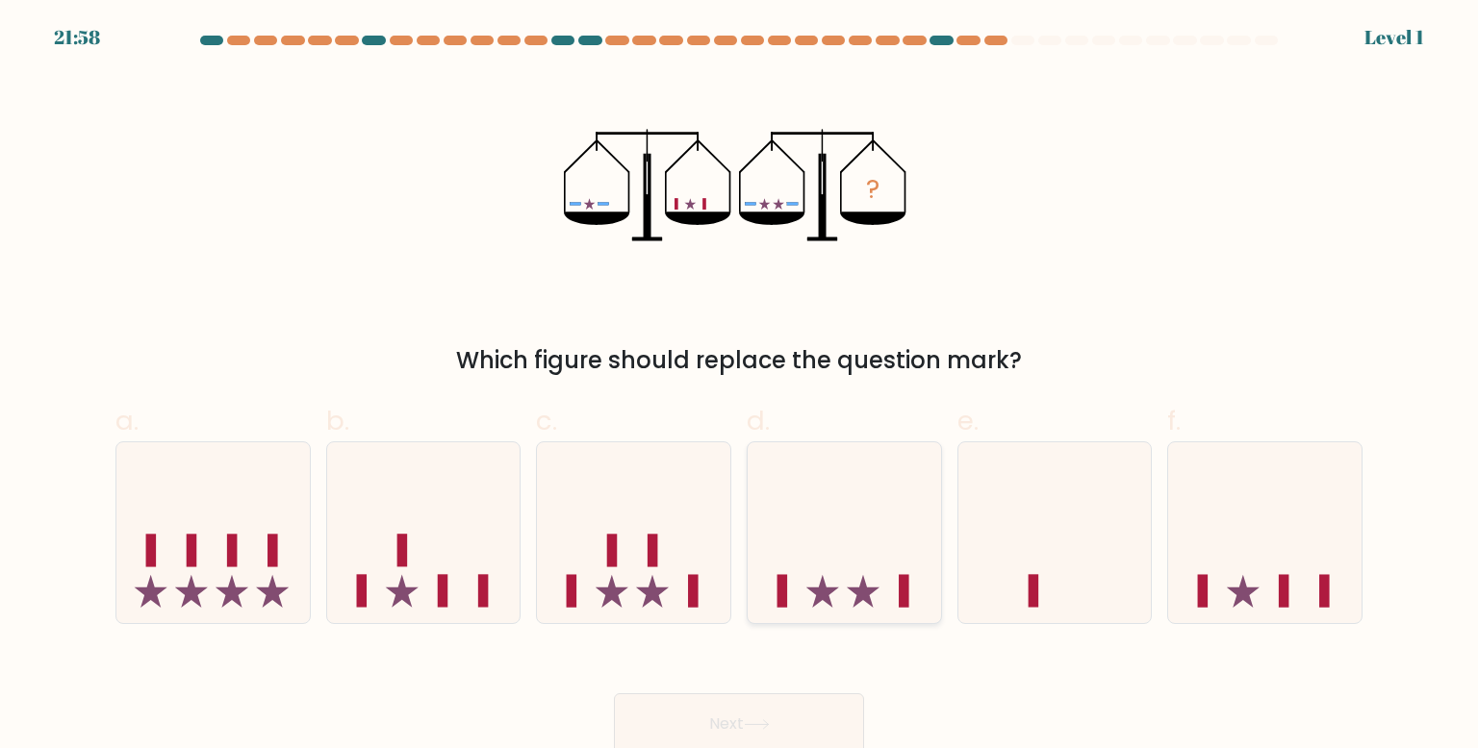
click at [808, 572] on icon at bounding box center [843, 533] width 193 height 160
click at [740, 387] on input "d." at bounding box center [739, 380] width 1 height 13
radio input "true"
click at [808, 720] on button "Next" at bounding box center [739, 725] width 250 height 62
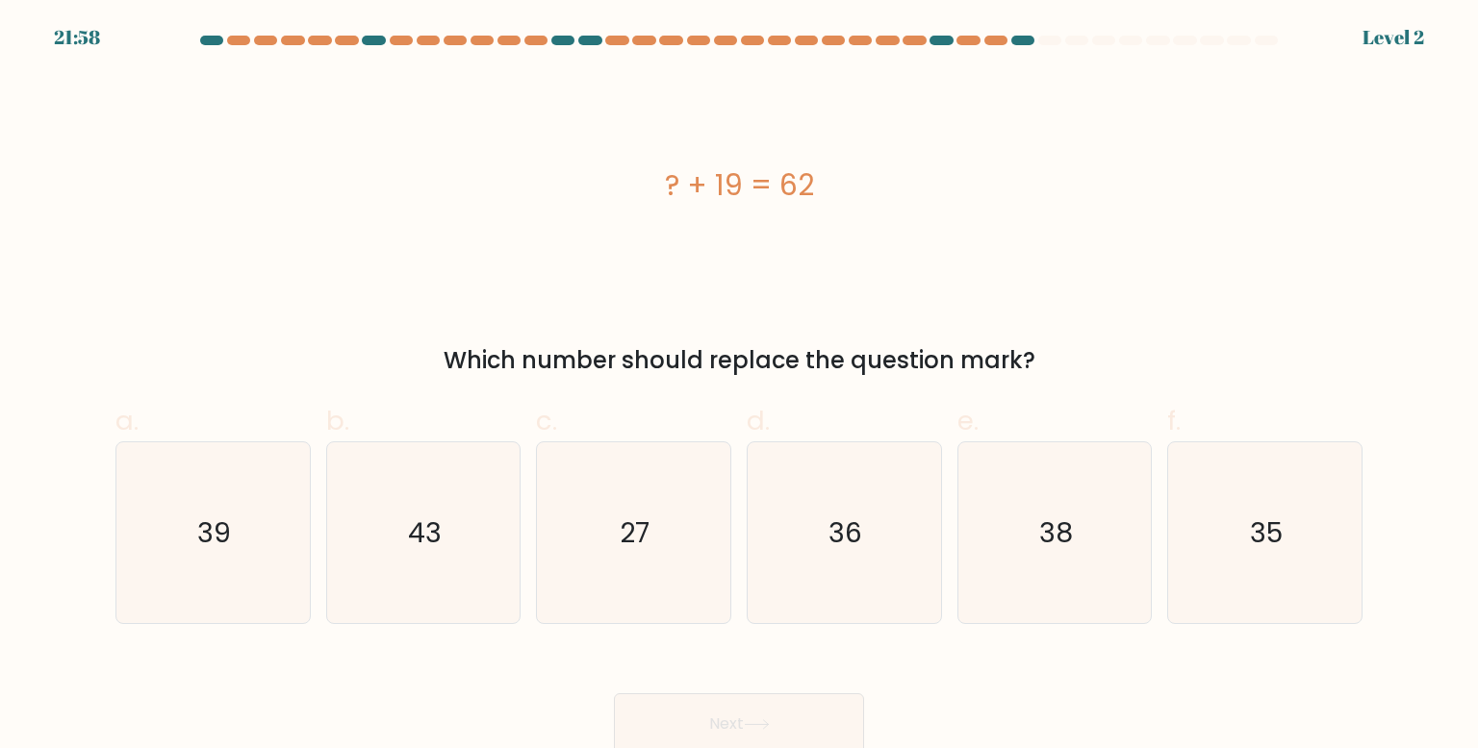
click at [810, 595] on icon "36" at bounding box center [843, 533] width 181 height 181
click at [740, 387] on input "d. 36" at bounding box center [739, 380] width 1 height 13
radio input "true"
click at [793, 714] on button "Next" at bounding box center [739, 725] width 250 height 62
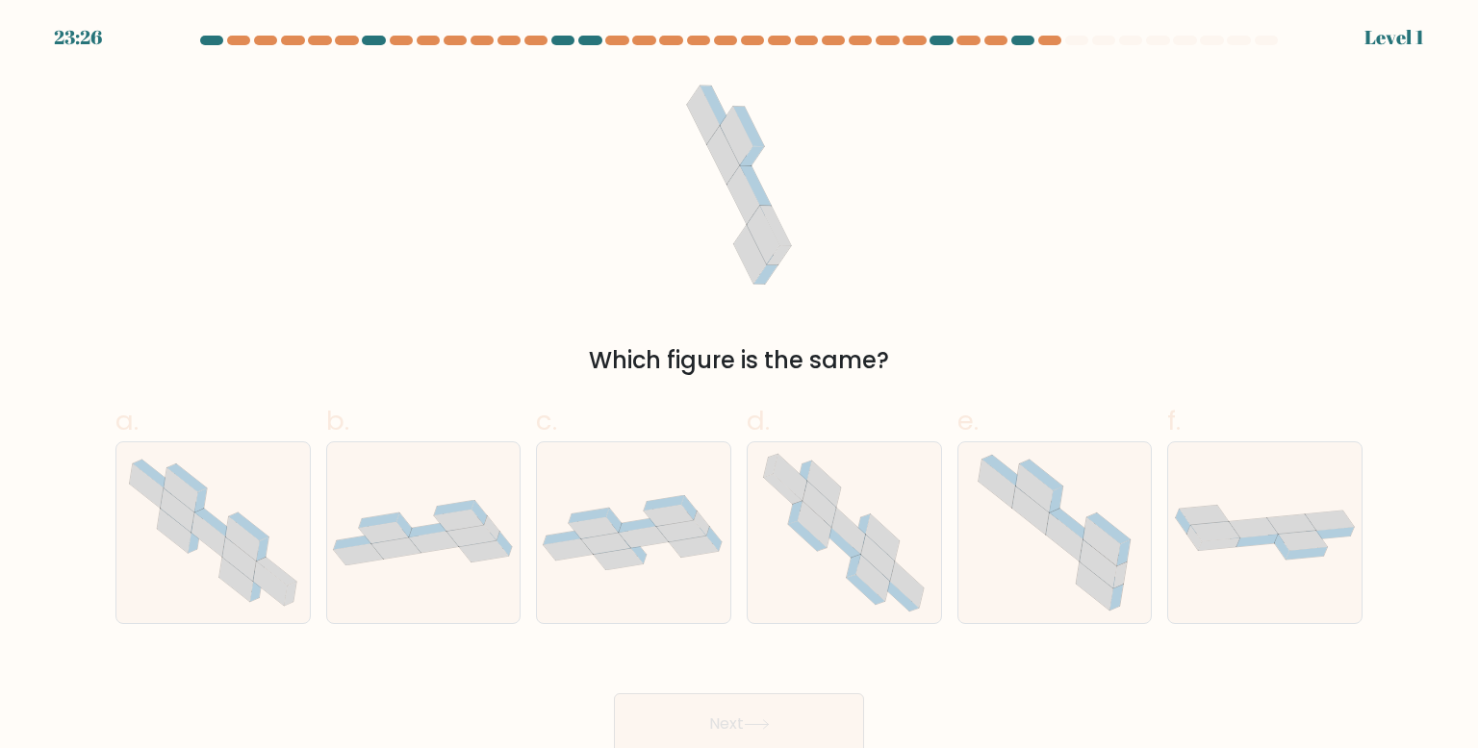
click at [805, 585] on icon at bounding box center [843, 533] width 185 height 181
click at [740, 387] on input "d." at bounding box center [739, 380] width 1 height 13
radio input "true"
click at [800, 709] on button "Next" at bounding box center [739, 725] width 250 height 62
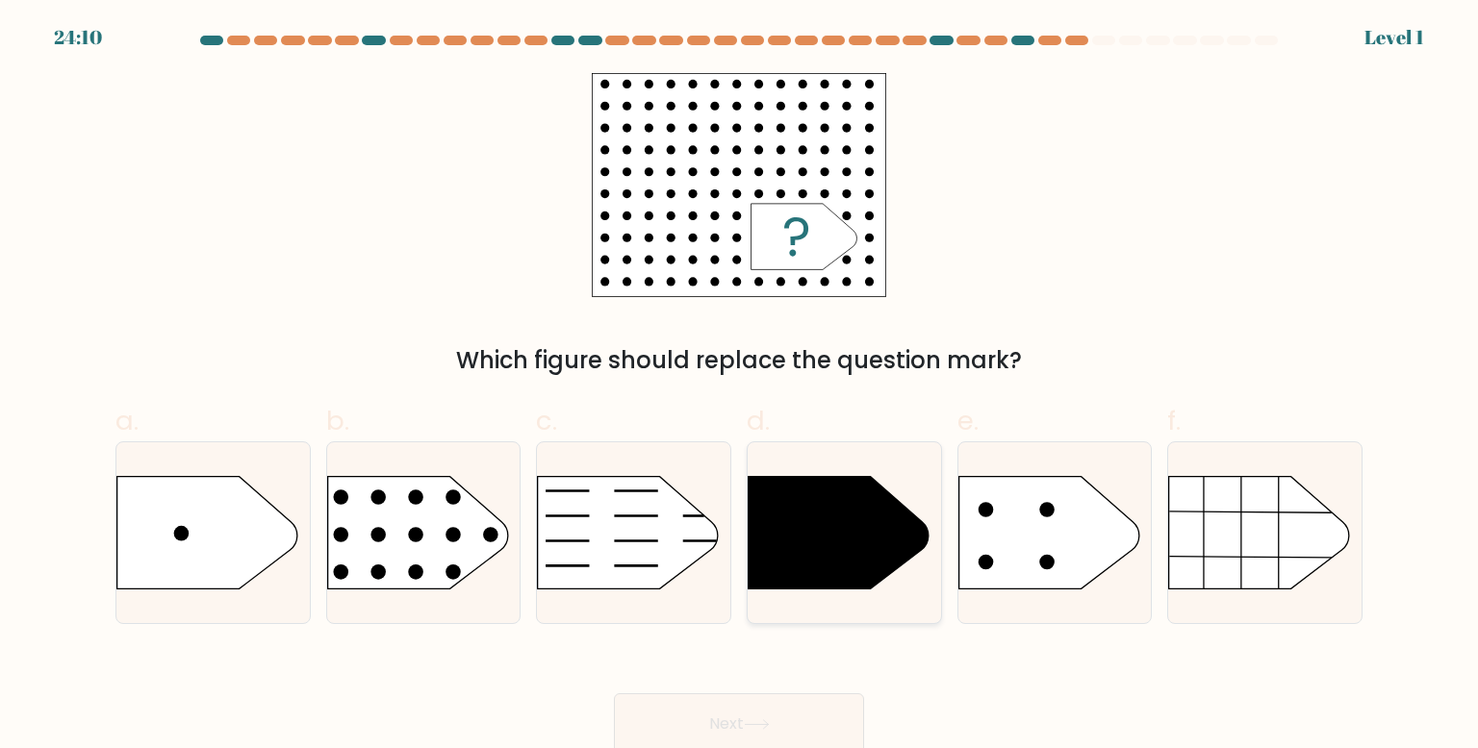
click at [811, 610] on div at bounding box center [844, 533] width 195 height 183
click at [740, 387] on input "d." at bounding box center [739, 380] width 1 height 13
radio input "true"
click at [845, 526] on icon at bounding box center [838, 533] width 179 height 112
click at [740, 387] on input "d." at bounding box center [739, 380] width 1 height 13
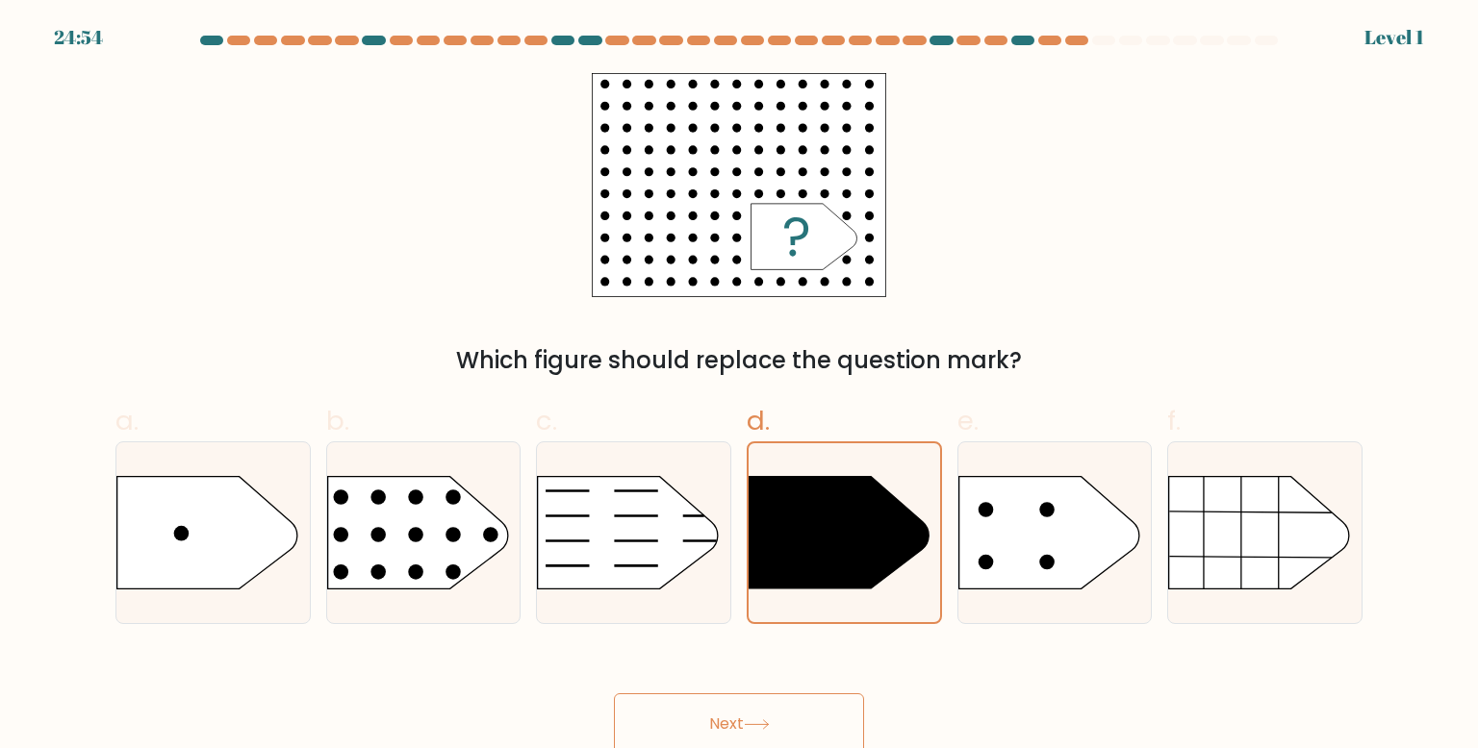
drag, startPoint x: 801, startPoint y: 726, endPoint x: 808, endPoint y: 734, distance: 10.2
click at [810, 739] on button "Next" at bounding box center [739, 725] width 250 height 62
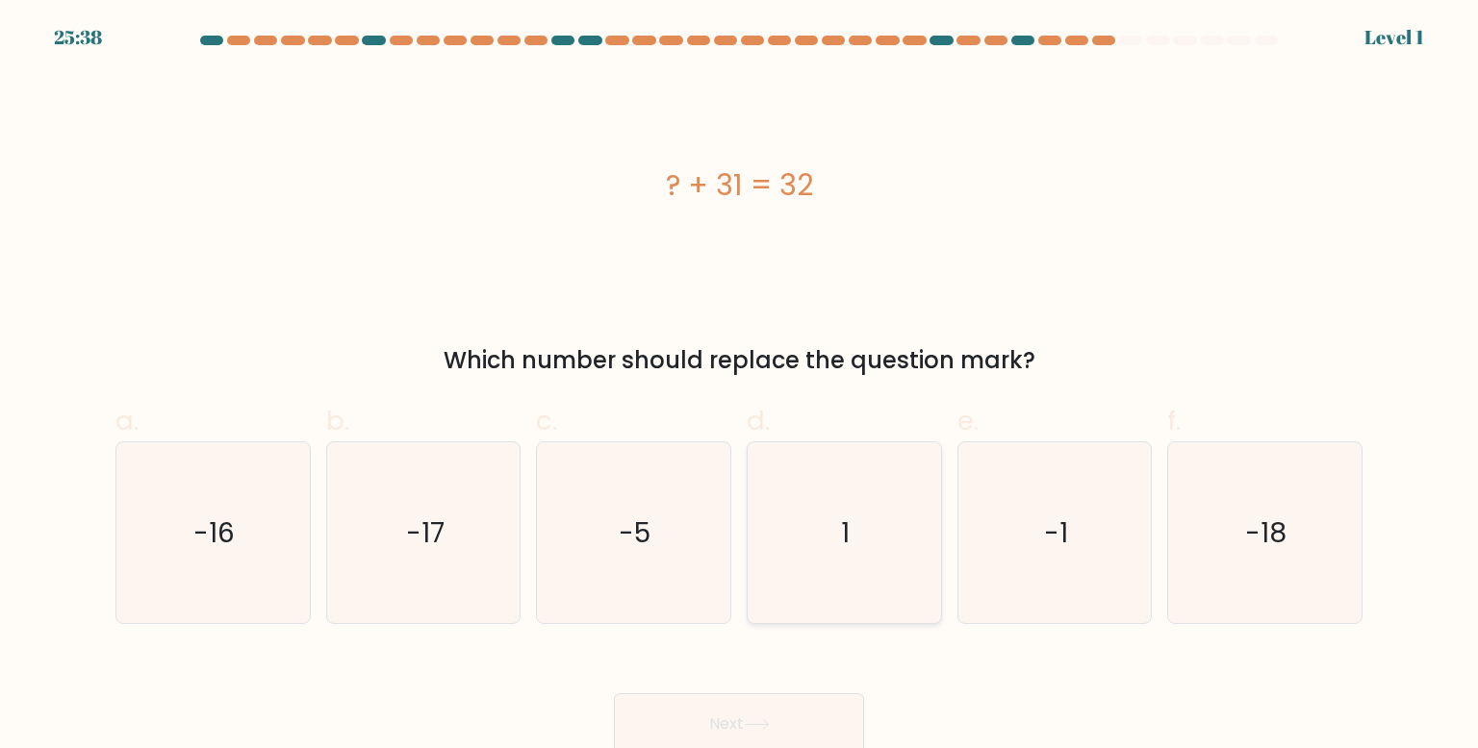
click at [824, 575] on icon "1" at bounding box center [843, 533] width 181 height 181
click at [740, 387] on input "d. 1" at bounding box center [739, 380] width 1 height 13
radio input "true"
click at [801, 721] on button "Next" at bounding box center [739, 725] width 250 height 62
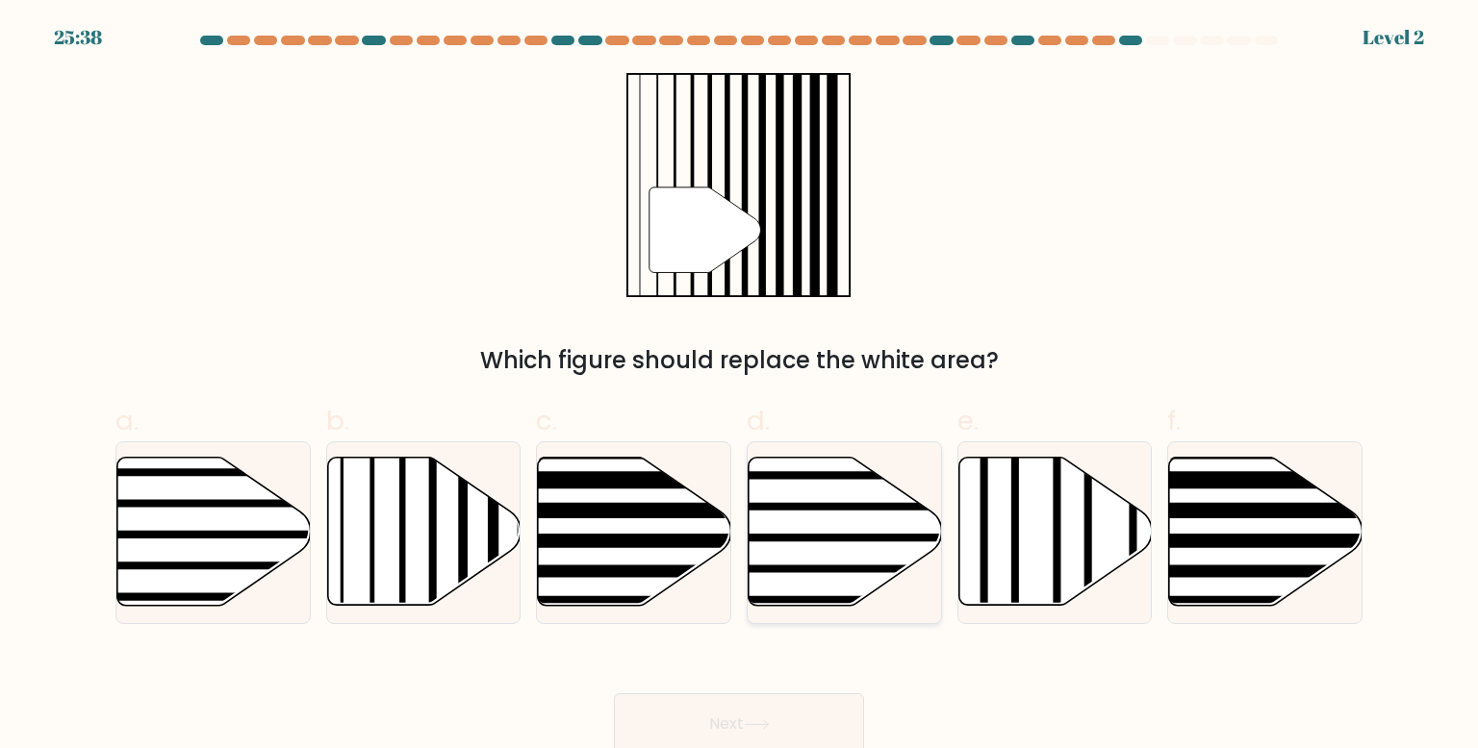
click at [814, 595] on icon at bounding box center [844, 532] width 193 height 148
click at [740, 387] on input "d." at bounding box center [739, 380] width 1 height 13
radio input "true"
click at [815, 723] on button "Next" at bounding box center [739, 725] width 250 height 62
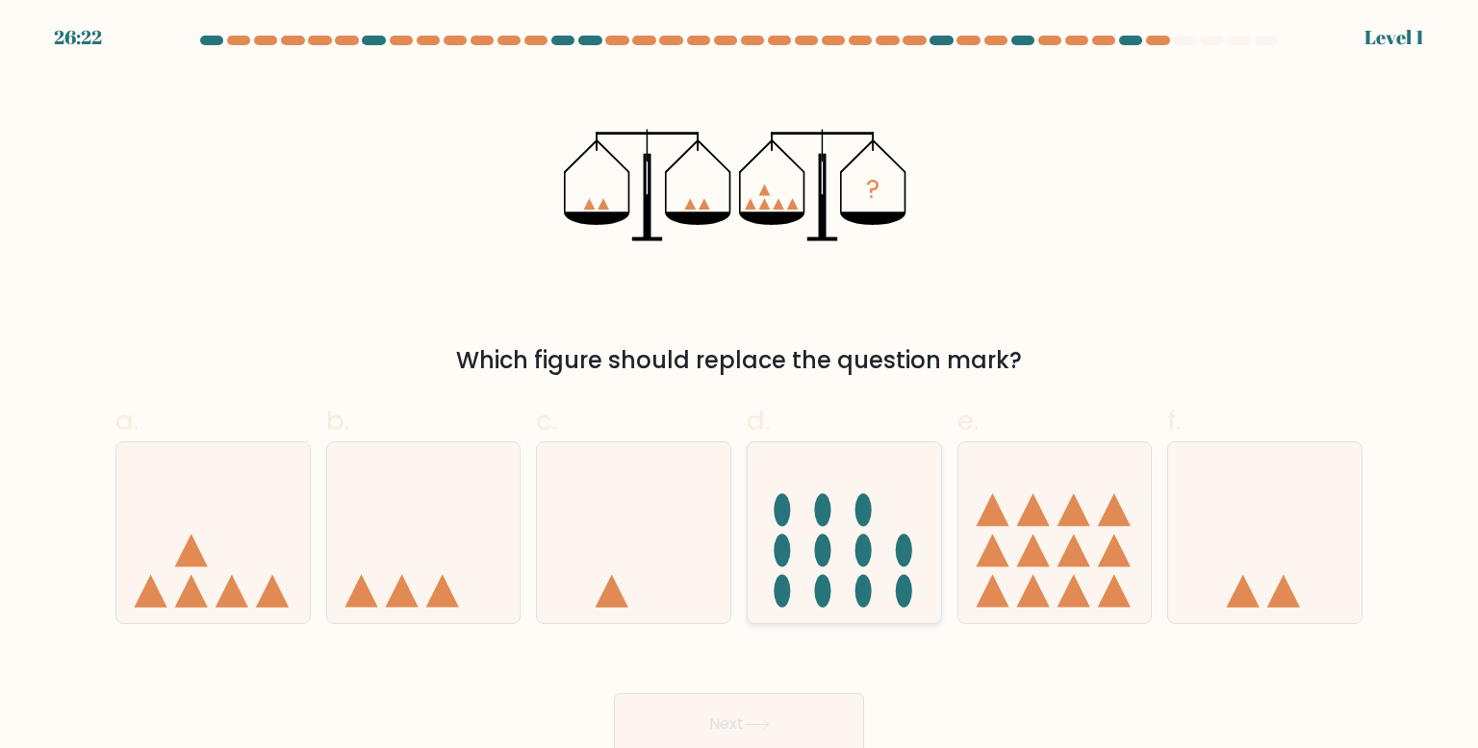
drag, startPoint x: 832, startPoint y: 616, endPoint x: 822, endPoint y: 649, distance: 35.3
click at [832, 621] on div at bounding box center [844, 533] width 195 height 183
click at [740, 387] on input "d." at bounding box center [739, 380] width 1 height 13
radio input "true"
click at [813, 732] on button "Next" at bounding box center [739, 725] width 250 height 62
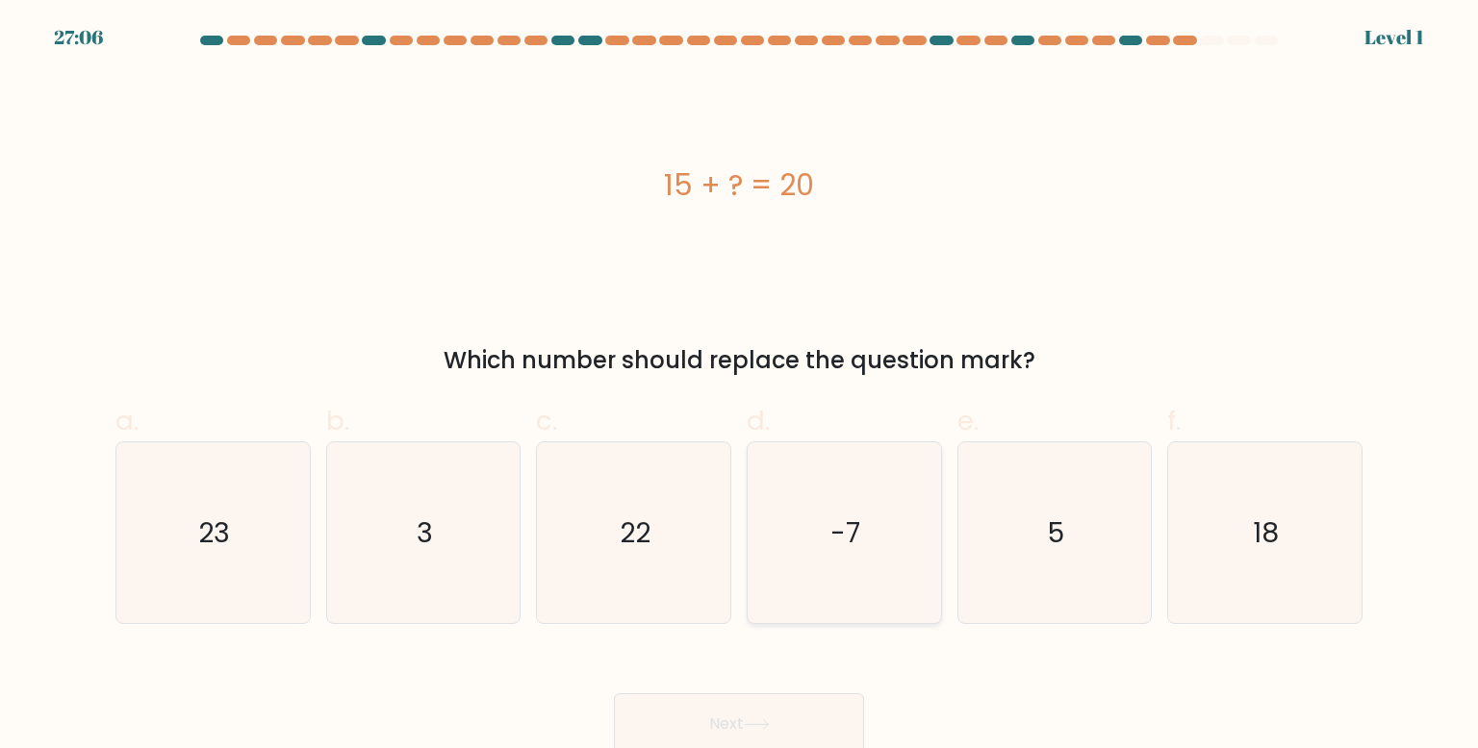
click at [823, 609] on icon "-7" at bounding box center [843, 533] width 181 height 181
click at [740, 387] on input "d. -7" at bounding box center [739, 380] width 1 height 13
radio input "true"
click at [803, 731] on button "Next" at bounding box center [739, 725] width 250 height 62
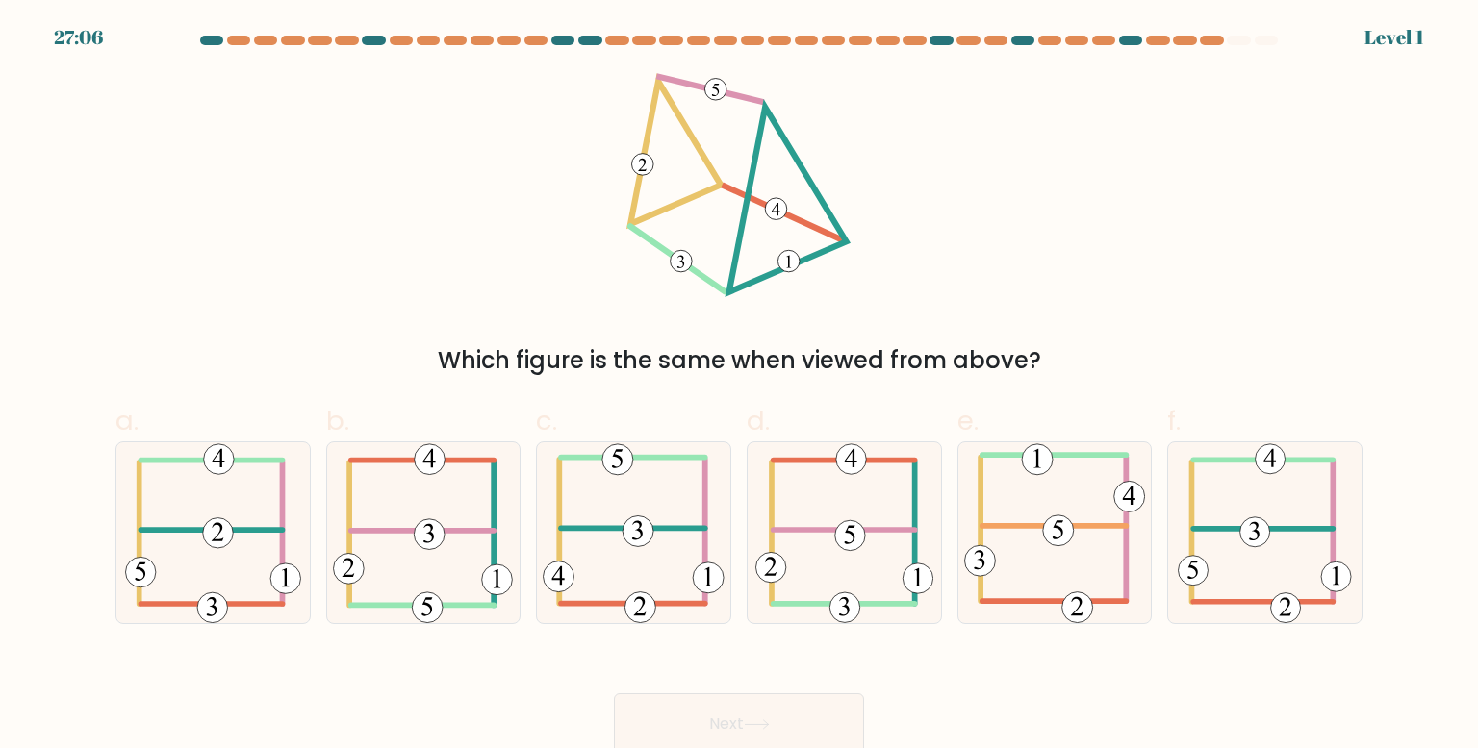
drag, startPoint x: 828, startPoint y: 593, endPoint x: 804, endPoint y: 698, distance: 108.5
click at [828, 594] on icon at bounding box center [844, 533] width 179 height 181
click at [740, 387] on input "d." at bounding box center [739, 380] width 1 height 13
radio input "true"
click at [804, 707] on button "Next" at bounding box center [739, 725] width 250 height 62
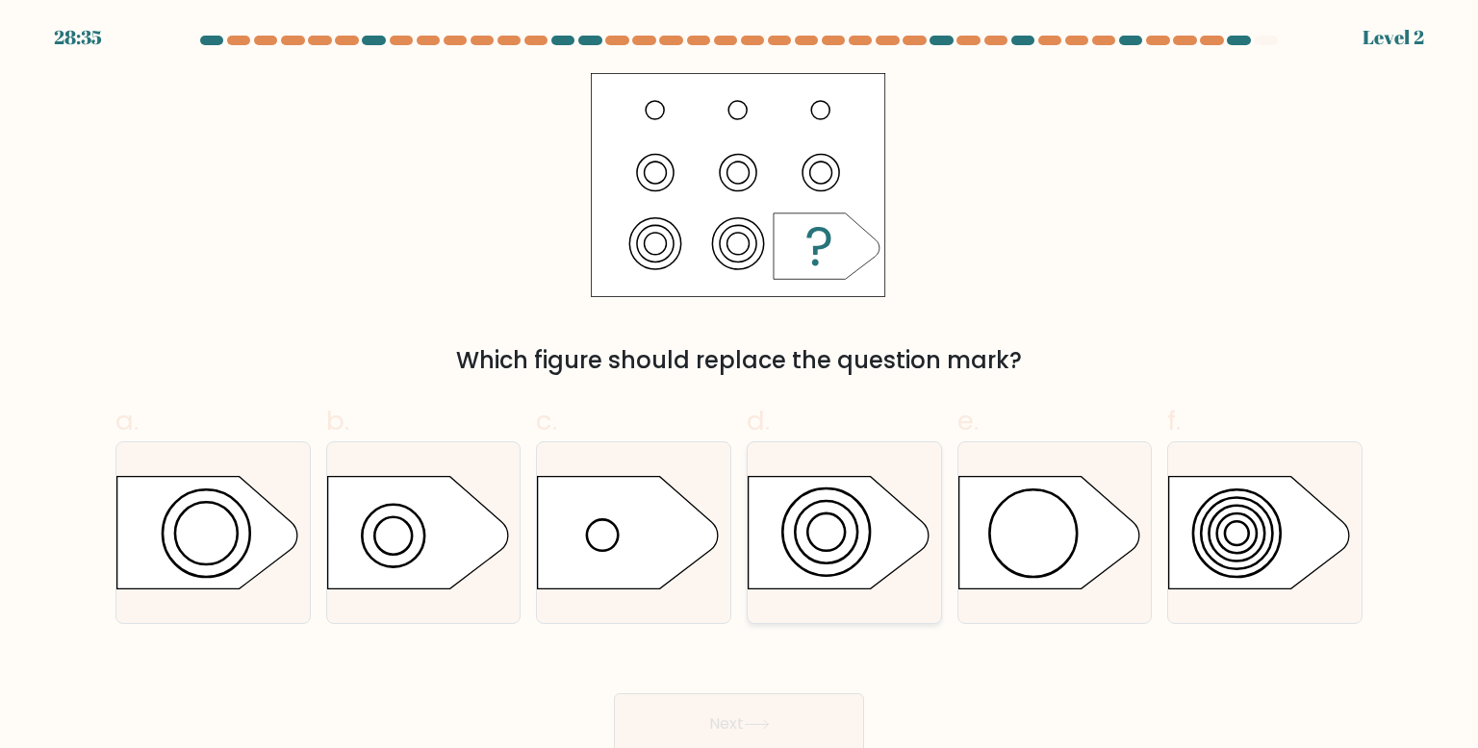
click at [819, 588] on icon at bounding box center [838, 532] width 181 height 113
click at [740, 387] on input "d." at bounding box center [739, 380] width 1 height 13
radio input "true"
click at [808, 706] on button "Next" at bounding box center [739, 725] width 250 height 62
click at [815, 595] on div at bounding box center [844, 533] width 195 height 183
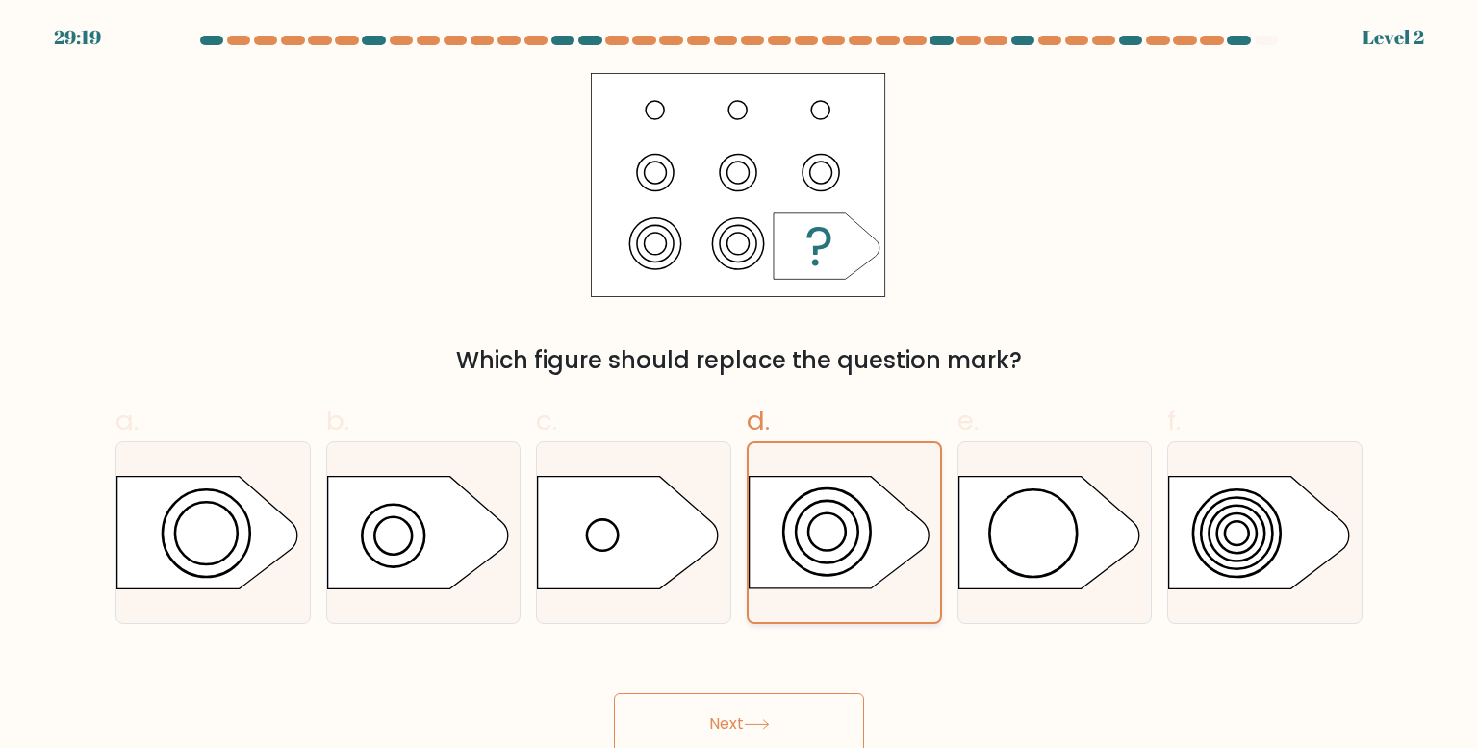
click at [740, 387] on input "d." at bounding box center [739, 380] width 1 height 13
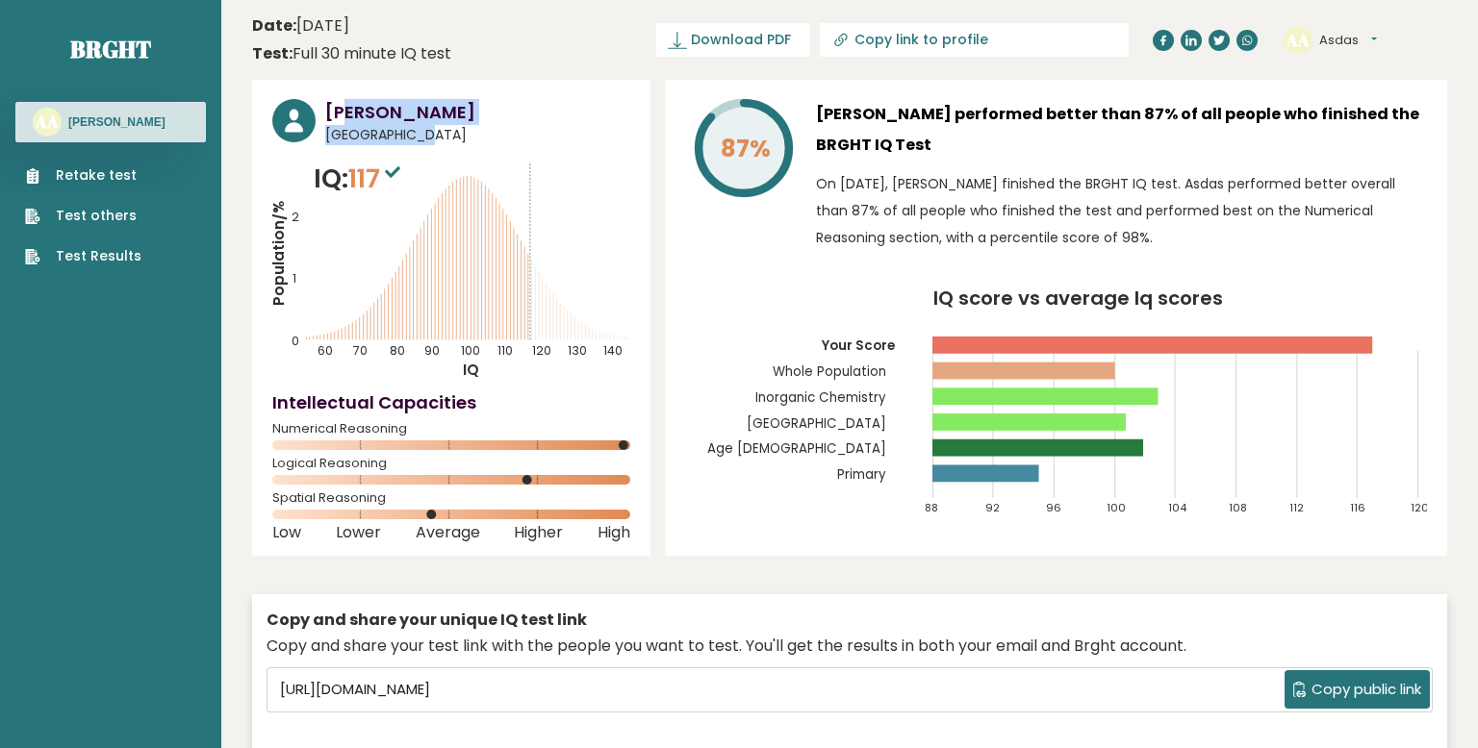
drag, startPoint x: 350, startPoint y: 118, endPoint x: 357, endPoint y: 132, distance: 15.1
click at [357, 132] on div "Asdas Asas United Kingdom" at bounding box center [477, 122] width 305 height 46
click at [380, 162] on span "117" at bounding box center [376, 179] width 57 height 36
click at [68, 121] on h3 "[PERSON_NAME]" at bounding box center [116, 121] width 97 height 15
click at [63, 122] on div "AA Asdas Asas" at bounding box center [110, 122] width 190 height 40
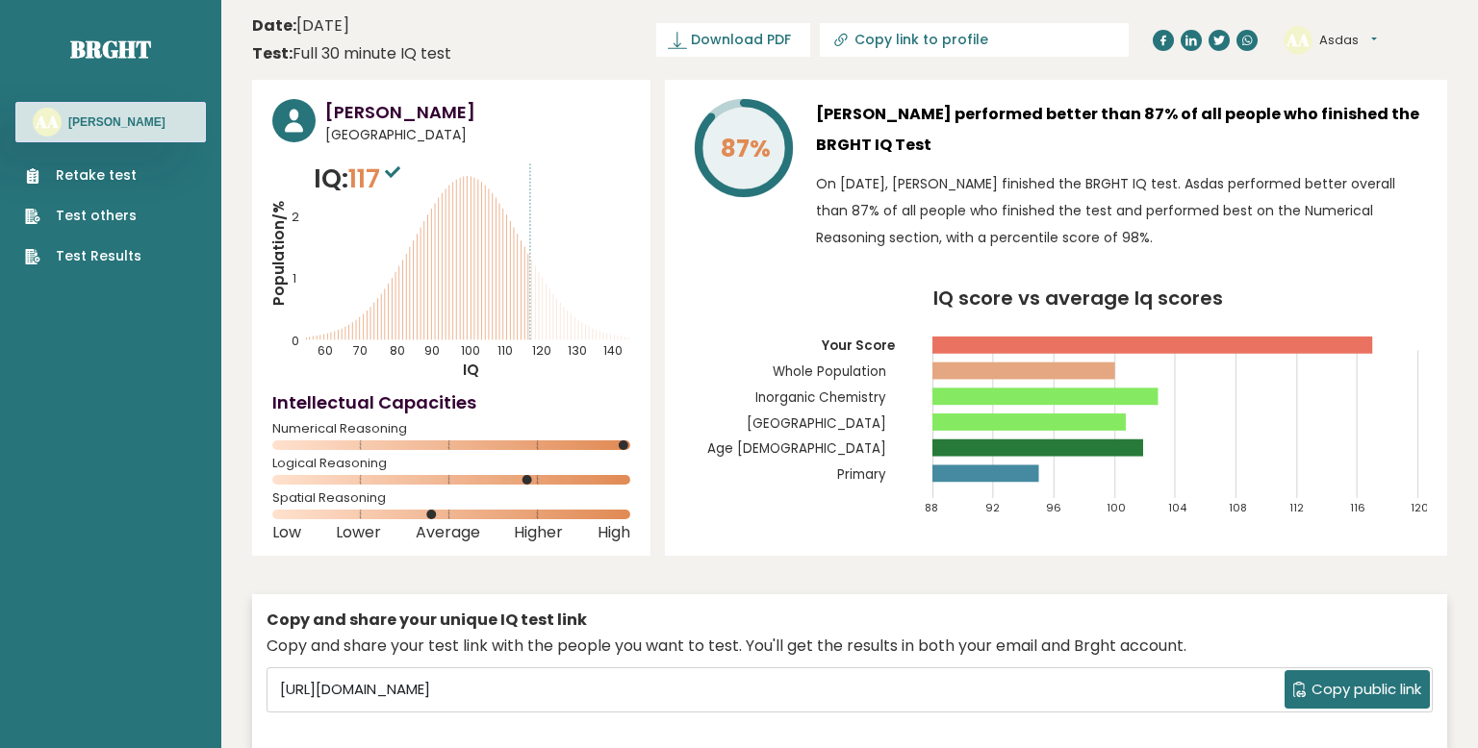
click at [54, 122] on text "AA" at bounding box center [47, 122] width 24 height 22
click at [98, 133] on div "AA Asdas Asas" at bounding box center [110, 122] width 190 height 40
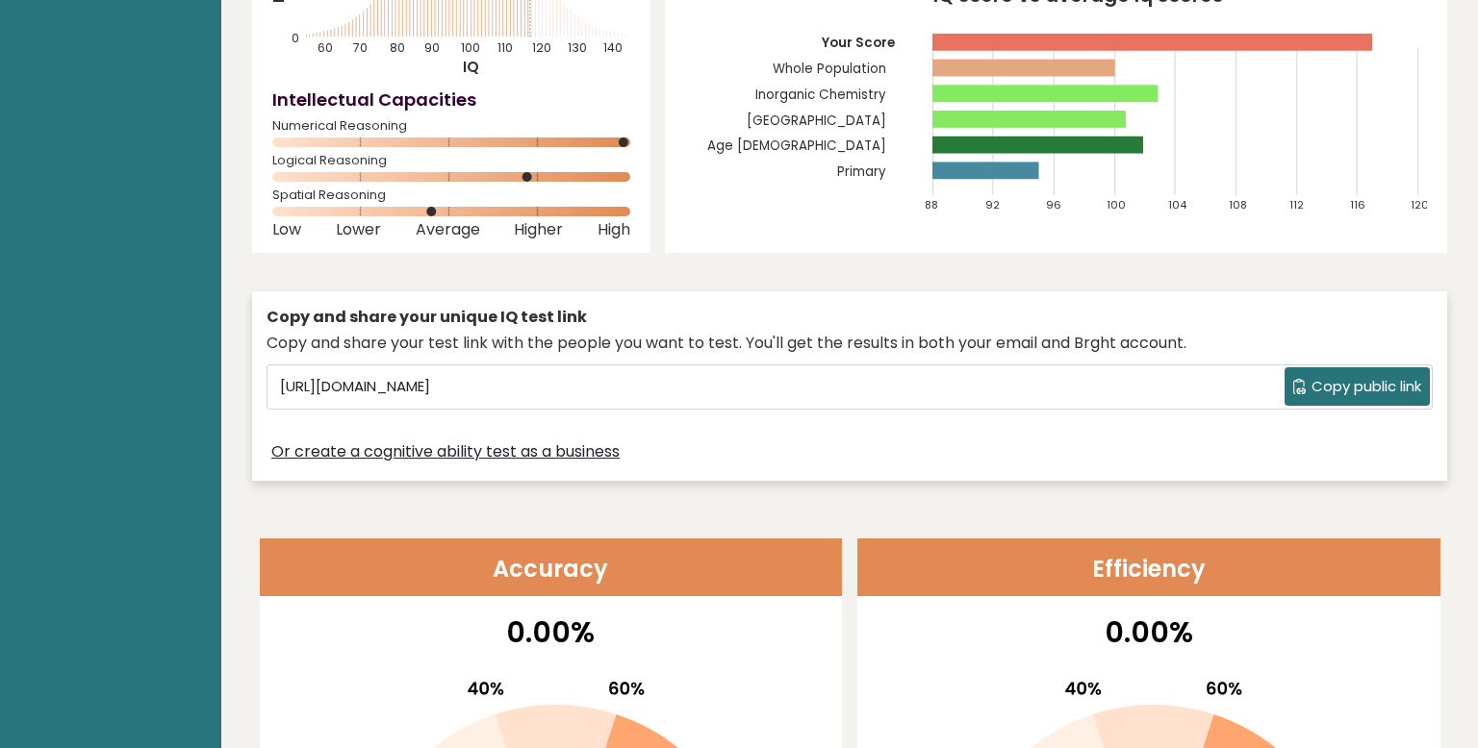
scroll to position [295, 0]
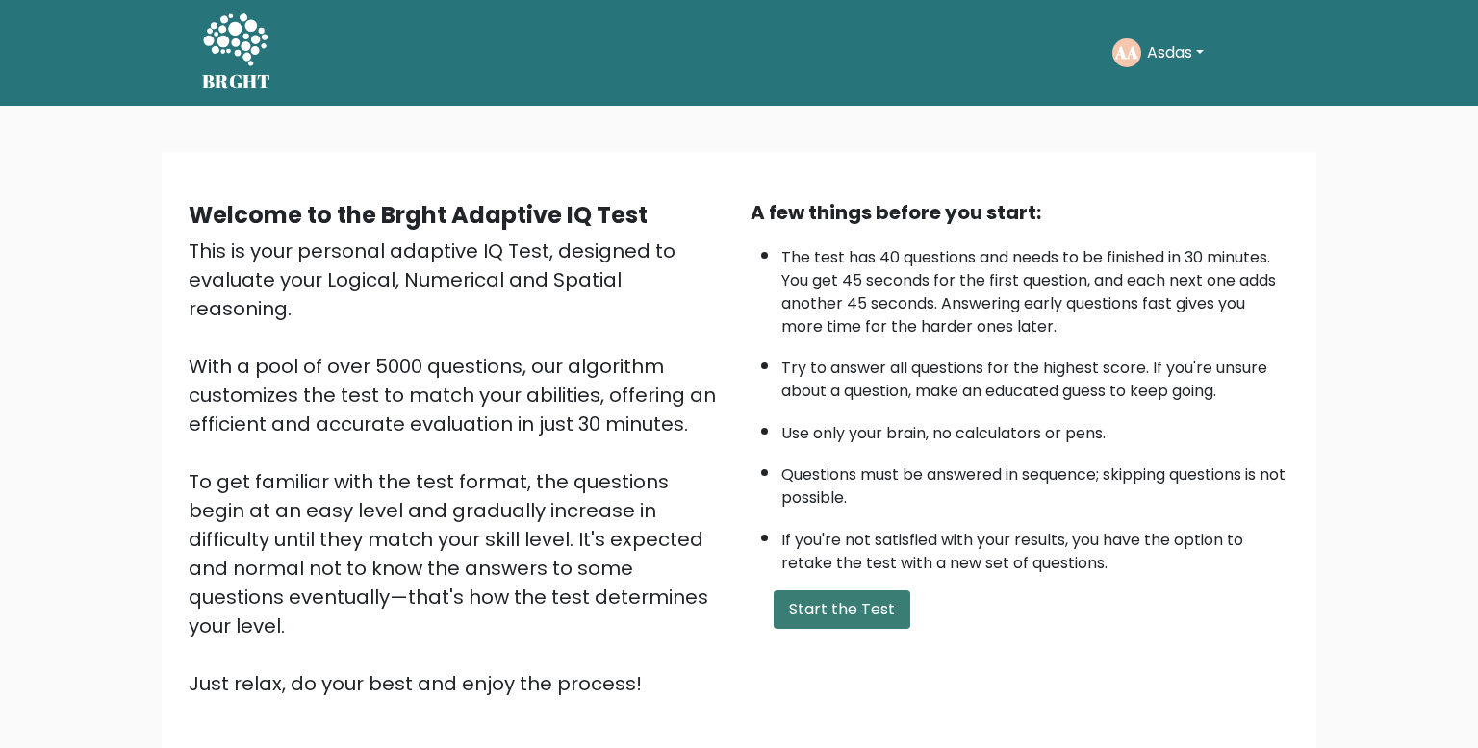
click at [773, 602] on button "Start the Test" at bounding box center [841, 610] width 137 height 38
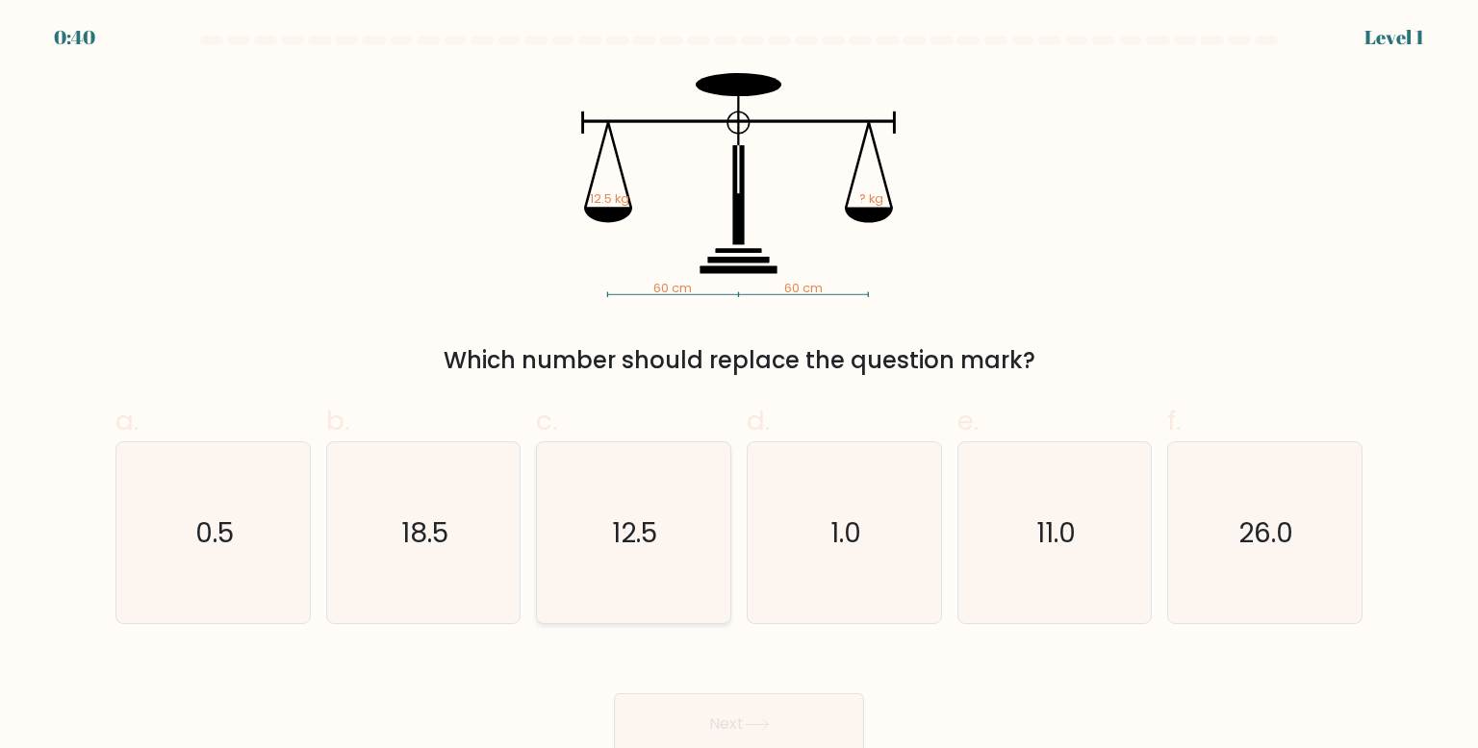
click at [702, 538] on icon "12.5" at bounding box center [633, 533] width 181 height 181
click at [739, 387] on input "c. 12.5" at bounding box center [739, 380] width 1 height 13
radio input "true"
click at [732, 703] on button "Next" at bounding box center [739, 725] width 250 height 62
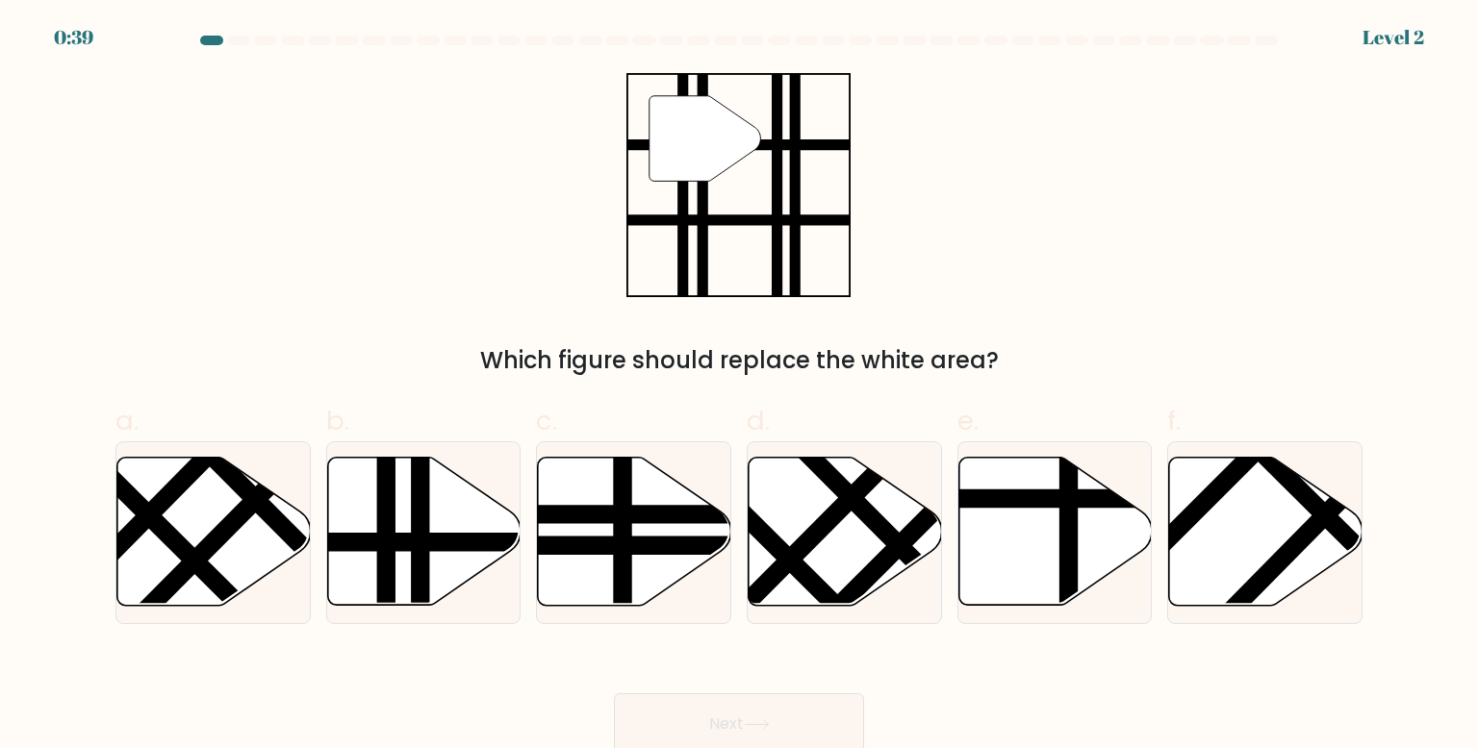
click at [736, 535] on div "c." at bounding box center [633, 512] width 211 height 223
click at [760, 675] on div "Next" at bounding box center [739, 701] width 1270 height 108
